Goal: Task Accomplishment & Management: Use online tool/utility

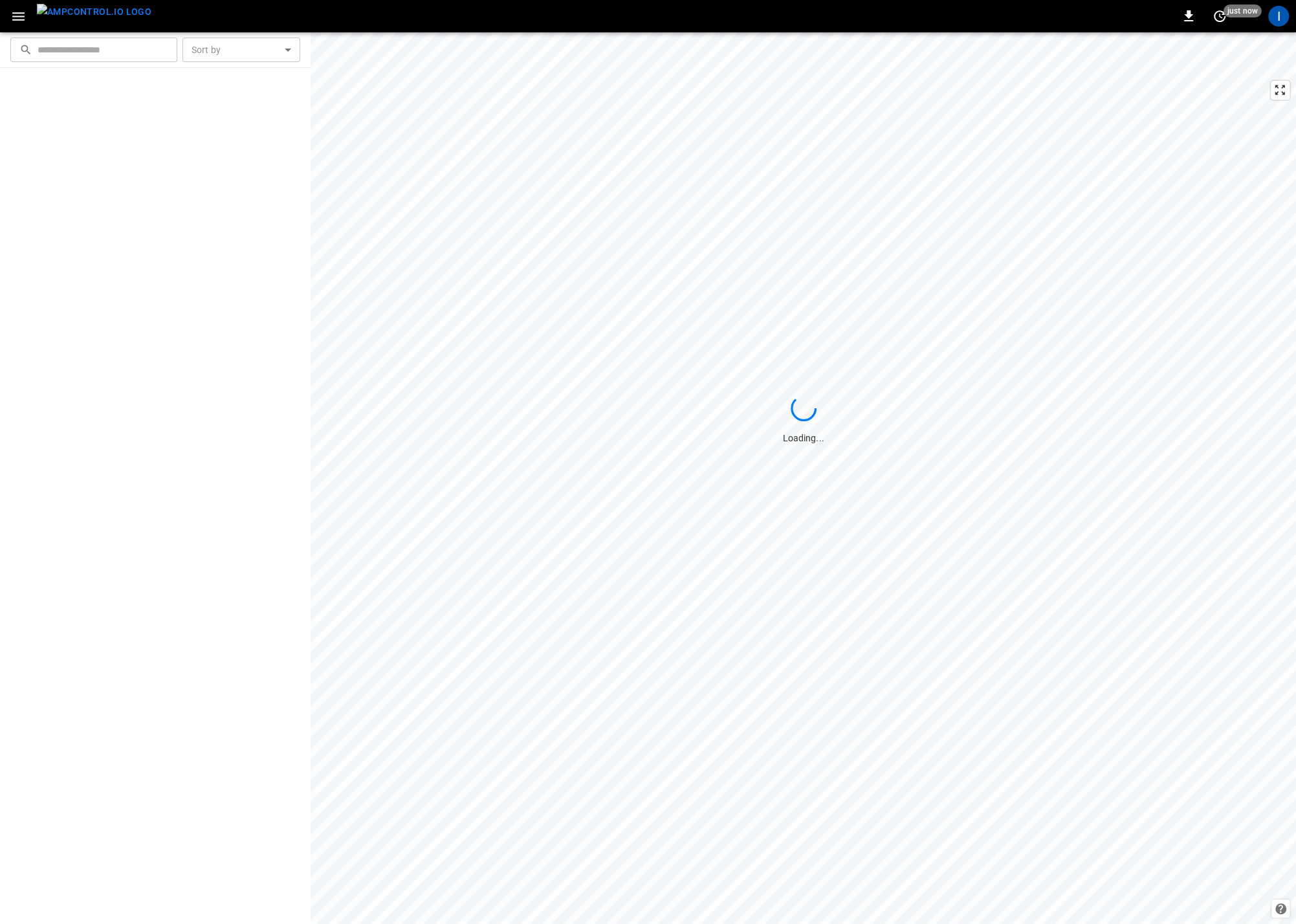
click at [22, 13] on icon "button" at bounding box center [18, 16] width 16 height 16
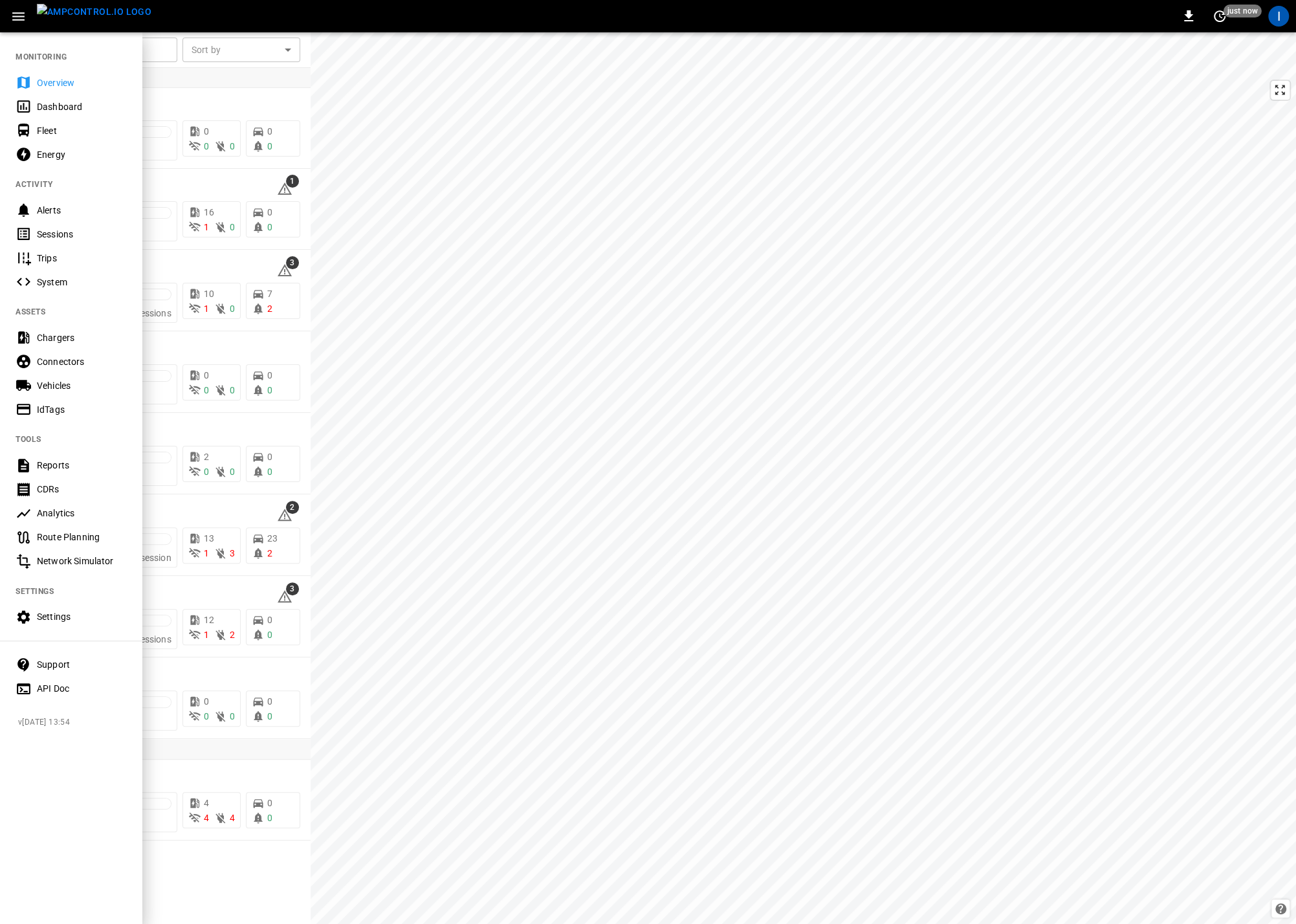
click at [271, 81] on div at bounding box center [648, 462] width 1296 height 924
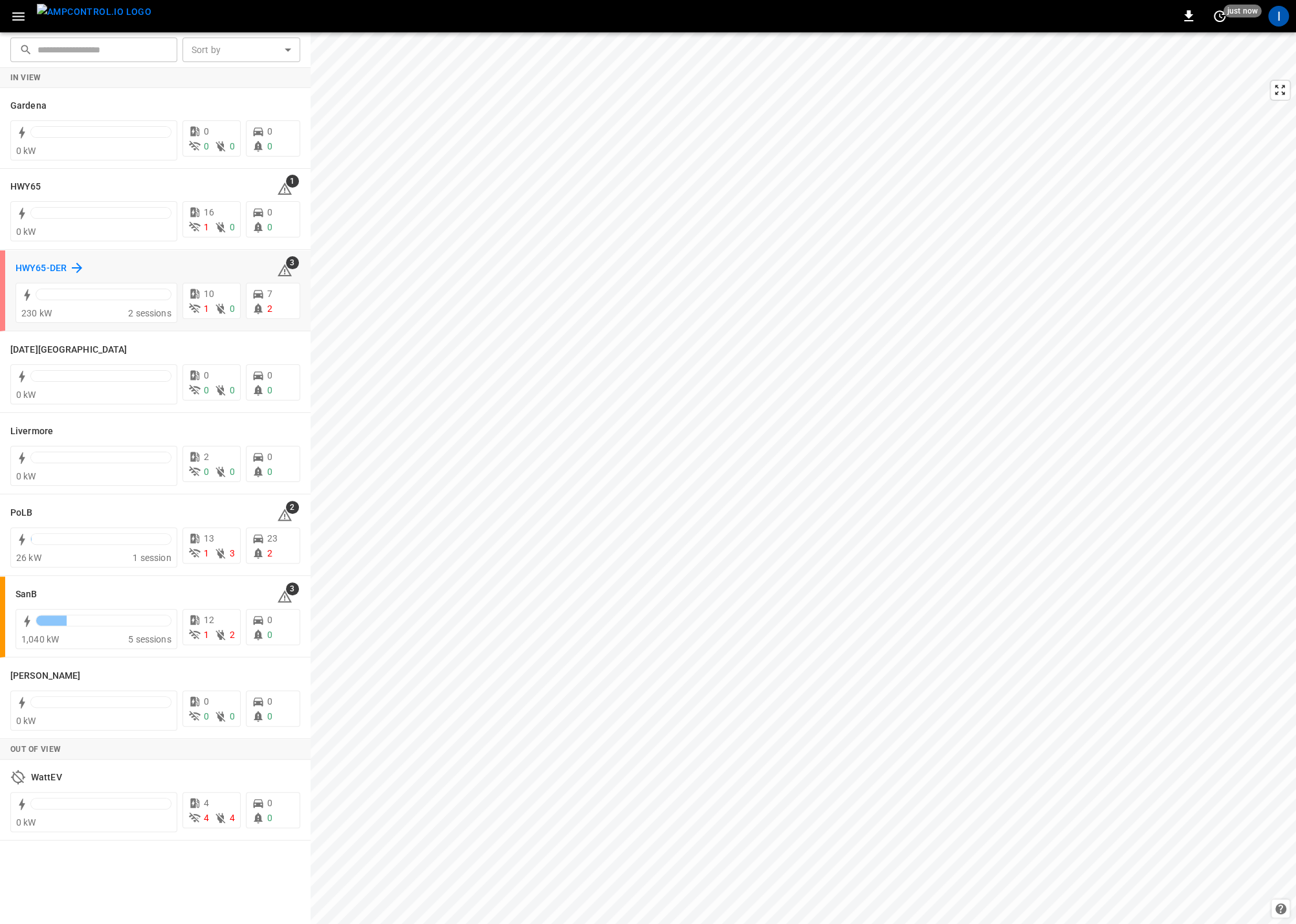
click at [80, 268] on icon at bounding box center [77, 267] width 10 height 10
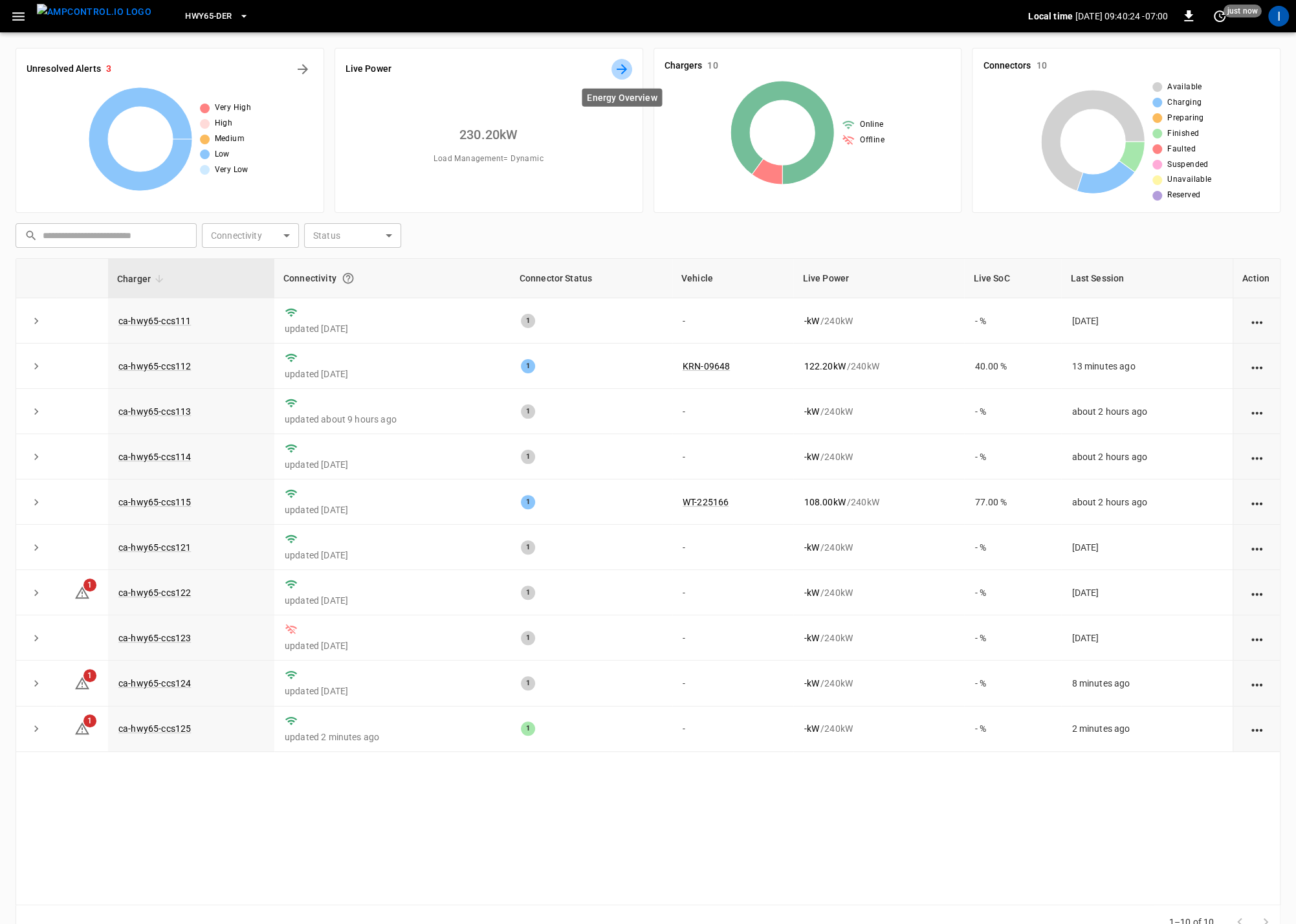
click at [624, 70] on icon "Energy Overview" at bounding box center [622, 69] width 10 height 10
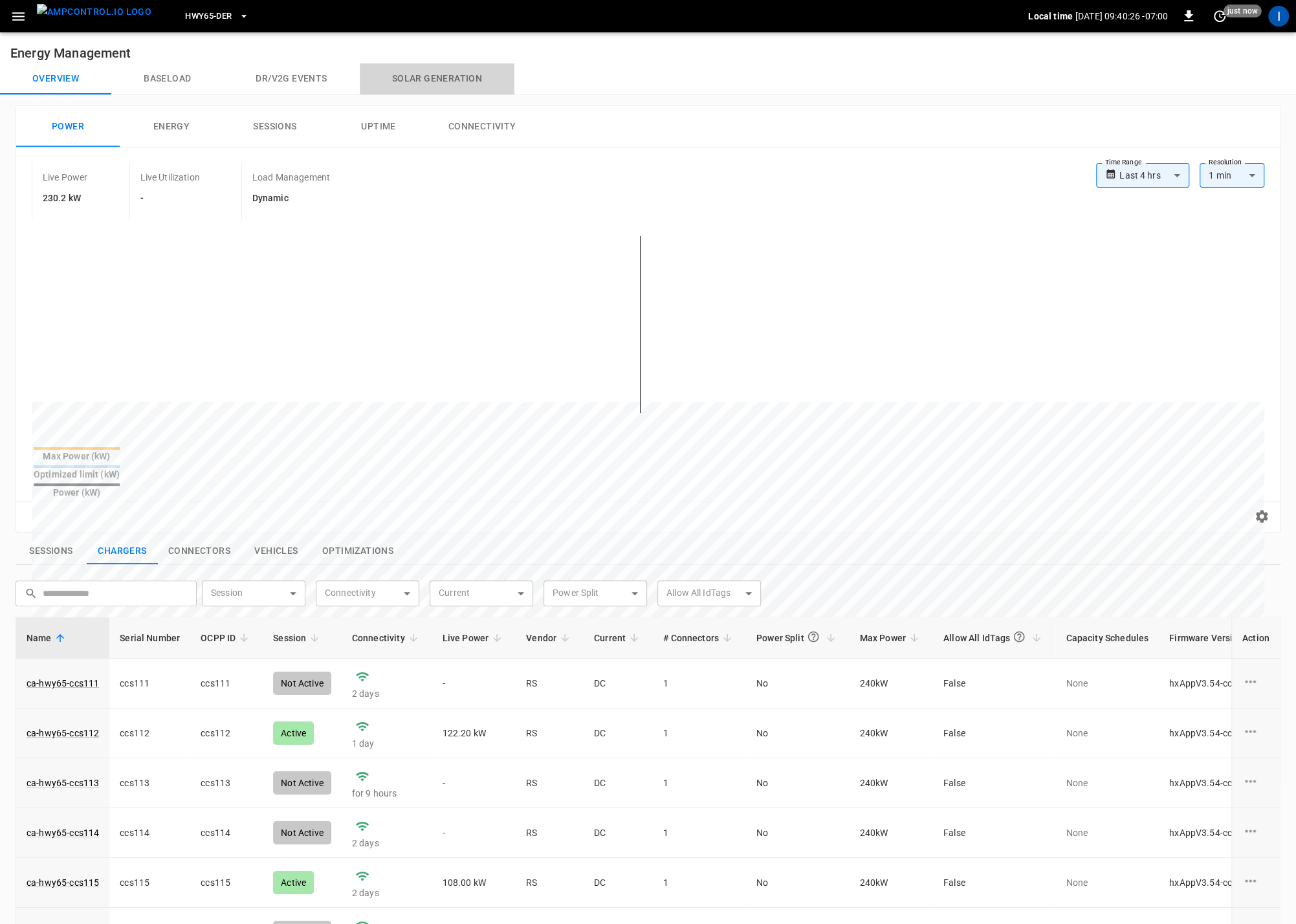
click at [427, 73] on button "Solar generation" at bounding box center [436, 79] width 155 height 31
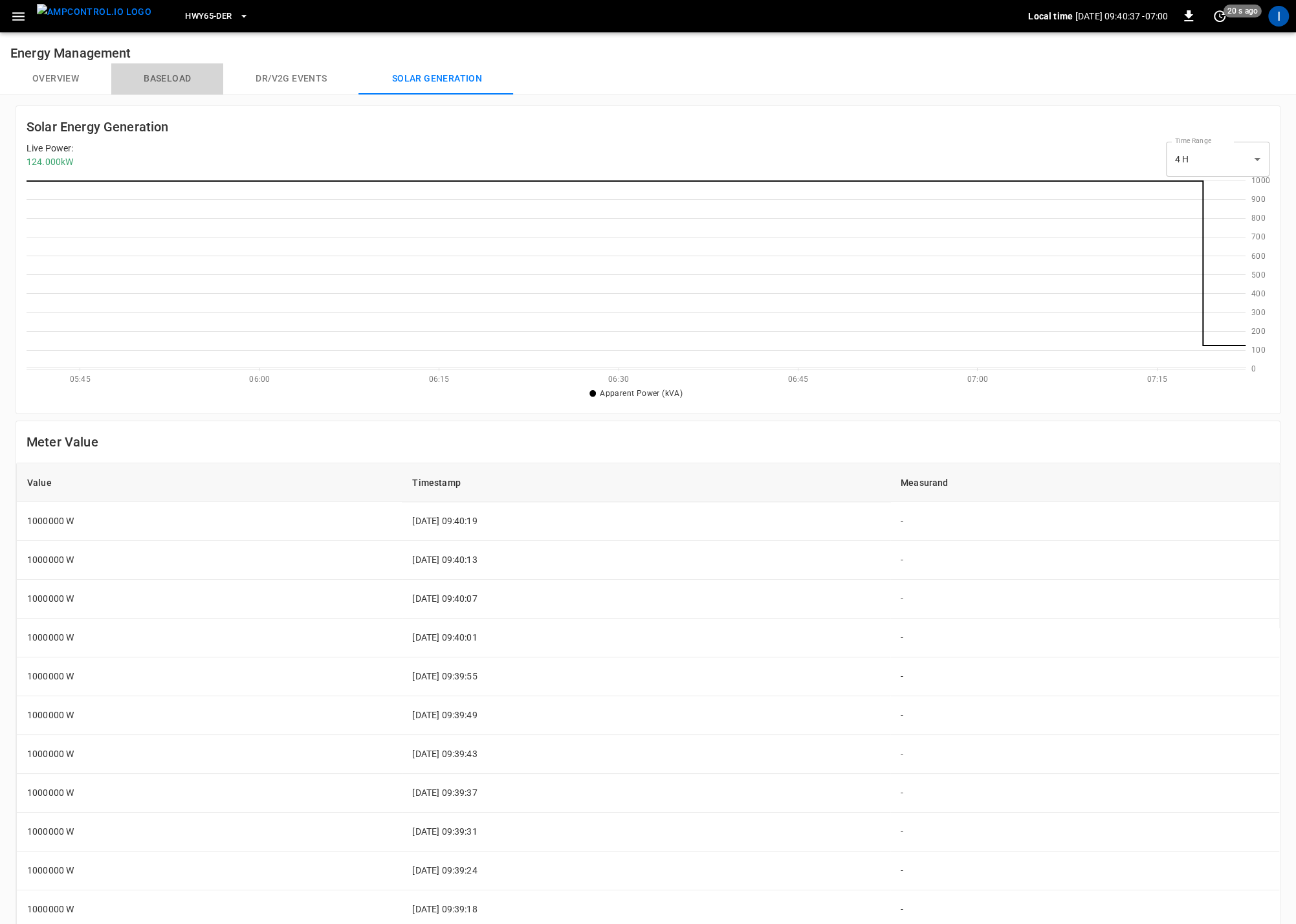
click at [175, 74] on button "Baseload" at bounding box center [168, 79] width 112 height 31
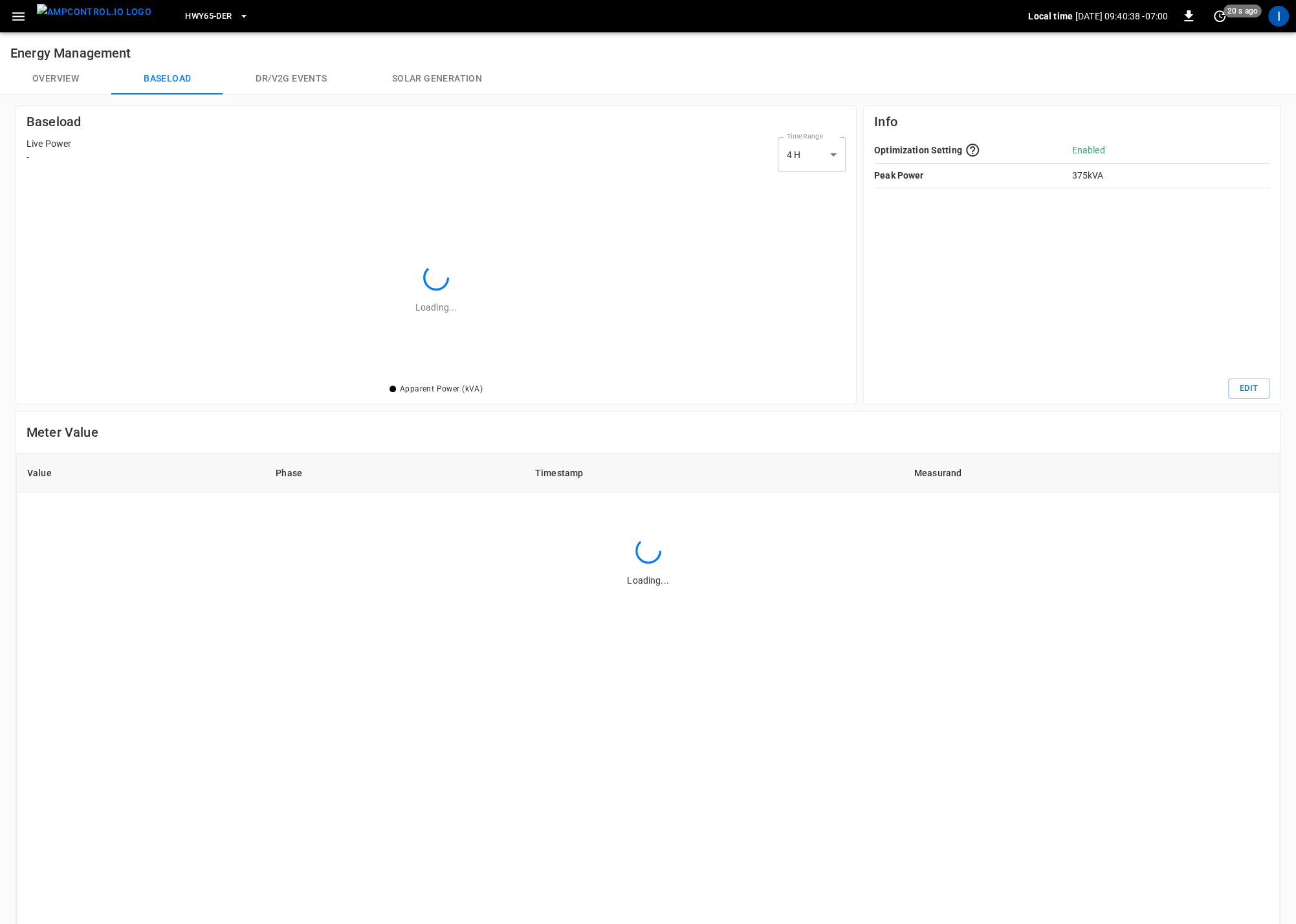
scroll to position [188, 802]
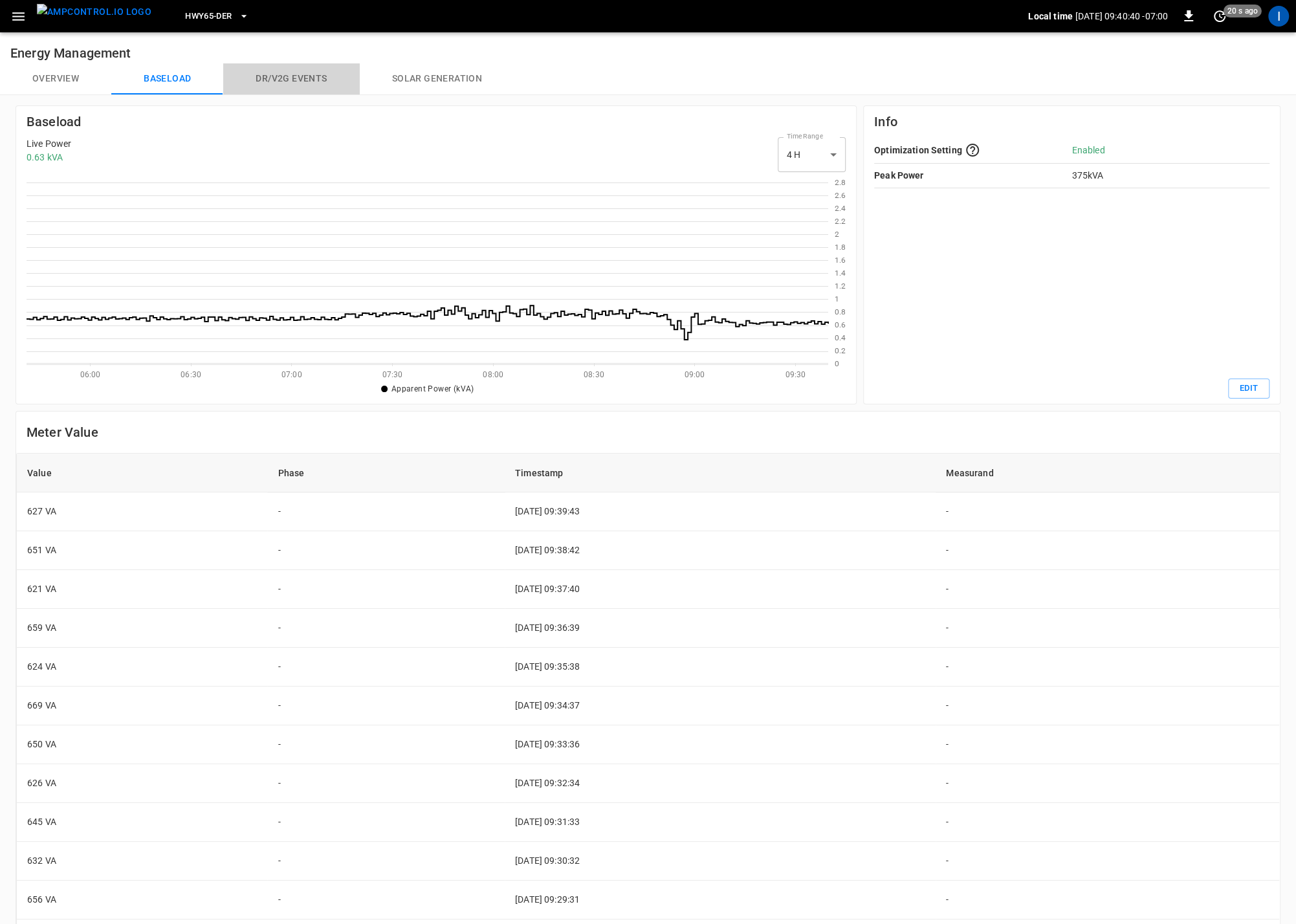
click at [283, 84] on button "Dr/V2G events" at bounding box center [291, 79] width 136 height 31
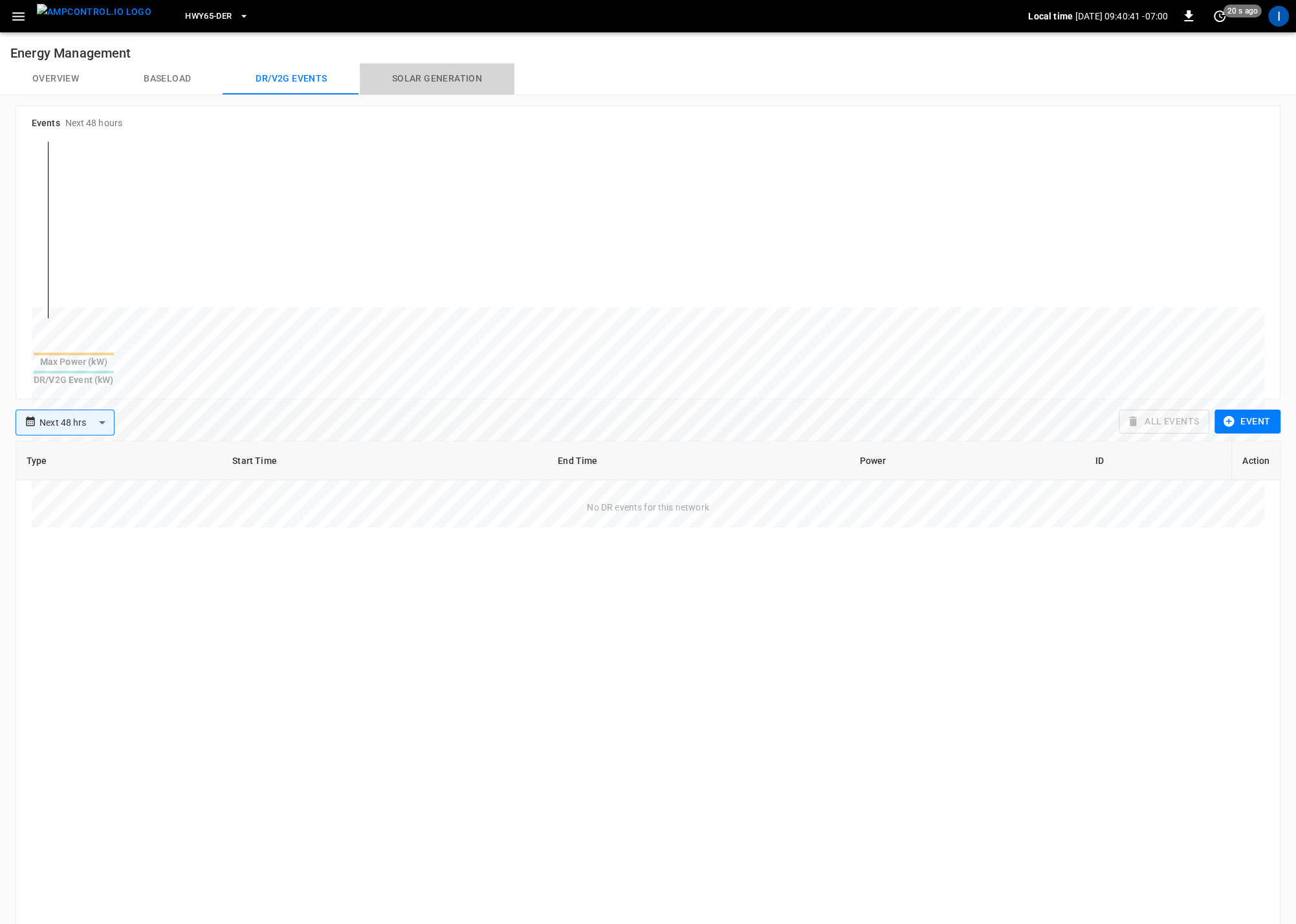
click at [427, 75] on button "Solar generation" at bounding box center [436, 79] width 155 height 31
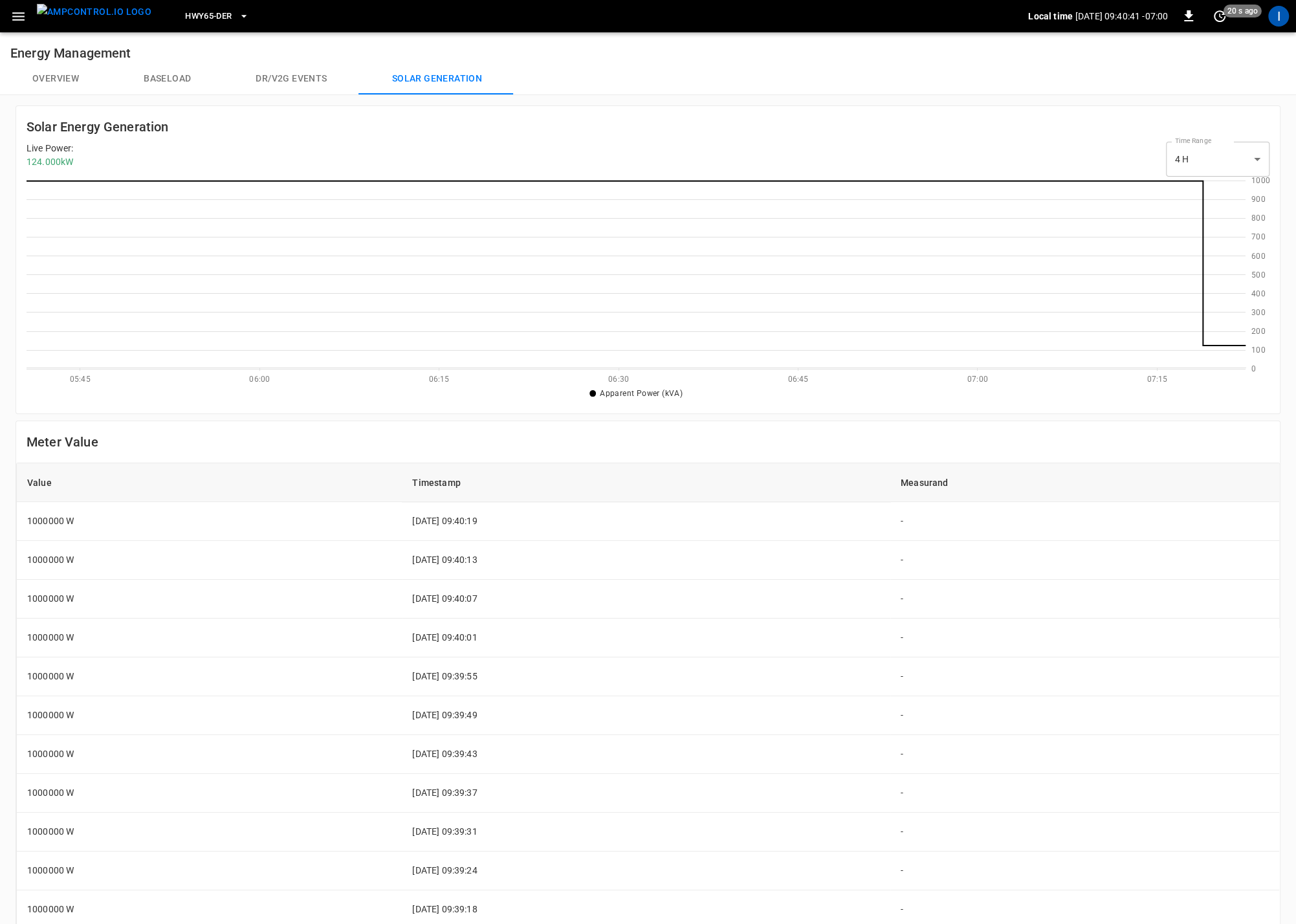
scroll to position [188, 1218]
click at [63, 83] on button "Overview" at bounding box center [55, 79] width 111 height 31
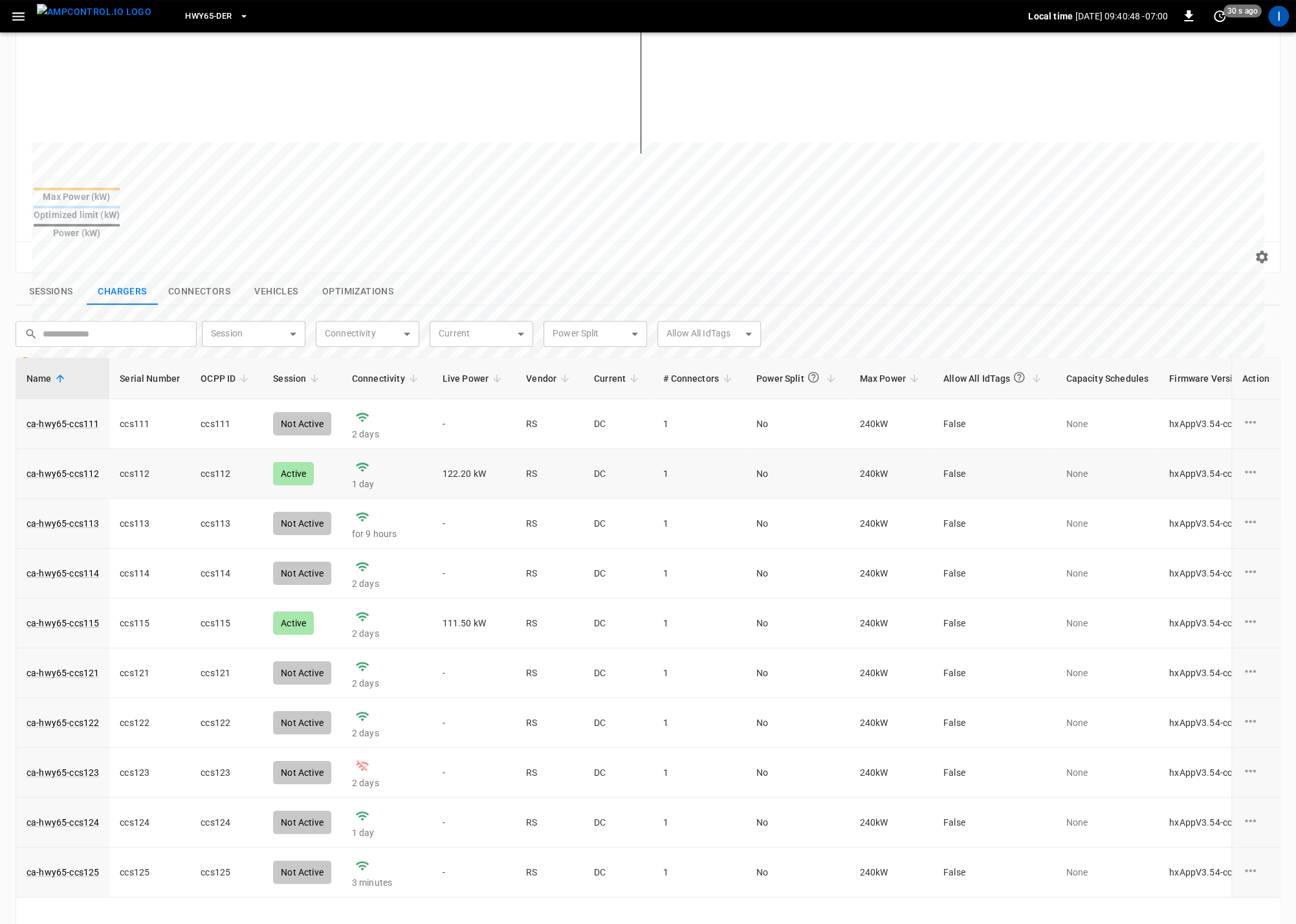
scroll to position [261, 0]
drag, startPoint x: 47, startPoint y: 261, endPoint x: 63, endPoint y: 272, distance: 19.4
click at [47, 276] on button "Sessions" at bounding box center [51, 290] width 71 height 27
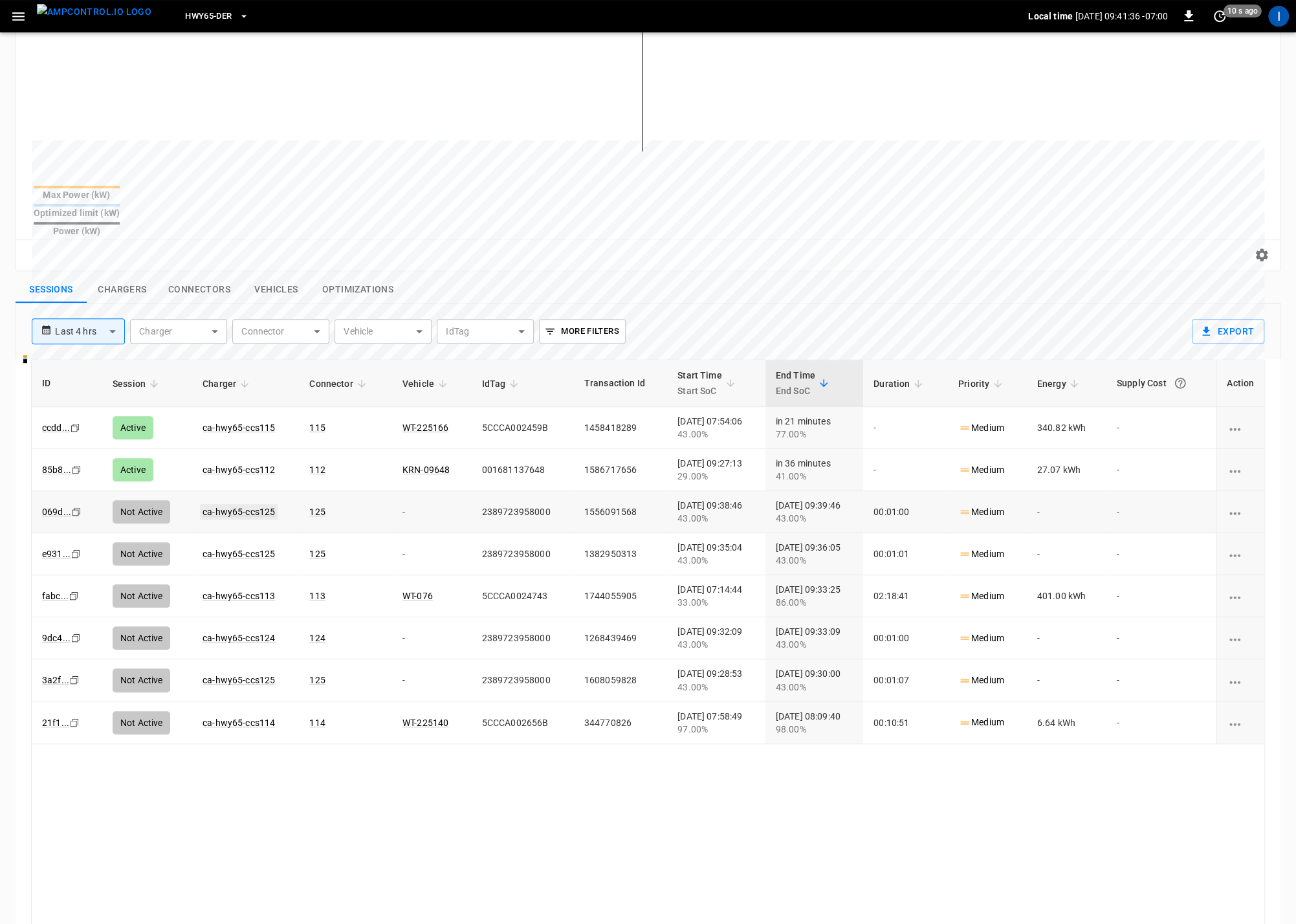
click at [235, 503] on link "ca-hwy65-ccs125" at bounding box center [239, 511] width 78 height 16
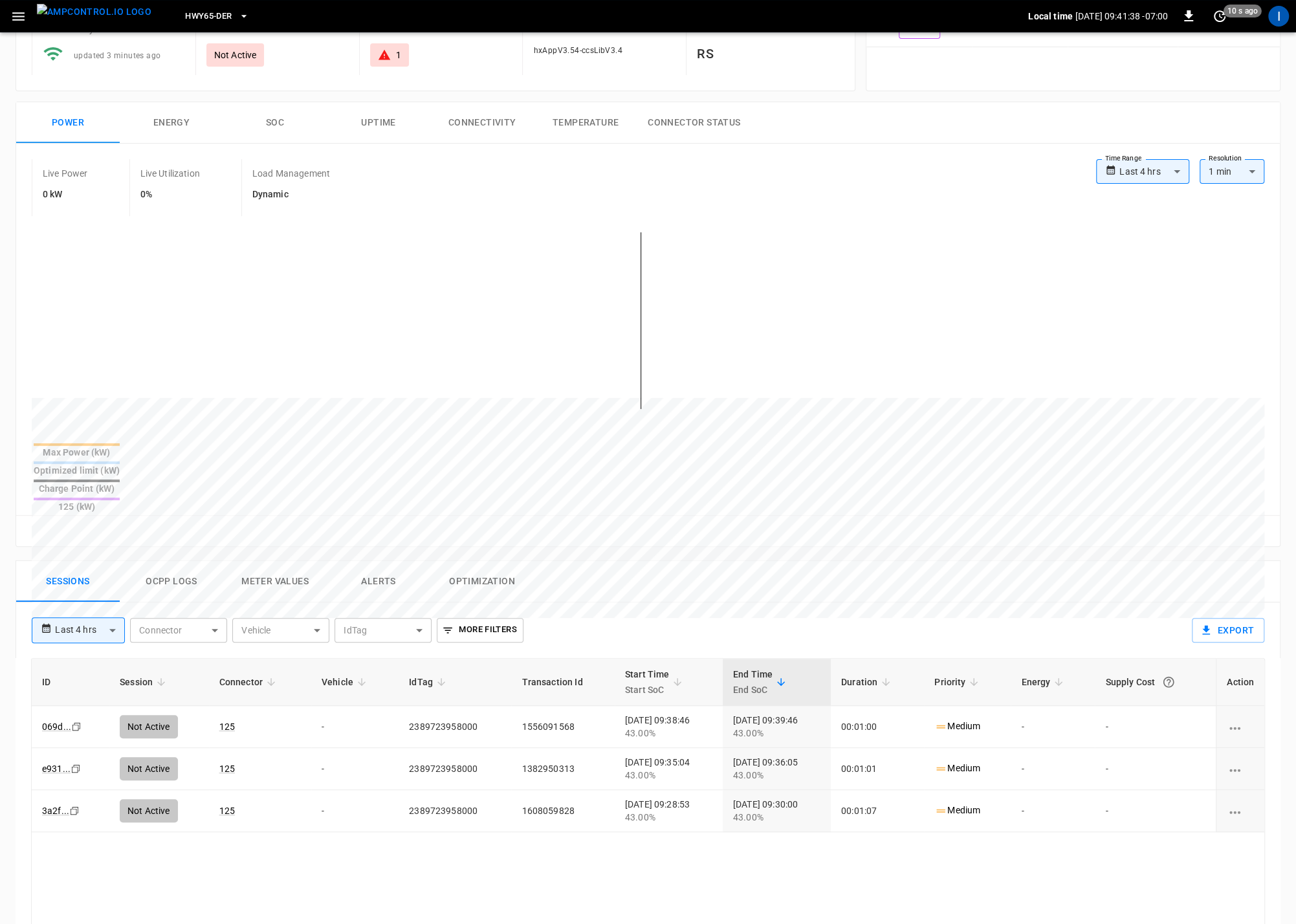
scroll to position [159, 0]
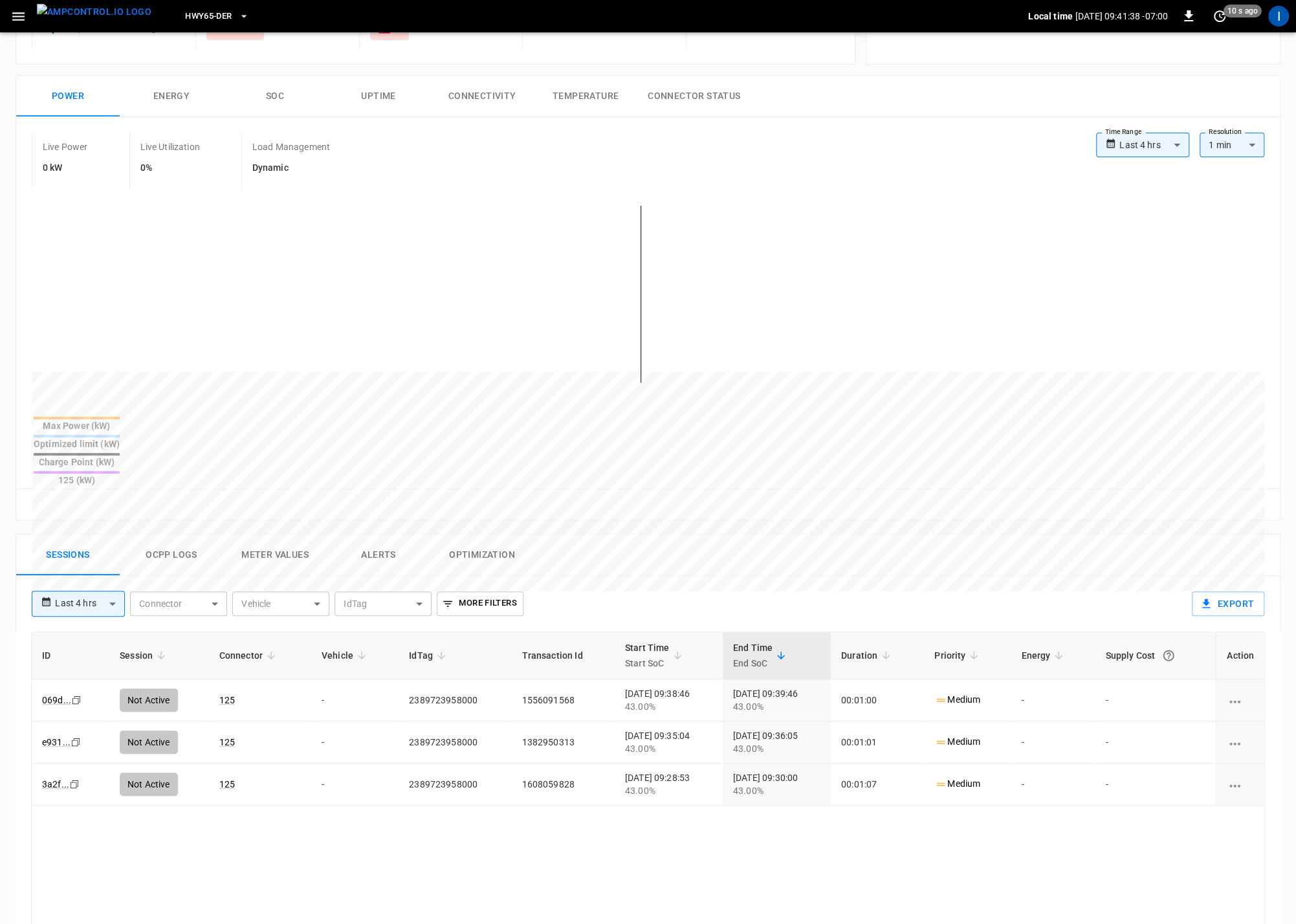
click at [192, 534] on button "Ocpp logs" at bounding box center [172, 555] width 104 height 41
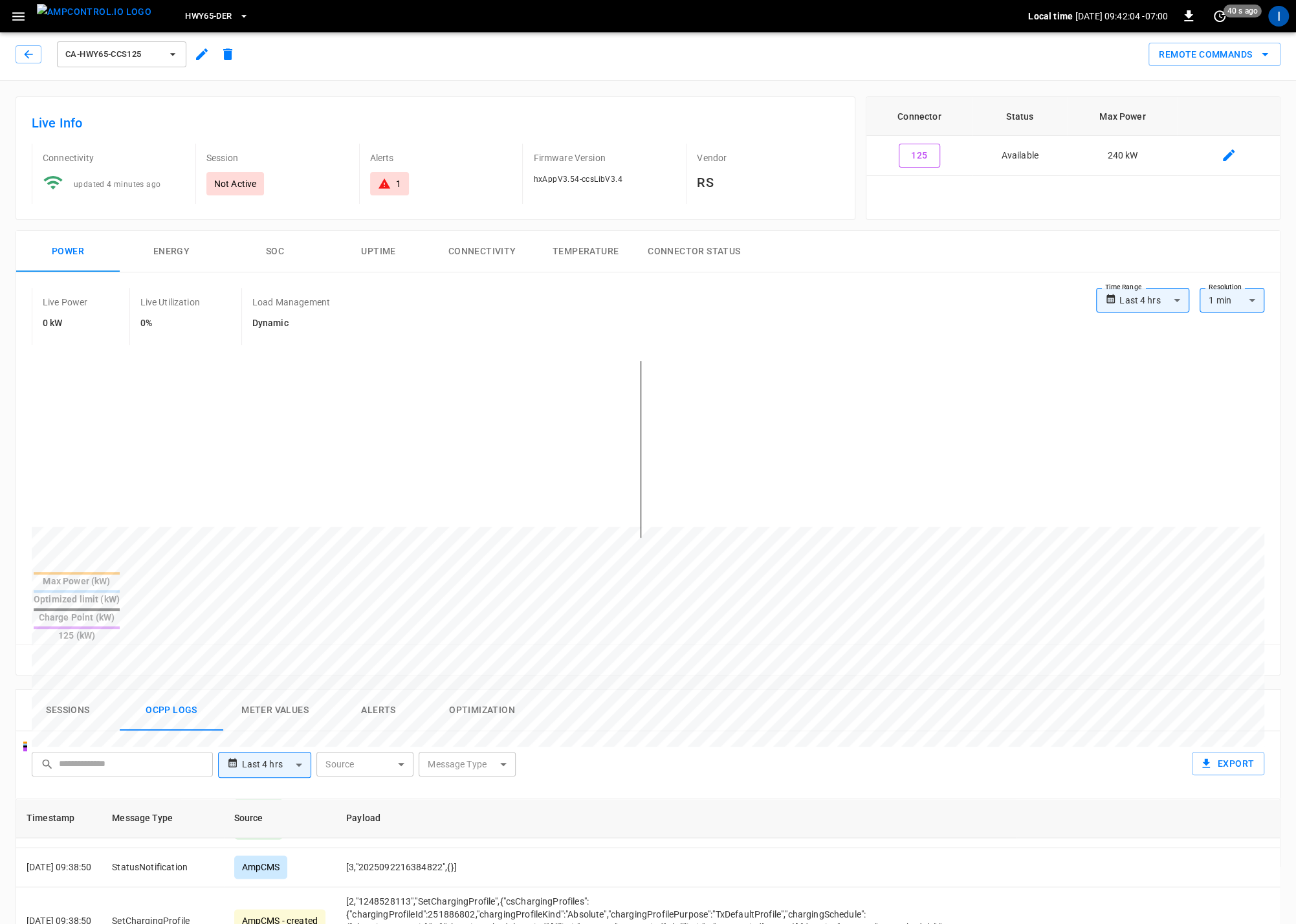
scroll to position [0, 0]
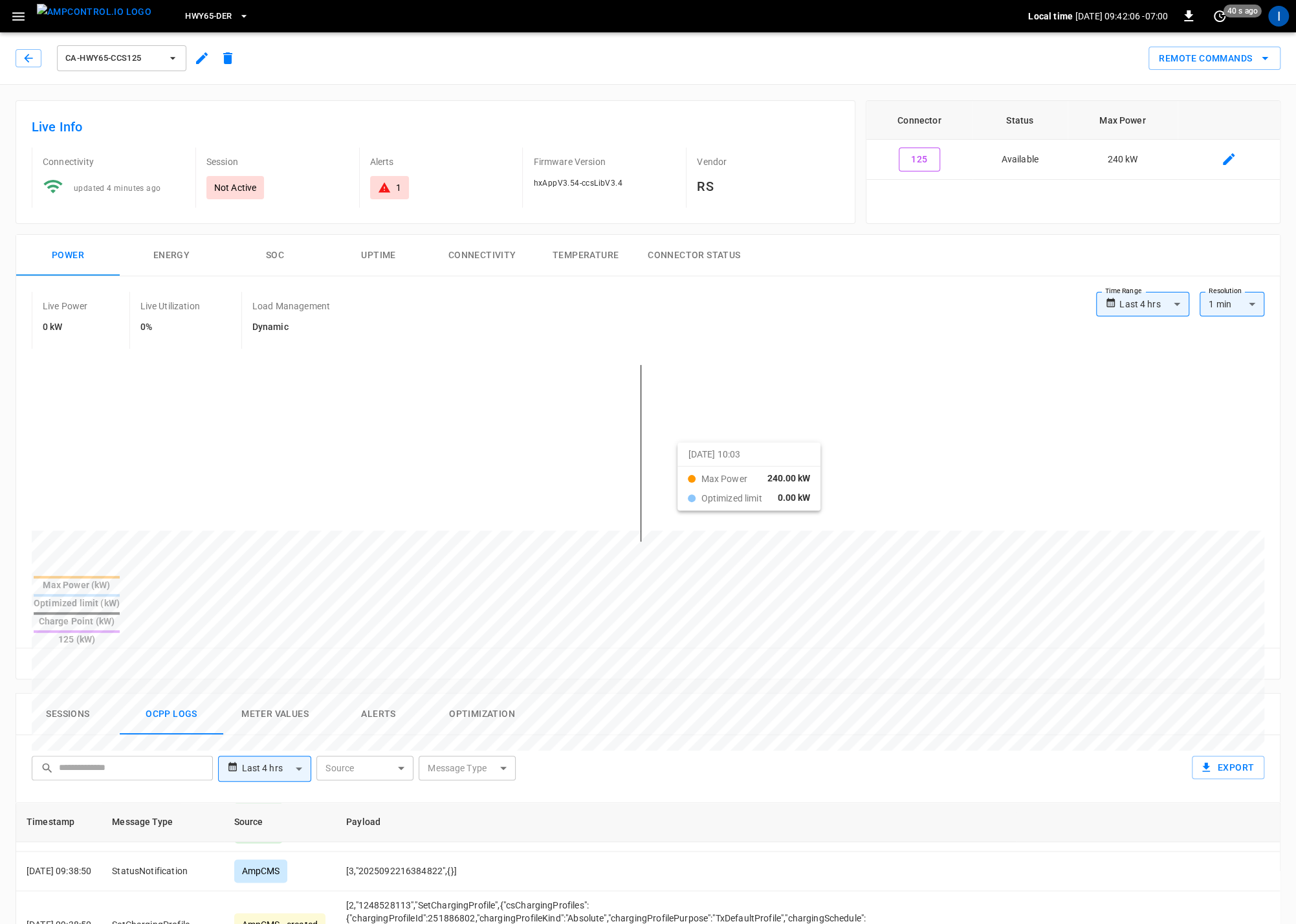
drag, startPoint x: 547, startPoint y: 451, endPoint x: 694, endPoint y: 452, distance: 147.0
drag, startPoint x: 617, startPoint y: 503, endPoint x: 597, endPoint y: 503, distance: 20.0
click at [597, 754] on div at bounding box center [623, 842] width 1184 height 177
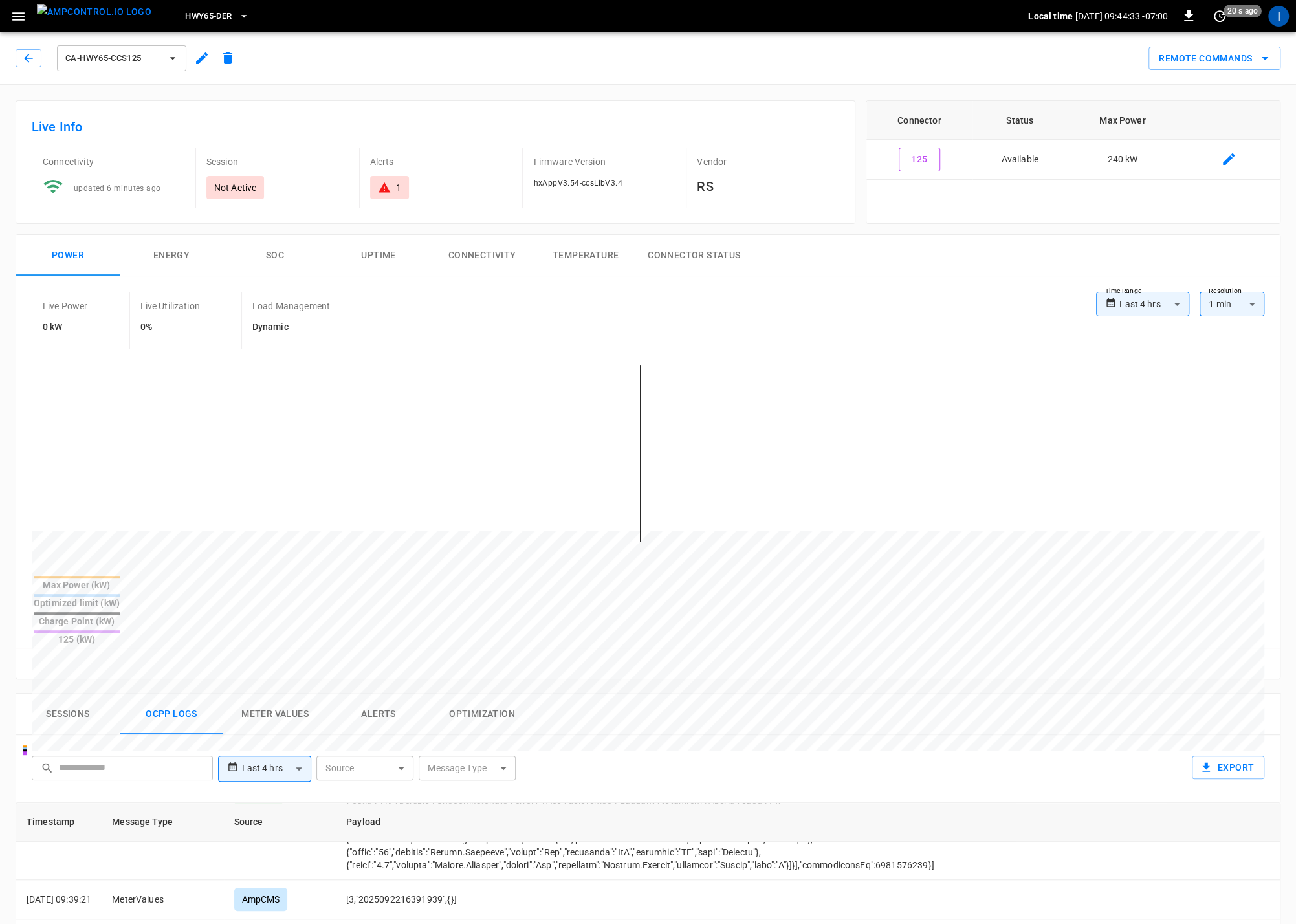
click at [199, 59] on icon "button" at bounding box center [202, 59] width 12 height 12
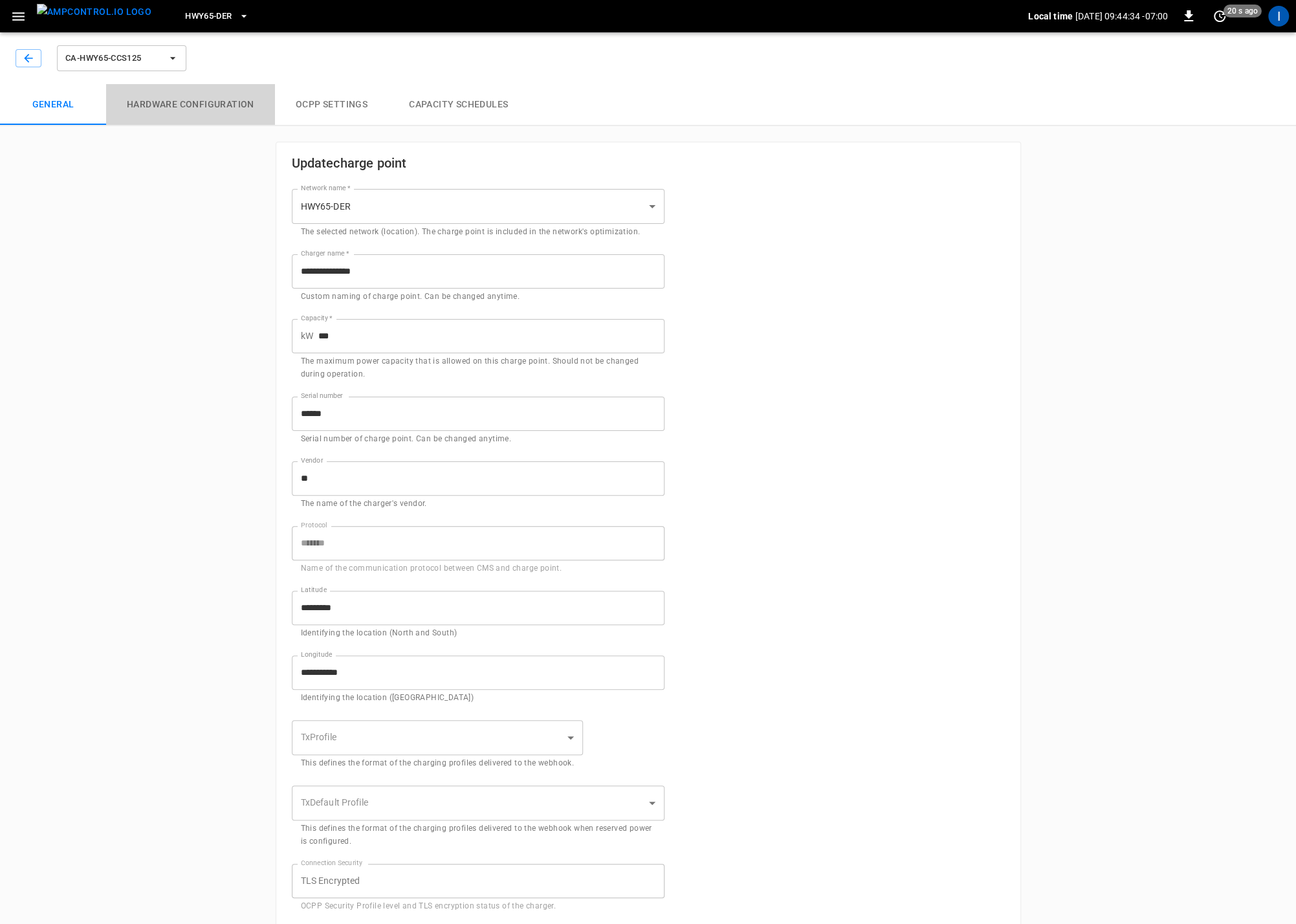
click at [216, 105] on button "Hardware configuration" at bounding box center [191, 104] width 169 height 41
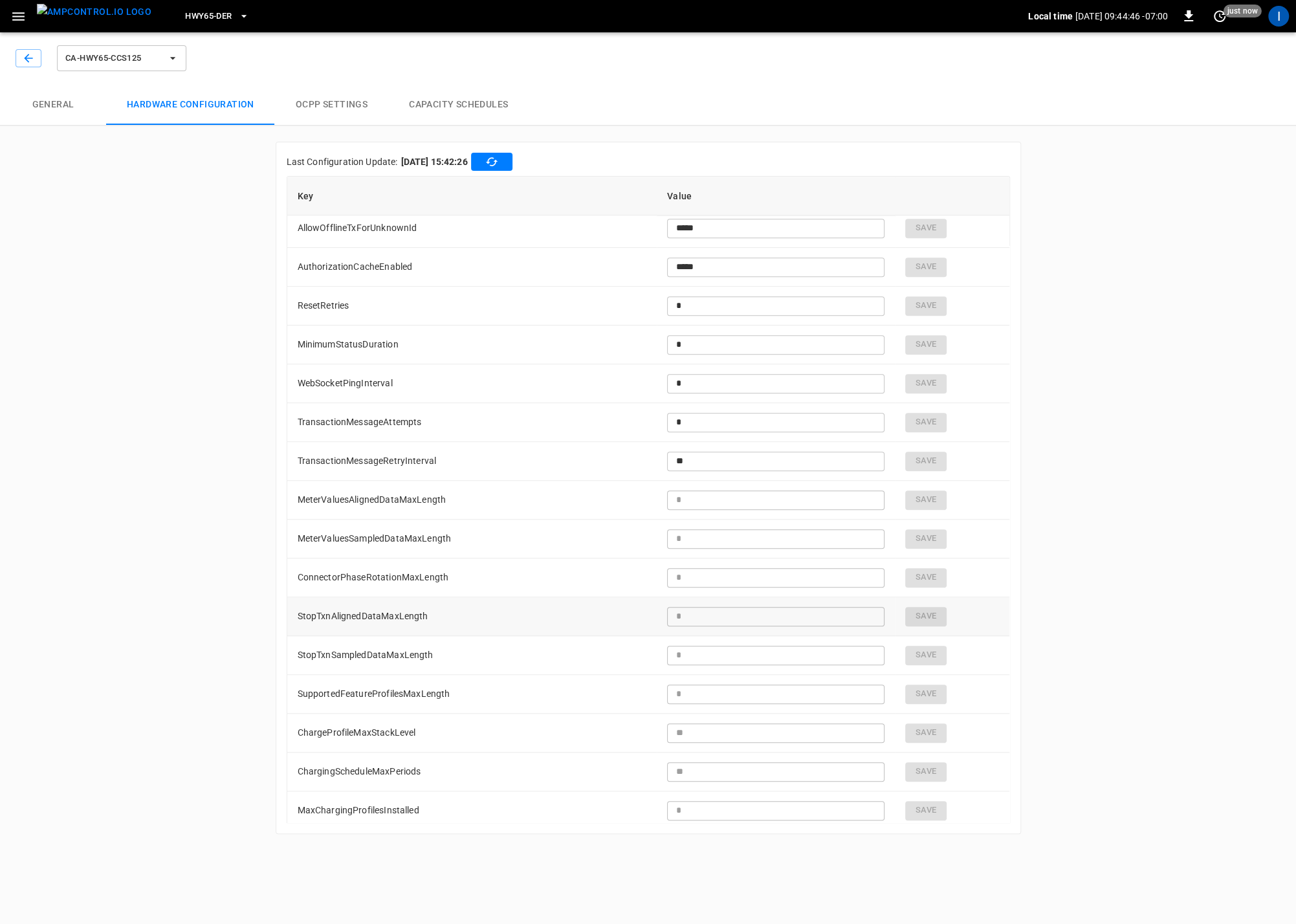
scroll to position [938, 0]
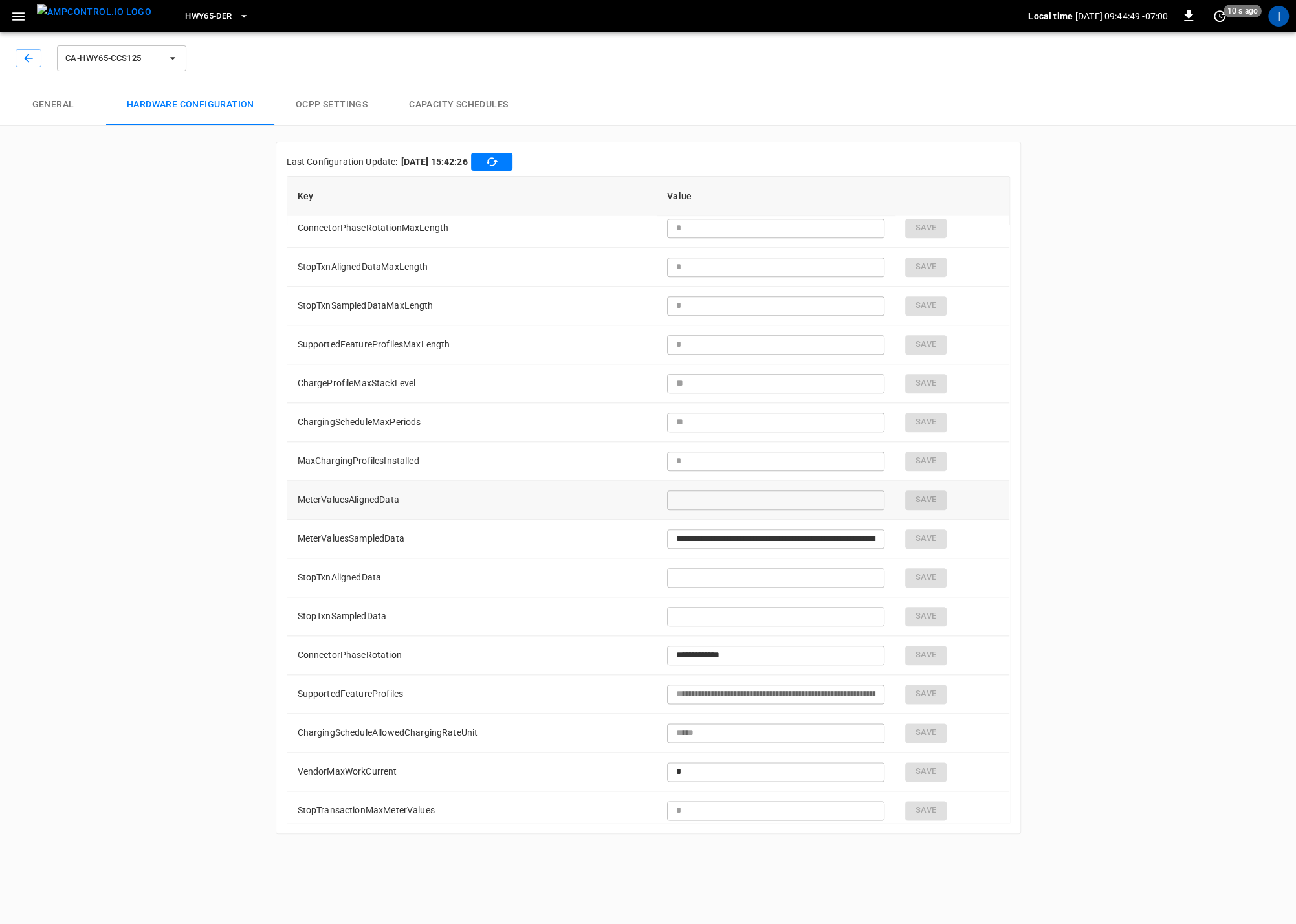
click at [731, 505] on input "text" at bounding box center [775, 499] width 217 height 24
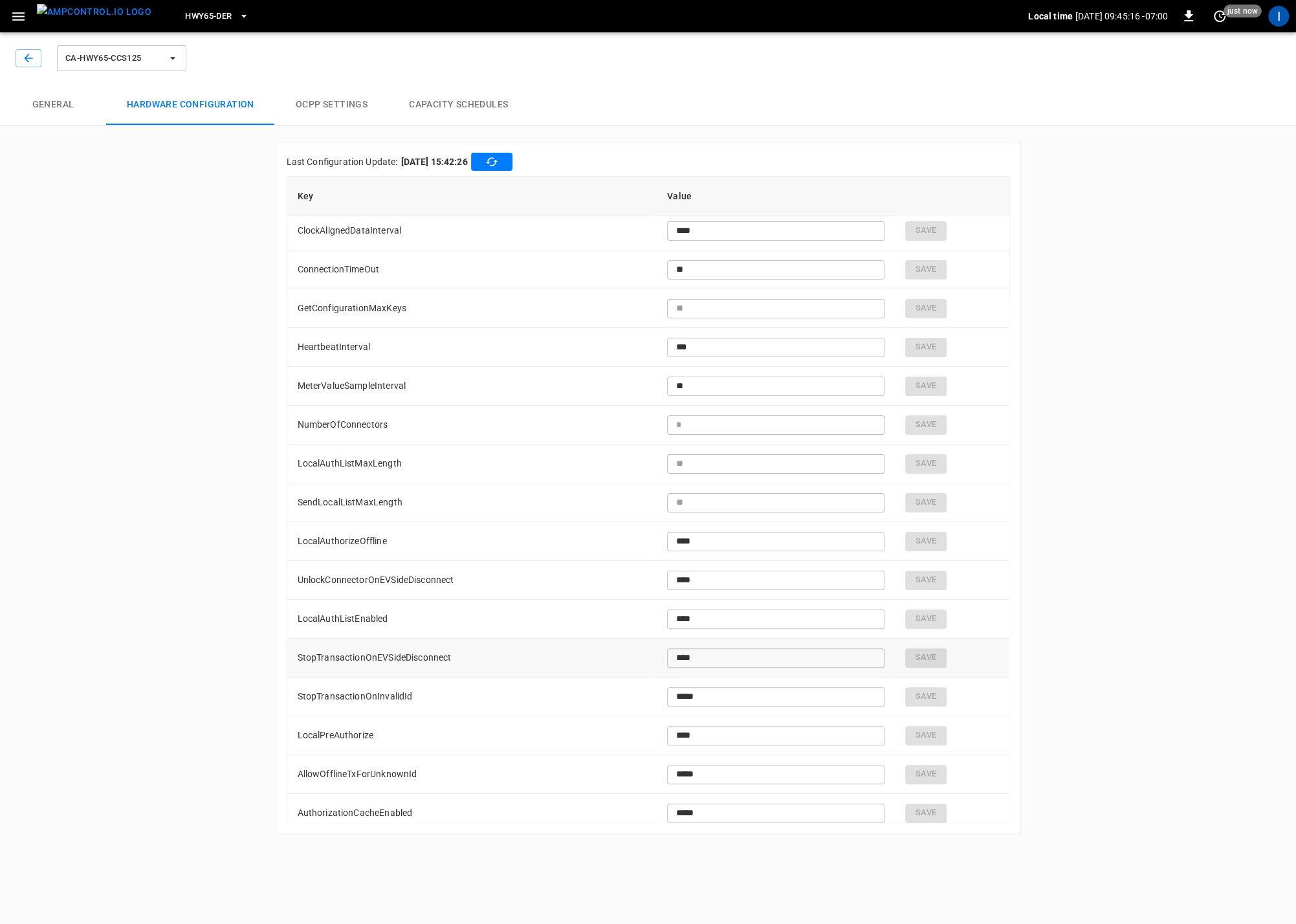
scroll to position [0, 0]
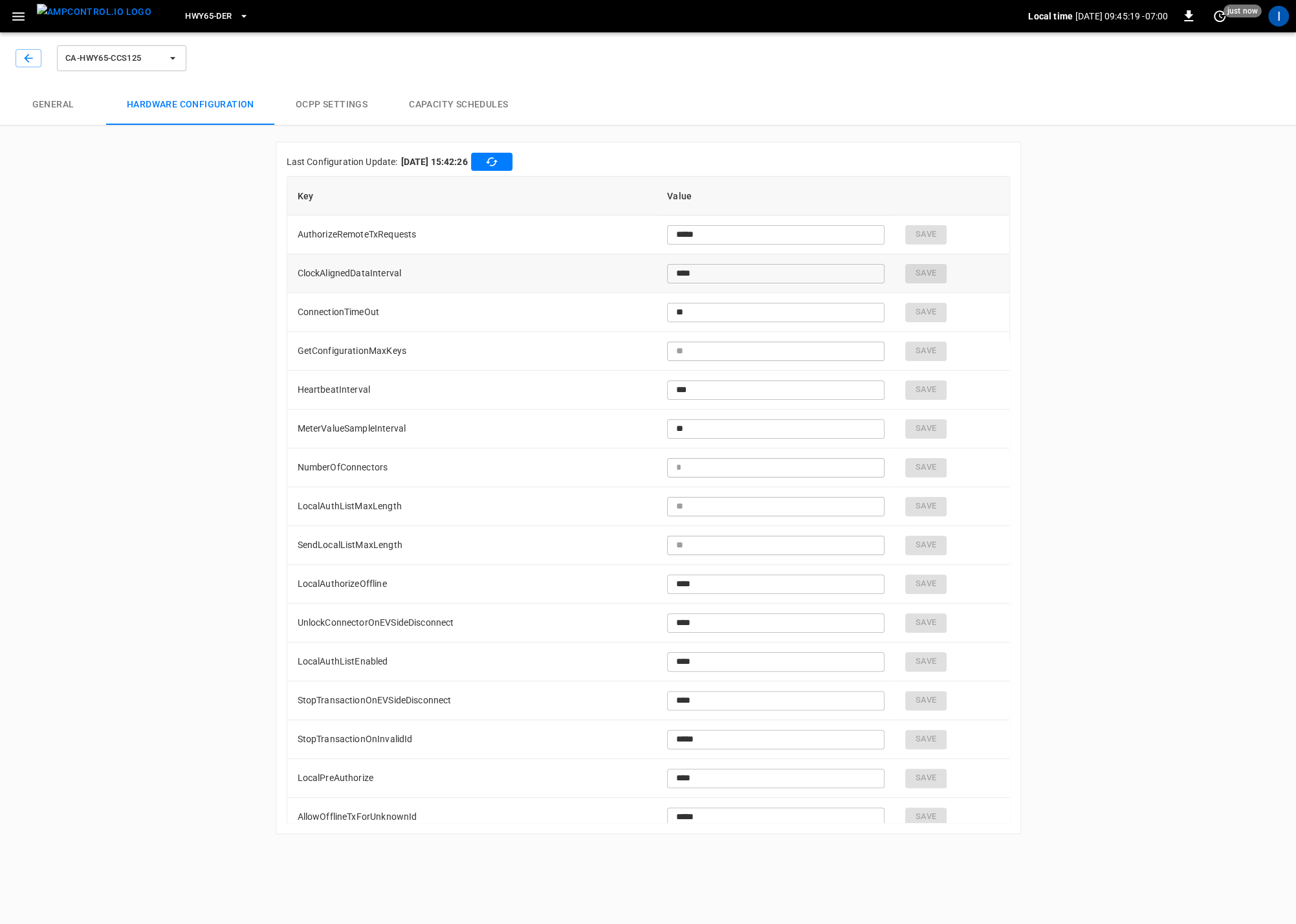
drag, startPoint x: 703, startPoint y: 260, endPoint x: 740, endPoint y: 262, distance: 37.1
click at [703, 260] on td "**** ​" at bounding box center [776, 273] width 238 height 39
drag, startPoint x: 711, startPoint y: 267, endPoint x: 586, endPoint y: 280, distance: 125.7
click at [705, 268] on input "****" at bounding box center [775, 273] width 217 height 24
click at [685, 268] on input "****" at bounding box center [775, 273] width 217 height 24
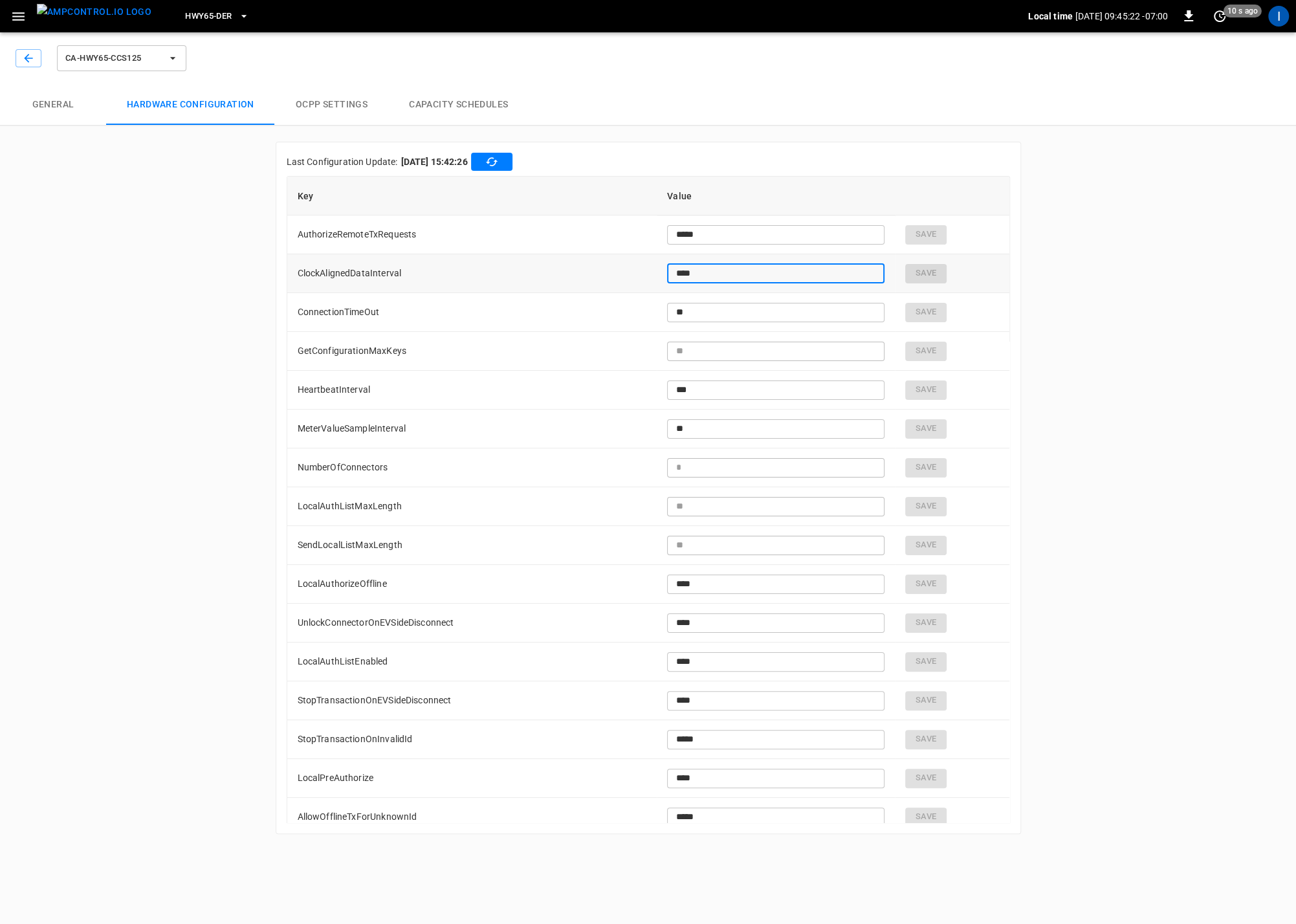
click at [685, 268] on input "****" at bounding box center [775, 273] width 217 height 24
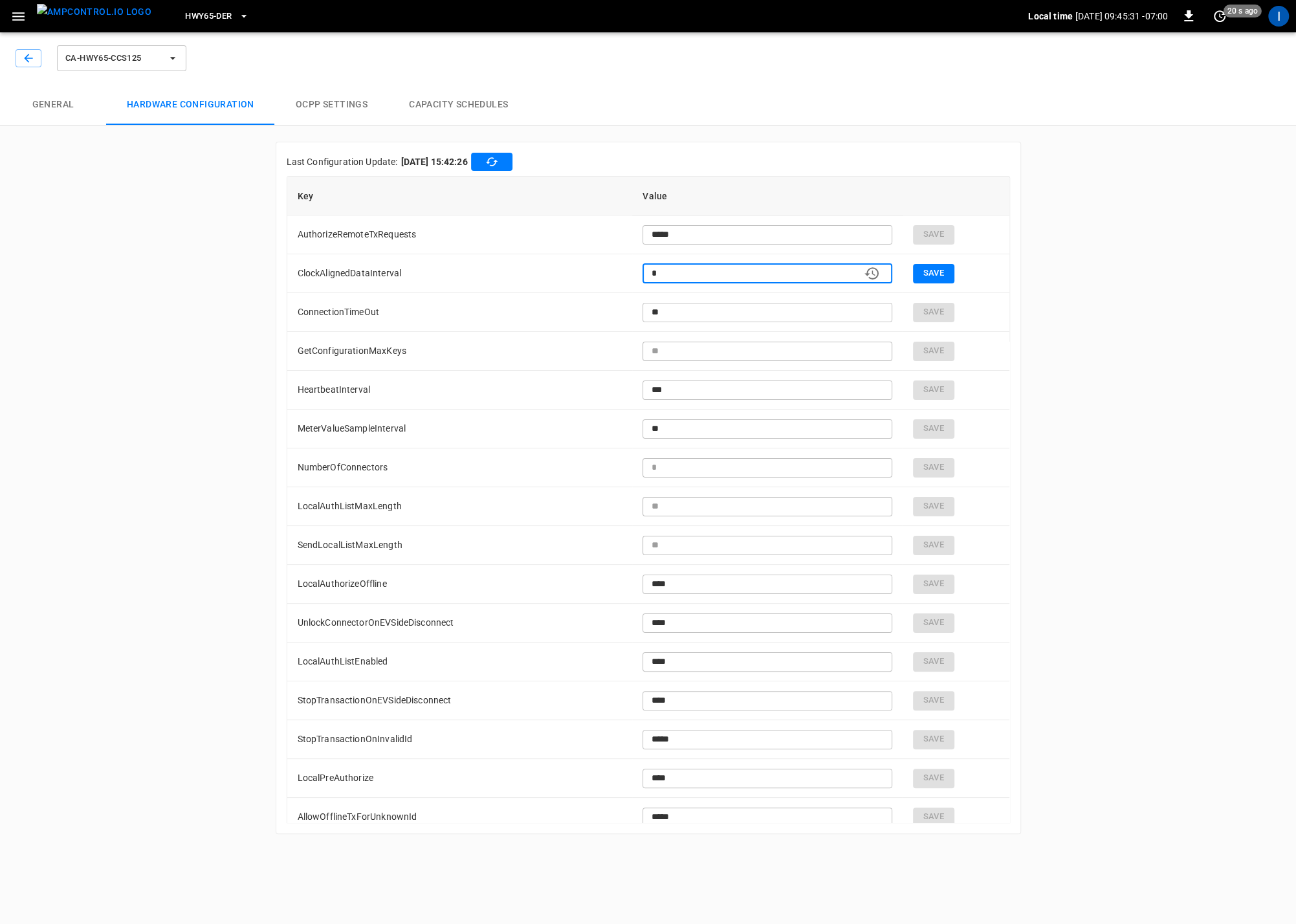
type input "*"
drag, startPoint x: 401, startPoint y: 271, endPoint x: 294, endPoint y: 272, distance: 107.0
click at [294, 272] on td "ClockAlignedDataInterval" at bounding box center [460, 273] width 345 height 39
copy td "ClockAlignedDataInterval"
click at [766, 266] on input "*" at bounding box center [748, 273] width 212 height 24
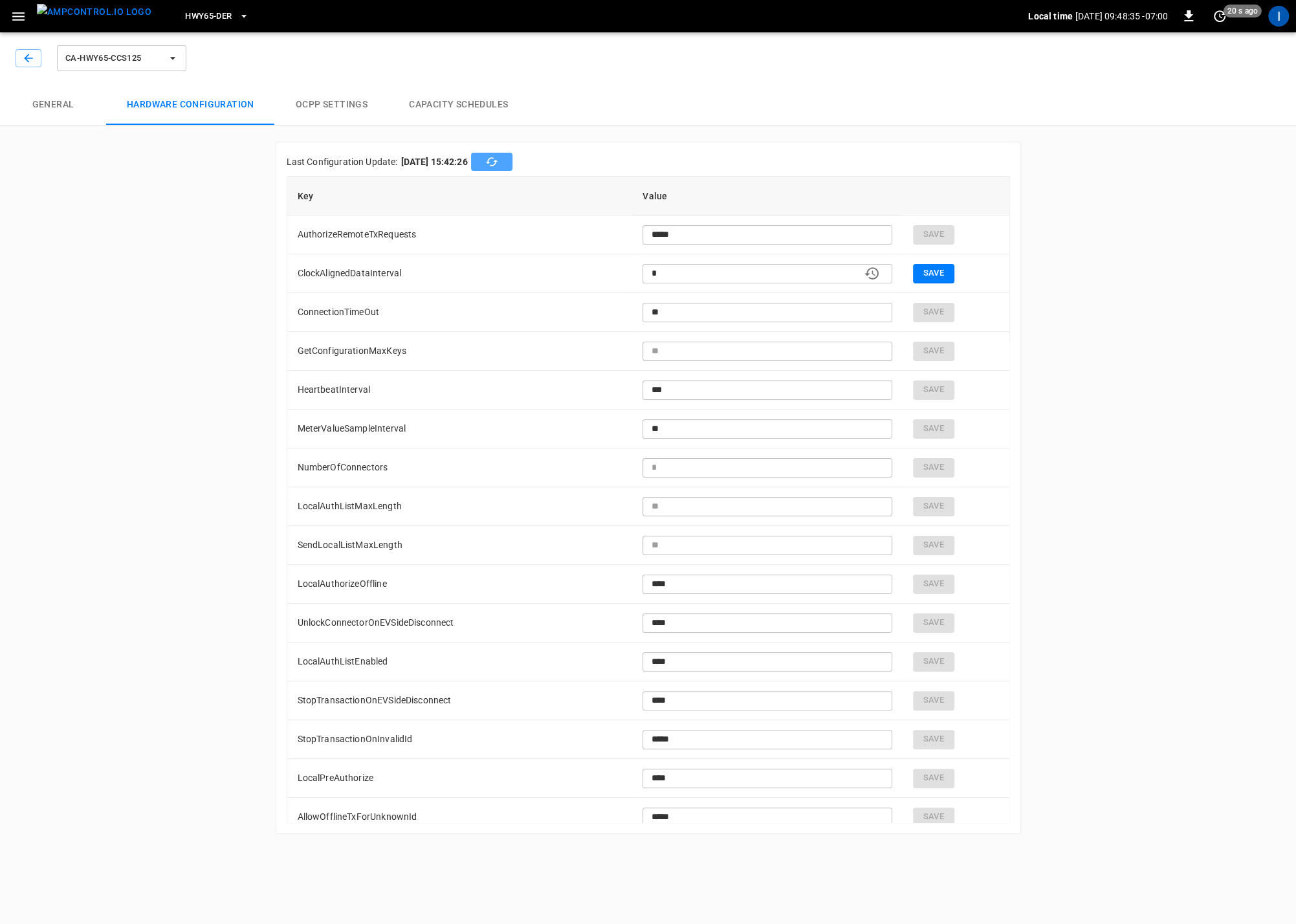
click at [498, 155] on icon "button" at bounding box center [491, 161] width 13 height 13
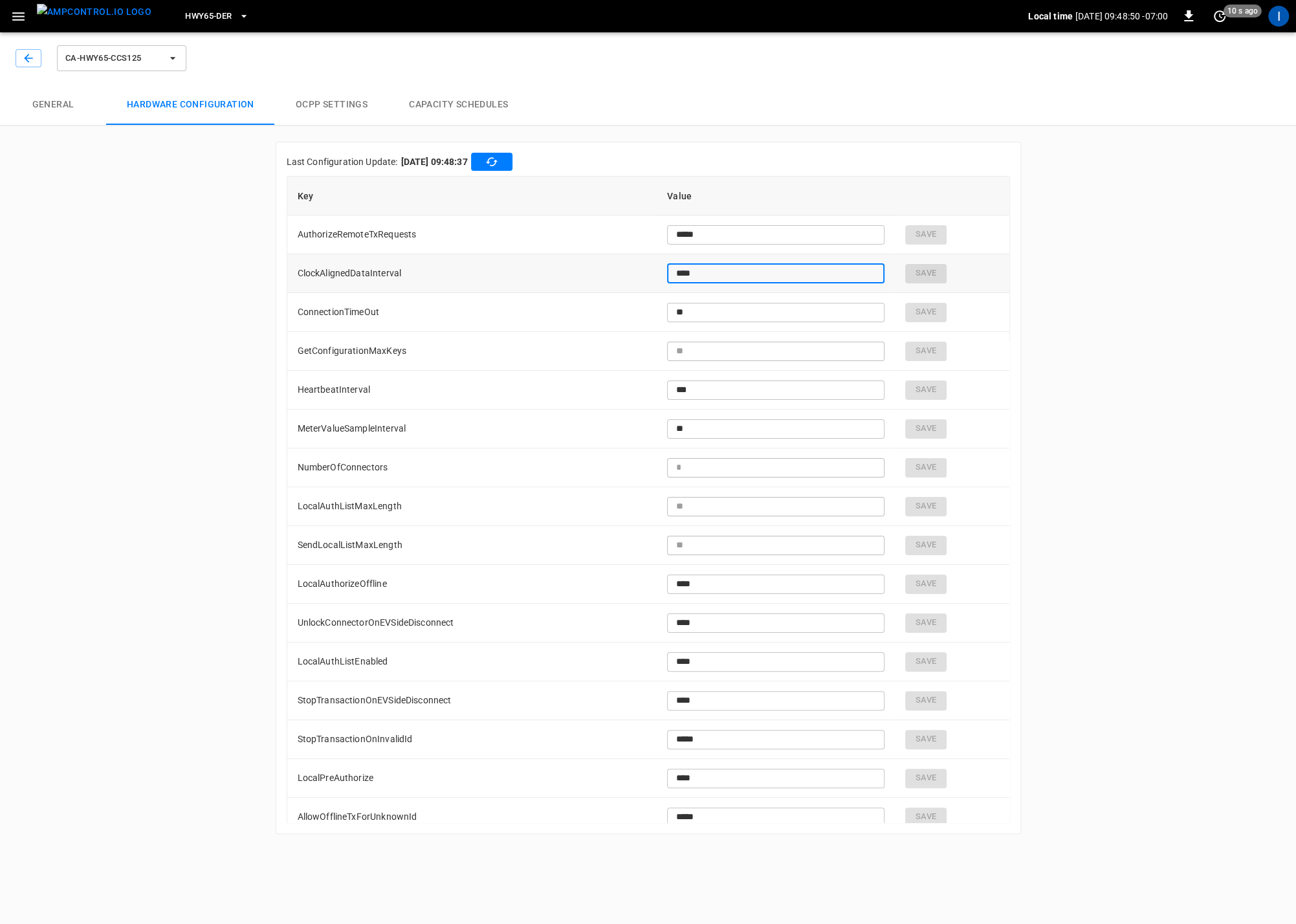
drag, startPoint x: 717, startPoint y: 271, endPoint x: 582, endPoint y: 271, distance: 135.0
click at [582, 271] on tr "ClockAlignedDataInterval **** ​ Save" at bounding box center [648, 273] width 722 height 39
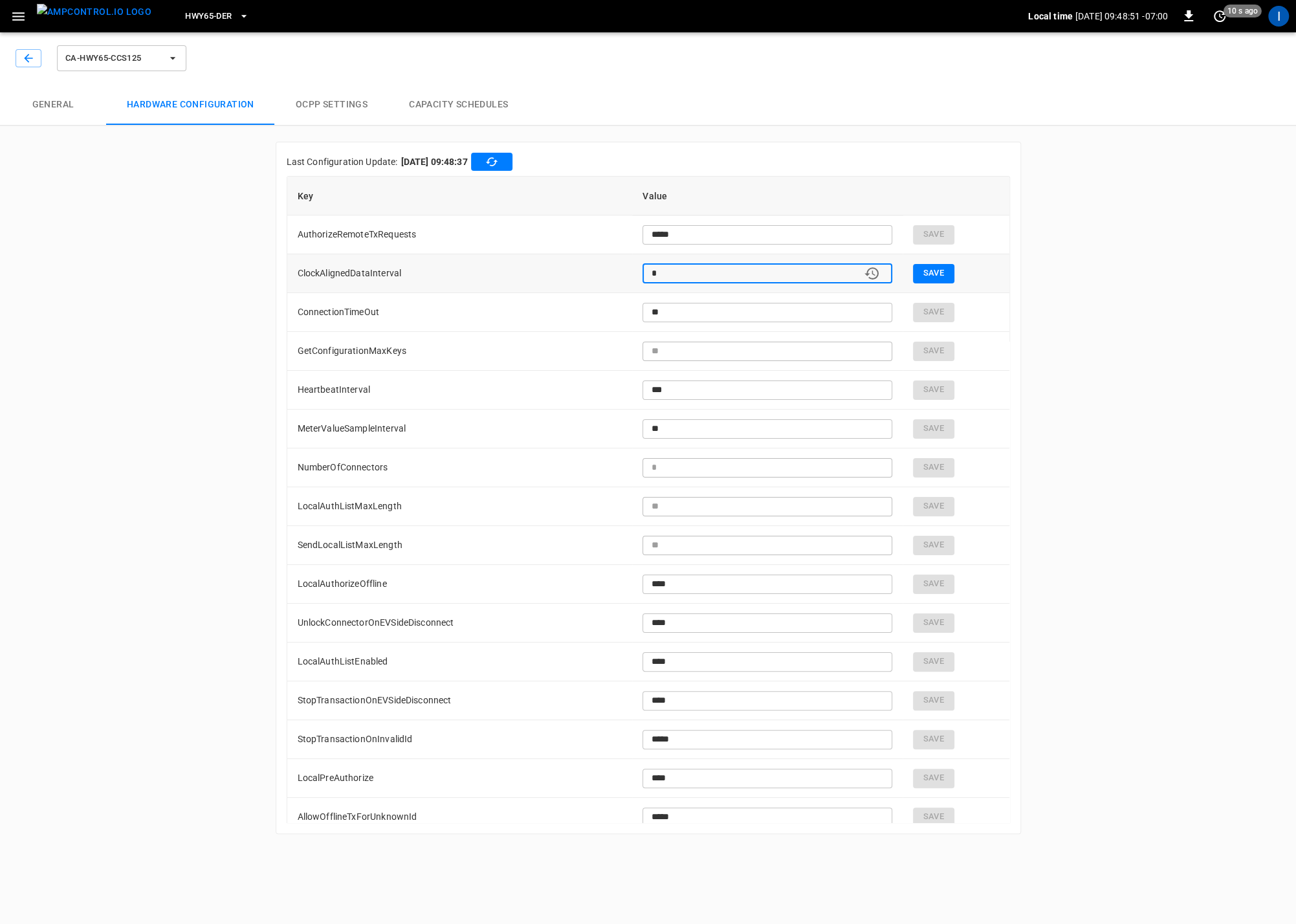
type input "*"
click at [936, 272] on button "Save" at bounding box center [932, 273] width 41 height 19
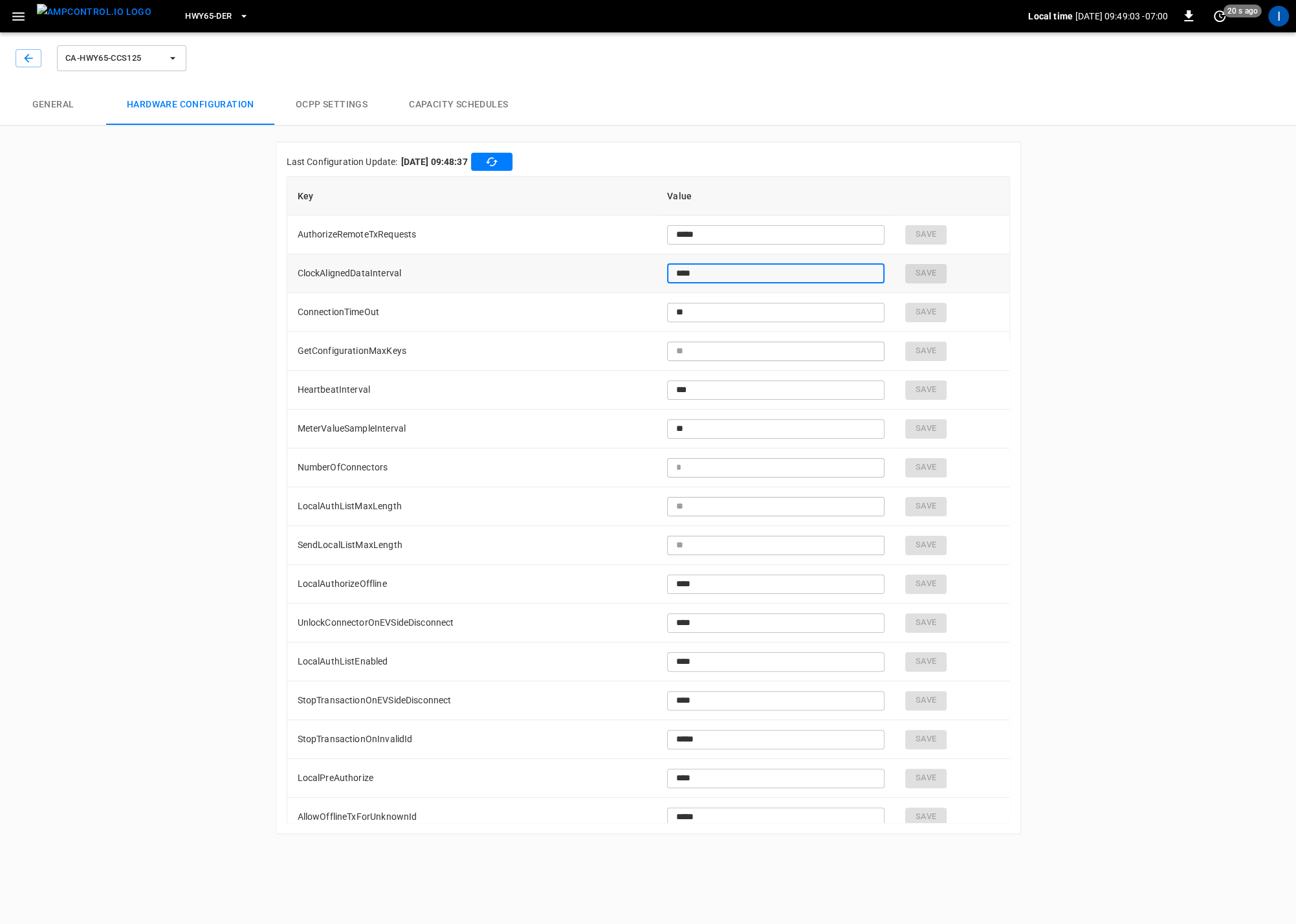
drag, startPoint x: 717, startPoint y: 272, endPoint x: 633, endPoint y: 271, distance: 84.0
click at [633, 271] on tr "ClockAlignedDataInterval **** ​ Save" at bounding box center [648, 273] width 722 height 39
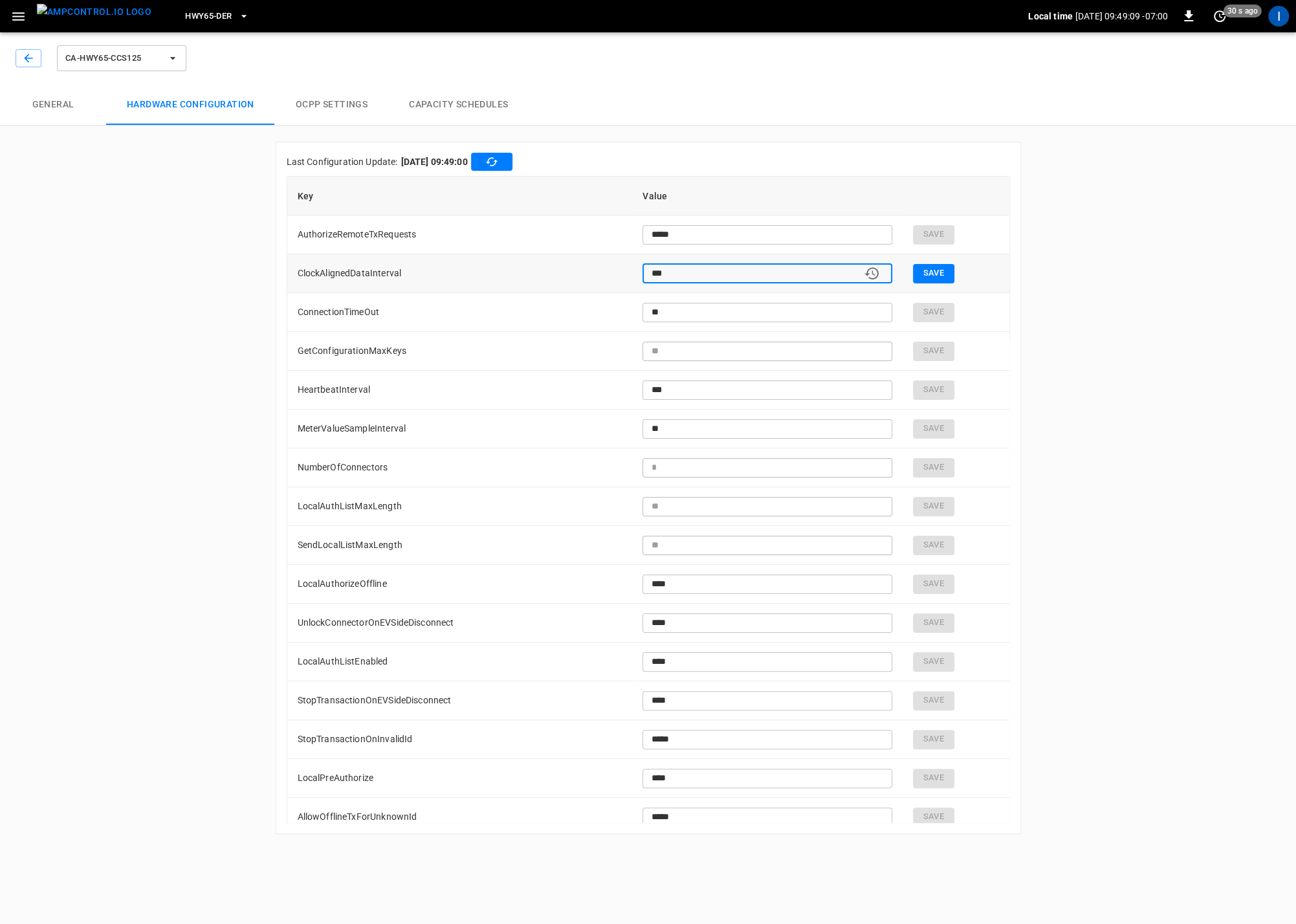
type input "***"
click at [953, 274] on button "Save" at bounding box center [932, 273] width 41 height 19
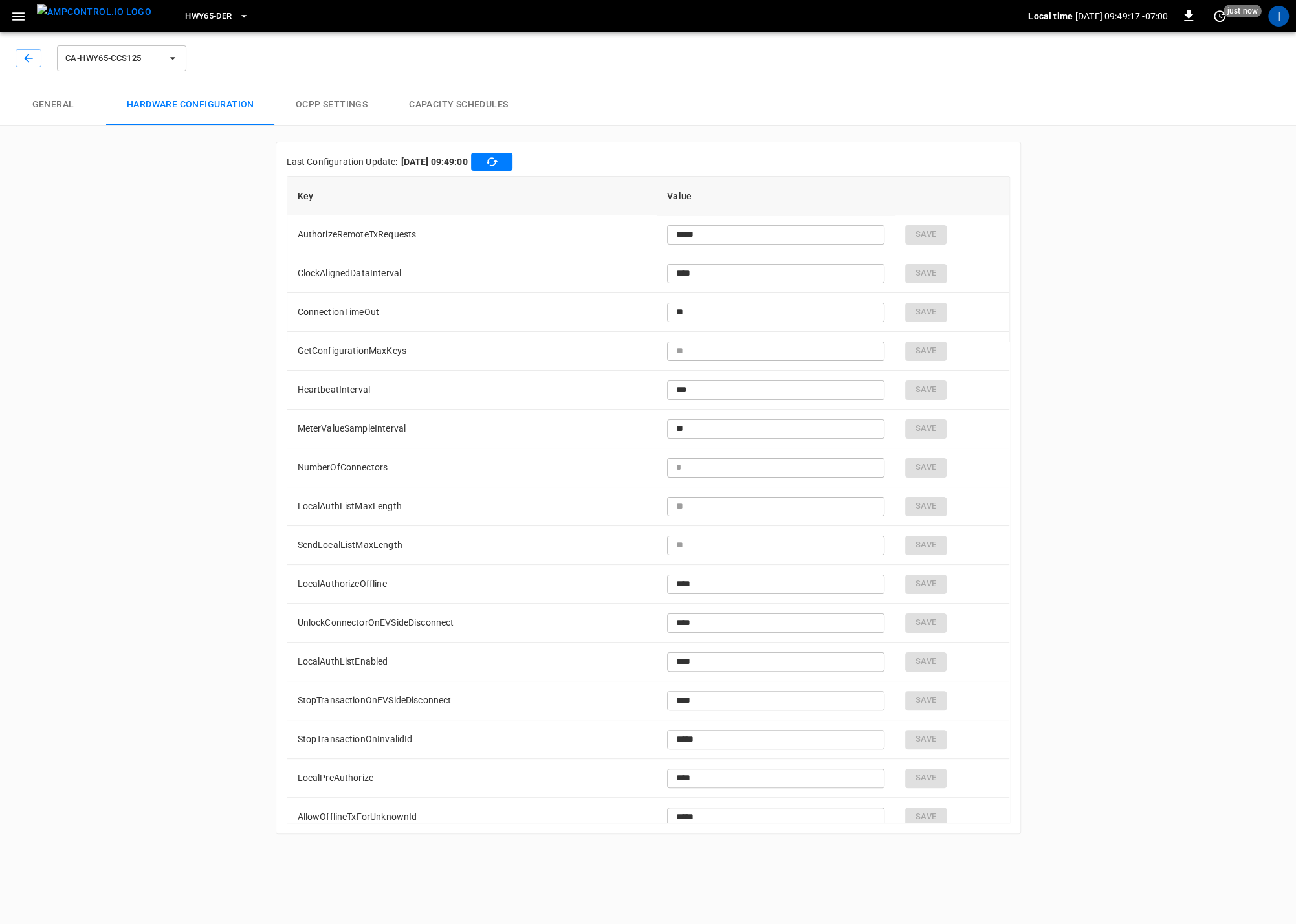
drag, startPoint x: 512, startPoint y: 159, endPoint x: 527, endPoint y: 163, distance: 15.5
click at [498, 159] on icon "button" at bounding box center [491, 161] width 13 height 13
drag, startPoint x: 727, startPoint y: 271, endPoint x: 767, endPoint y: 272, distance: 40.0
click at [733, 271] on input "***" at bounding box center [775, 273] width 217 height 24
drag, startPoint x: 687, startPoint y: 273, endPoint x: 626, endPoint y: 274, distance: 61.0
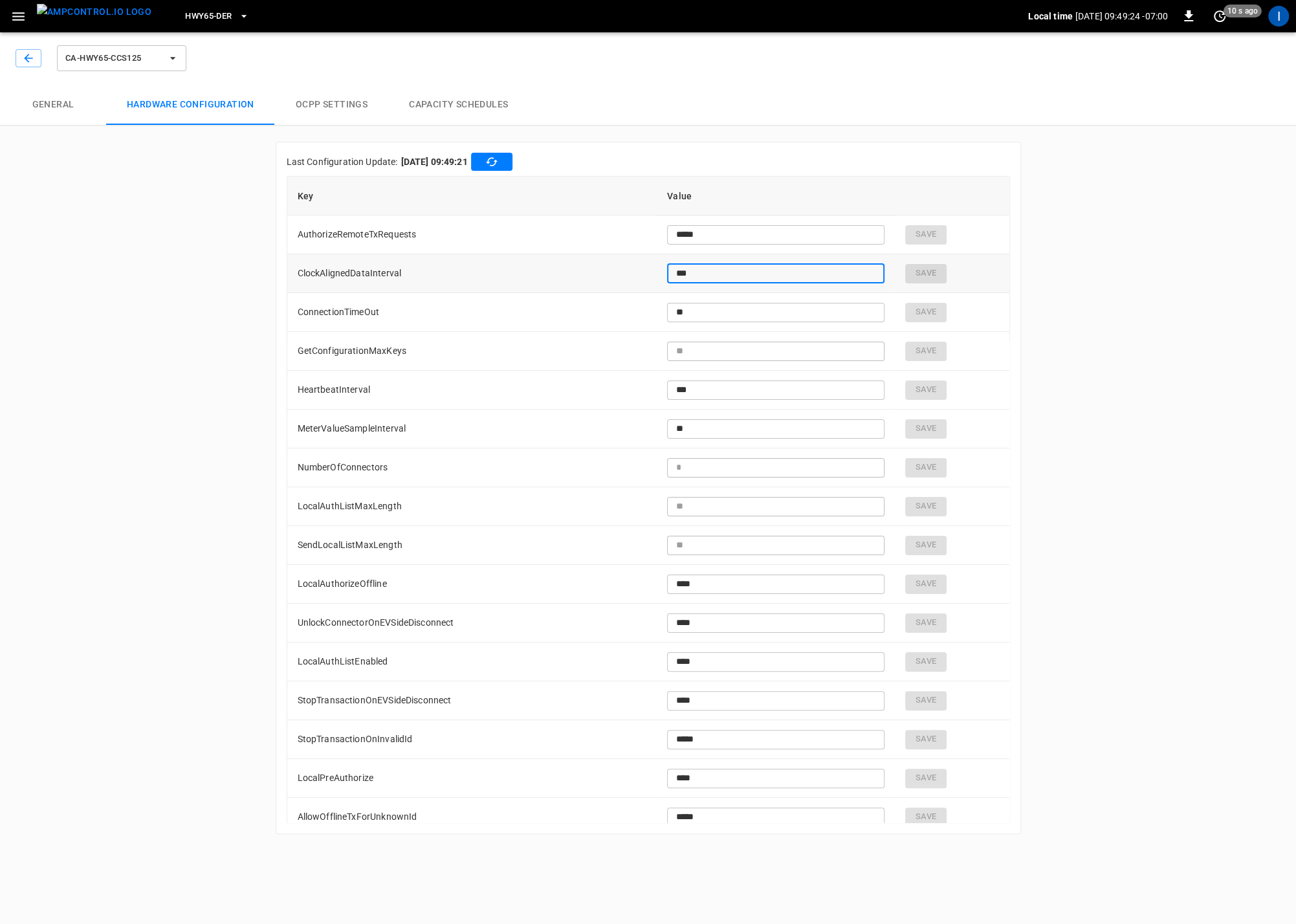
click at [626, 274] on tr "ClockAlignedDataInterval *** ​ Save" at bounding box center [648, 273] width 722 height 39
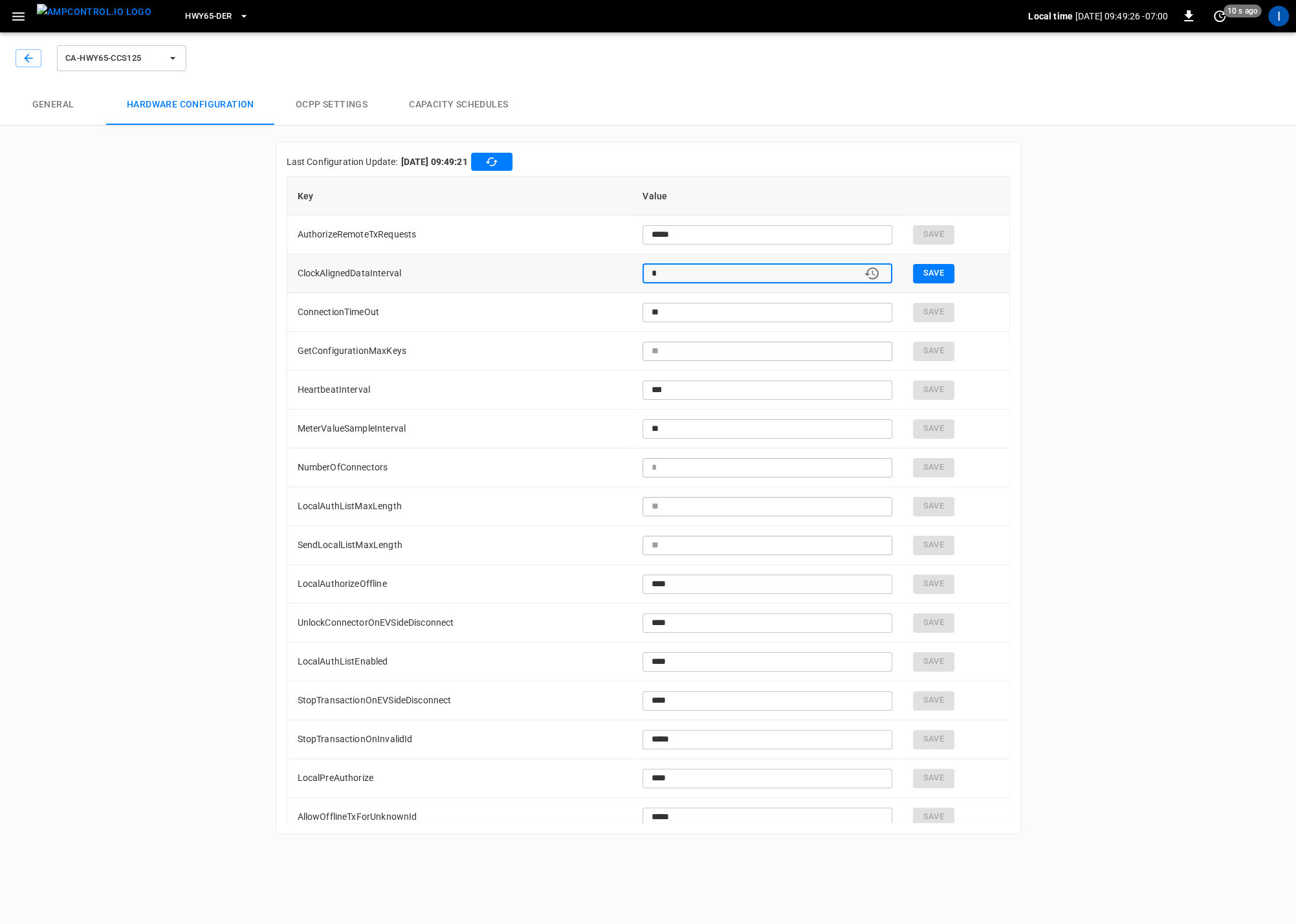
type input "*"
click at [940, 275] on button "Save" at bounding box center [932, 273] width 41 height 19
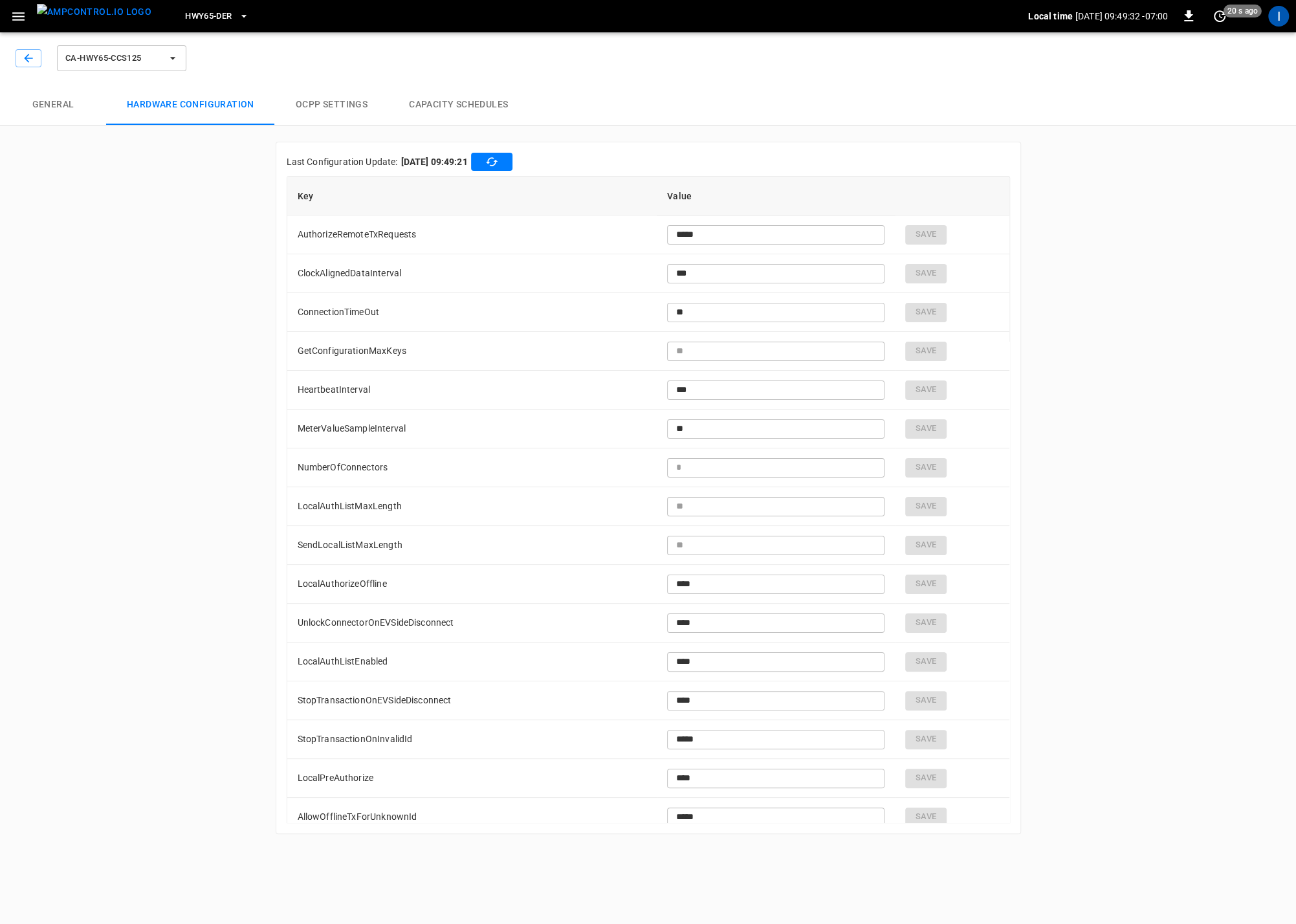
drag, startPoint x: 516, startPoint y: 166, endPoint x: 555, endPoint y: 199, distance: 51.1
click at [498, 166] on icon "button" at bounding box center [491, 161] width 13 height 13
drag, startPoint x: 694, startPoint y: 274, endPoint x: 727, endPoint y: 276, distance: 33.1
click at [694, 274] on input "***" at bounding box center [775, 273] width 217 height 24
click at [25, 51] on button "button" at bounding box center [28, 59] width 26 height 18
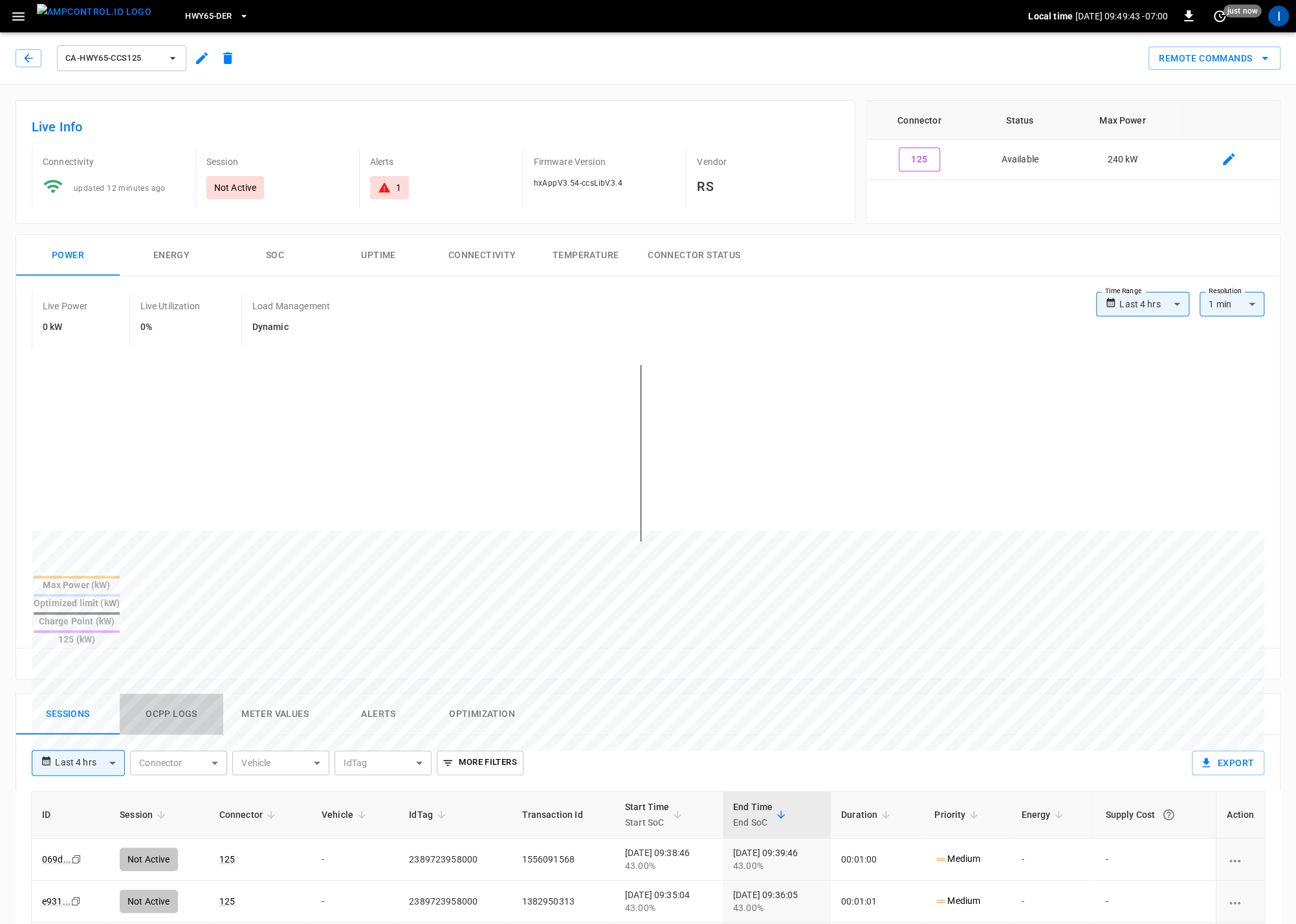
click at [190, 694] on button "Ocpp logs" at bounding box center [172, 714] width 104 height 41
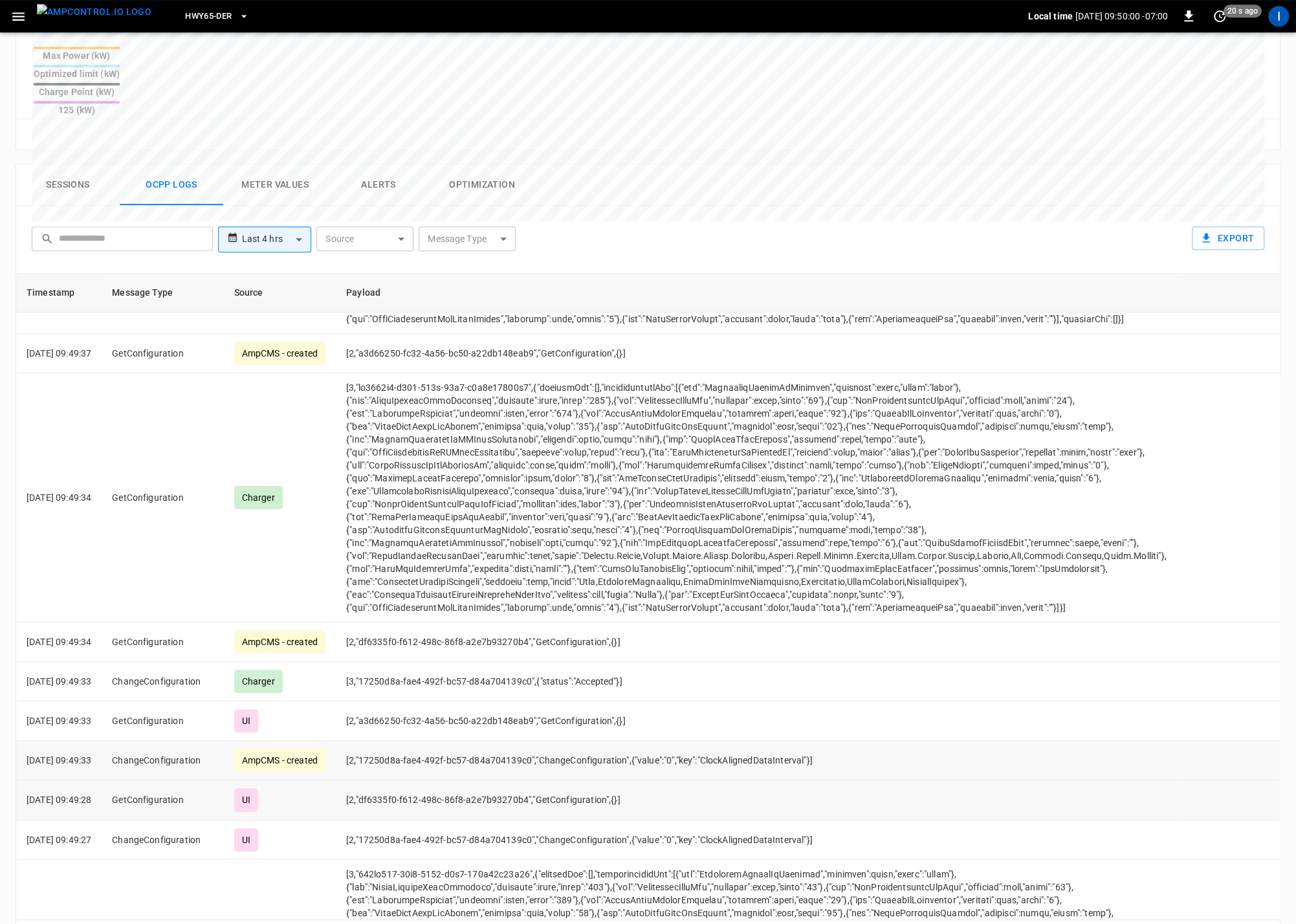
scroll to position [221, 0]
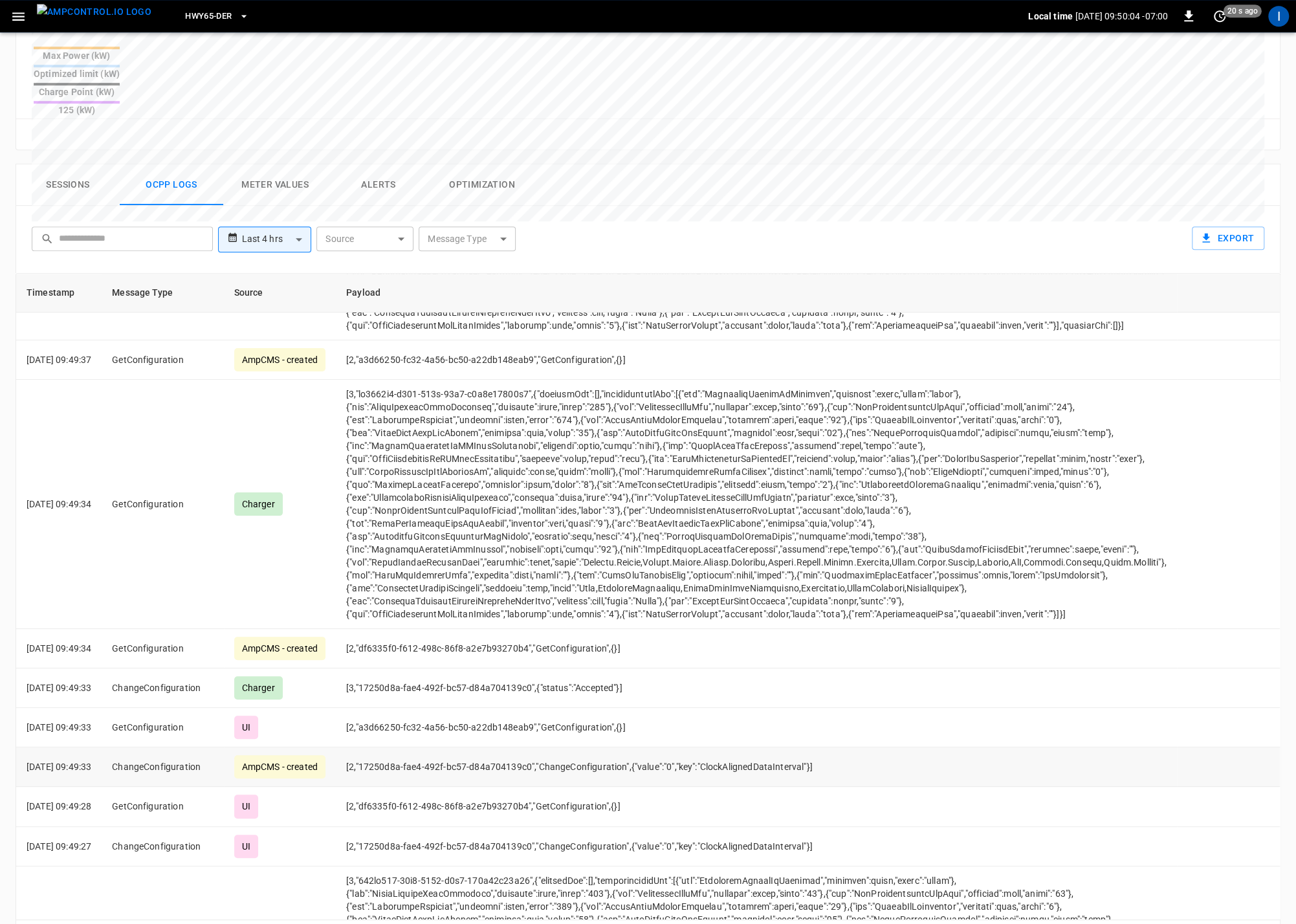
click at [120, 164] on button "Ocpp logs" at bounding box center [172, 184] width 104 height 41
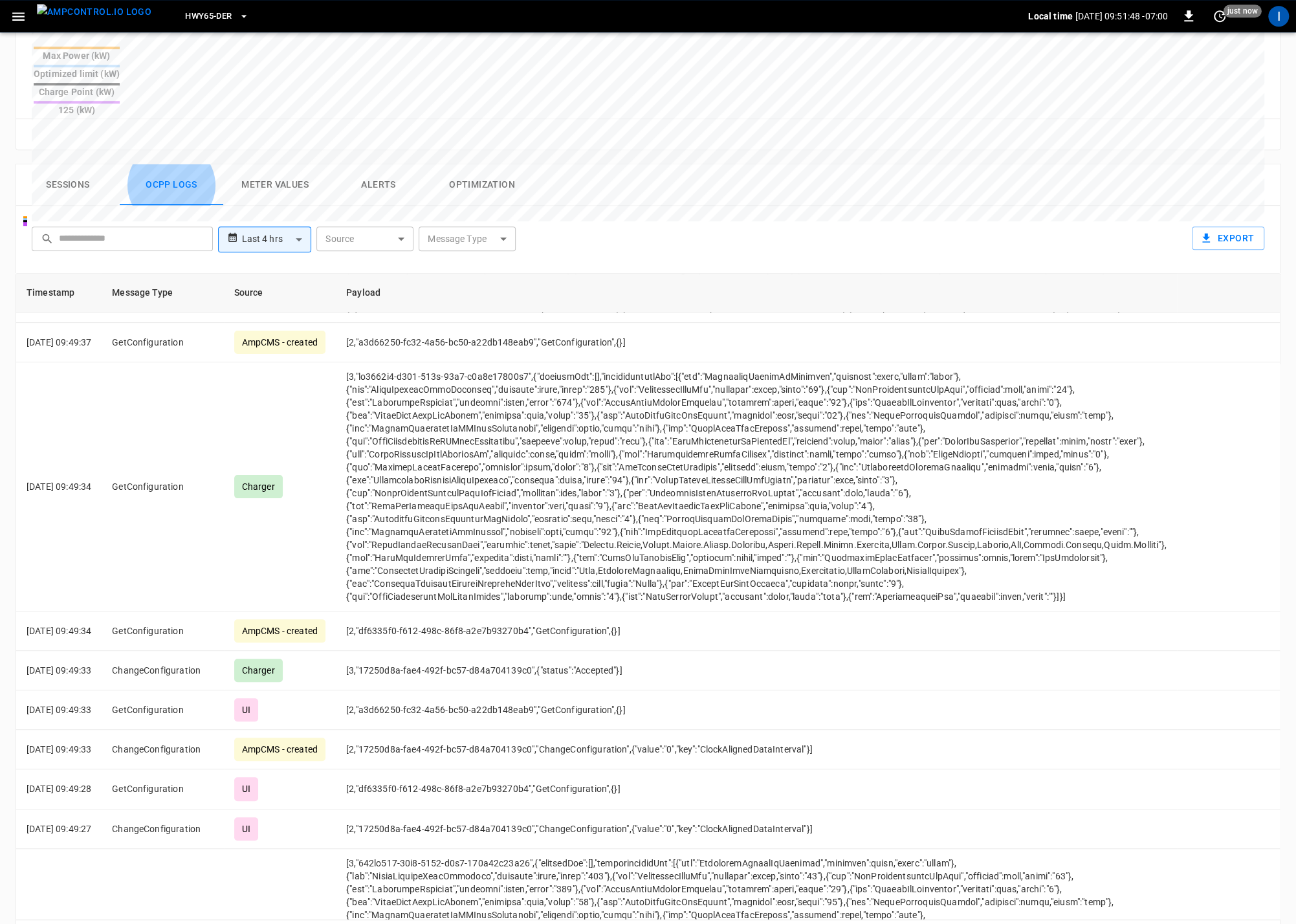
scroll to position [0, 0]
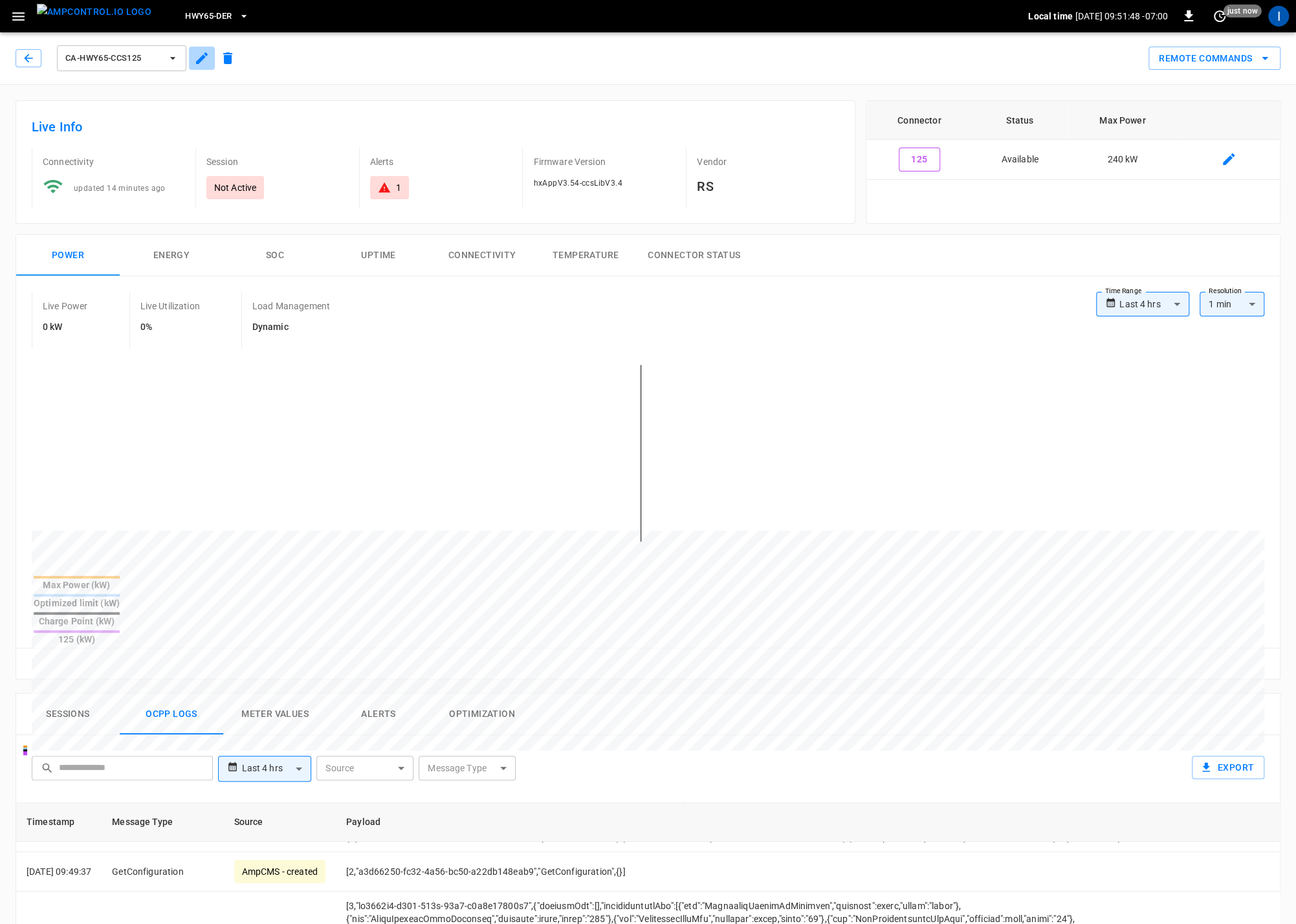
click at [194, 60] on icon "button" at bounding box center [202, 58] width 16 height 16
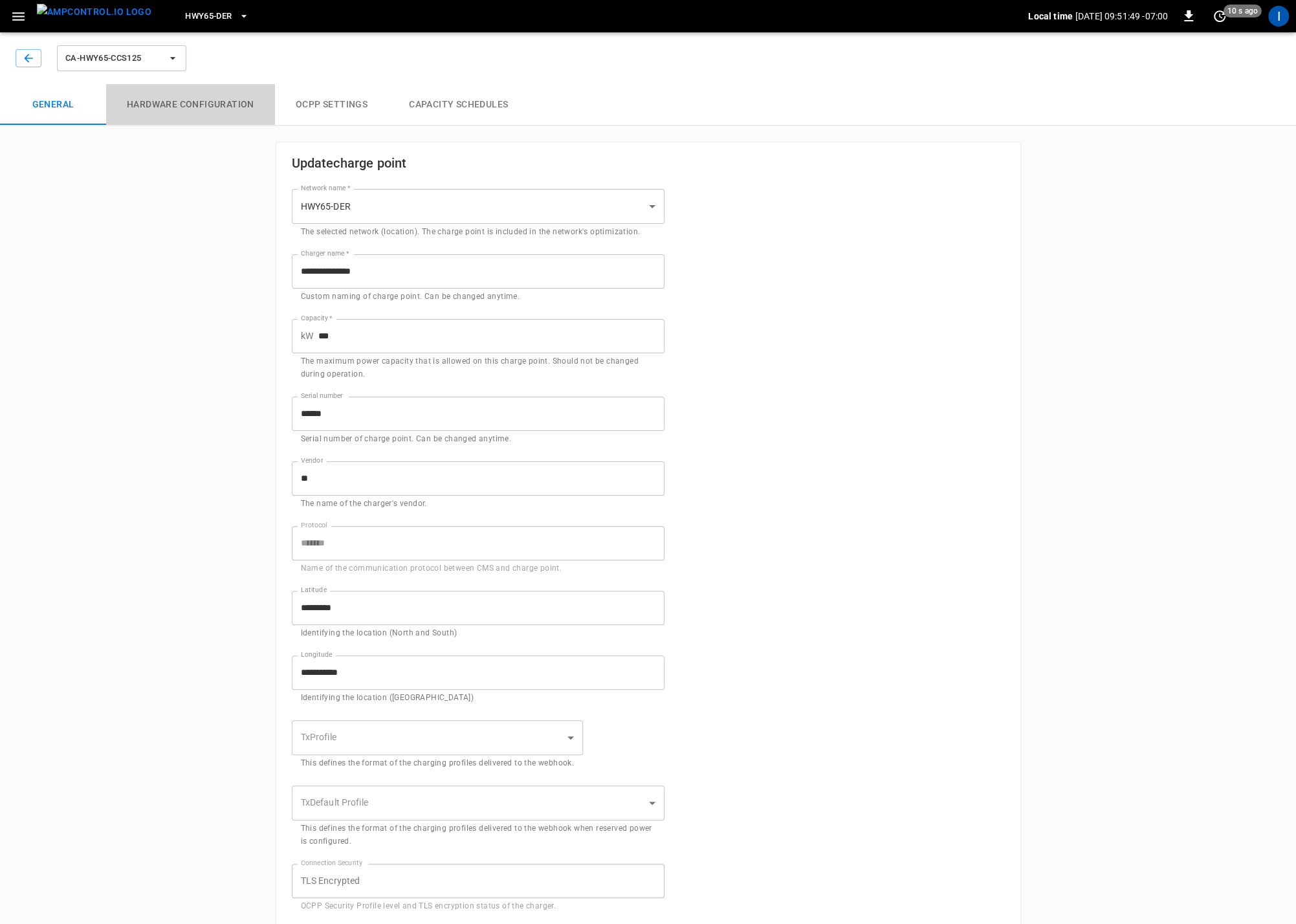
click at [225, 103] on button "Hardware configuration" at bounding box center [191, 104] width 169 height 41
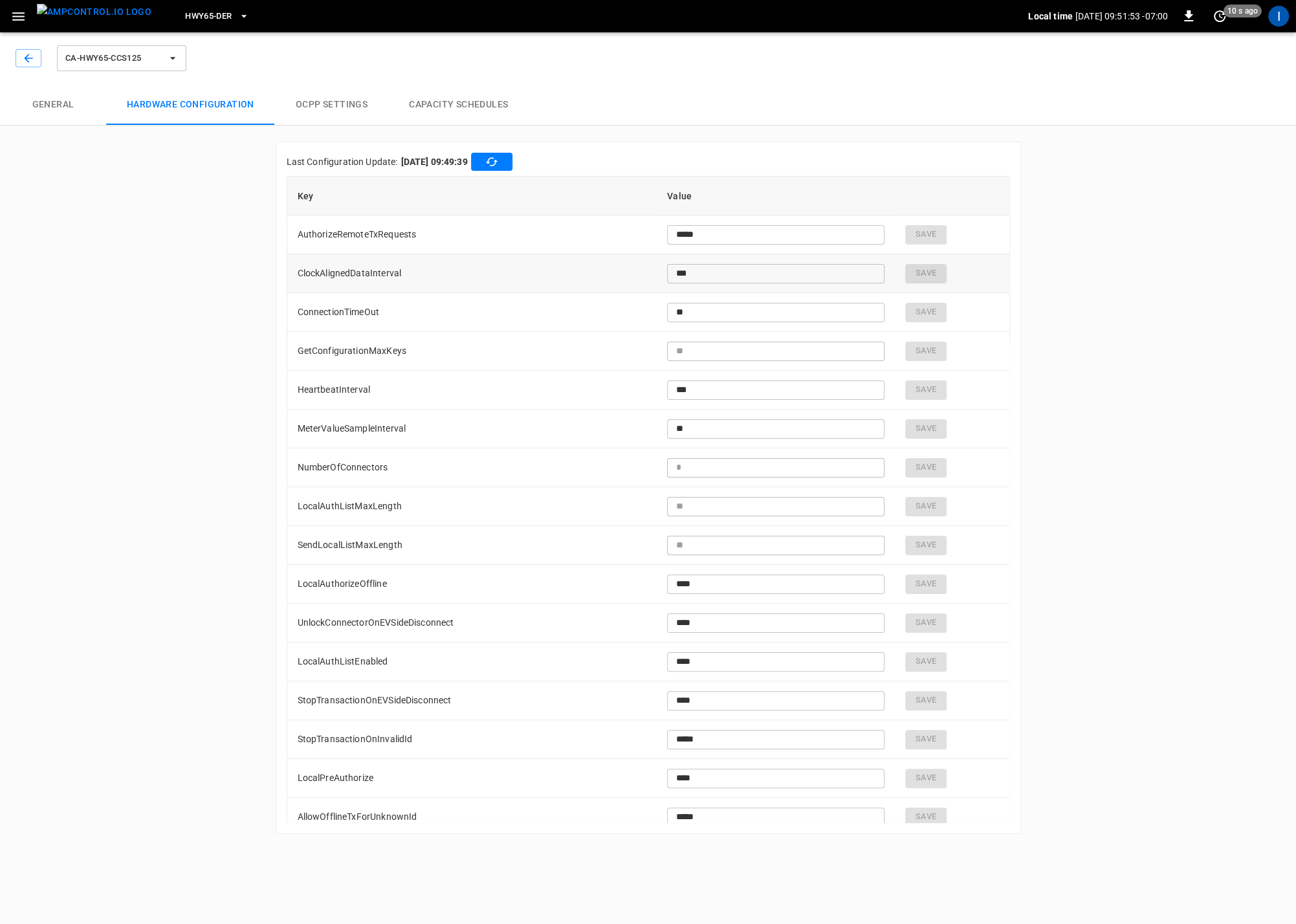
click at [382, 270] on td "ClockAlignedDataInterval" at bounding box center [472, 273] width 370 height 39
copy td "ClockAlignedDataInterval"
click at [19, 51] on button "button" at bounding box center [28, 59] width 26 height 18
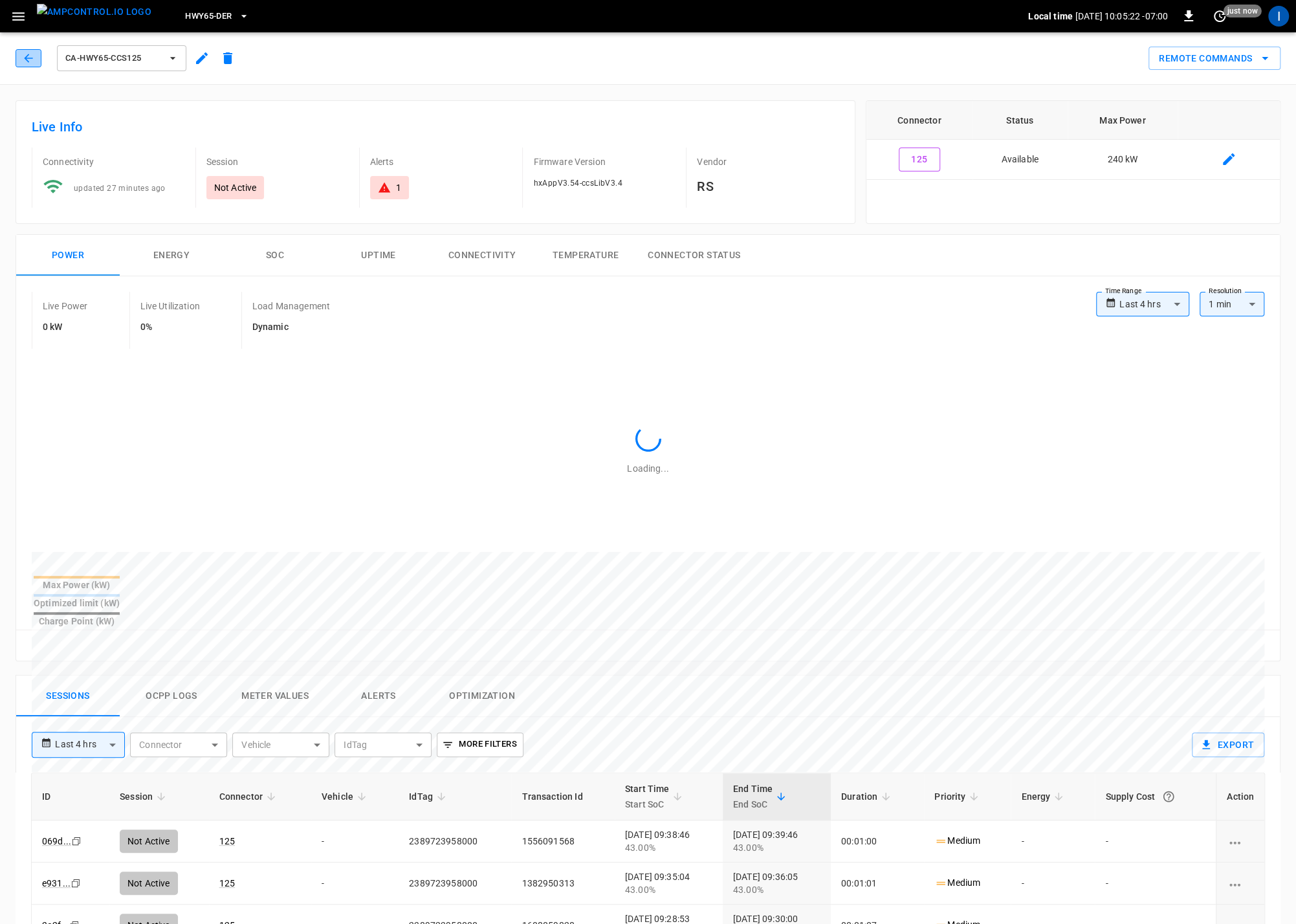
click at [21, 51] on button "button" at bounding box center [28, 59] width 26 height 18
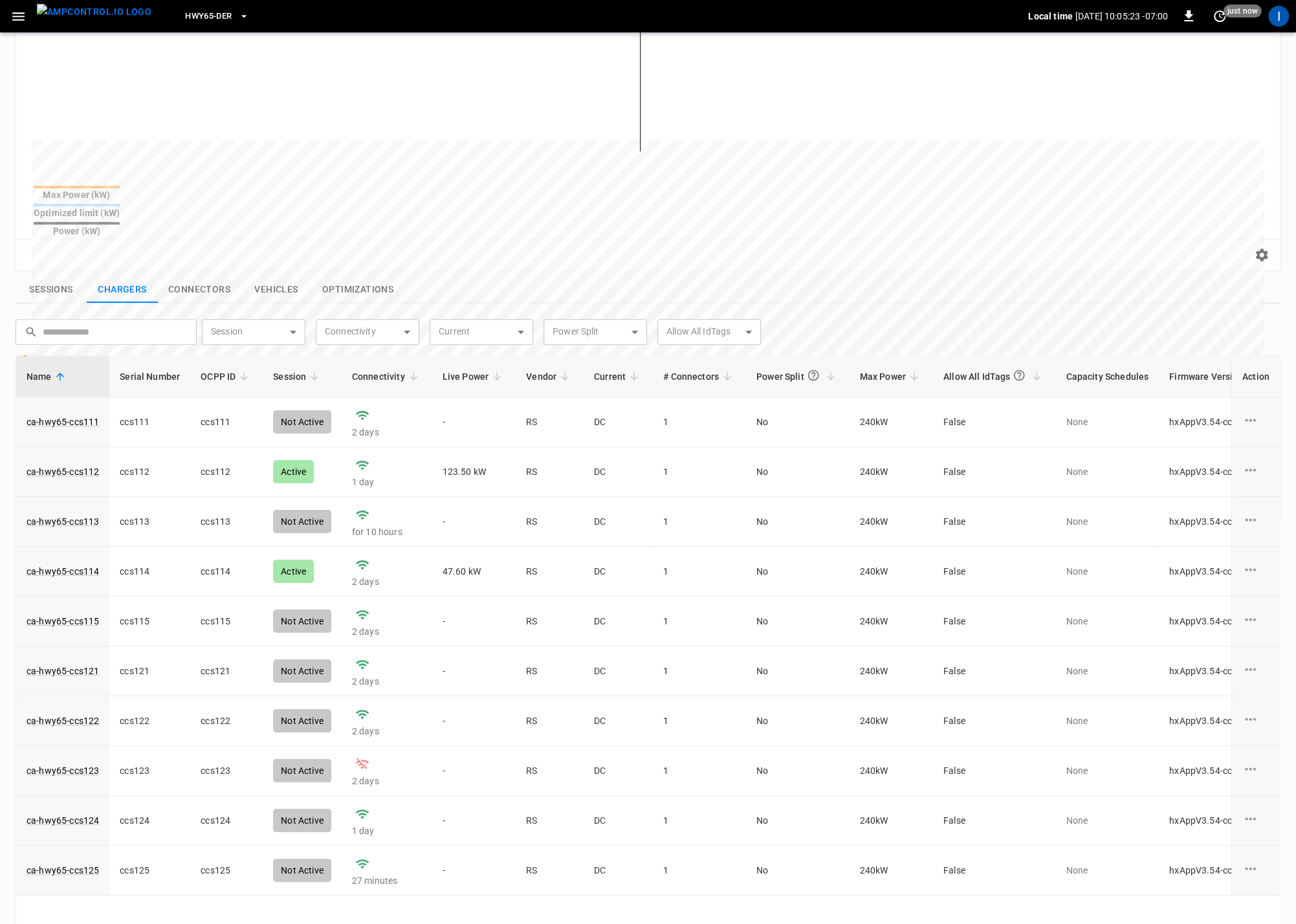
click at [52, 276] on button "Sessions" at bounding box center [51, 290] width 71 height 27
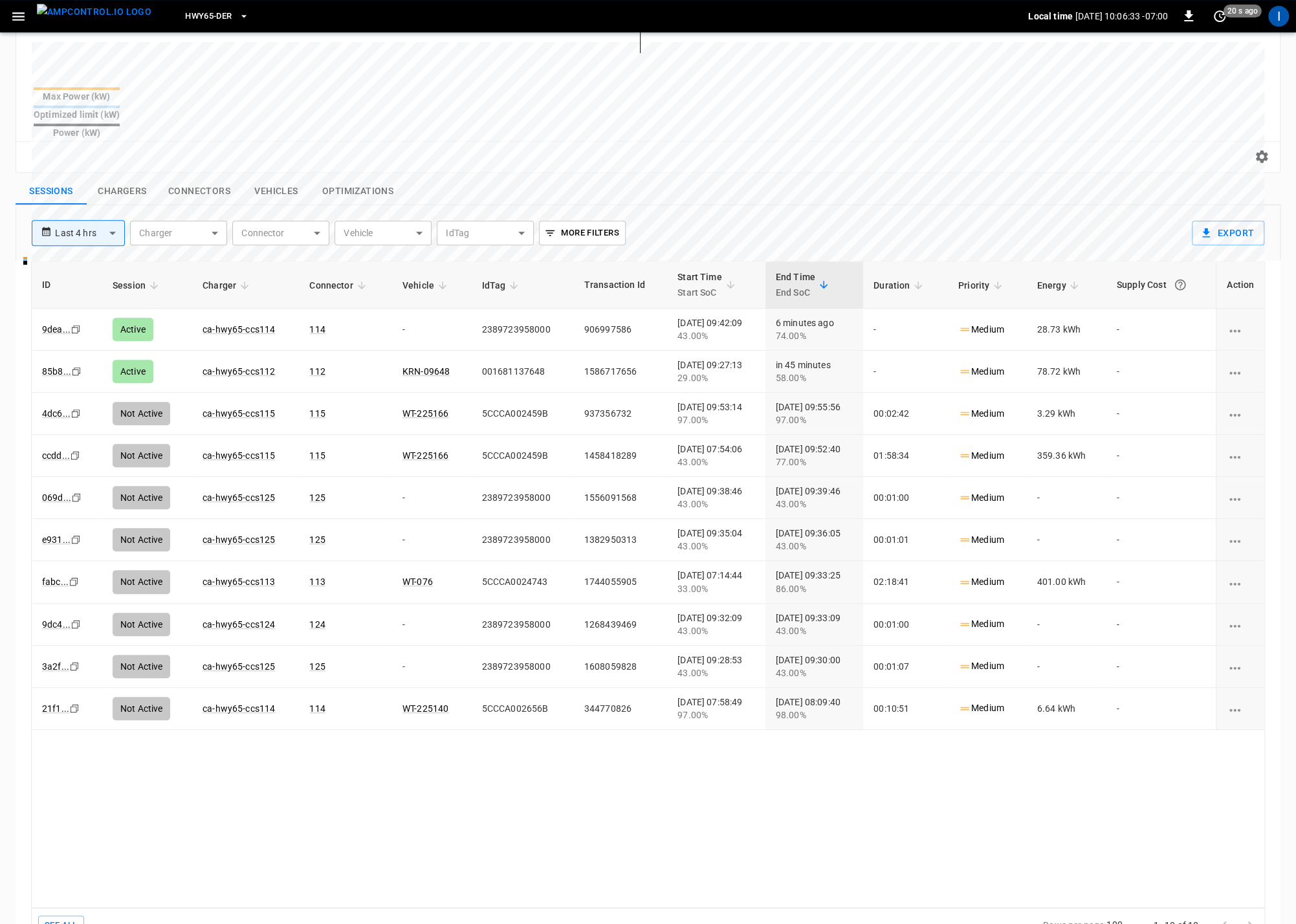
scroll to position [361, 0]
drag, startPoint x: 135, startPoint y: 154, endPoint x: 149, endPoint y: 172, distance: 22.8
click at [137, 177] on button "Chargers" at bounding box center [121, 190] width 71 height 27
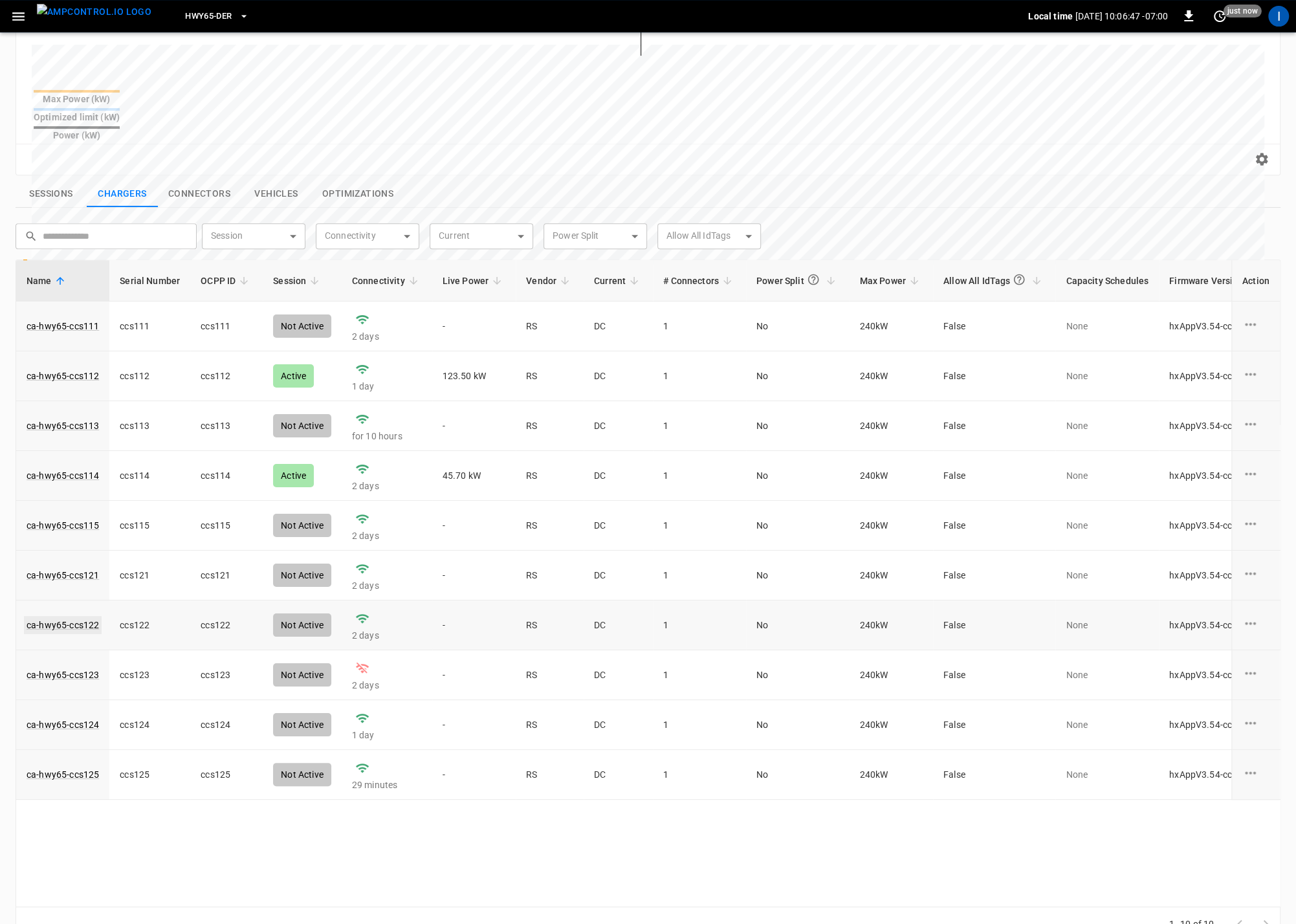
click at [75, 616] on link "ca-hwy65-ccs122" at bounding box center [63, 625] width 78 height 18
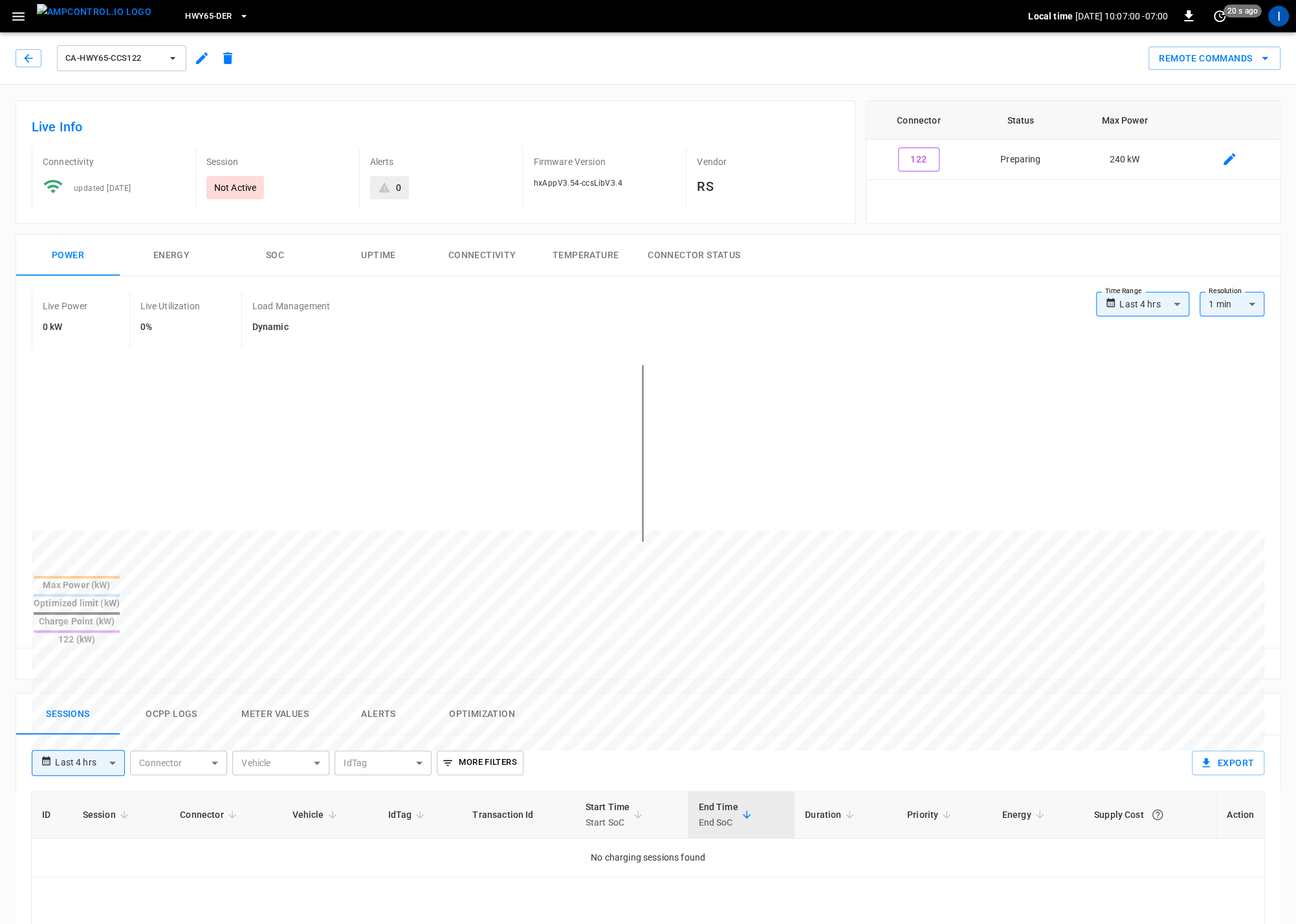
scroll to position [48, 0]
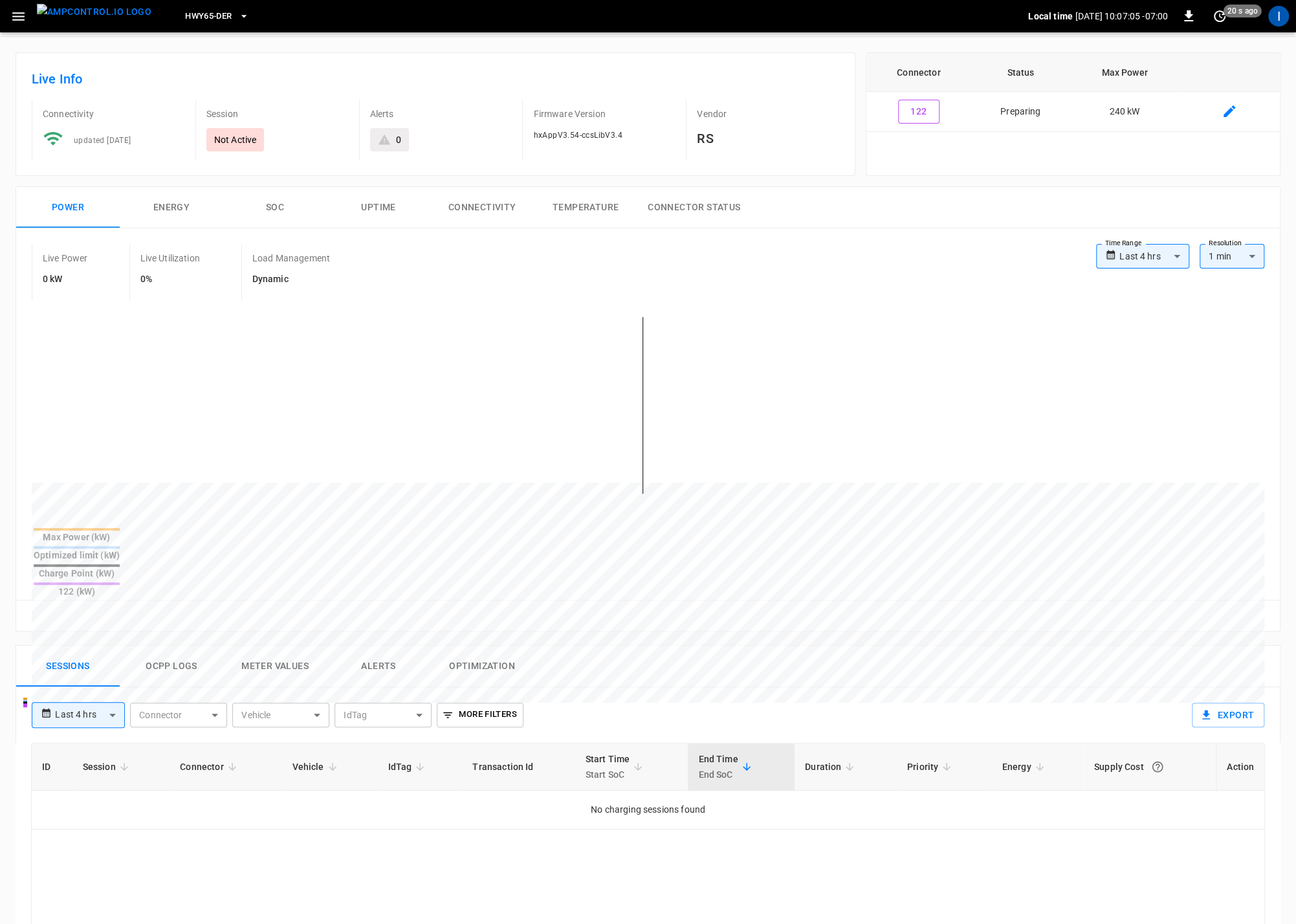
scroll to position [328, 0]
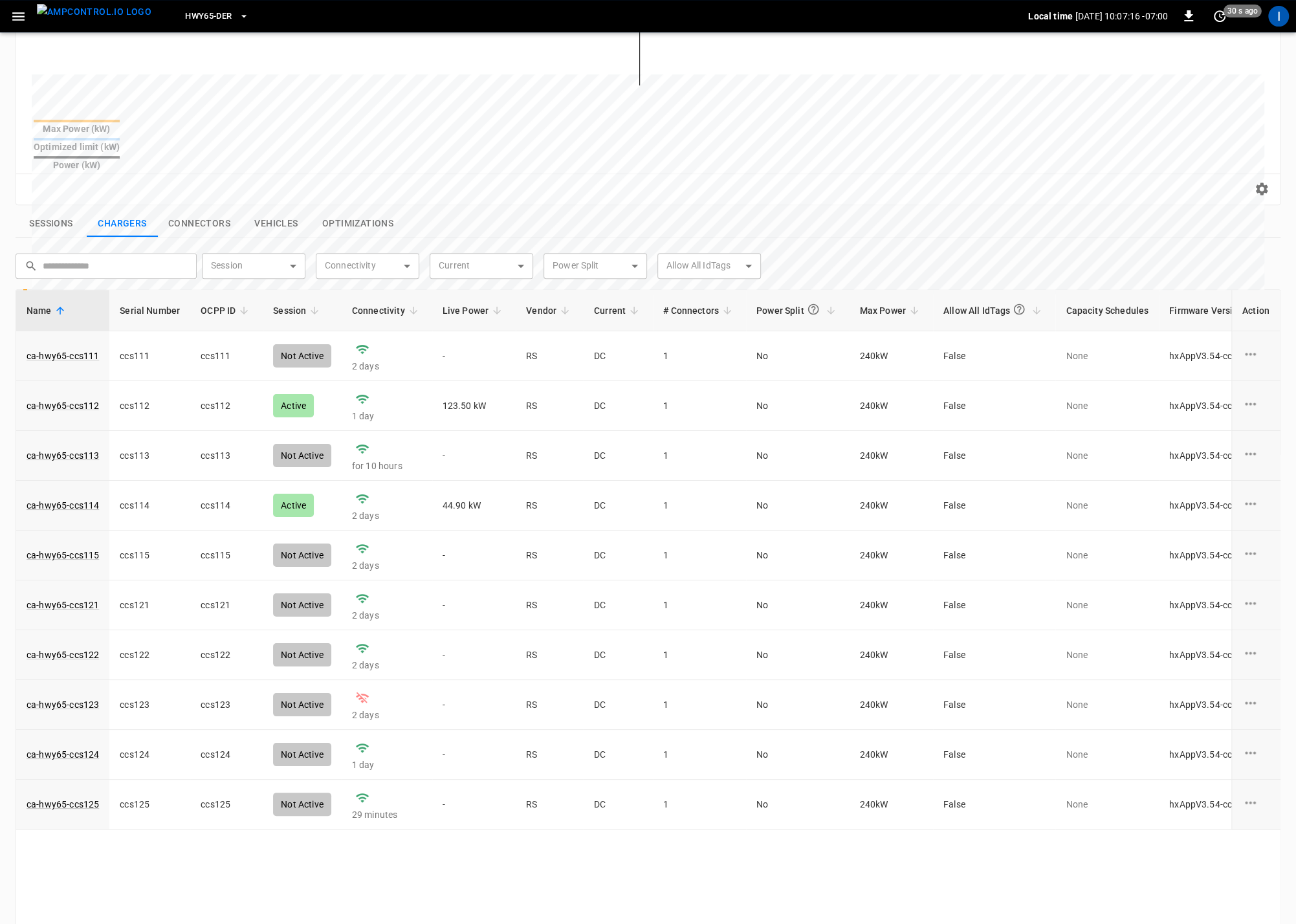
click at [64, 210] on button "Sessions" at bounding box center [51, 224] width 71 height 27
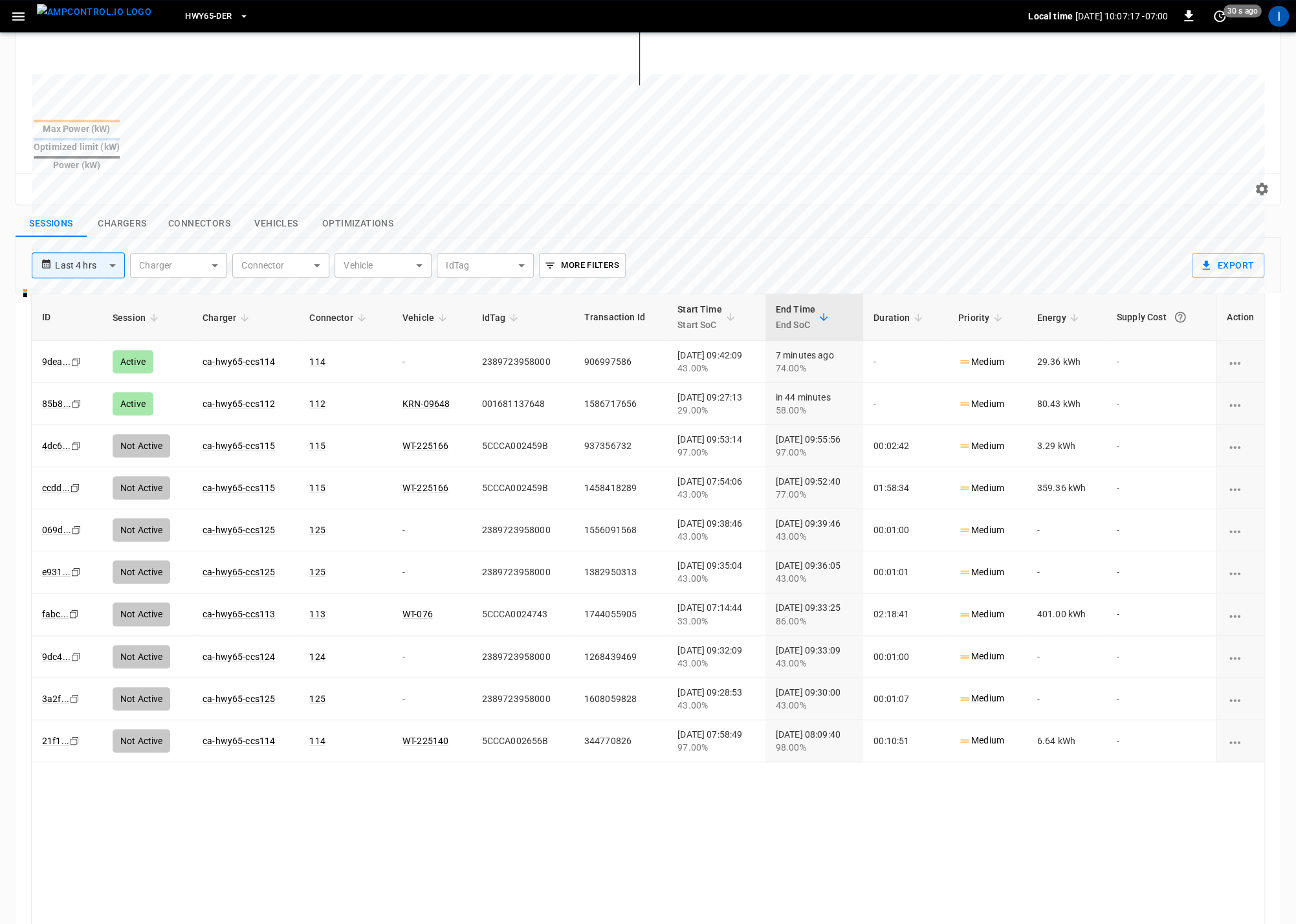
click at [205, 210] on button "Connectors" at bounding box center [199, 224] width 83 height 27
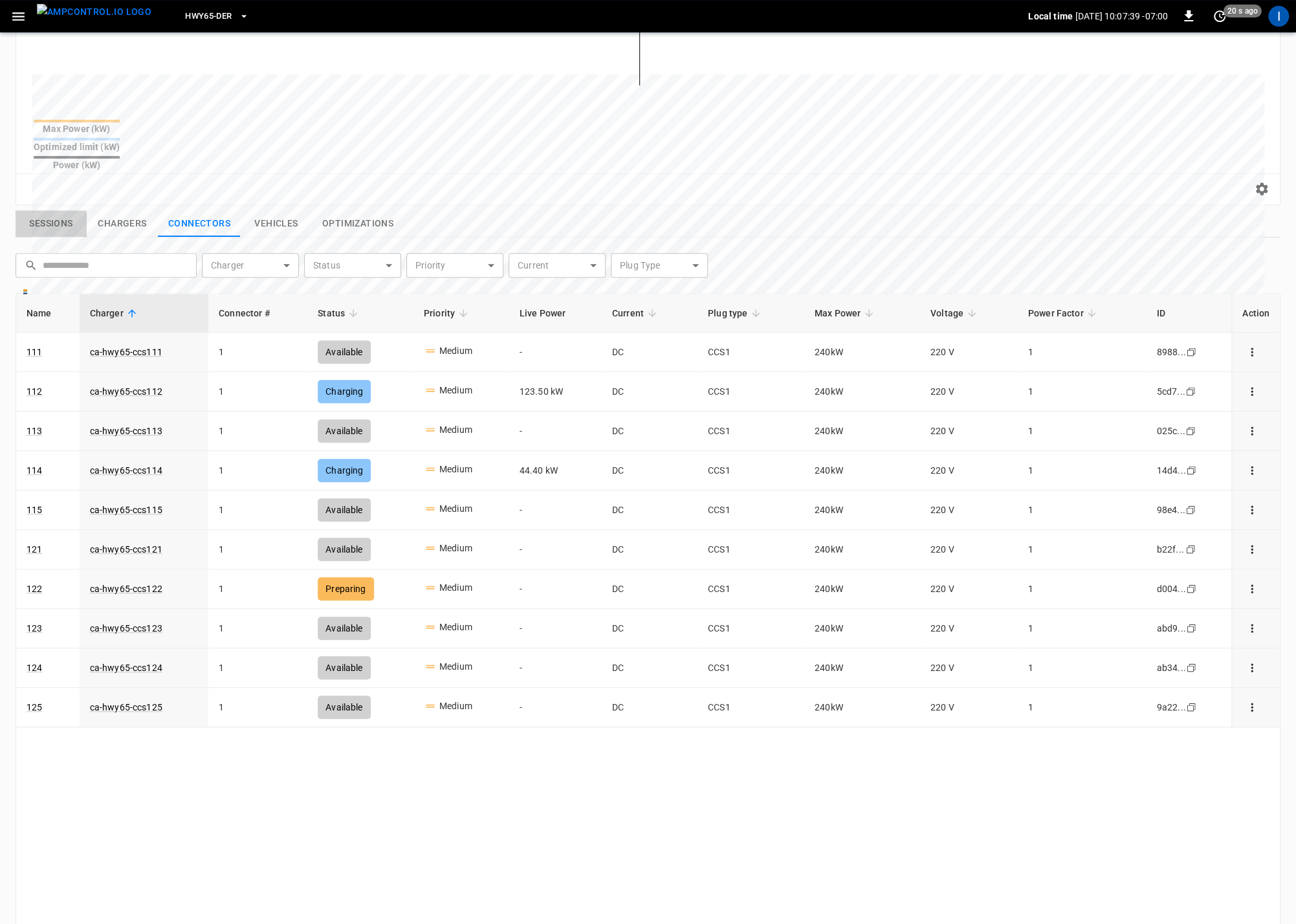
click at [70, 210] on button "Sessions" at bounding box center [51, 224] width 71 height 27
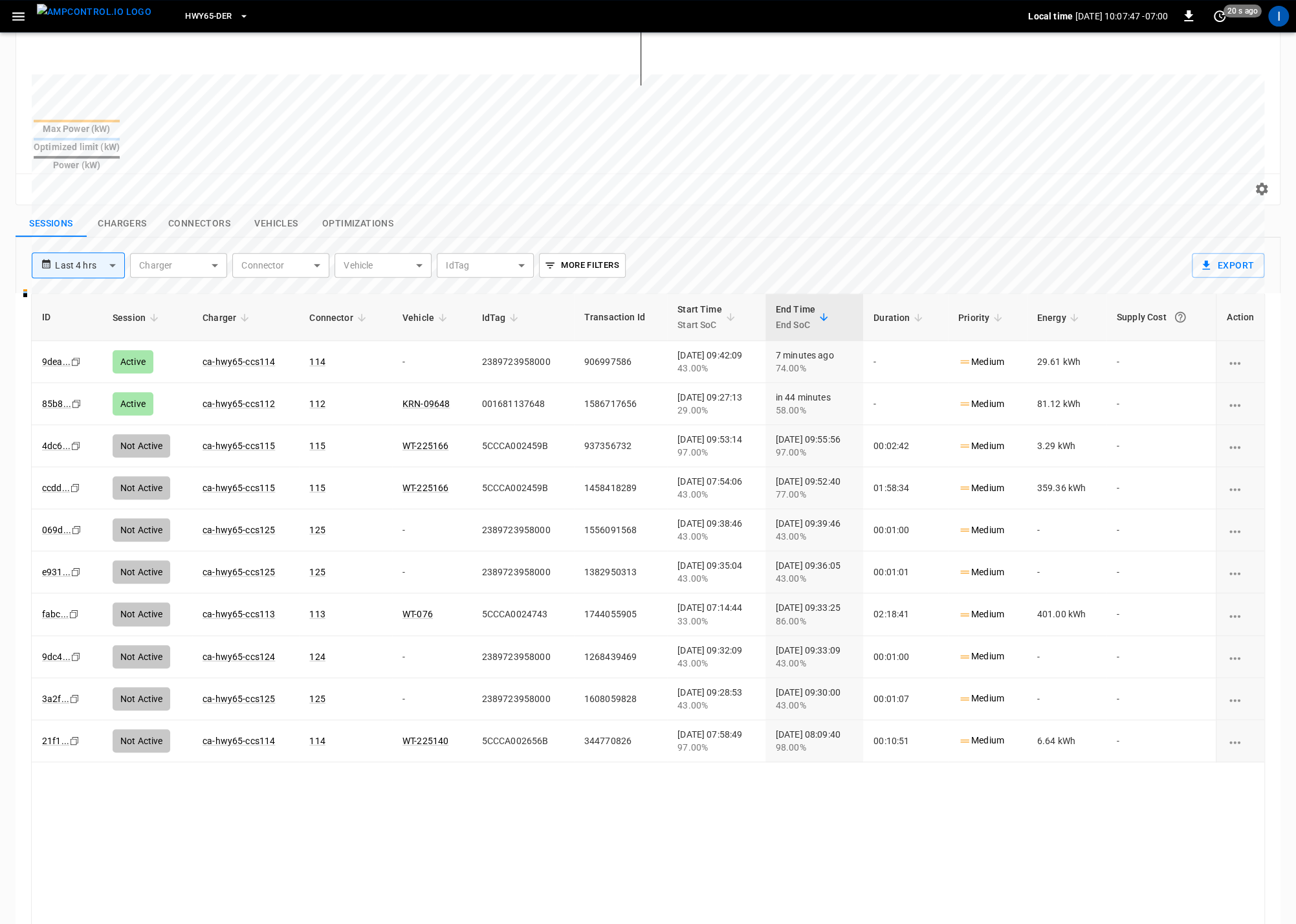
click at [142, 210] on button "Chargers" at bounding box center [121, 224] width 71 height 27
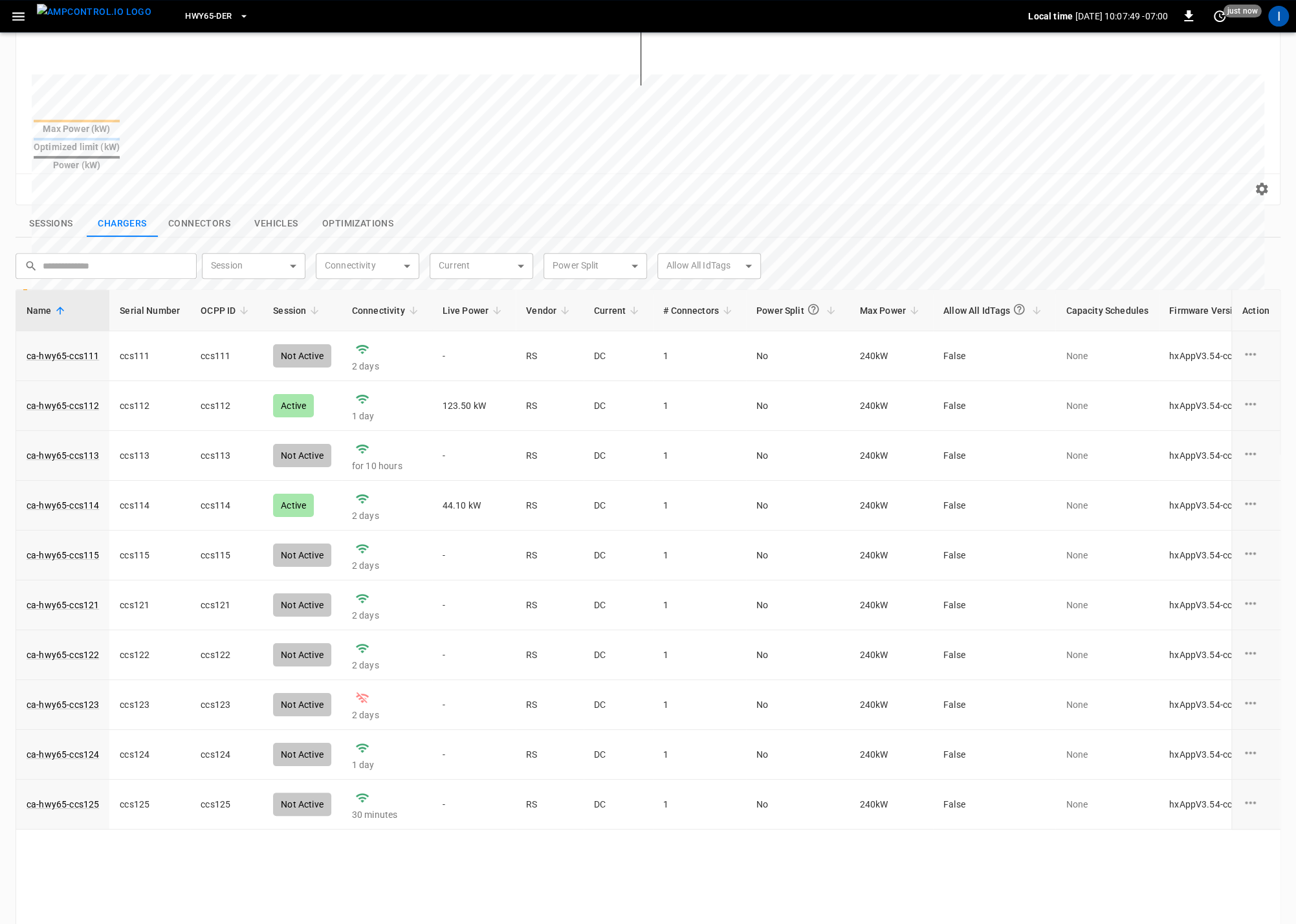
click at [198, 210] on button "Connectors" at bounding box center [199, 224] width 83 height 27
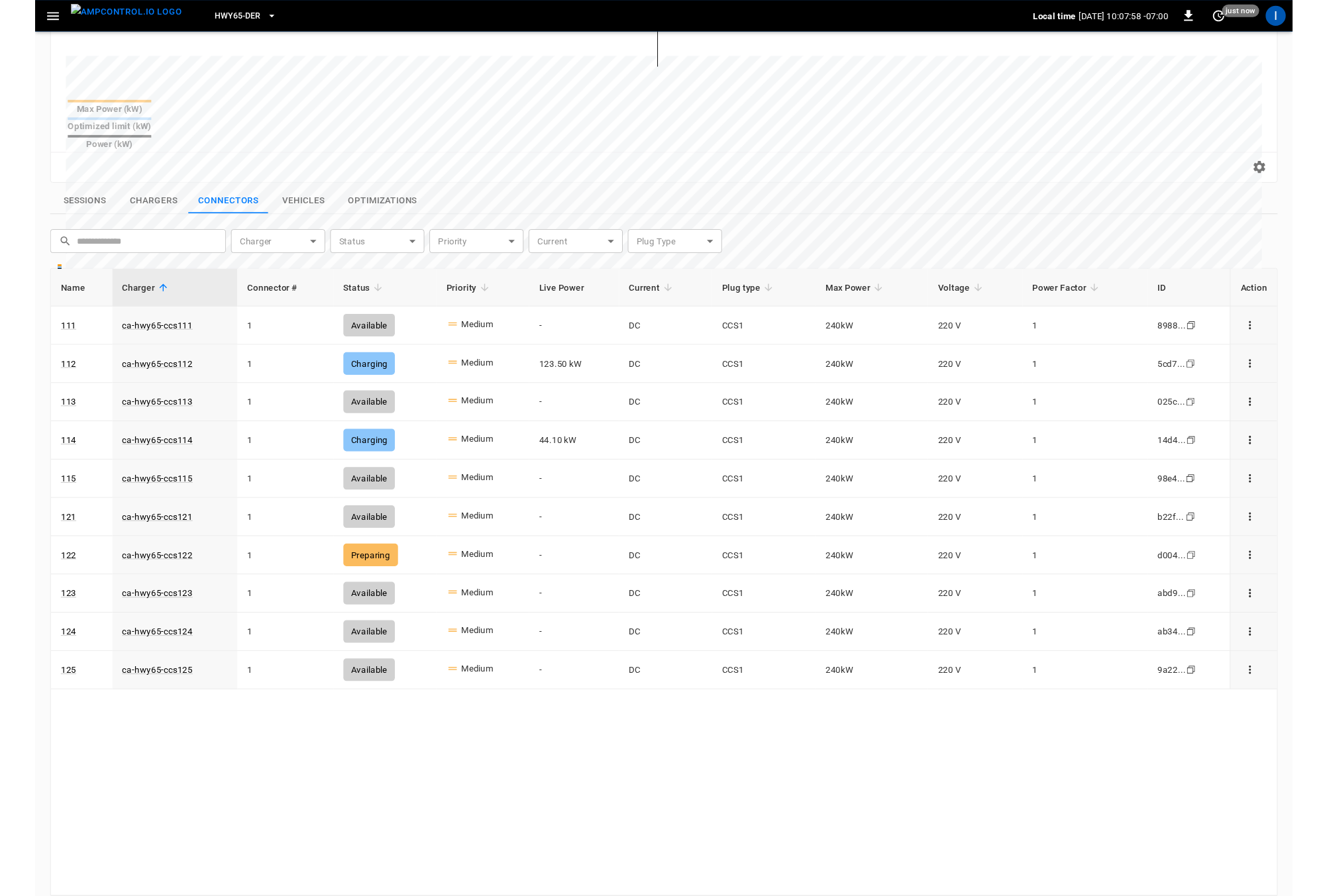
scroll to position [370, 0]
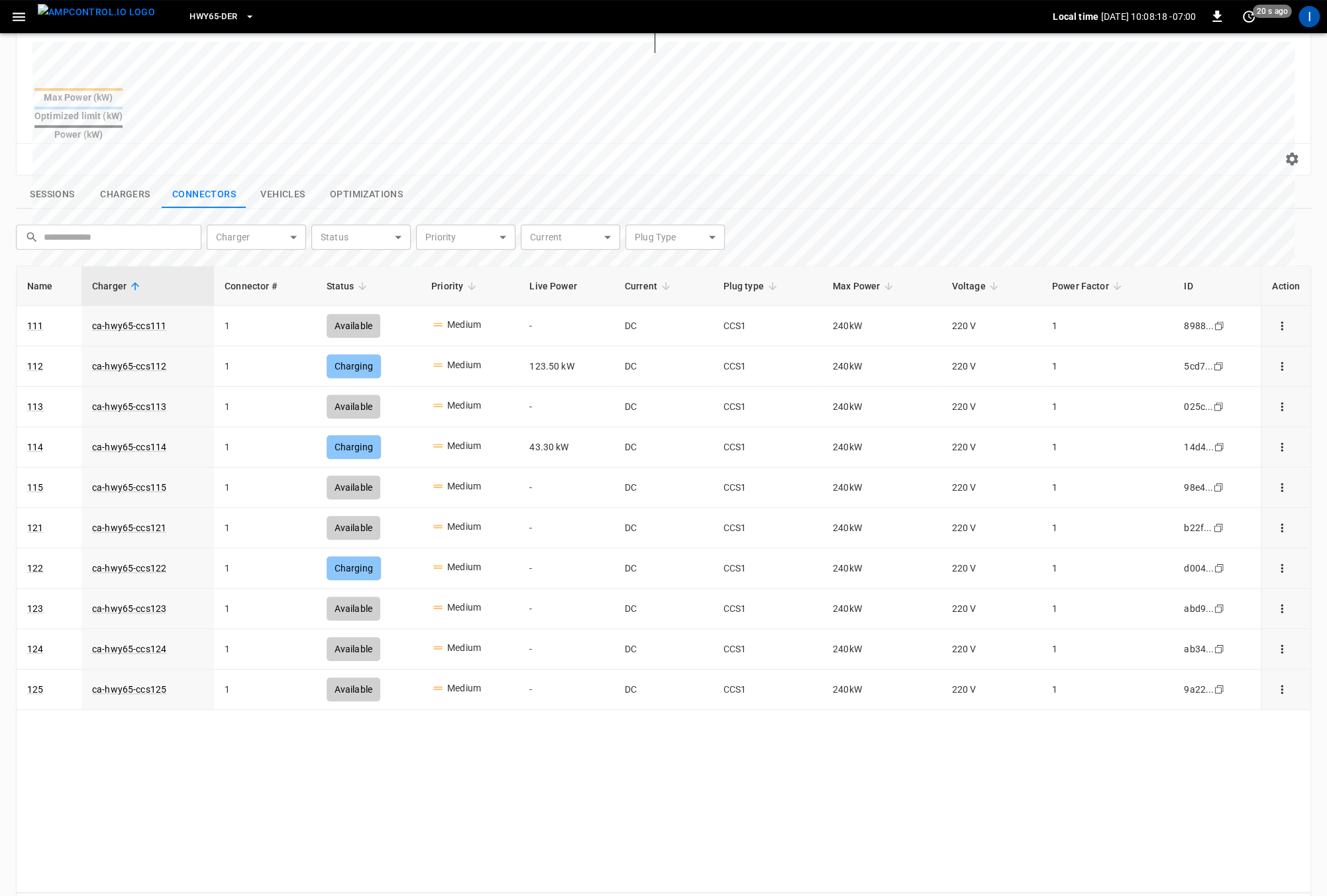
click at [1258, 16] on span "20 s ago" at bounding box center [1272, 10] width 39 height 13
drag, startPoint x: 1234, startPoint y: 63, endPoint x: 1201, endPoint y: 77, distance: 35.8
click at [1231, 65] on li "Update every 5 sec" at bounding box center [1205, 64] width 106 height 21
drag, startPoint x: 59, startPoint y: 170, endPoint x: 72, endPoint y: 178, distance: 15.3
click at [58, 181] on button "Sessions" at bounding box center [52, 195] width 73 height 27
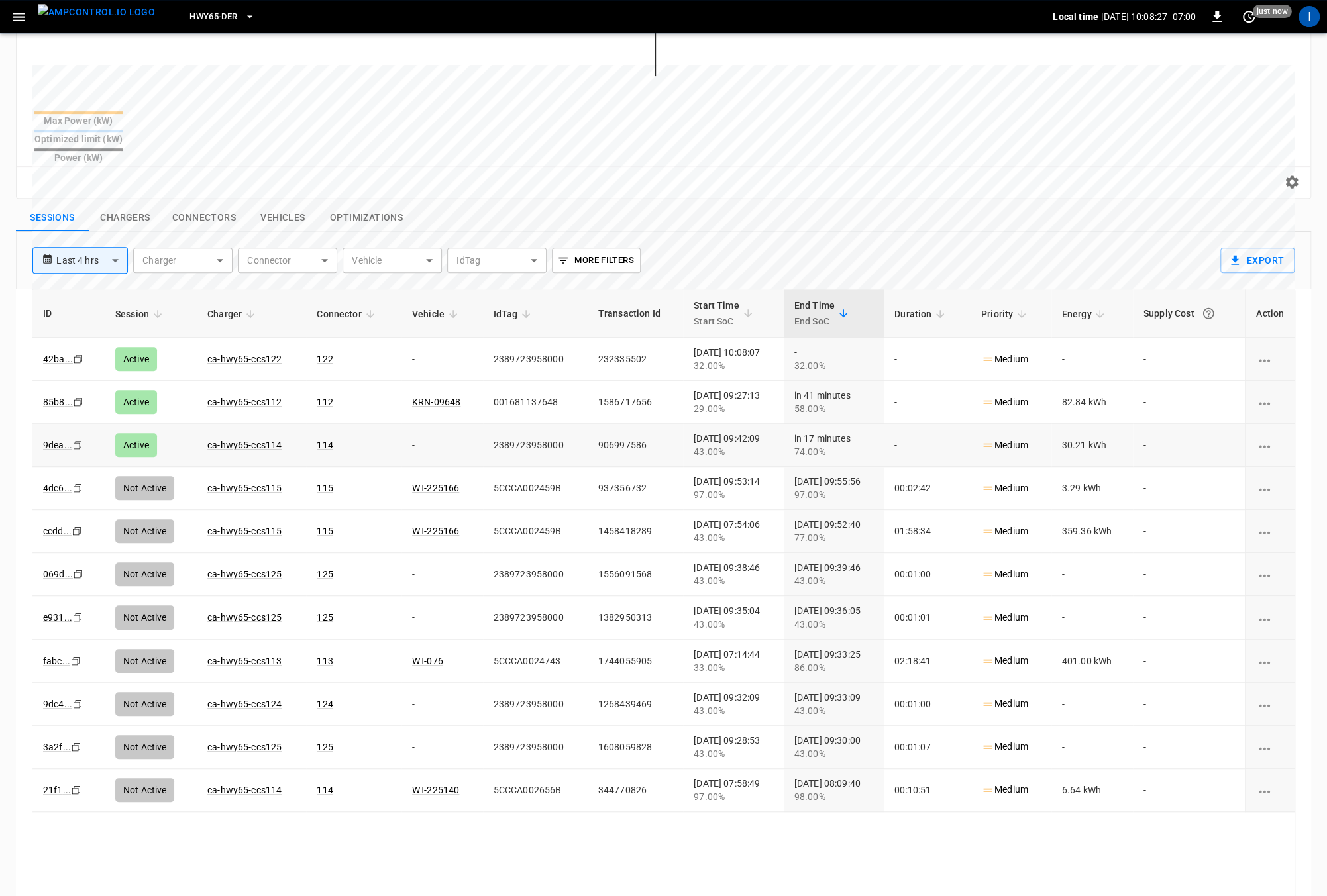
scroll to position [348, 0]
click at [244, 435] on link "ca-hwy65-ccs114" at bounding box center [244, 442] width 80 height 16
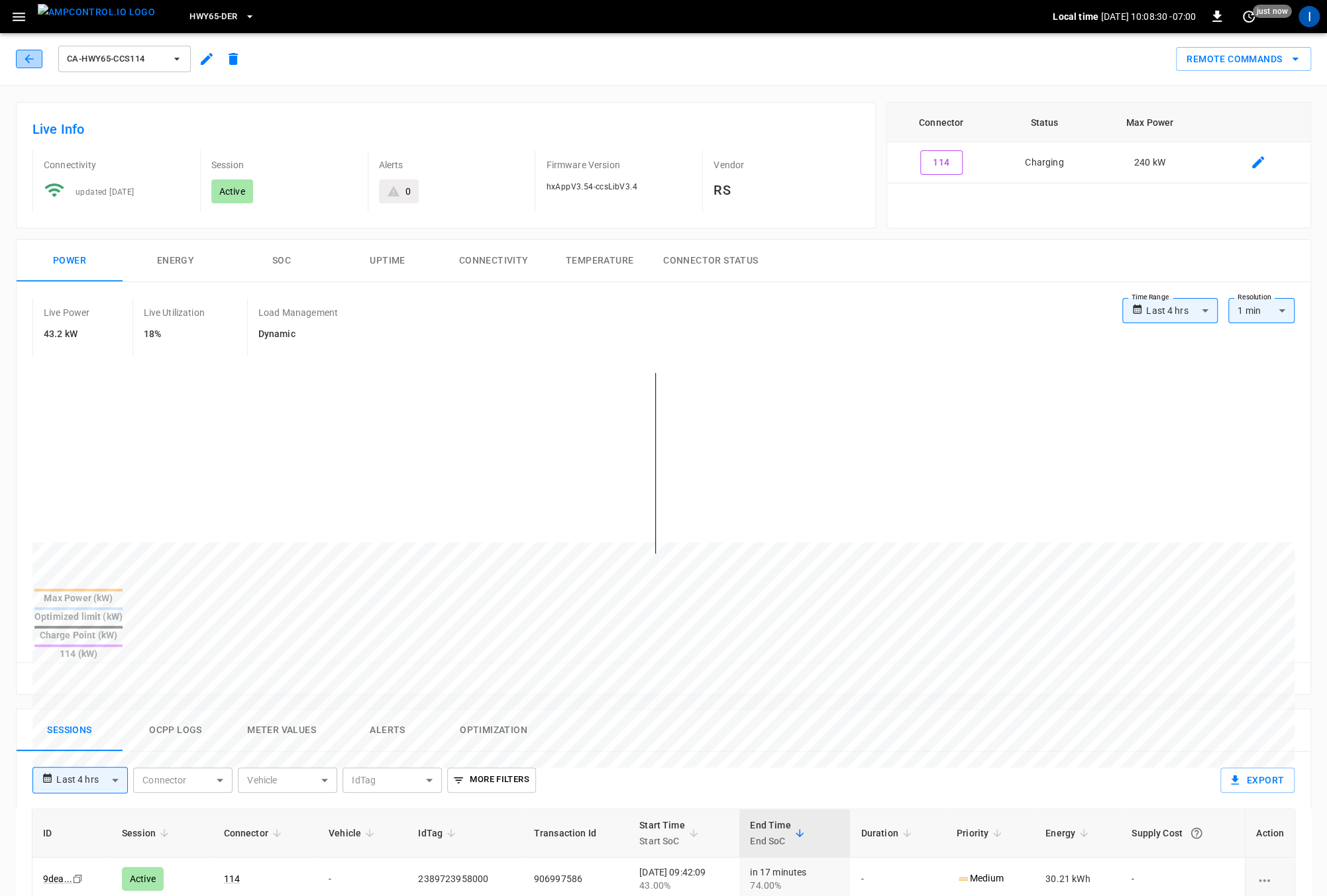
click at [39, 62] on button "button" at bounding box center [29, 59] width 27 height 19
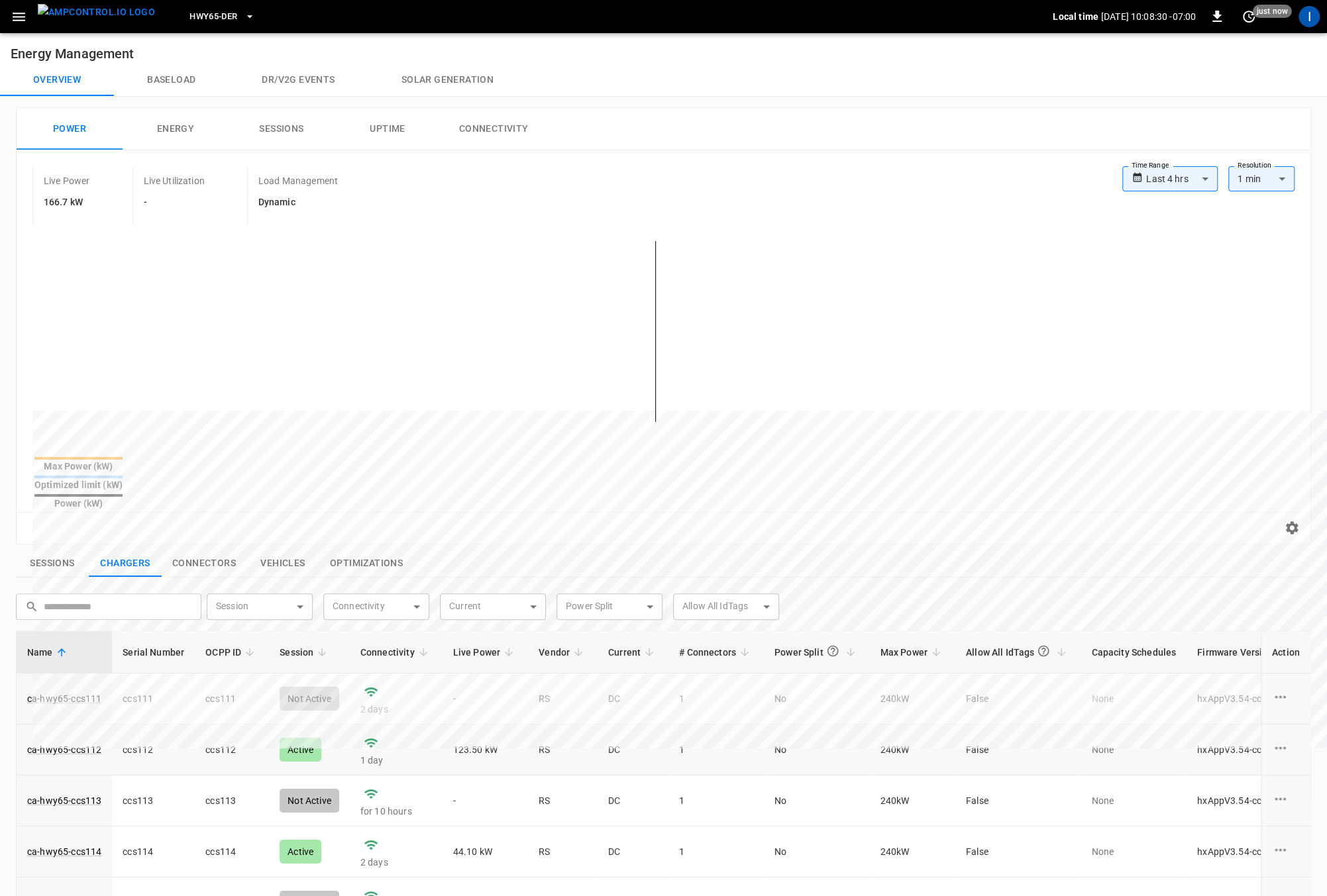
scroll to position [348, 0]
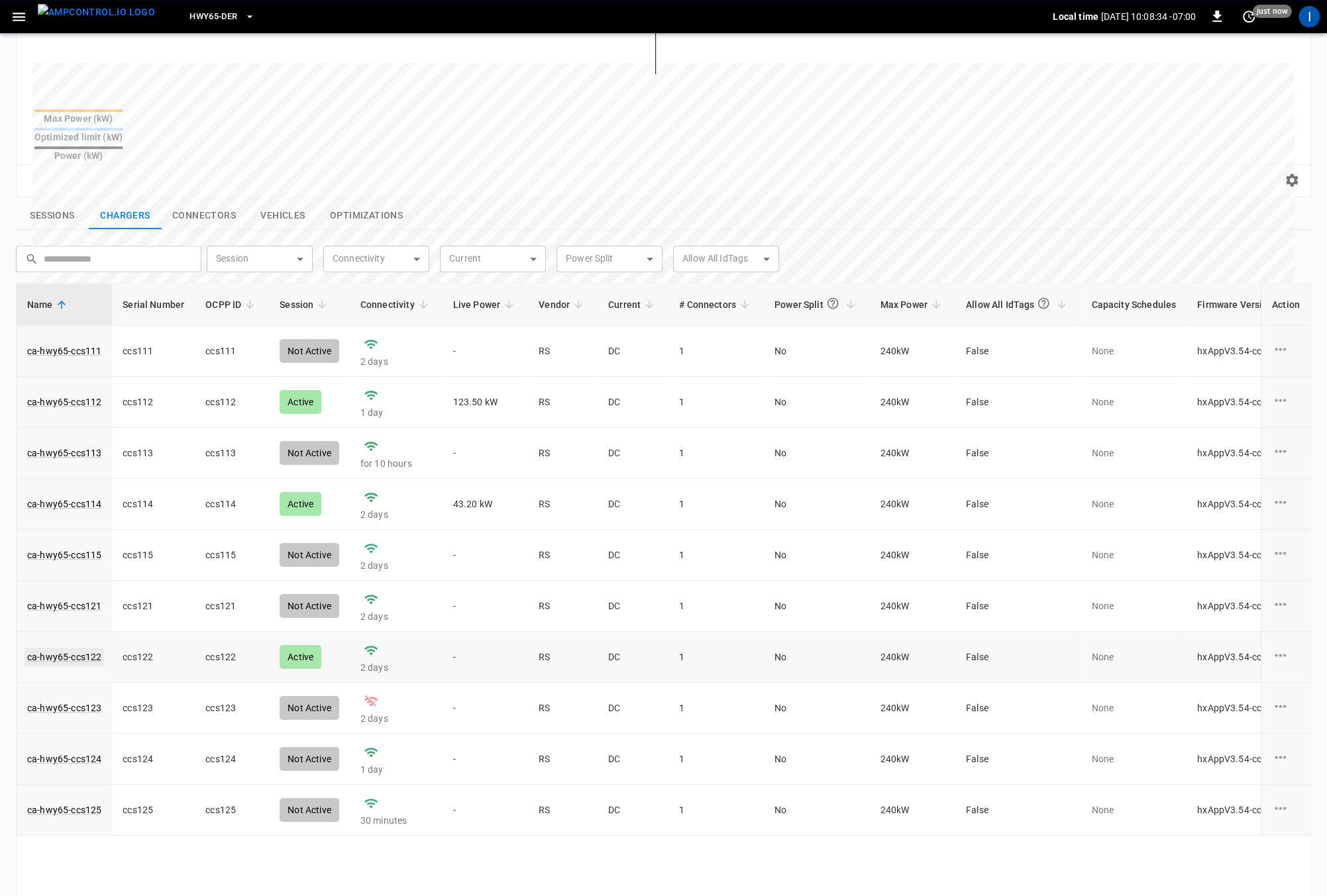
click at [42, 647] on link "ca-hwy65-ccs122" at bounding box center [64, 657] width 80 height 19
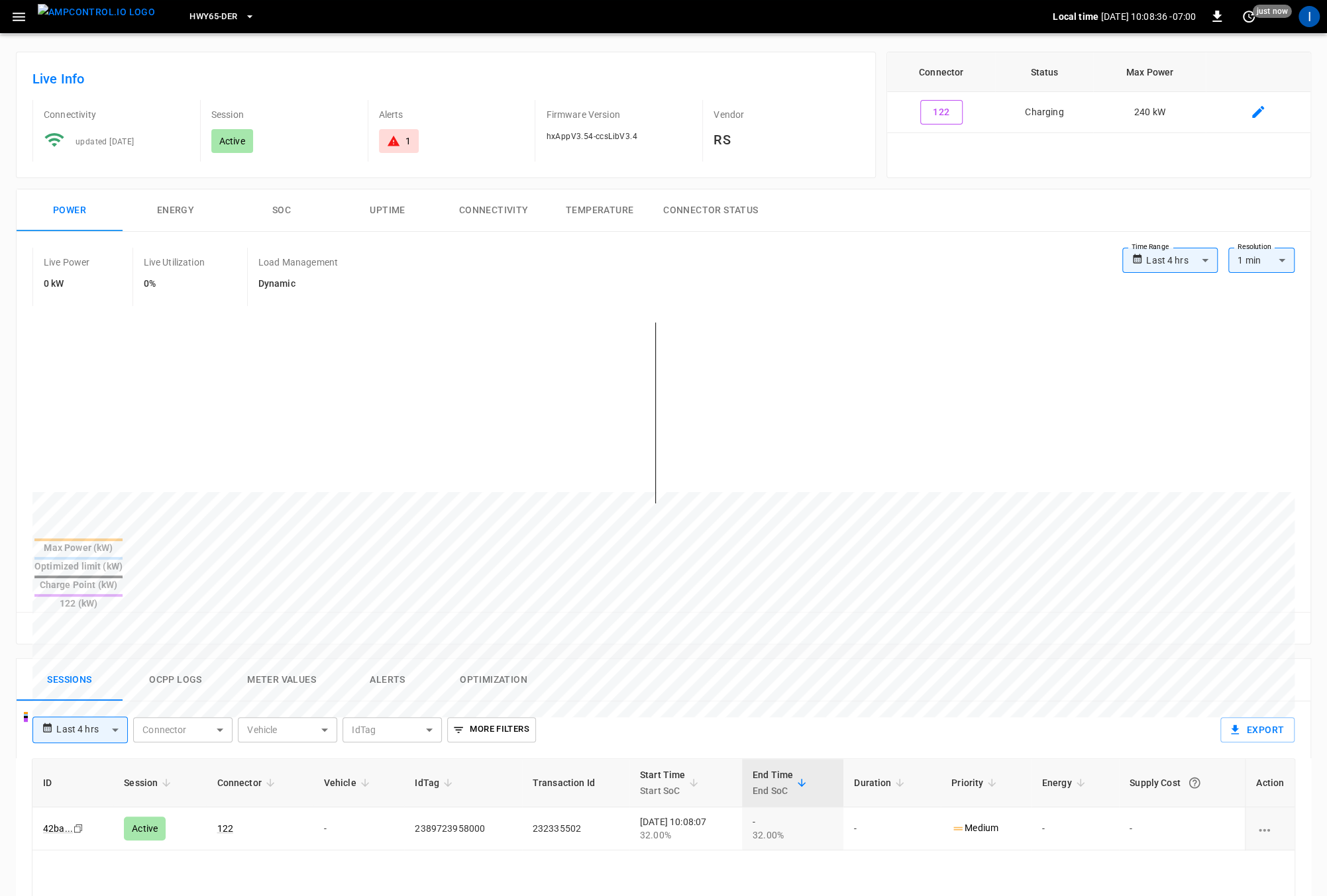
scroll to position [82, 0]
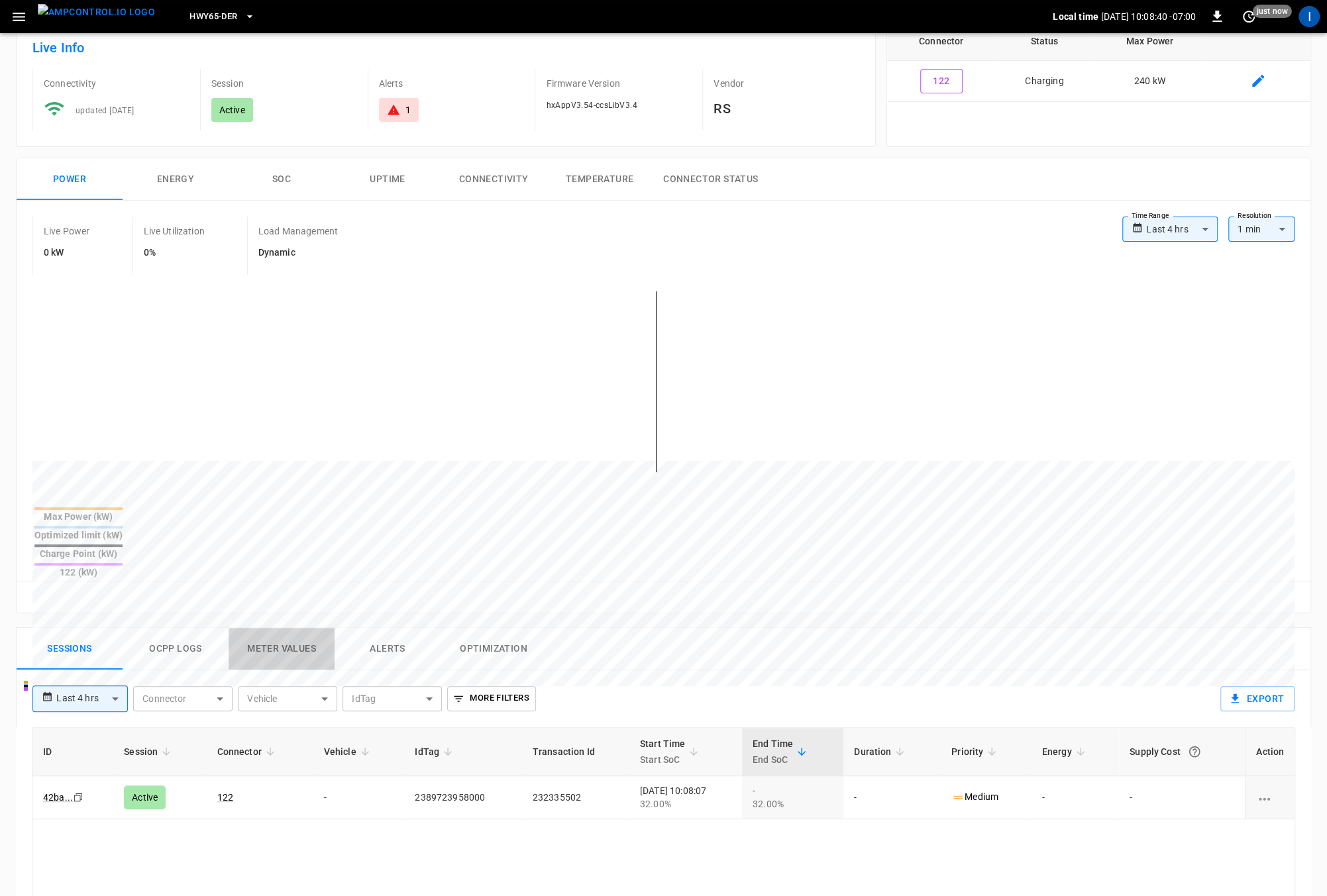
click at [304, 628] on button "Meter Values" at bounding box center [281, 648] width 106 height 42
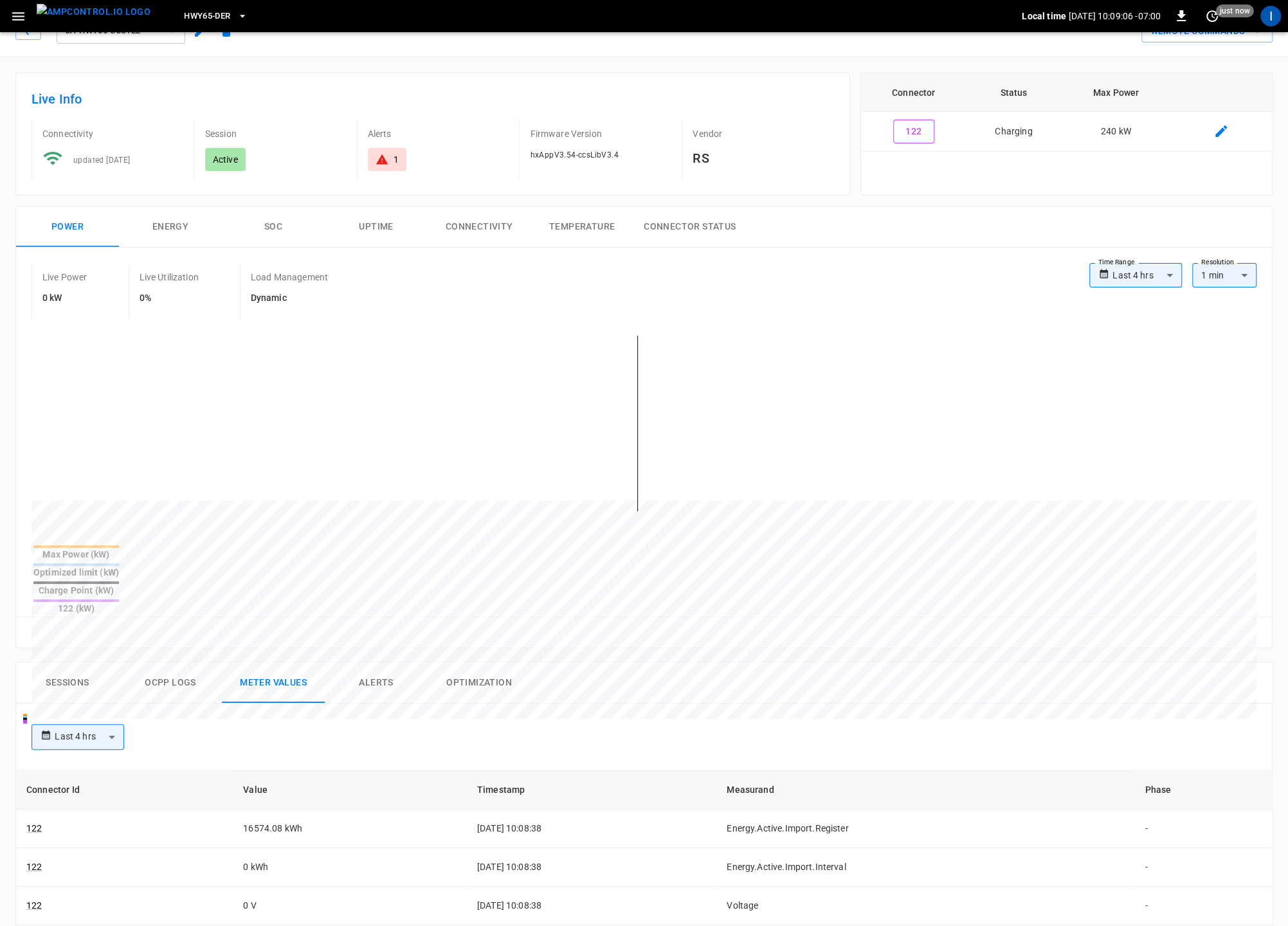
scroll to position [24, 0]
drag, startPoint x: 173, startPoint y: 640, endPoint x: 333, endPoint y: 642, distance: 160.0
click at [177, 665] on button "Ocpp logs" at bounding box center [171, 685] width 103 height 41
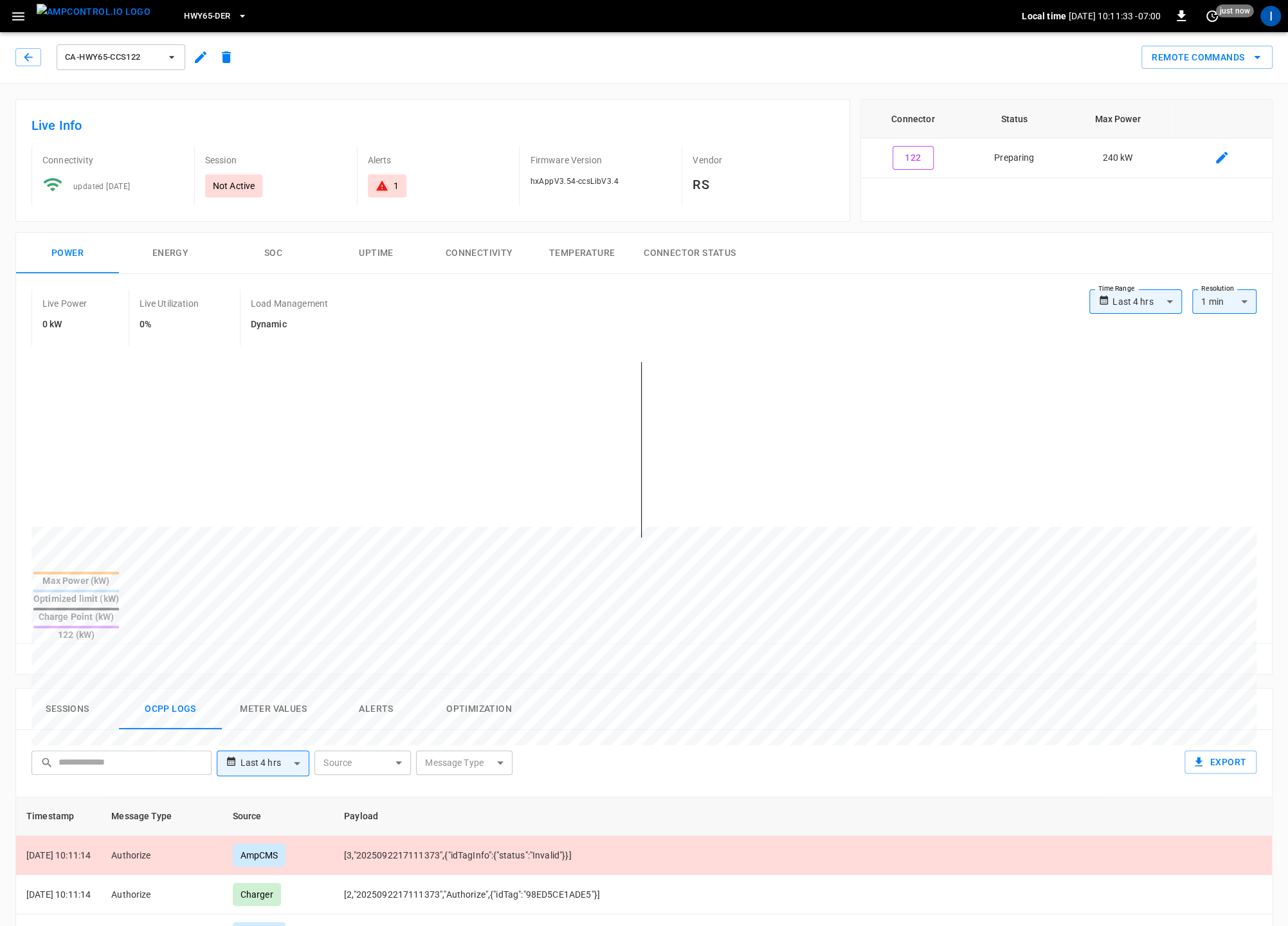
scroll to position [0, 0]
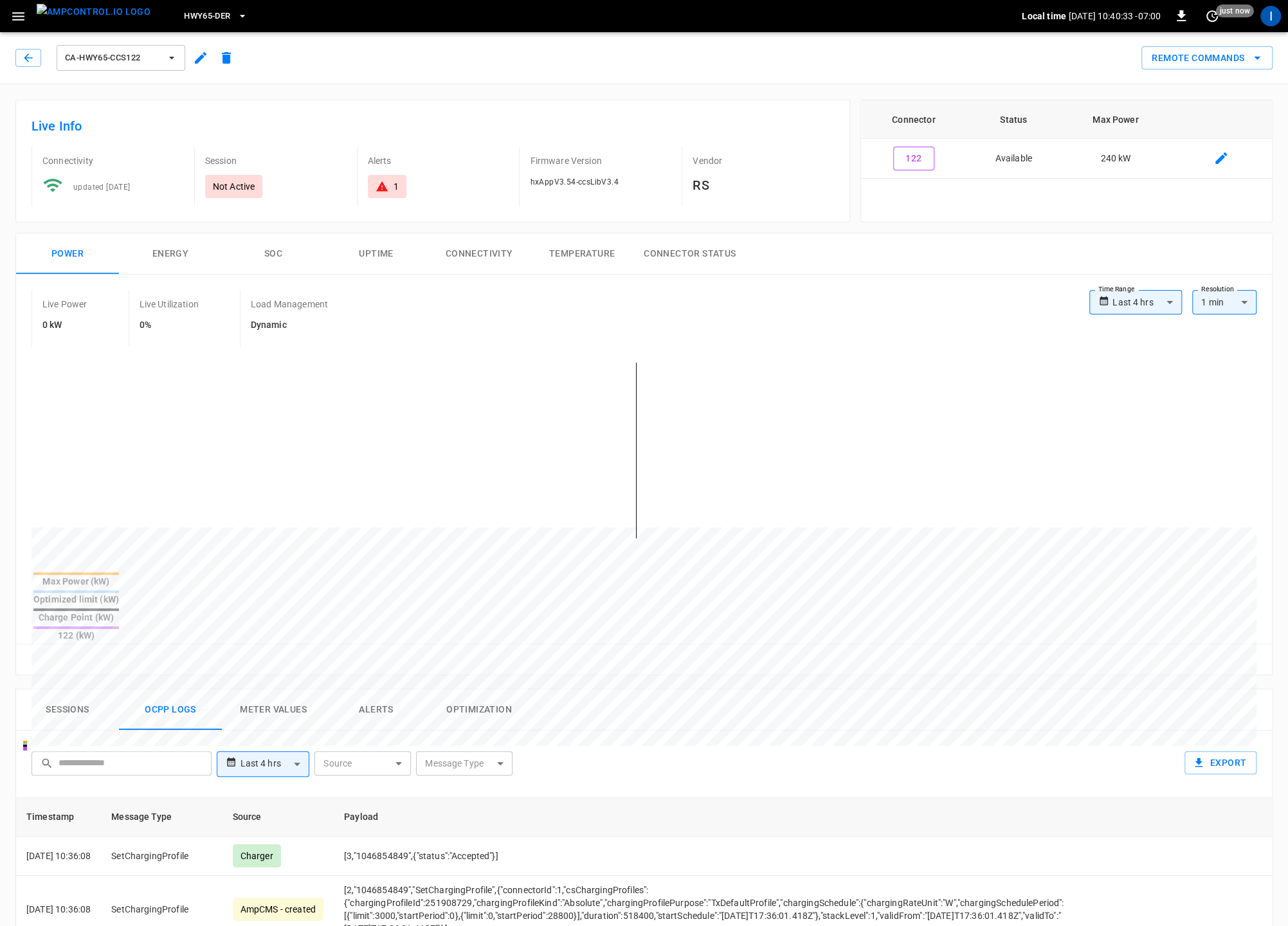
click at [1153, 301] on body "**********" at bounding box center [644, 748] width 1288 height 1496
click at [1144, 394] on li "Last 7 days" at bounding box center [1135, 392] width 92 height 21
type input "**********"
type input "***"
type input "**********"
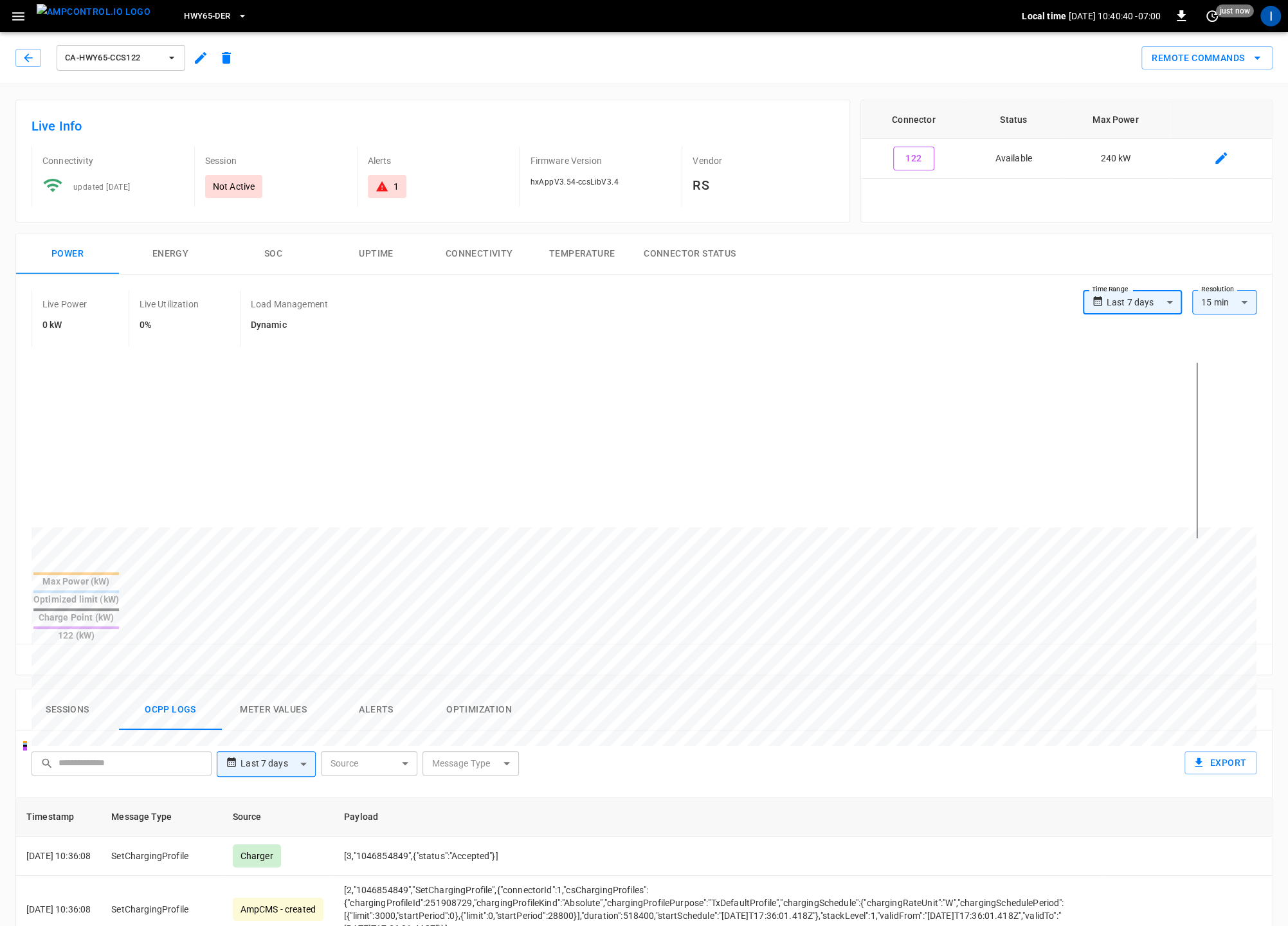
click at [134, 63] on span "ca-hwy65-ccs122" at bounding box center [112, 58] width 95 height 15
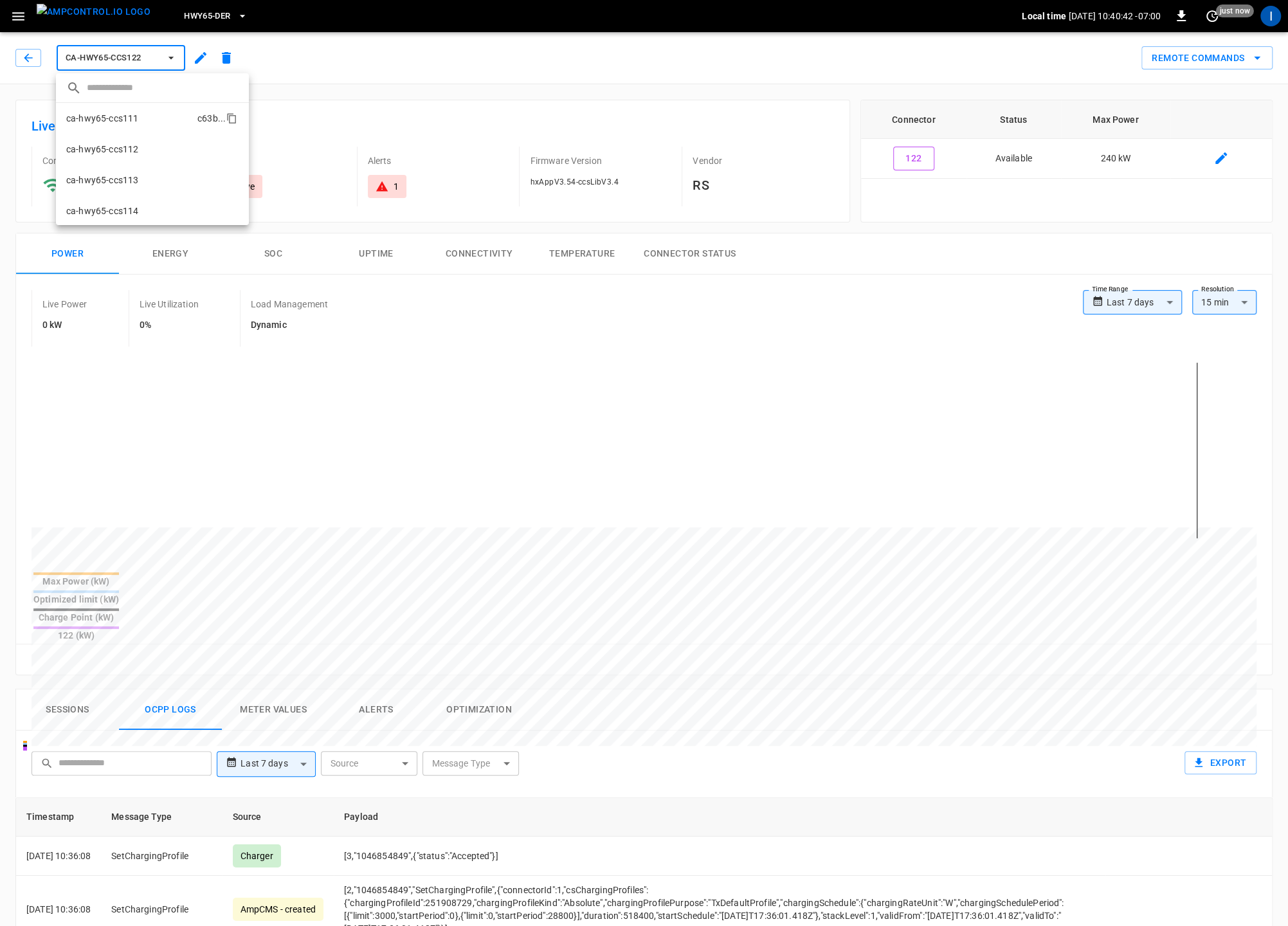
click at [128, 119] on p "ca-hwy65-ccs111" at bounding box center [102, 117] width 72 height 12
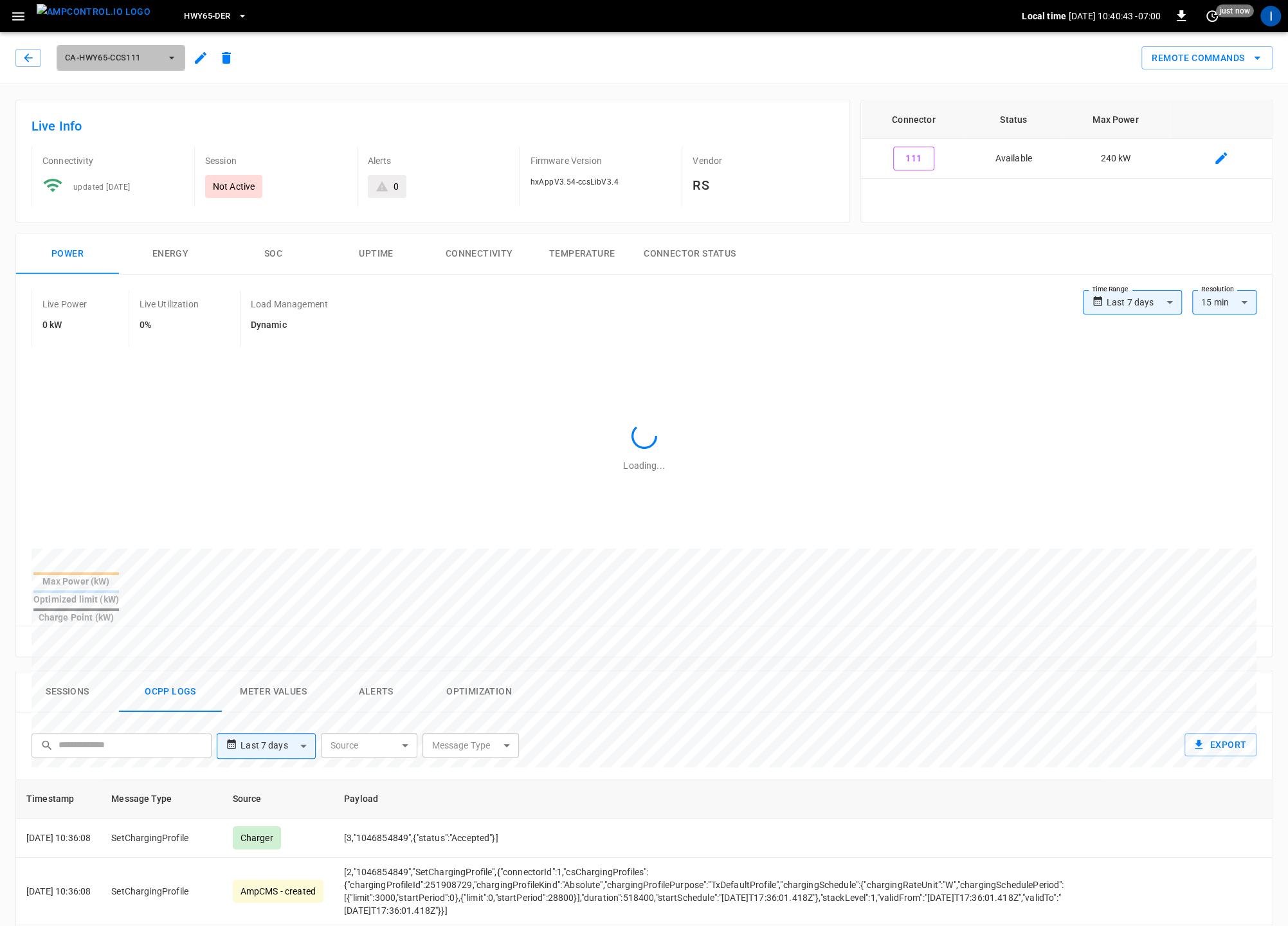
click at [147, 61] on span "ca-hwy65-ccs111" at bounding box center [112, 58] width 95 height 15
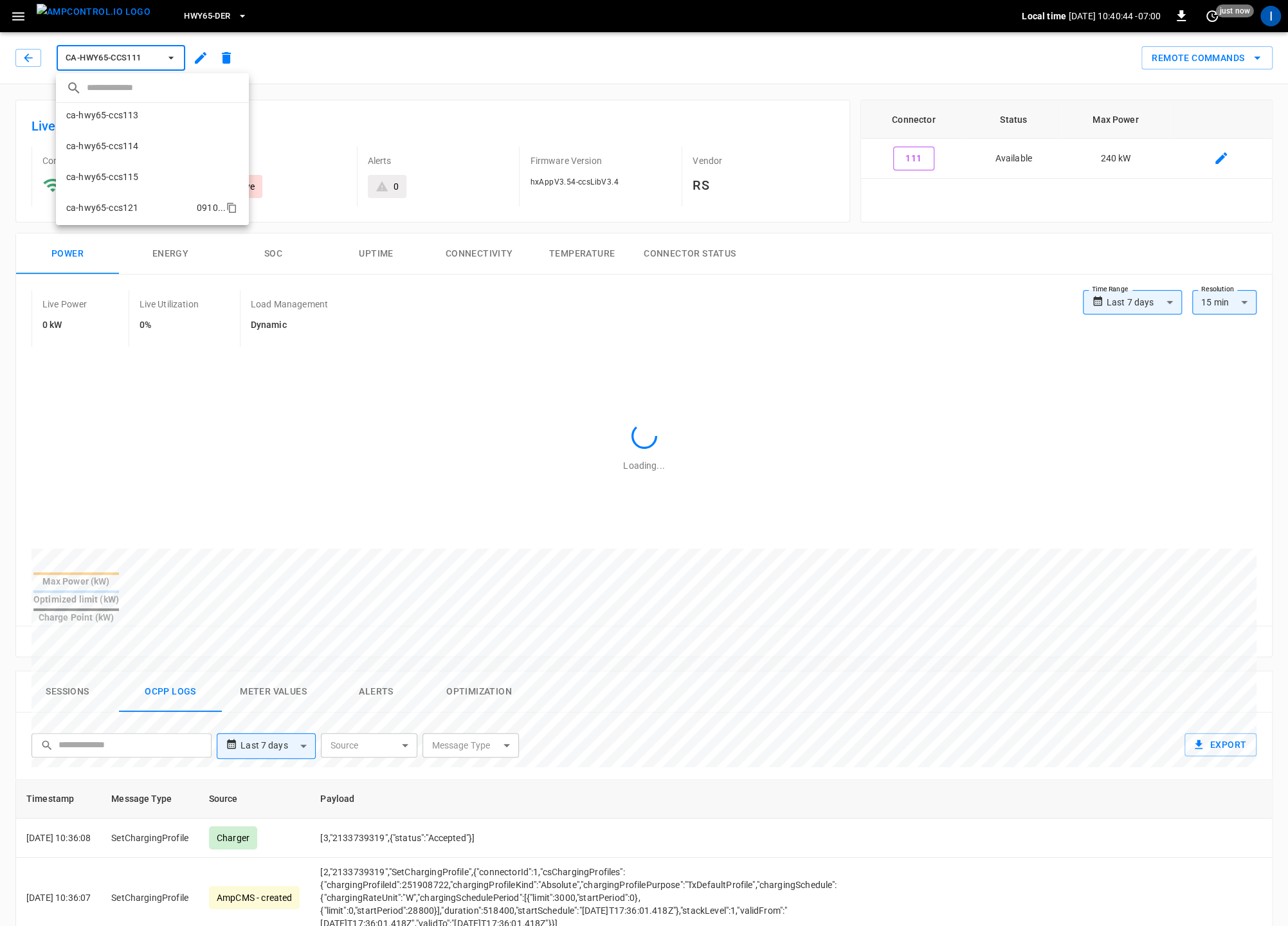
scroll to position [94, 0]
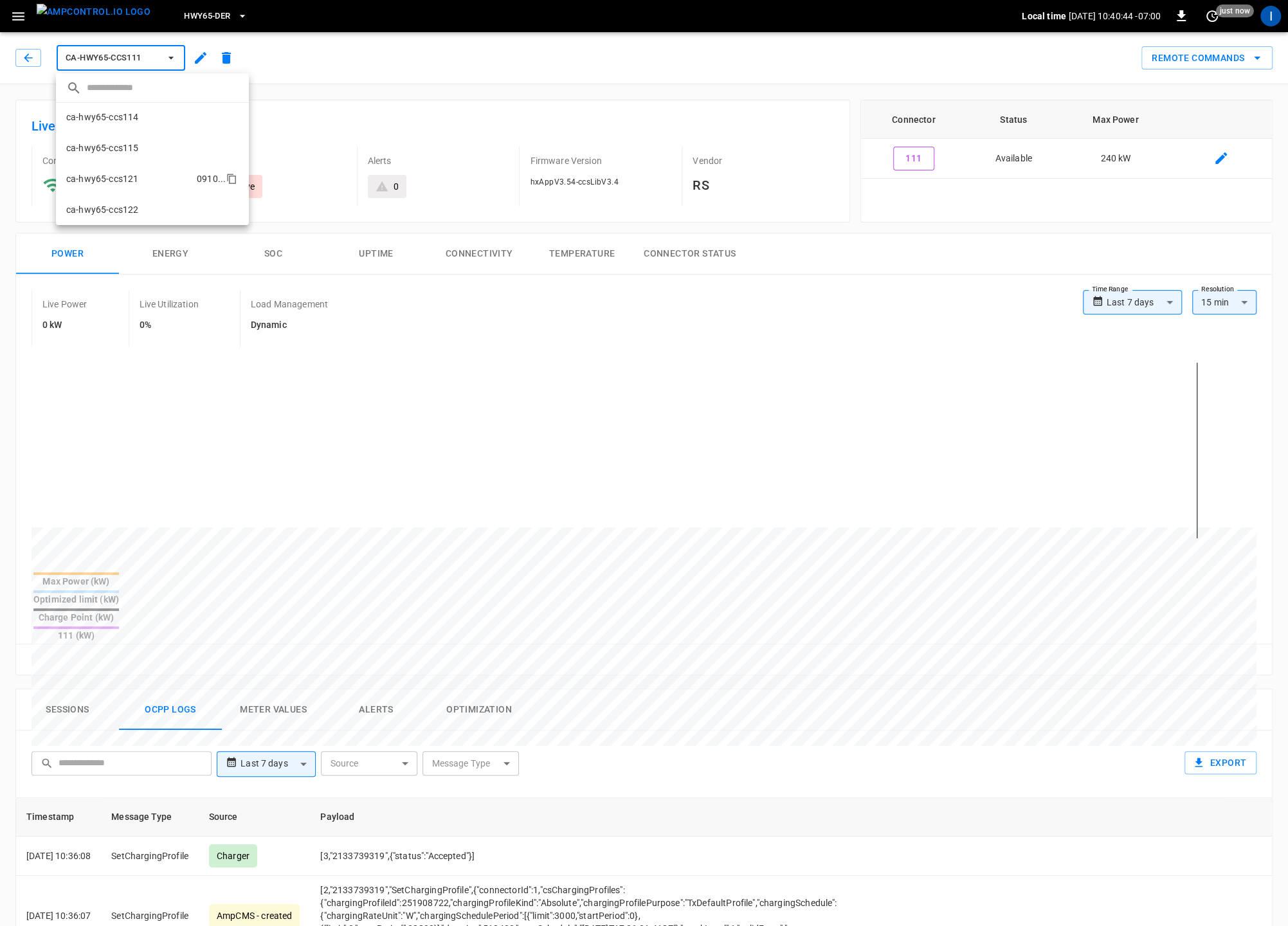
click at [141, 177] on li "ca-hwy65-ccs121 0910 ..." at bounding box center [152, 178] width 193 height 31
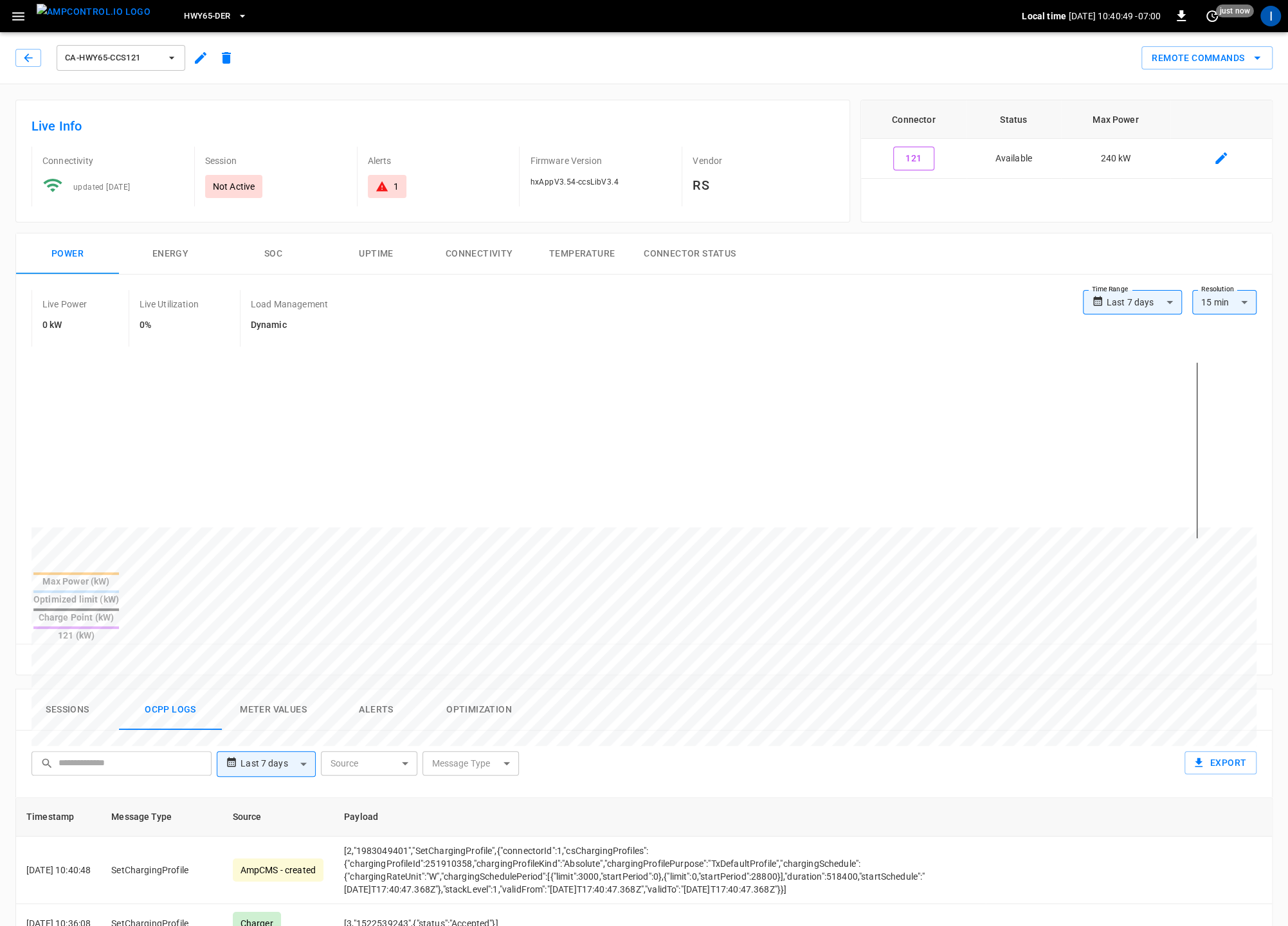
click at [140, 60] on span "ca-hwy65-ccs121" at bounding box center [112, 58] width 95 height 15
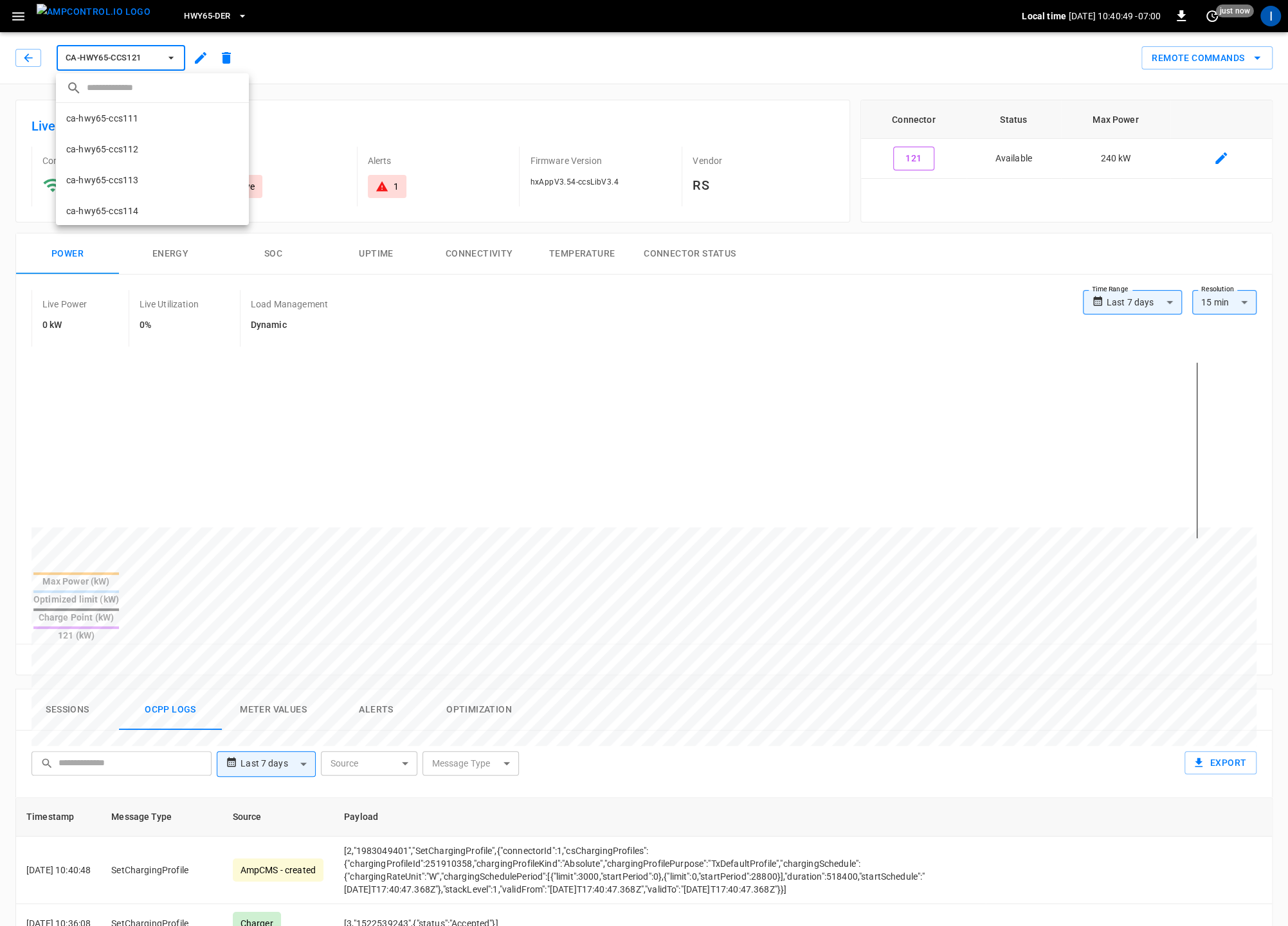
scroll to position [145, 0]
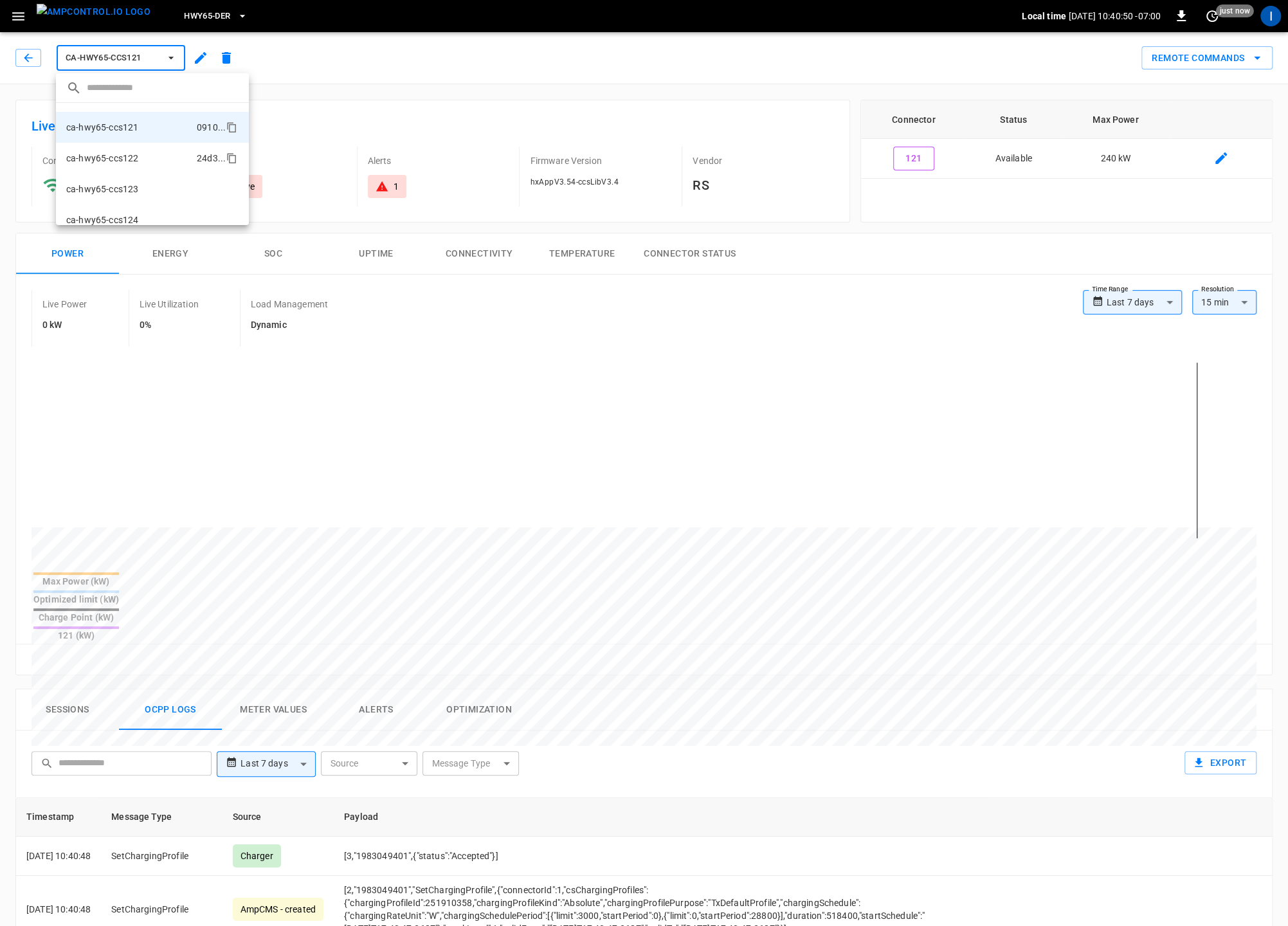
drag, startPoint x: 136, startPoint y: 157, endPoint x: 146, endPoint y: 157, distance: 10.0
click at [136, 157] on p "ca-hwy65-ccs122" at bounding box center [102, 157] width 72 height 12
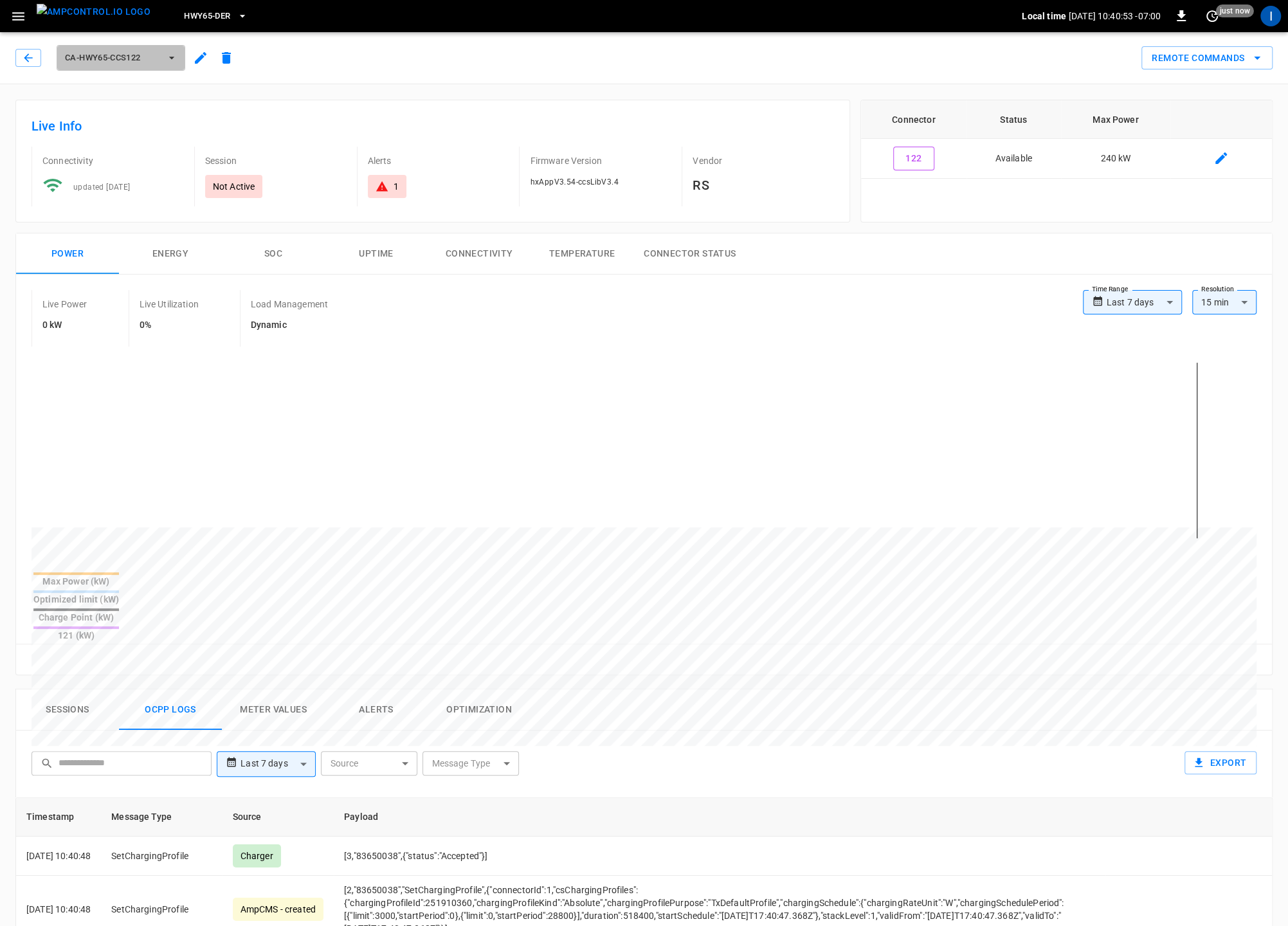
click at [126, 49] on button "ca-hwy65-ccs122" at bounding box center [121, 57] width 128 height 26
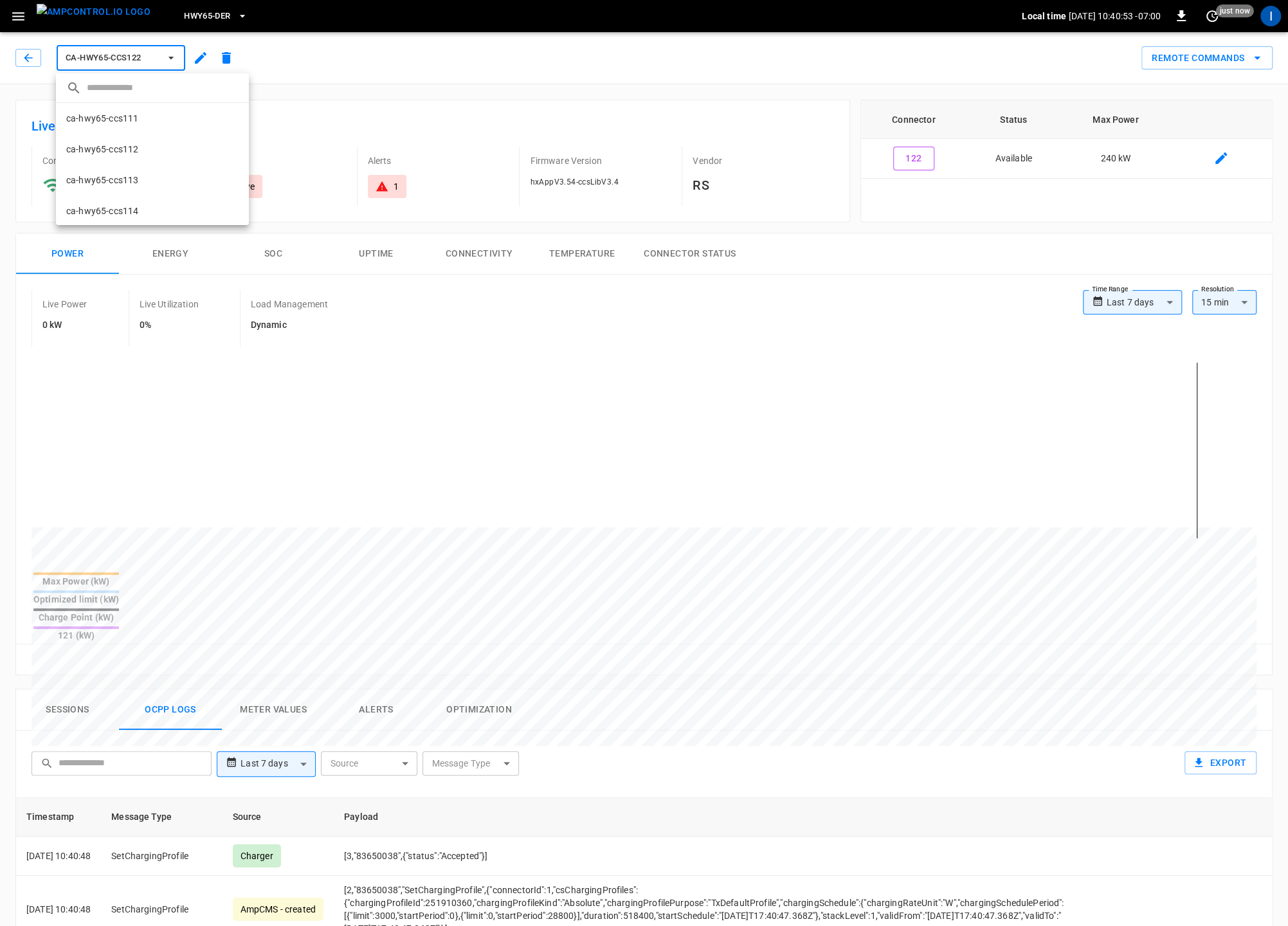
scroll to position [177, 0]
click at [132, 157] on p "ca-hwy65-ccs123" at bounding box center [102, 157] width 72 height 12
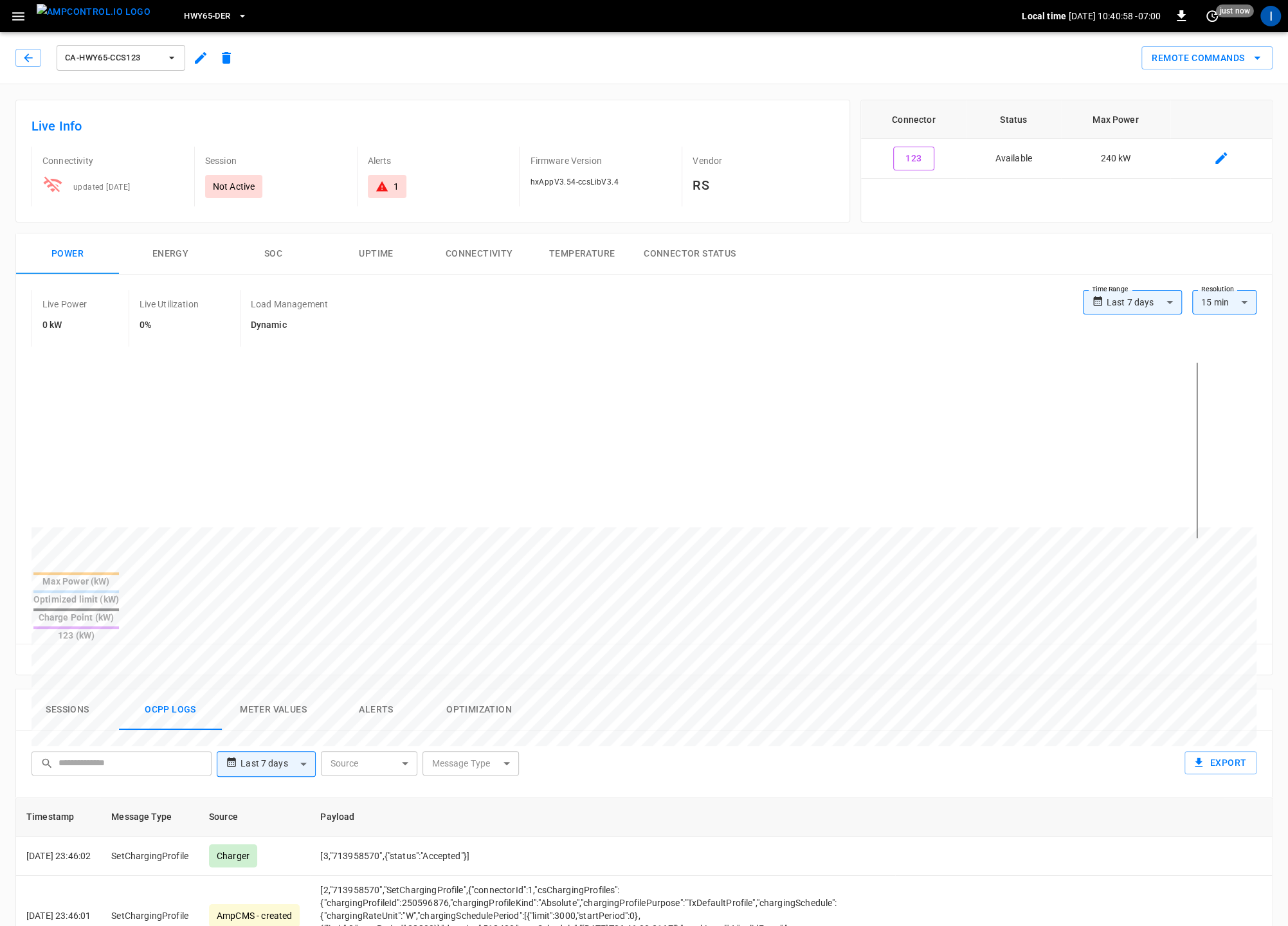
click at [134, 62] on span "ca-hwy65-ccs123" at bounding box center [112, 58] width 95 height 15
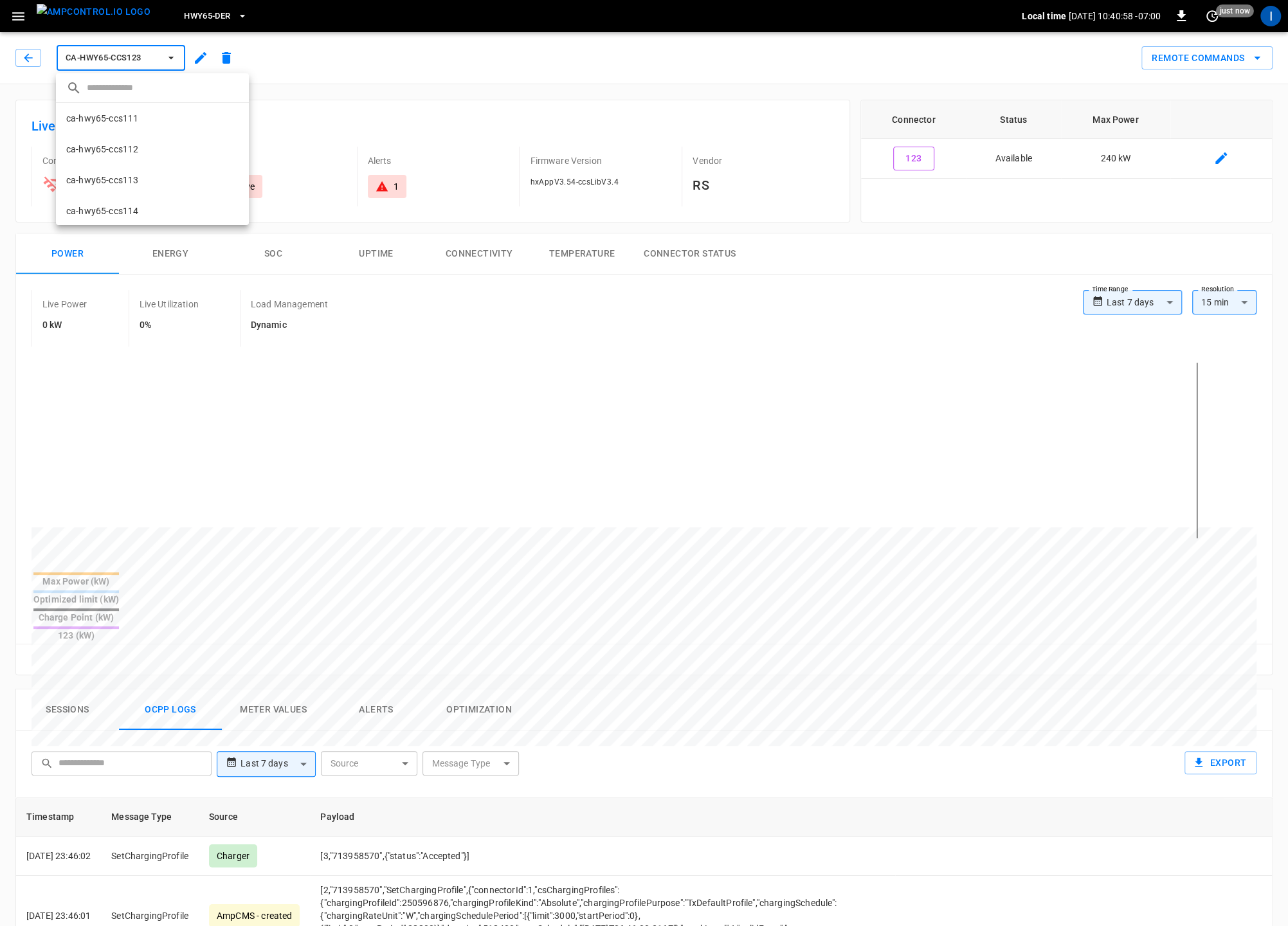
scroll to position [187, 0]
drag, startPoint x: 142, startPoint y: 177, endPoint x: 158, endPoint y: 177, distance: 16.0
click at [142, 177] on li "ca-hwy65-ccs124 7fe7 ..." at bounding box center [152, 178] width 193 height 31
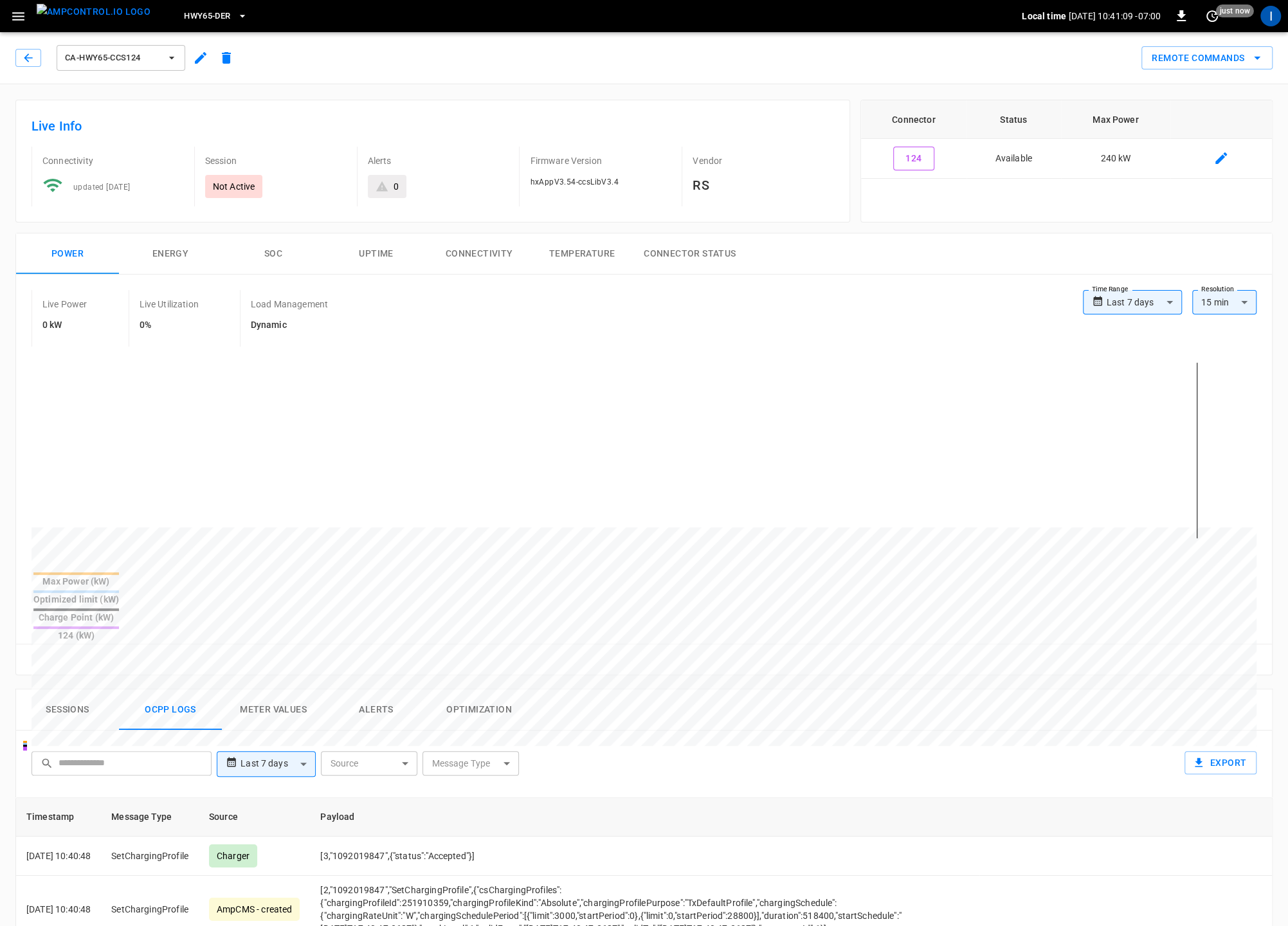
click at [140, 59] on span "ca-hwy65-ccs124" at bounding box center [112, 58] width 95 height 15
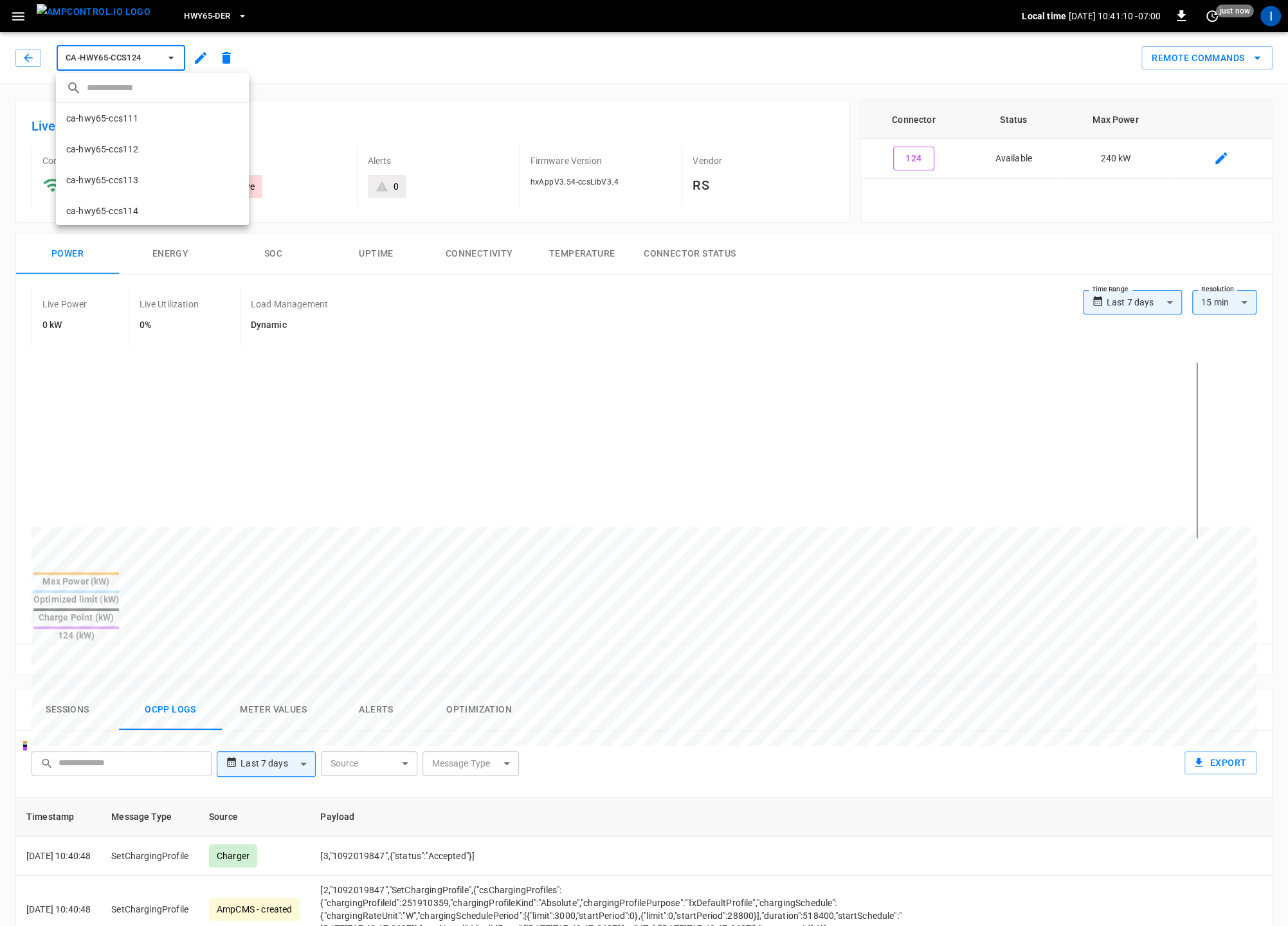
scroll to position [187, 0]
click at [144, 212] on li "ca-hwy65-ccs125 602c ..." at bounding box center [152, 209] width 193 height 31
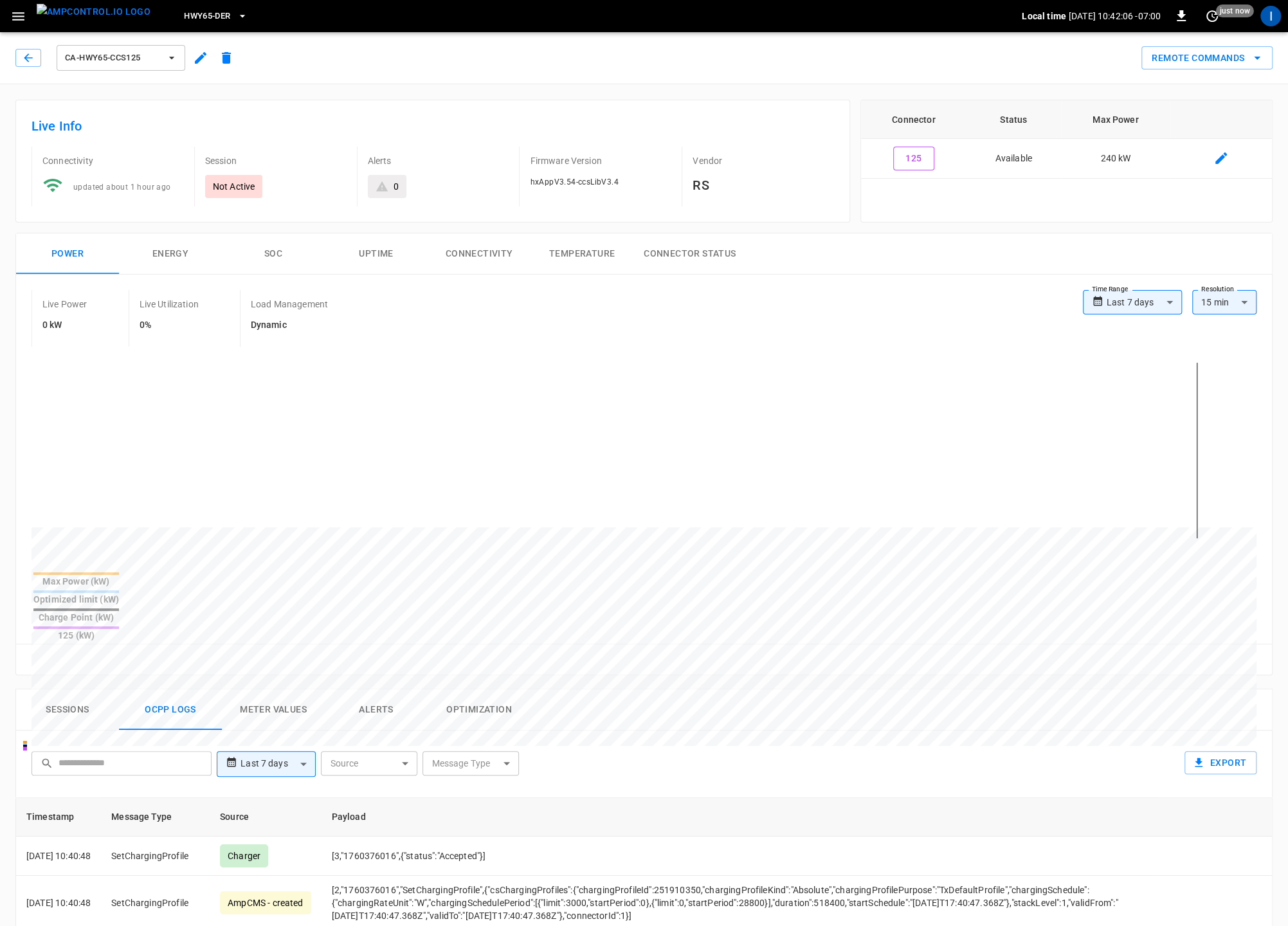
click at [144, 64] on span "ca-hwy65-ccs125" at bounding box center [112, 58] width 95 height 15
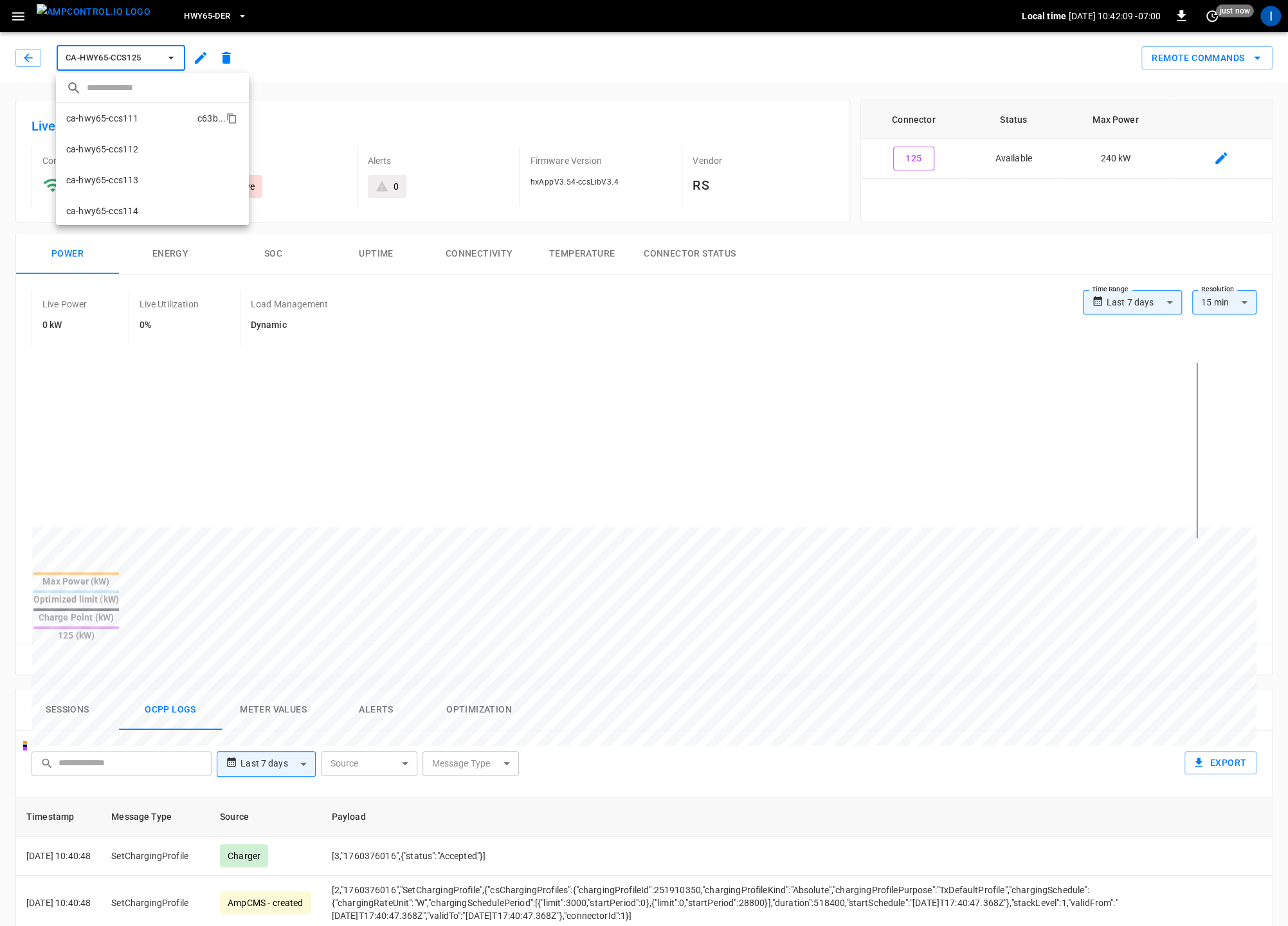
drag, startPoint x: 142, startPoint y: 117, endPoint x: 149, endPoint y: 120, distance: 7.6
click at [142, 117] on li "ca-hwy65-ccs111 c63b ..." at bounding box center [152, 118] width 193 height 31
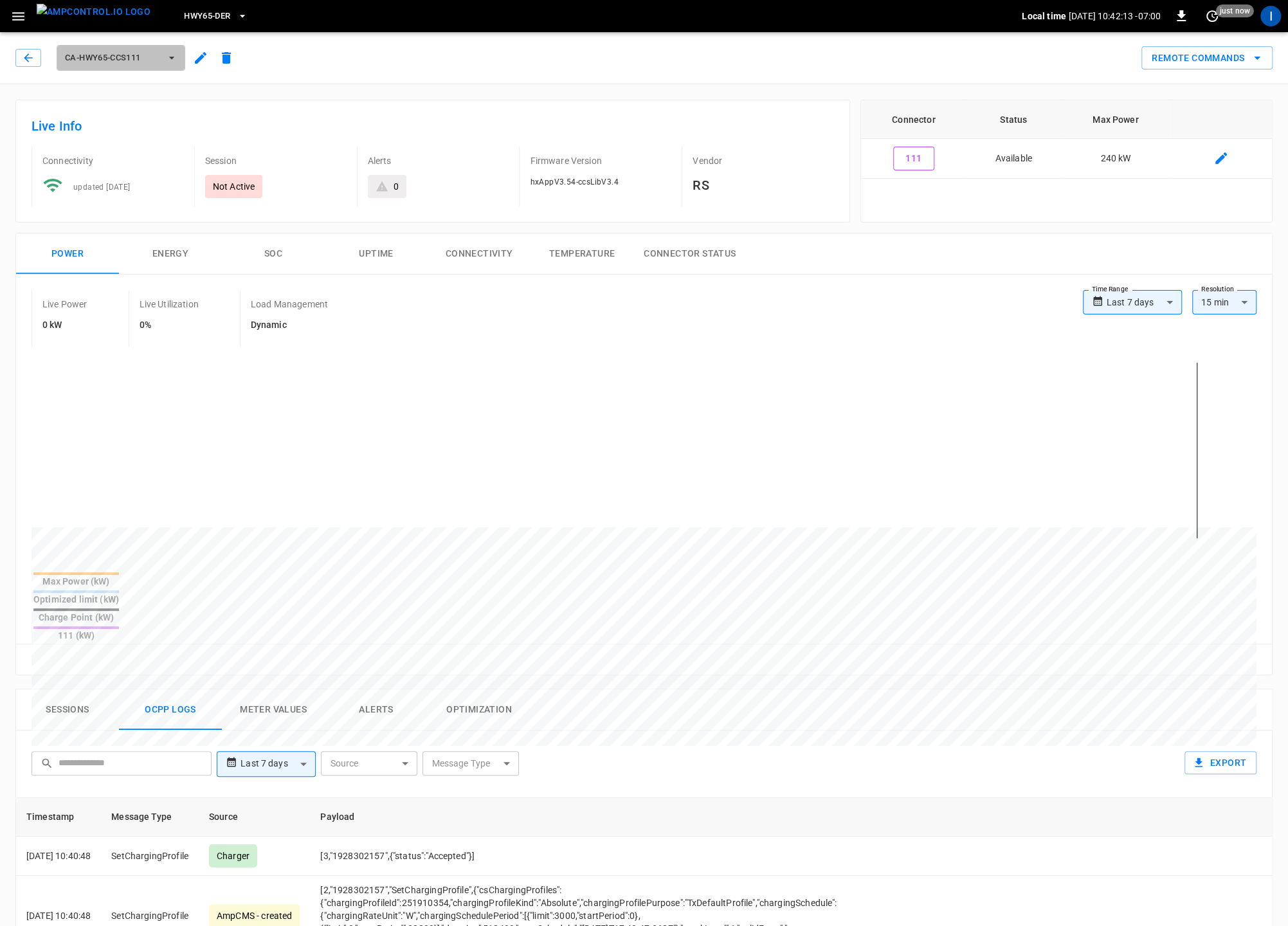
click at [125, 52] on span "ca-hwy65-ccs111" at bounding box center [112, 58] width 95 height 15
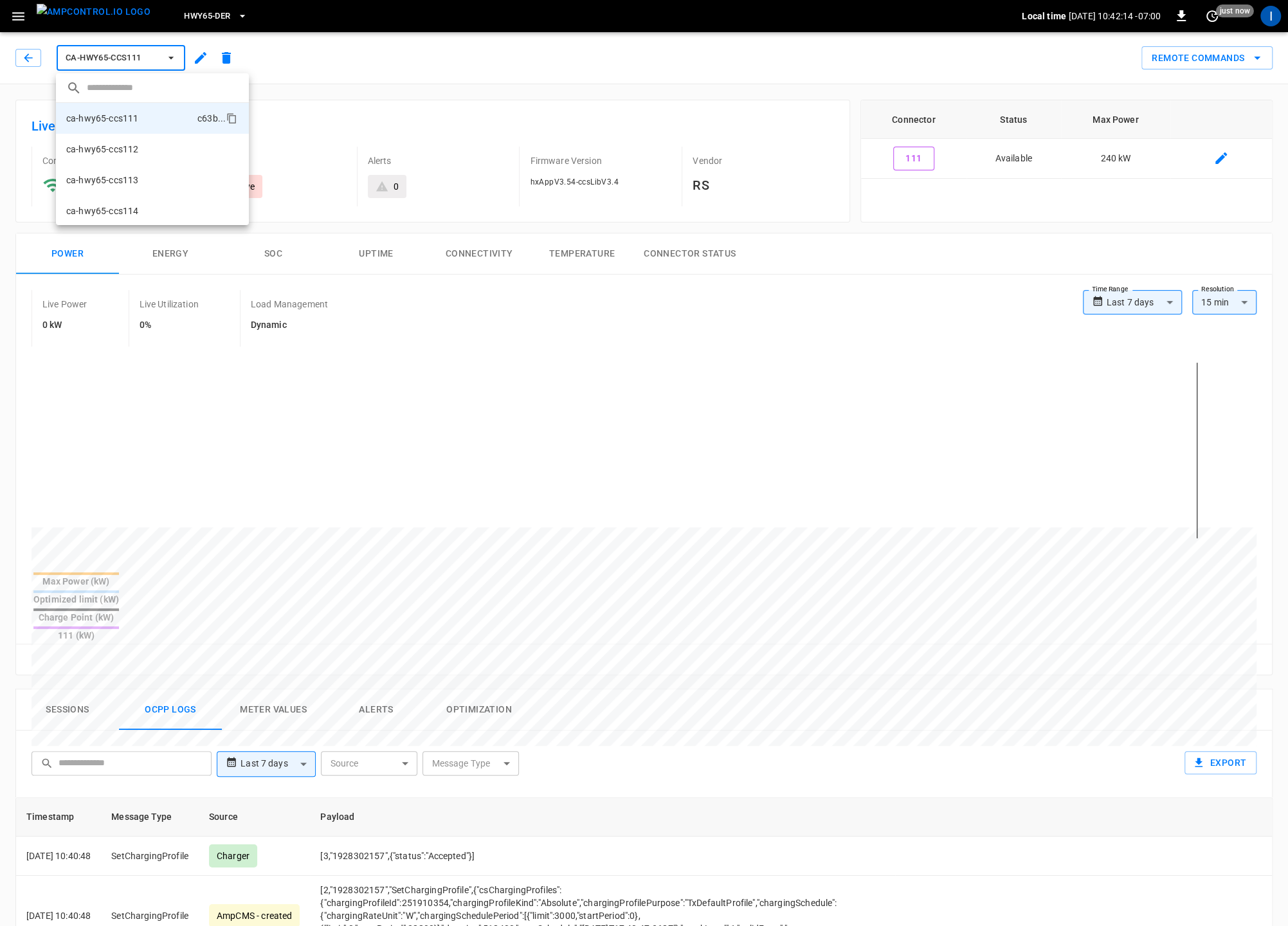
drag, startPoint x: 132, startPoint y: 143, endPoint x: 174, endPoint y: 161, distance: 45.7
click at [133, 143] on p "ca-hwy65-ccs112" at bounding box center [102, 148] width 72 height 12
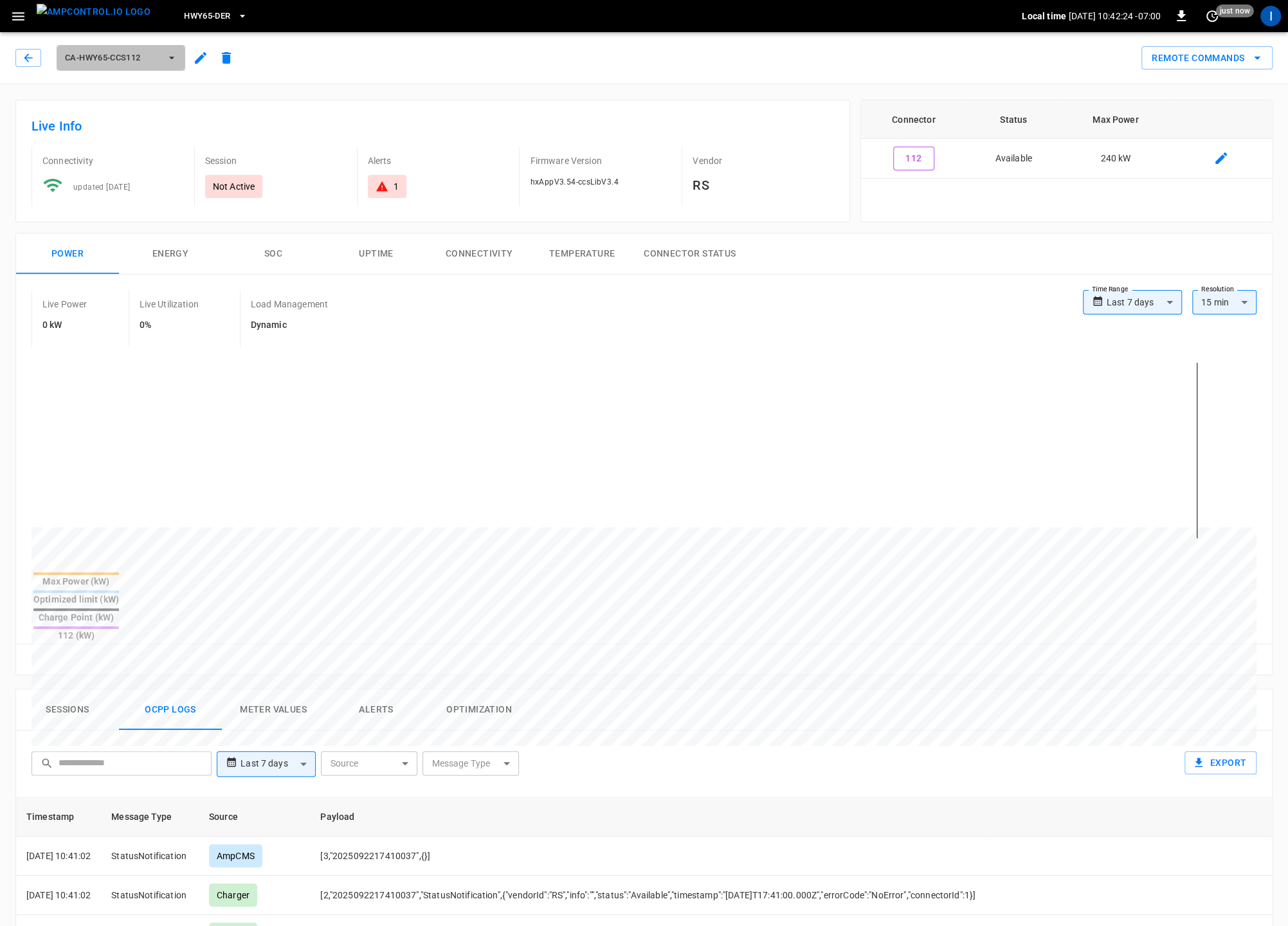
click at [148, 55] on span "ca-hwy65-ccs112" at bounding box center [112, 58] width 95 height 15
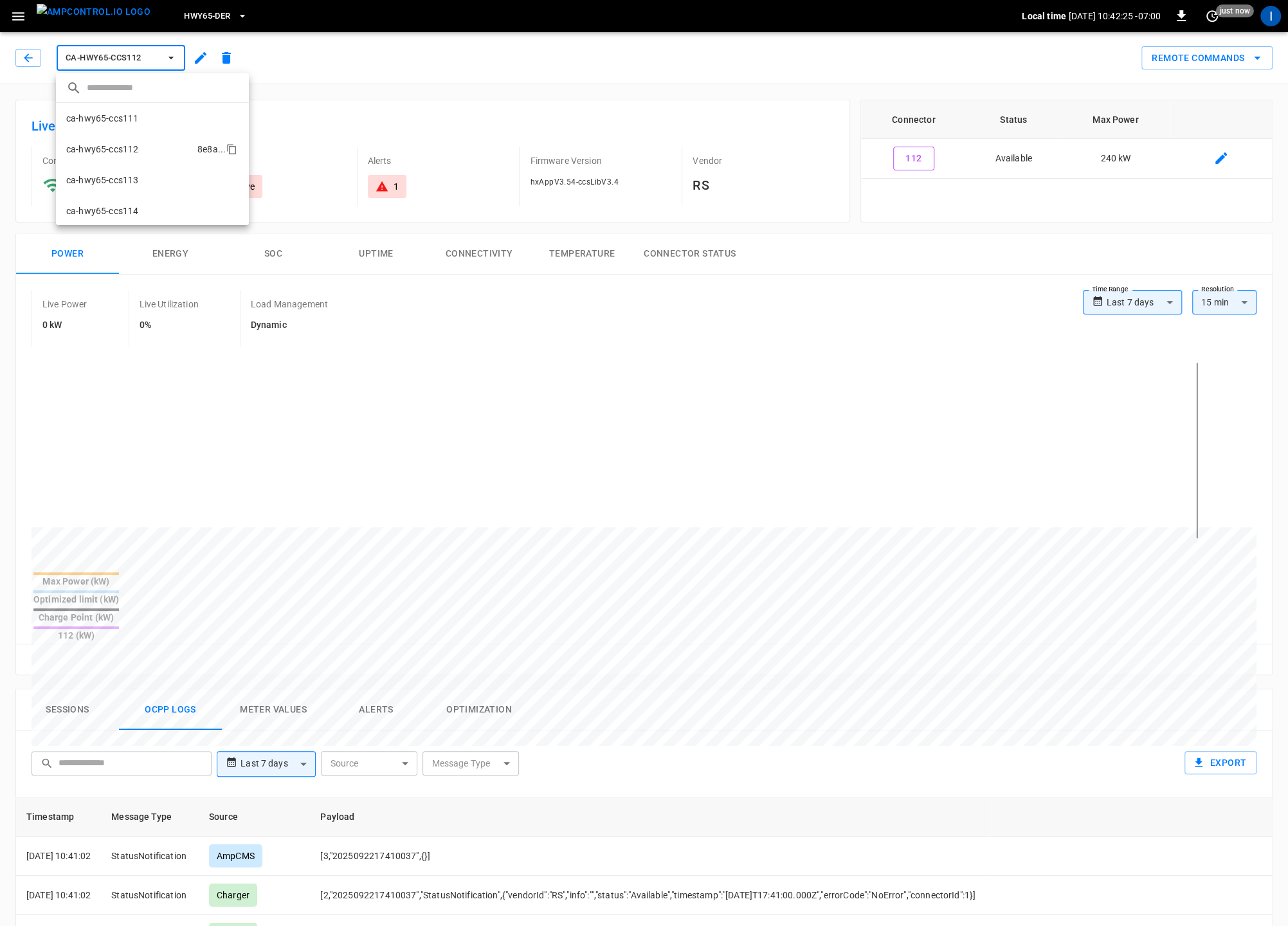
scroll to position [22, 0]
drag, startPoint x: 142, startPoint y: 162, endPoint x: 151, endPoint y: 168, distance: 10.8
click at [142, 162] on li "ca-hwy65-ccs113 8fdf ..." at bounding box center [152, 157] width 193 height 31
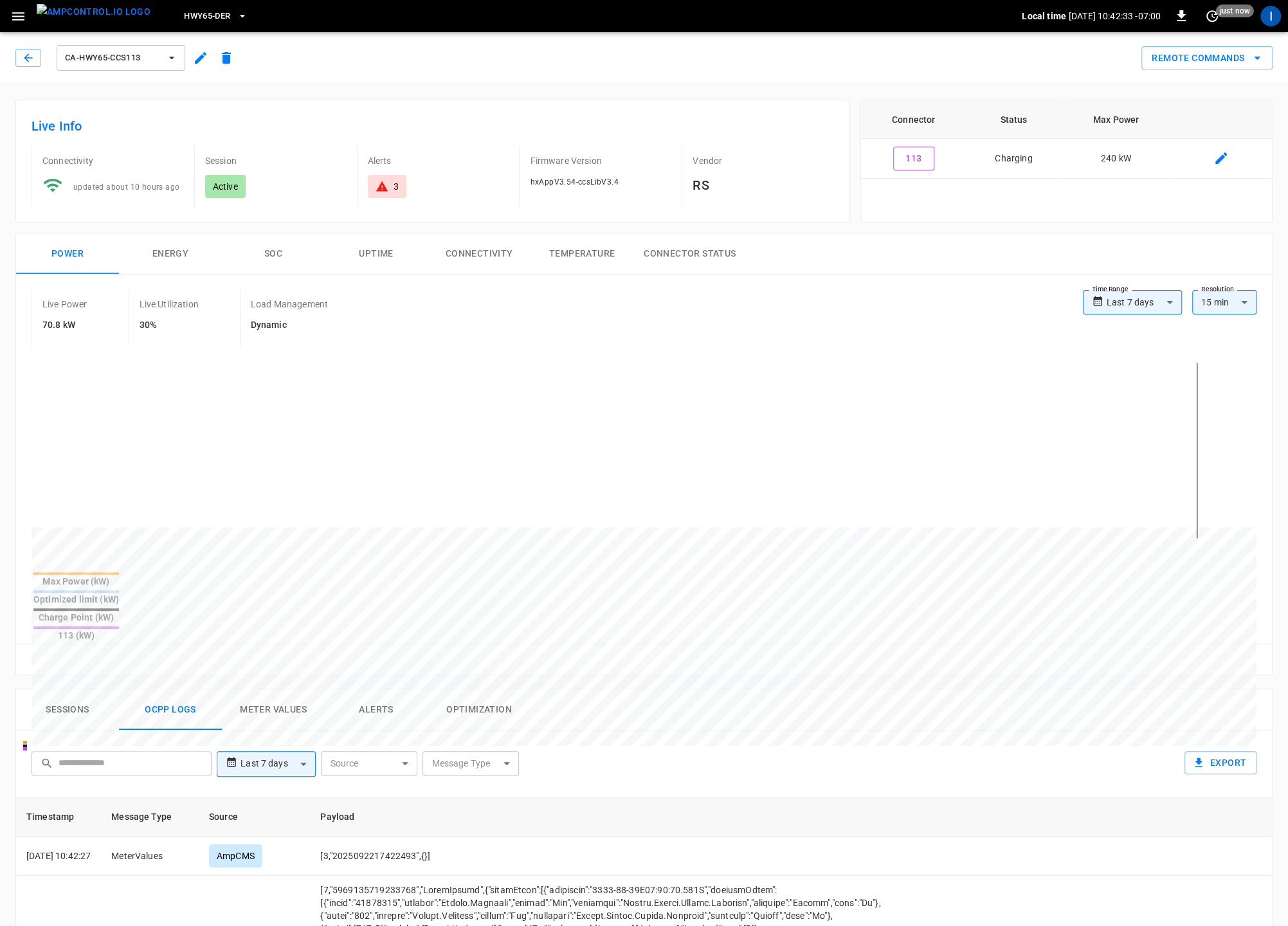
click at [132, 57] on span "ca-hwy65-ccs113" at bounding box center [112, 58] width 95 height 15
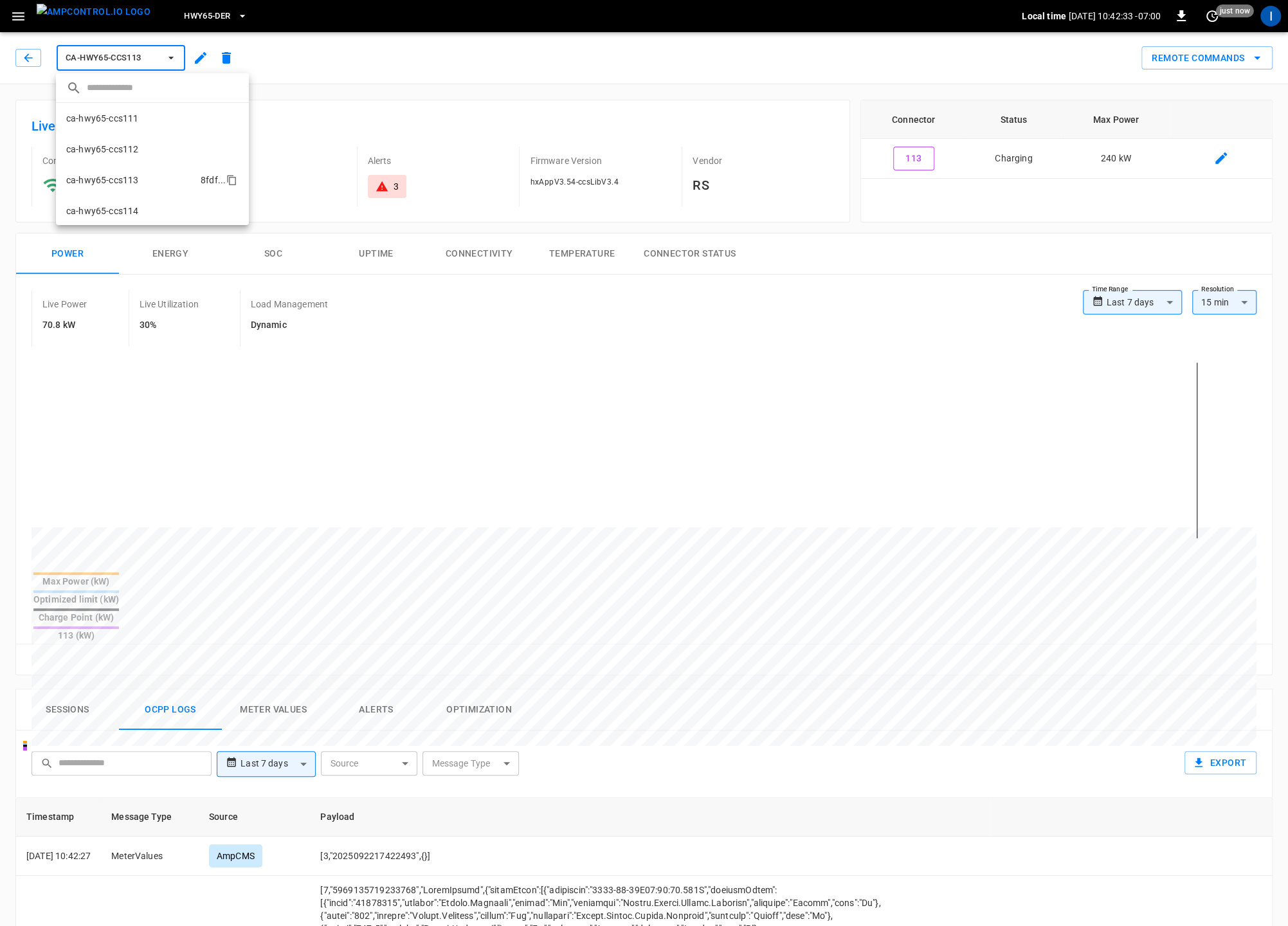
scroll to position [52, 0]
click at [144, 167] on li "ca-hwy65-ccs114 4598 ..." at bounding box center [152, 157] width 193 height 31
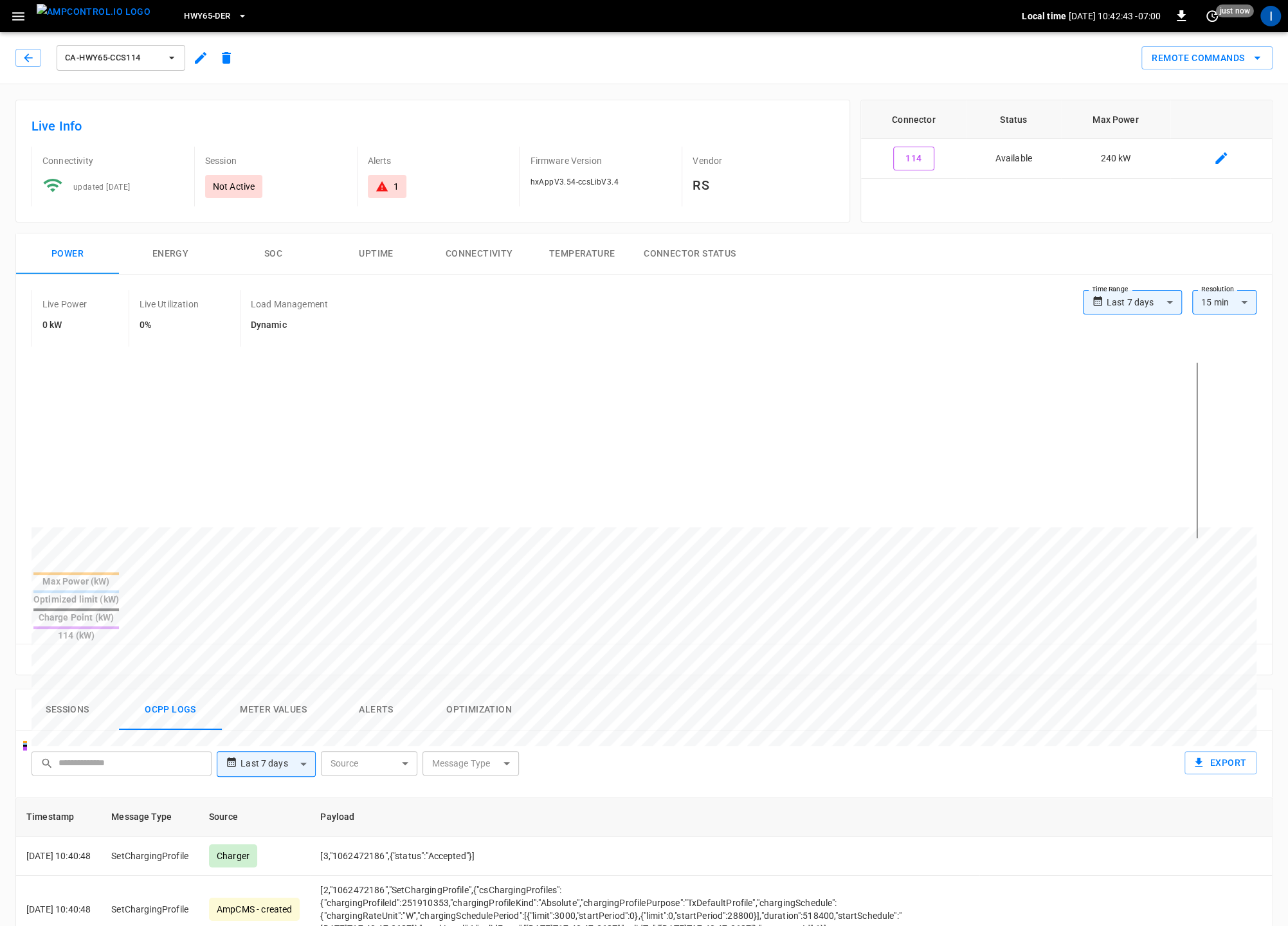
click at [122, 48] on button "ca-hwy65-ccs114" at bounding box center [121, 57] width 128 height 26
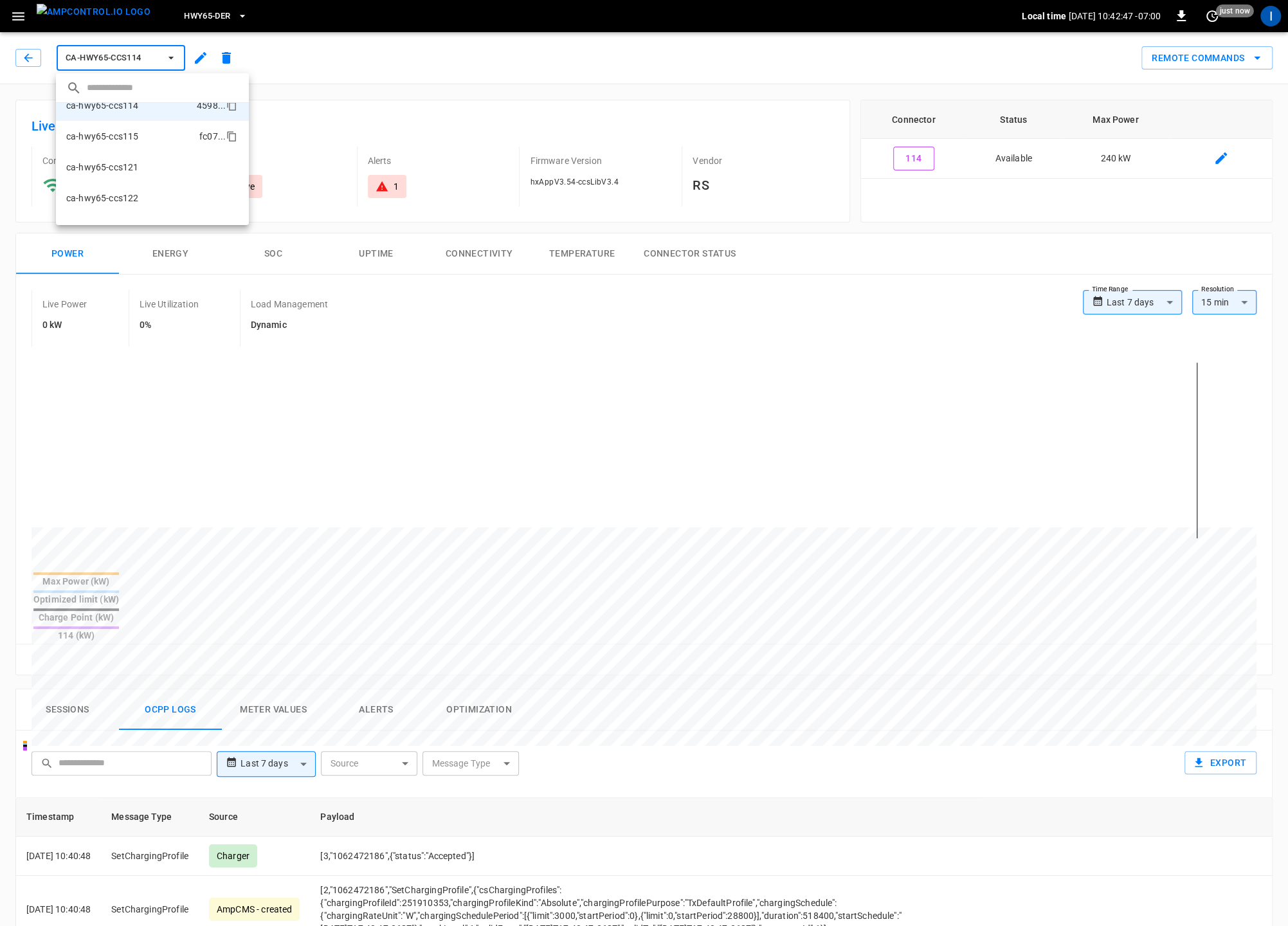
click at [132, 141] on p "ca-hwy65-ccs115" at bounding box center [102, 136] width 72 height 12
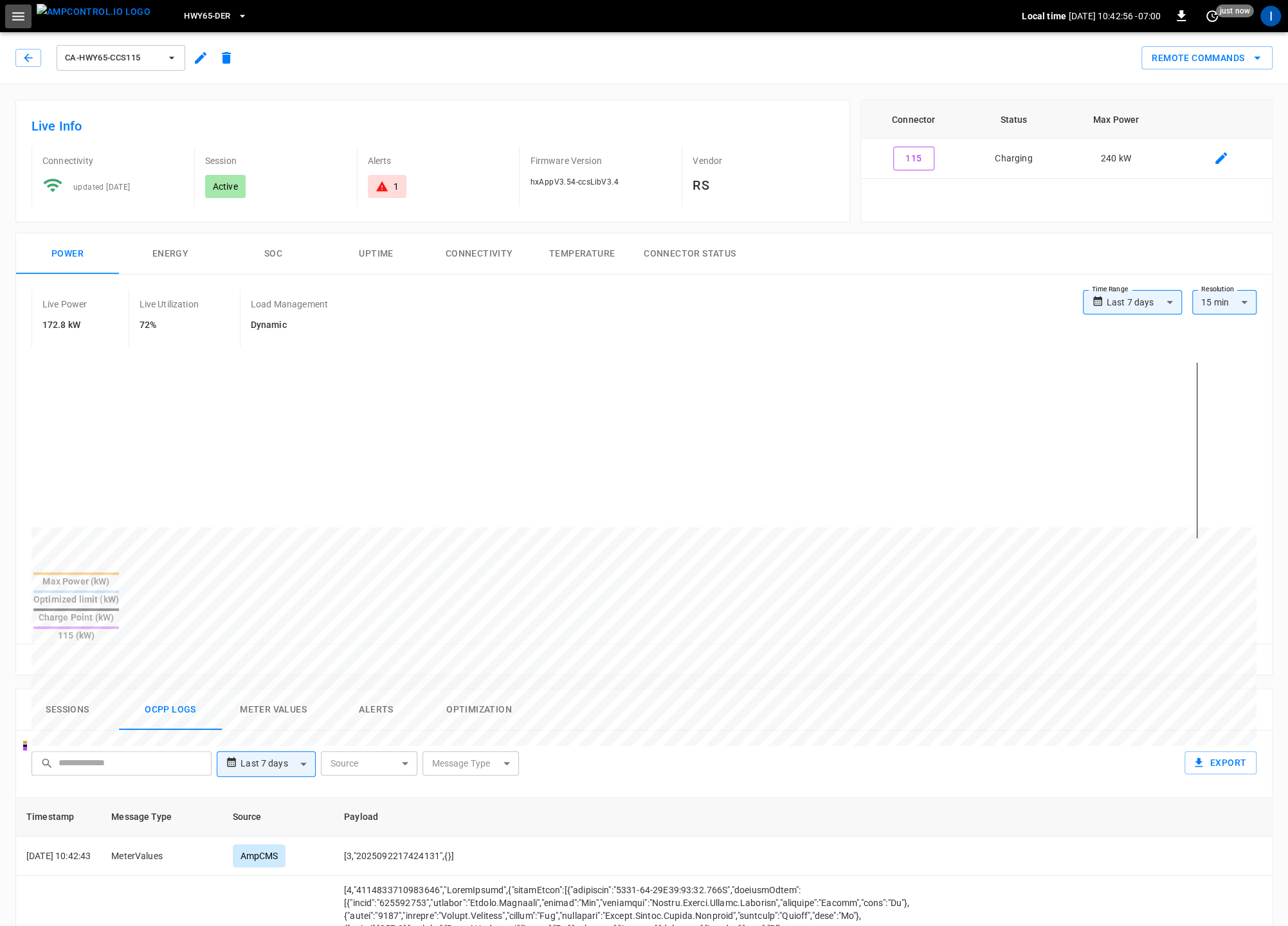
click at [13, 13] on icon "button" at bounding box center [17, 16] width 16 height 16
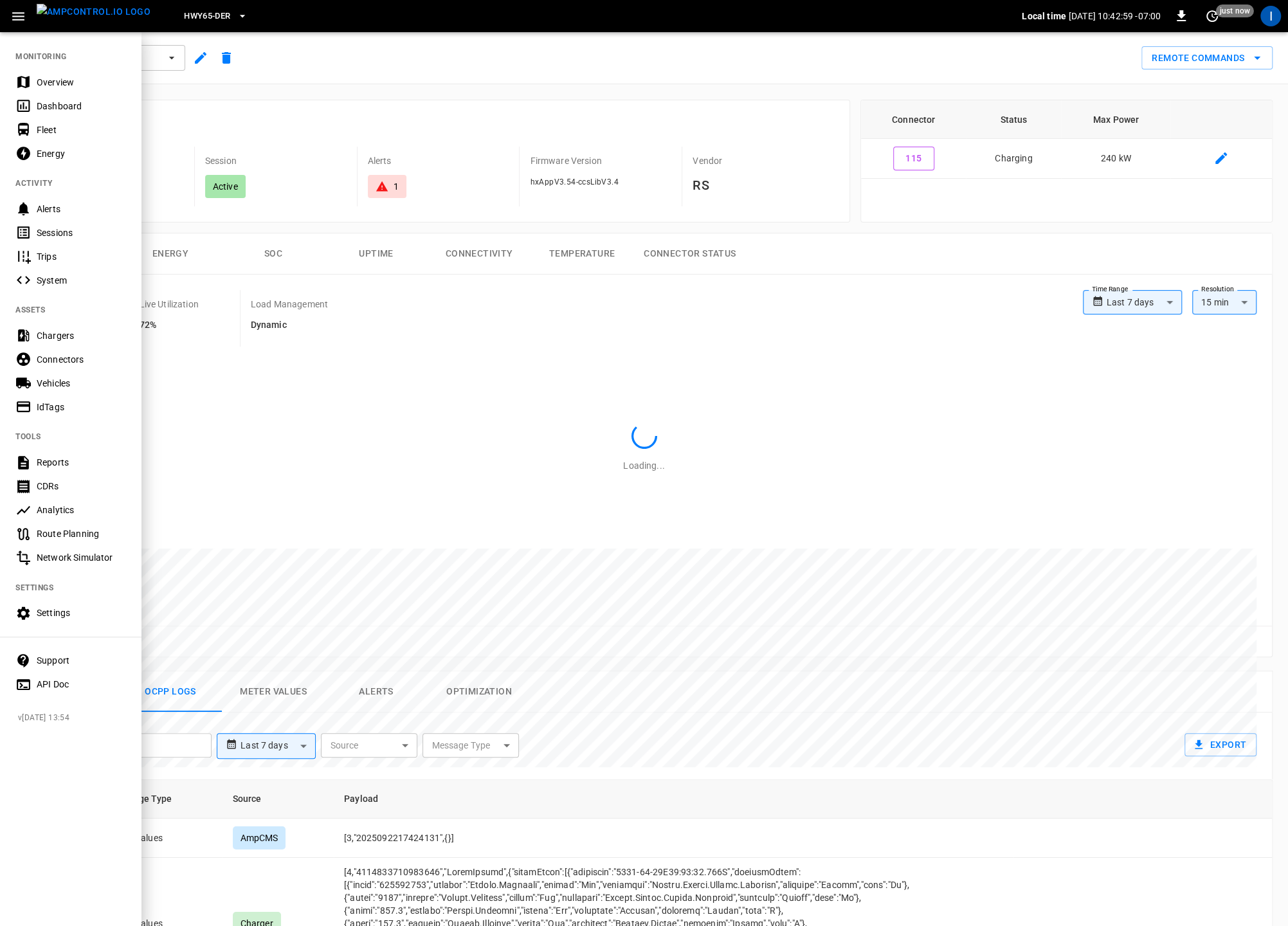
click at [62, 112] on div "Dashboard" at bounding box center [81, 106] width 89 height 12
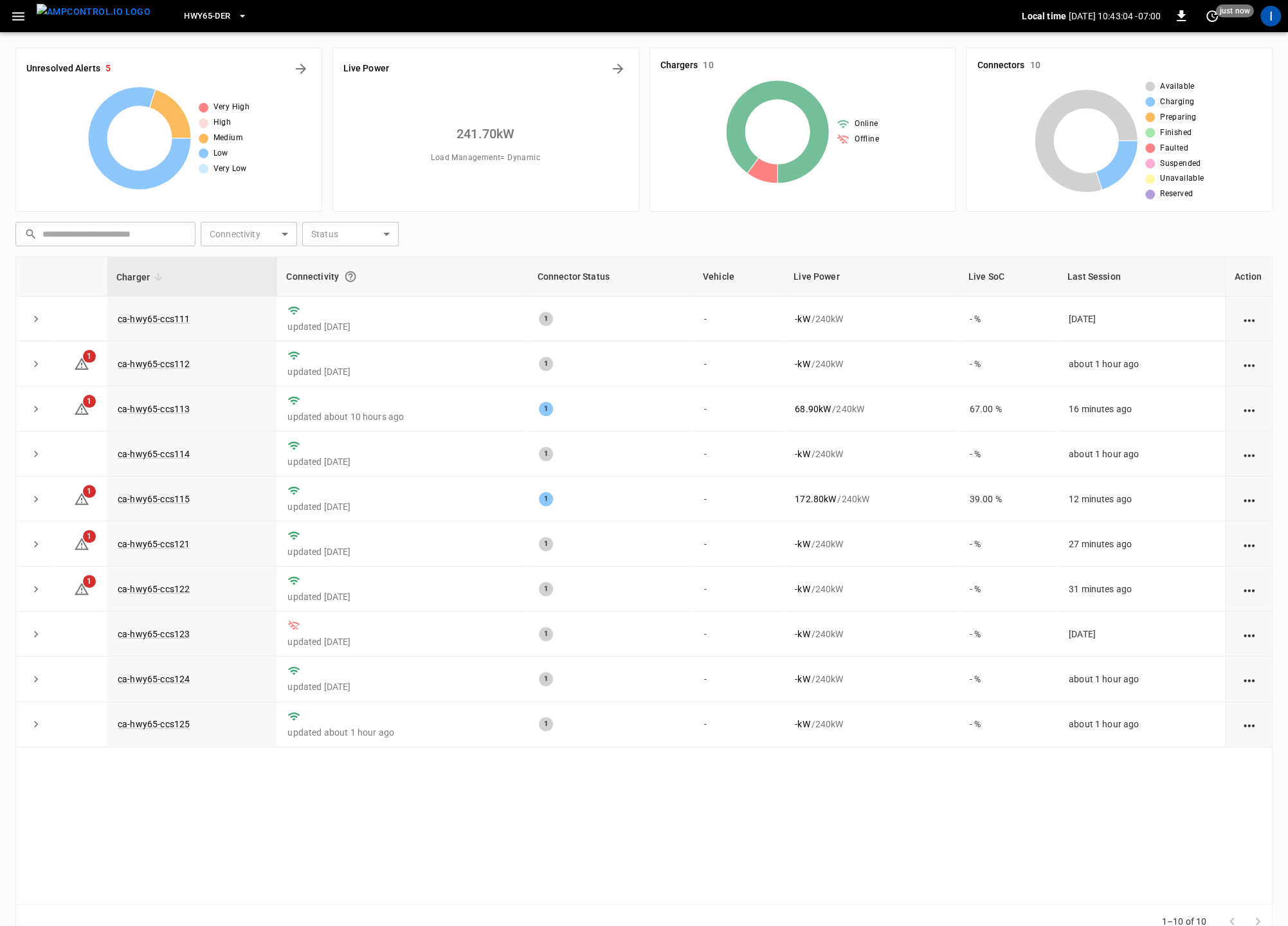
scroll to position [1, 0]
click at [616, 63] on icon "Energy Overview" at bounding box center [618, 68] width 16 height 16
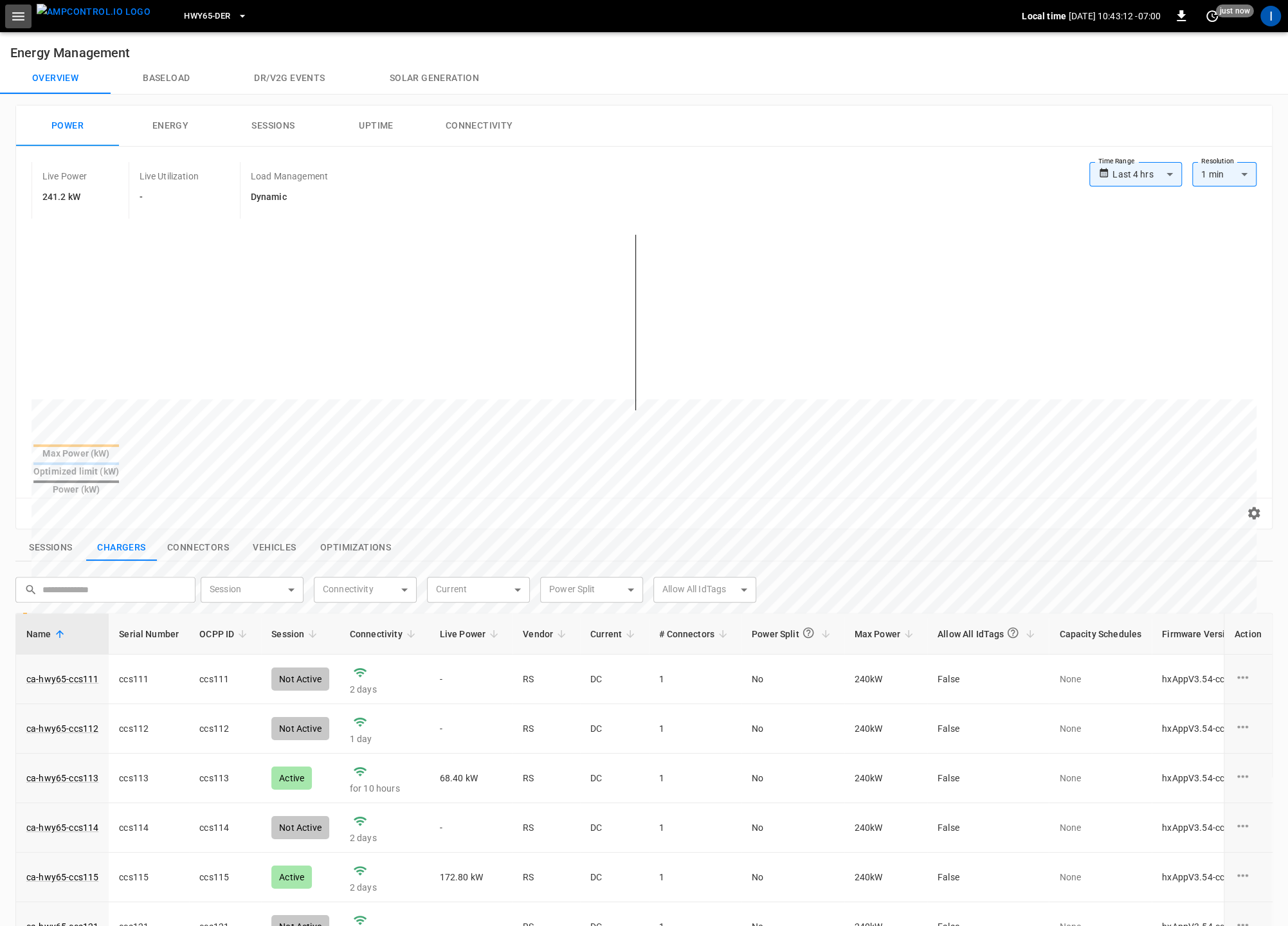
drag, startPoint x: 16, startPoint y: 21, endPoint x: 17, endPoint y: 31, distance: 10.0
click at [16, 21] on icon "button" at bounding box center [17, 16] width 16 height 16
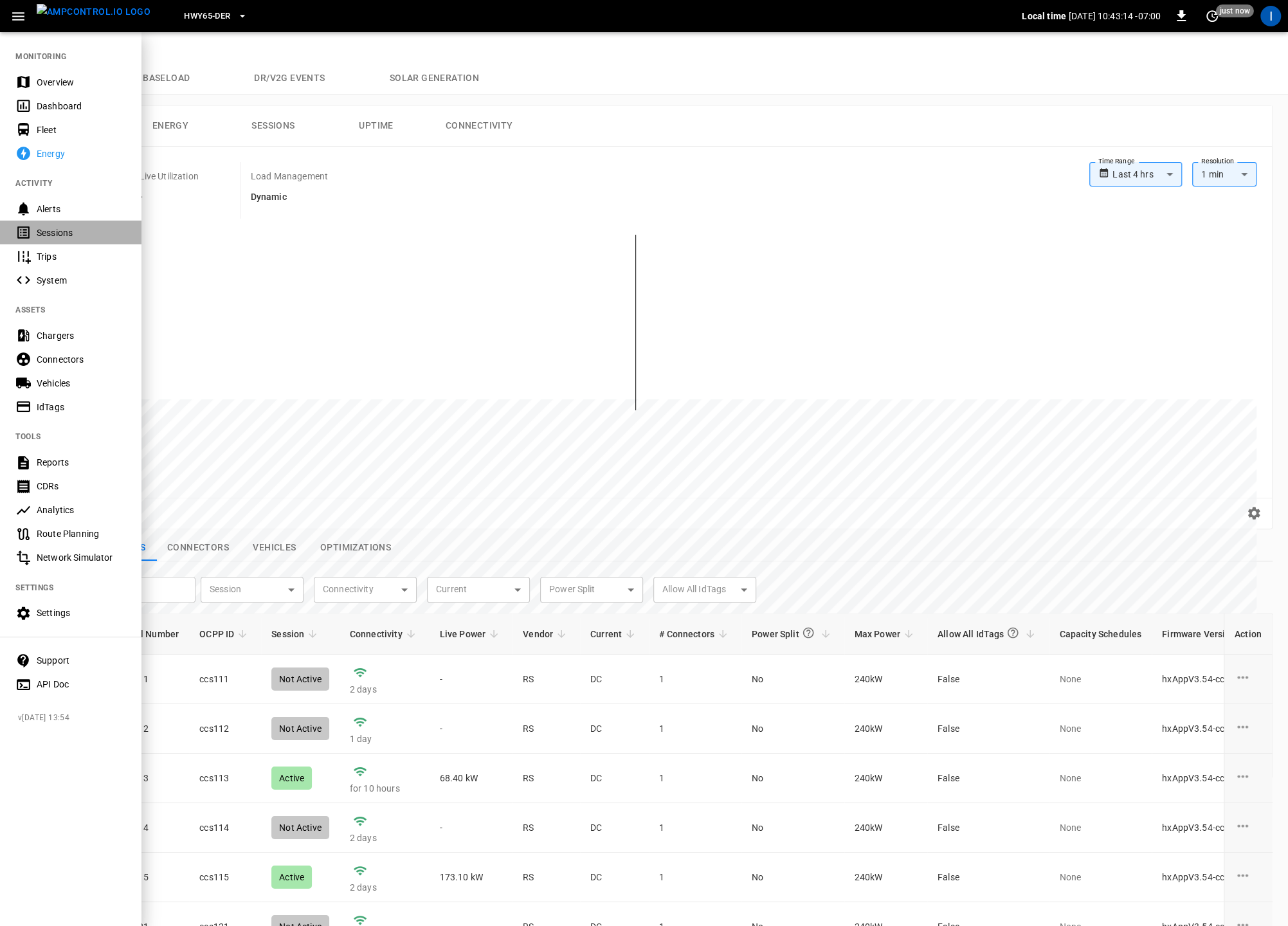
drag, startPoint x: 72, startPoint y: 228, endPoint x: 120, endPoint y: 235, distance: 48.5
click at [72, 228] on div "Sessions" at bounding box center [81, 232] width 89 height 12
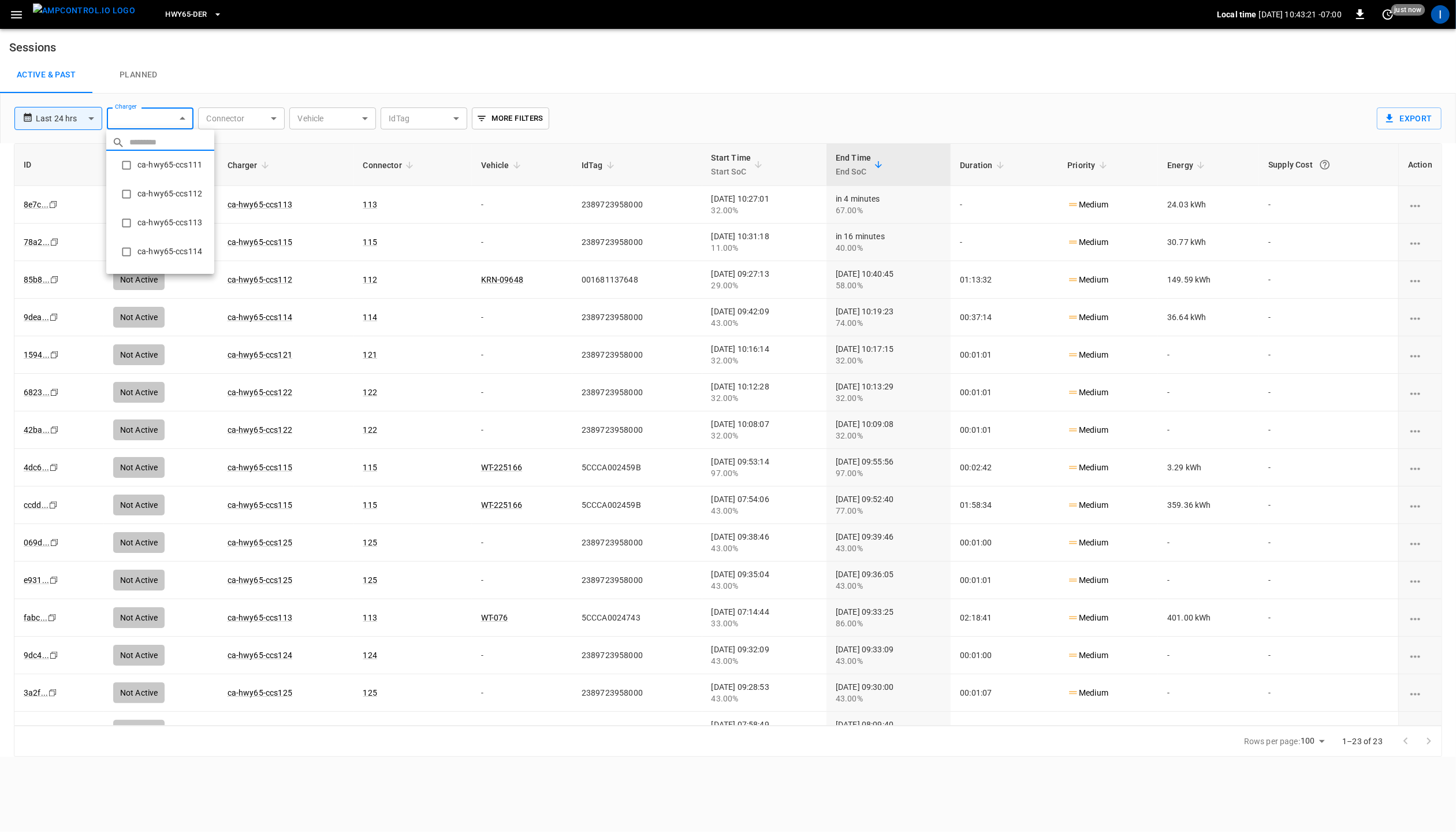
click at [184, 120] on body "**********" at bounding box center [728, 378] width 1456 height 756
click at [325, 82] on div at bounding box center [728, 416] width 1456 height 832
click at [525, 114] on button "More Filters" at bounding box center [510, 118] width 77 height 22
click at [536, 226] on body "**********" at bounding box center [728, 378] width 1456 height 756
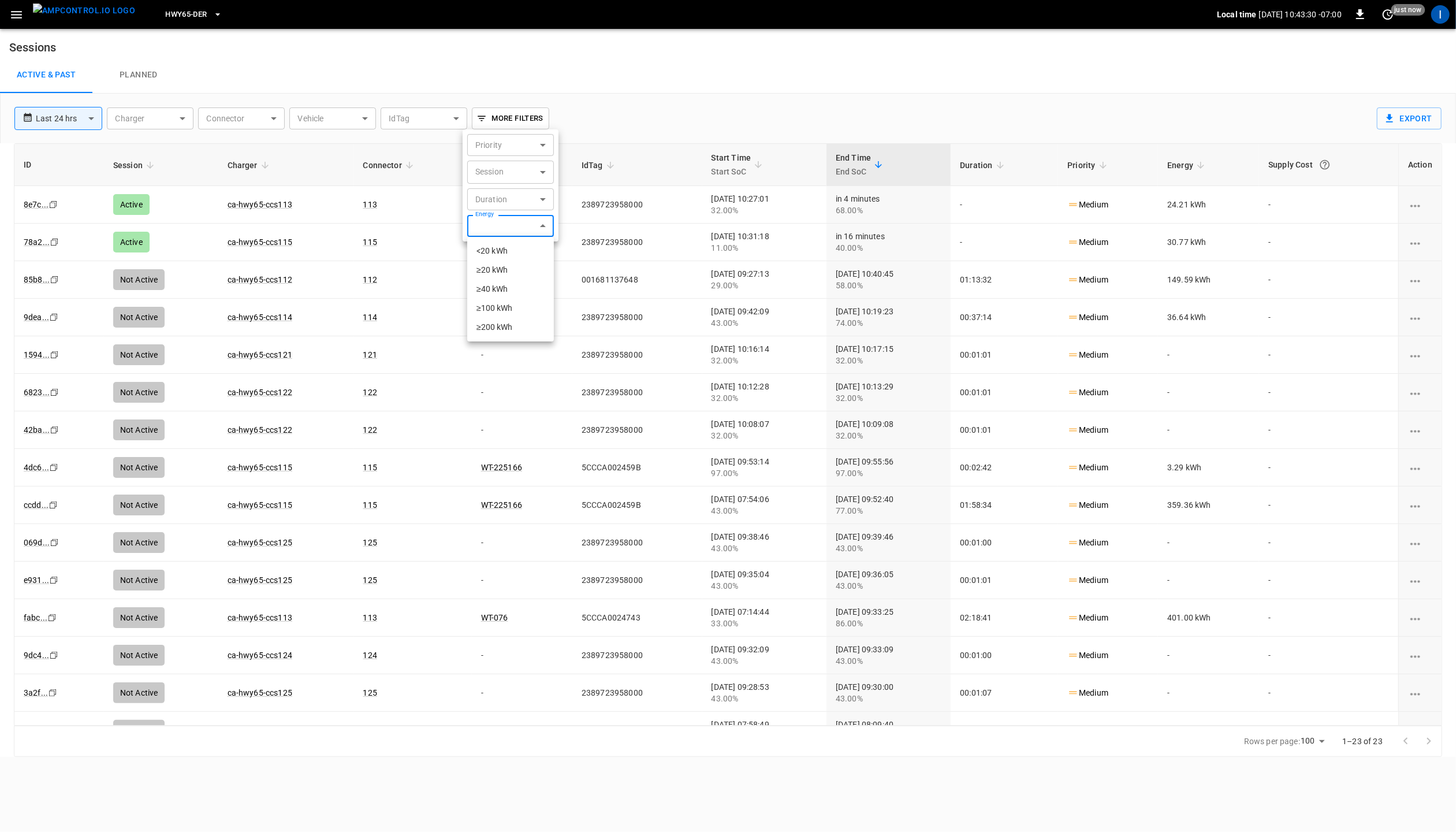
click at [643, 98] on div at bounding box center [728, 416] width 1456 height 832
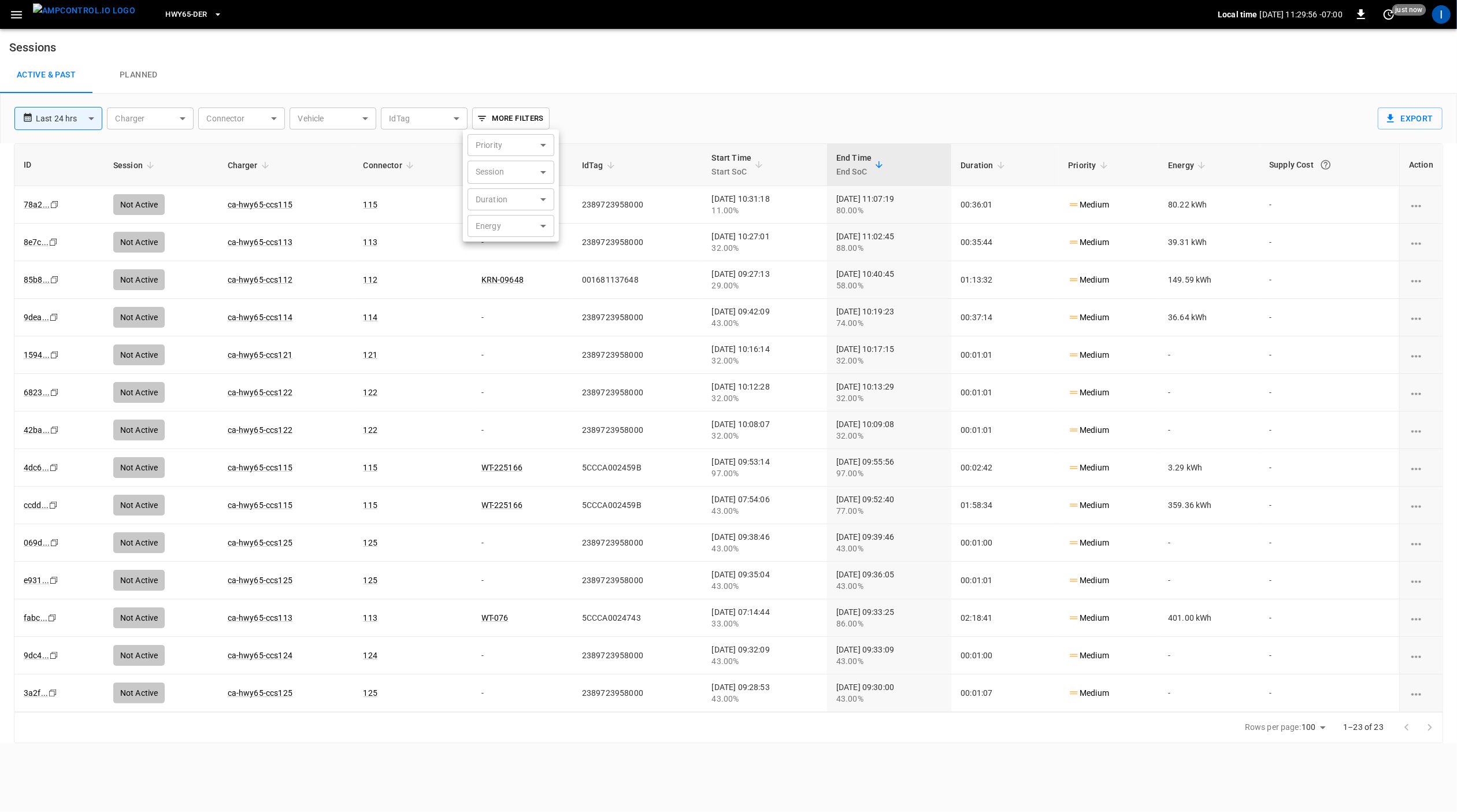
click at [474, 71] on div at bounding box center [728, 406] width 1457 height 812
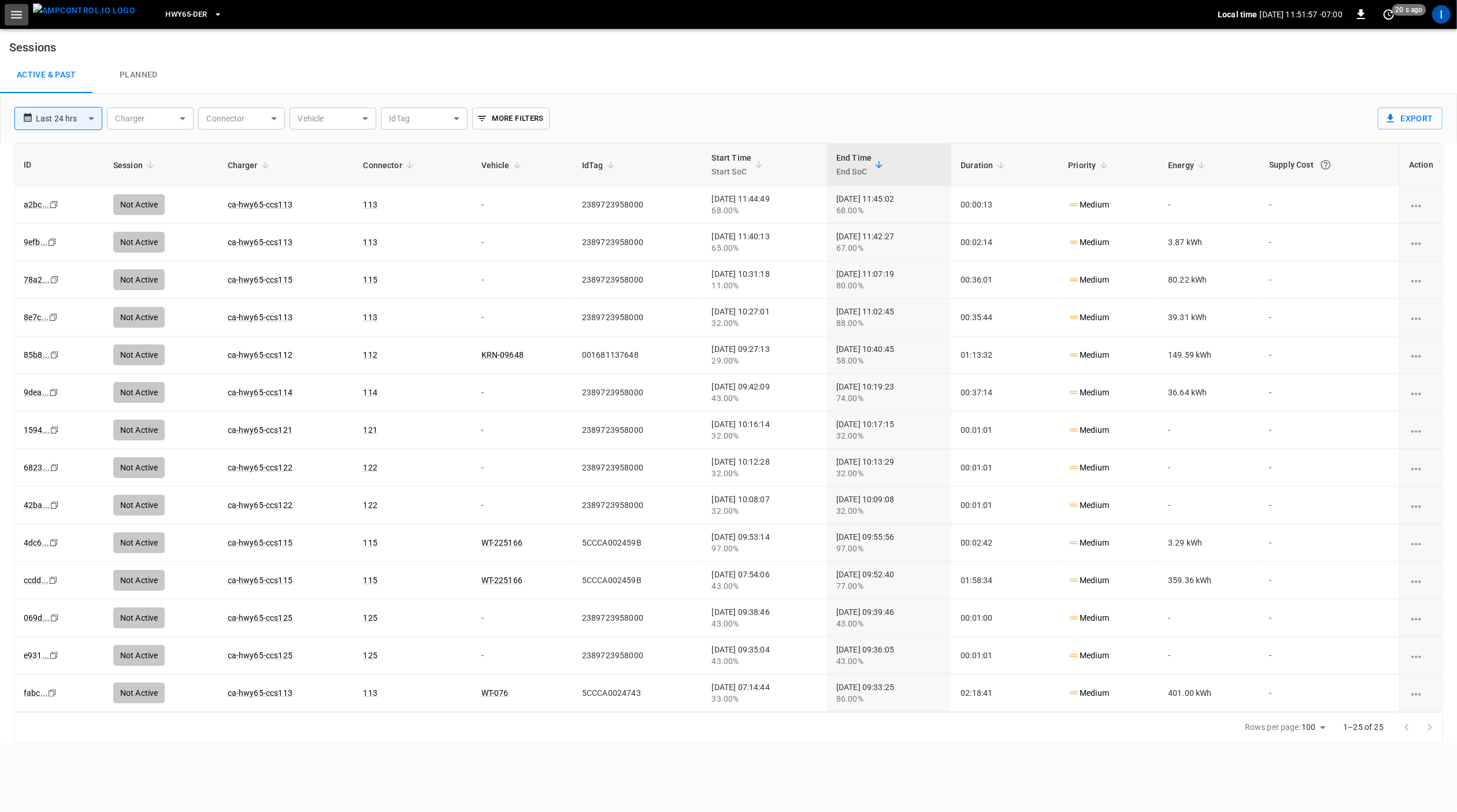
drag, startPoint x: 16, startPoint y: 11, endPoint x: 22, endPoint y: 28, distance: 18.0
click at [16, 13] on icon "button" at bounding box center [16, 14] width 14 height 14
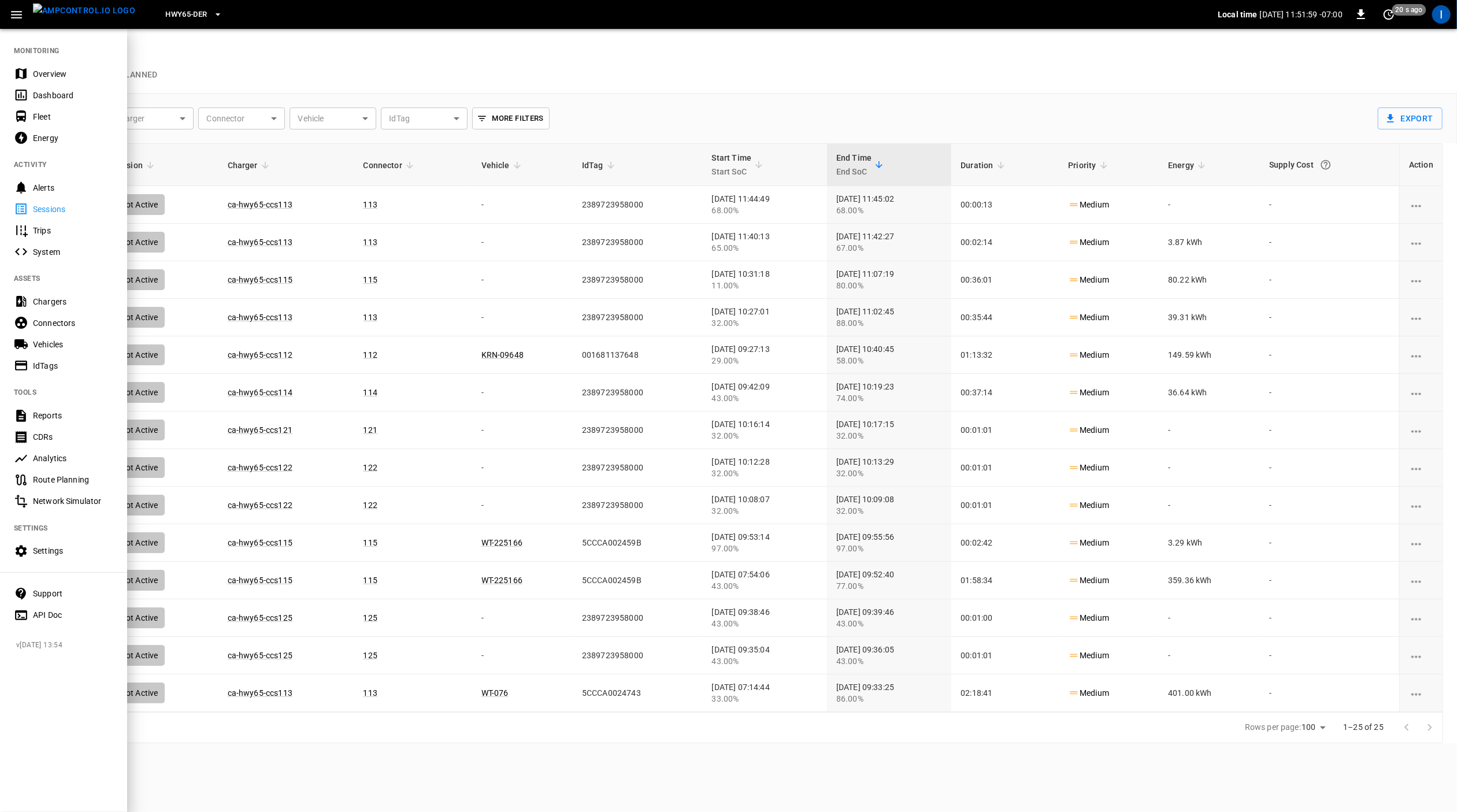
click at [321, 62] on div at bounding box center [728, 406] width 1457 height 812
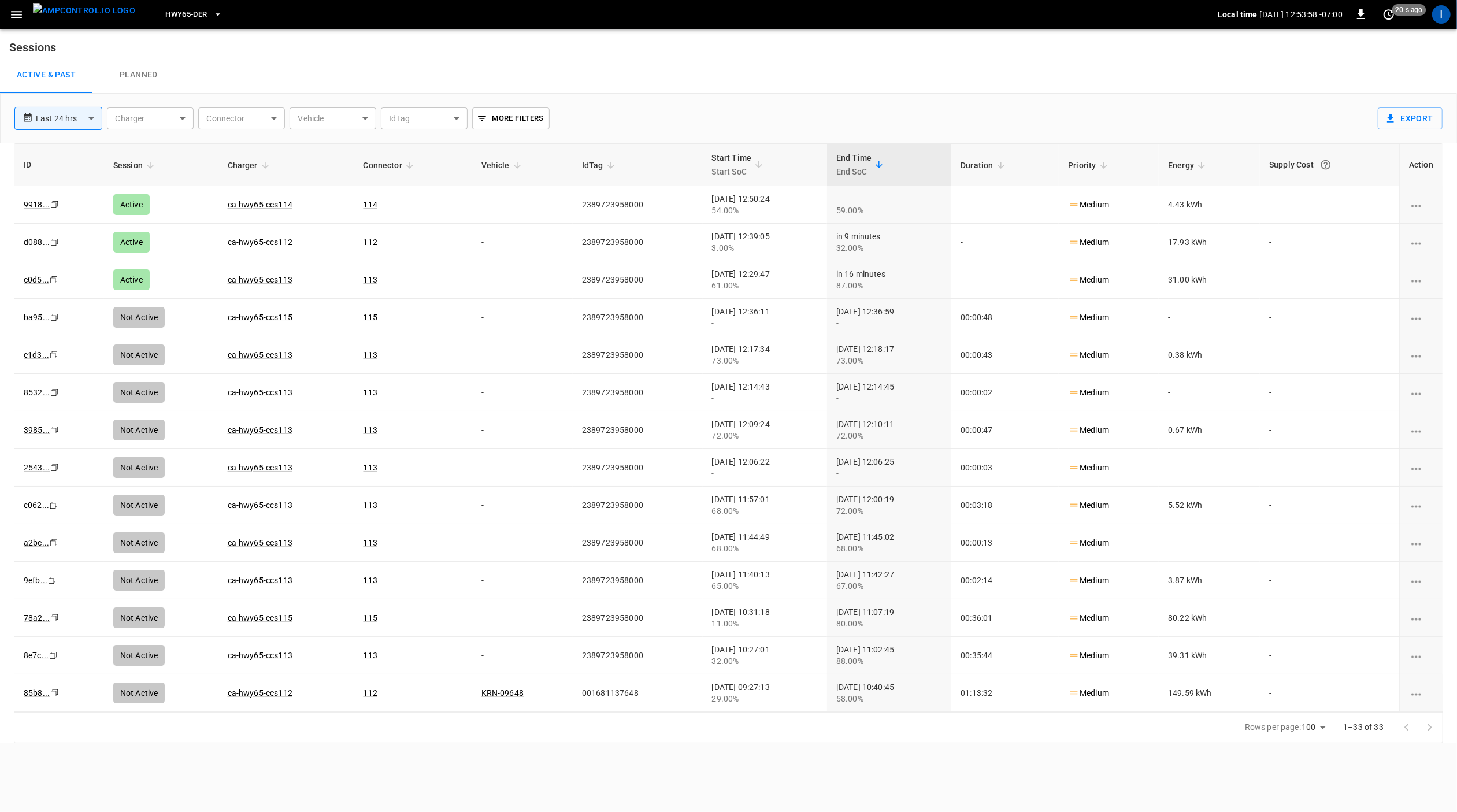
click at [15, 18] on icon "button" at bounding box center [16, 14] width 14 height 14
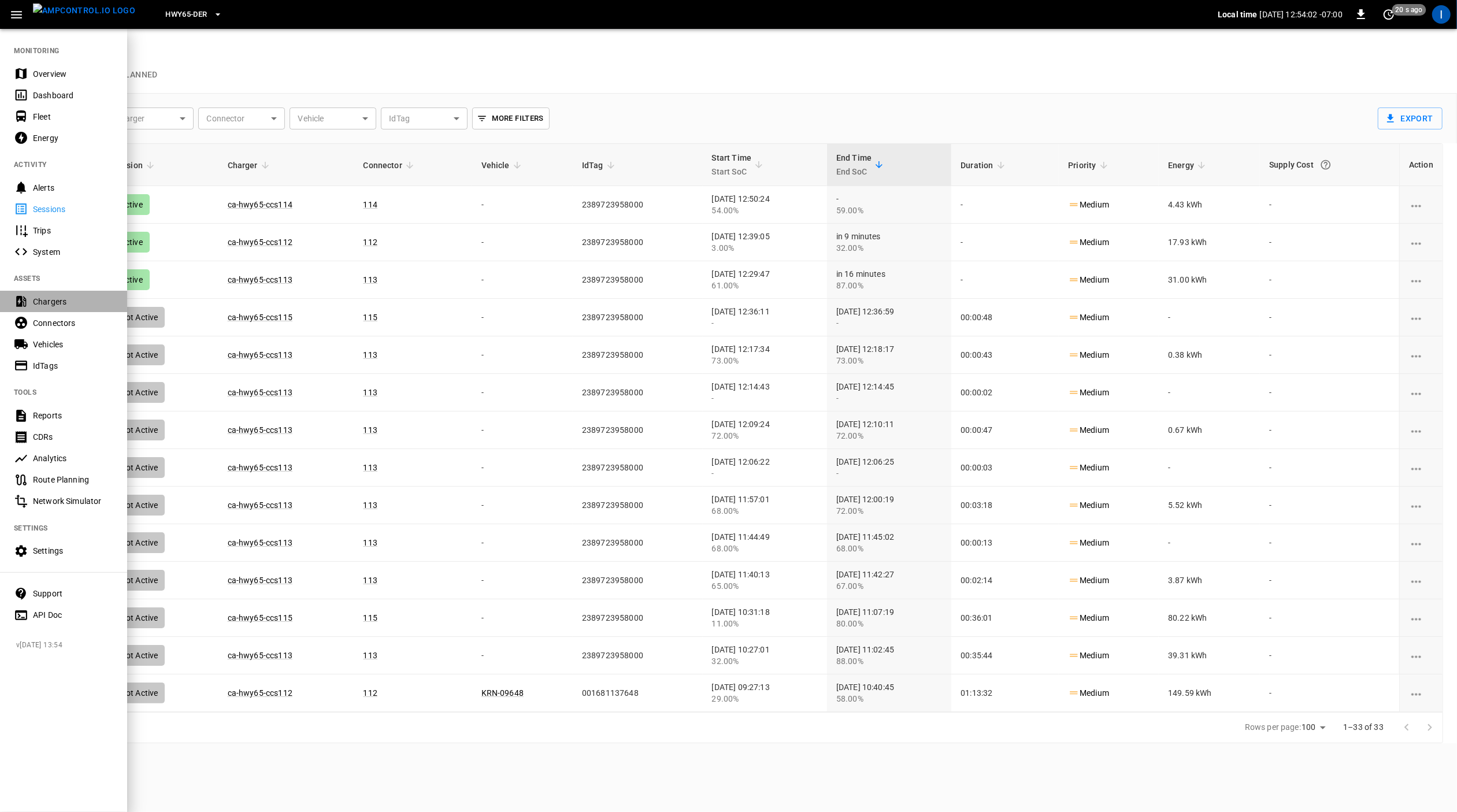
click at [57, 303] on div "Chargers" at bounding box center [73, 301] width 80 height 11
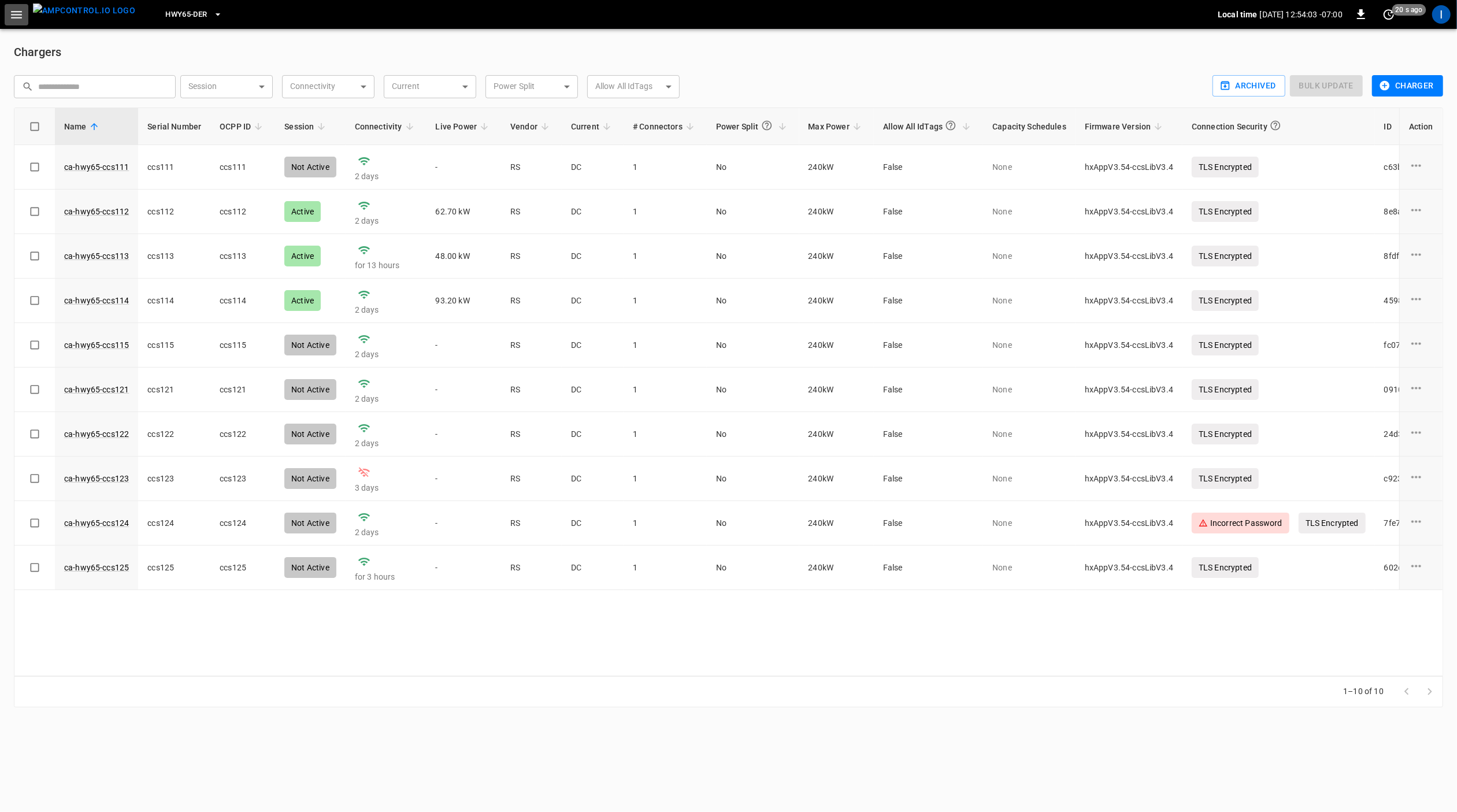
drag, startPoint x: 16, startPoint y: 8, endPoint x: 23, endPoint y: 27, distance: 20.2
click at [16, 9] on icon "button" at bounding box center [16, 14] width 14 height 14
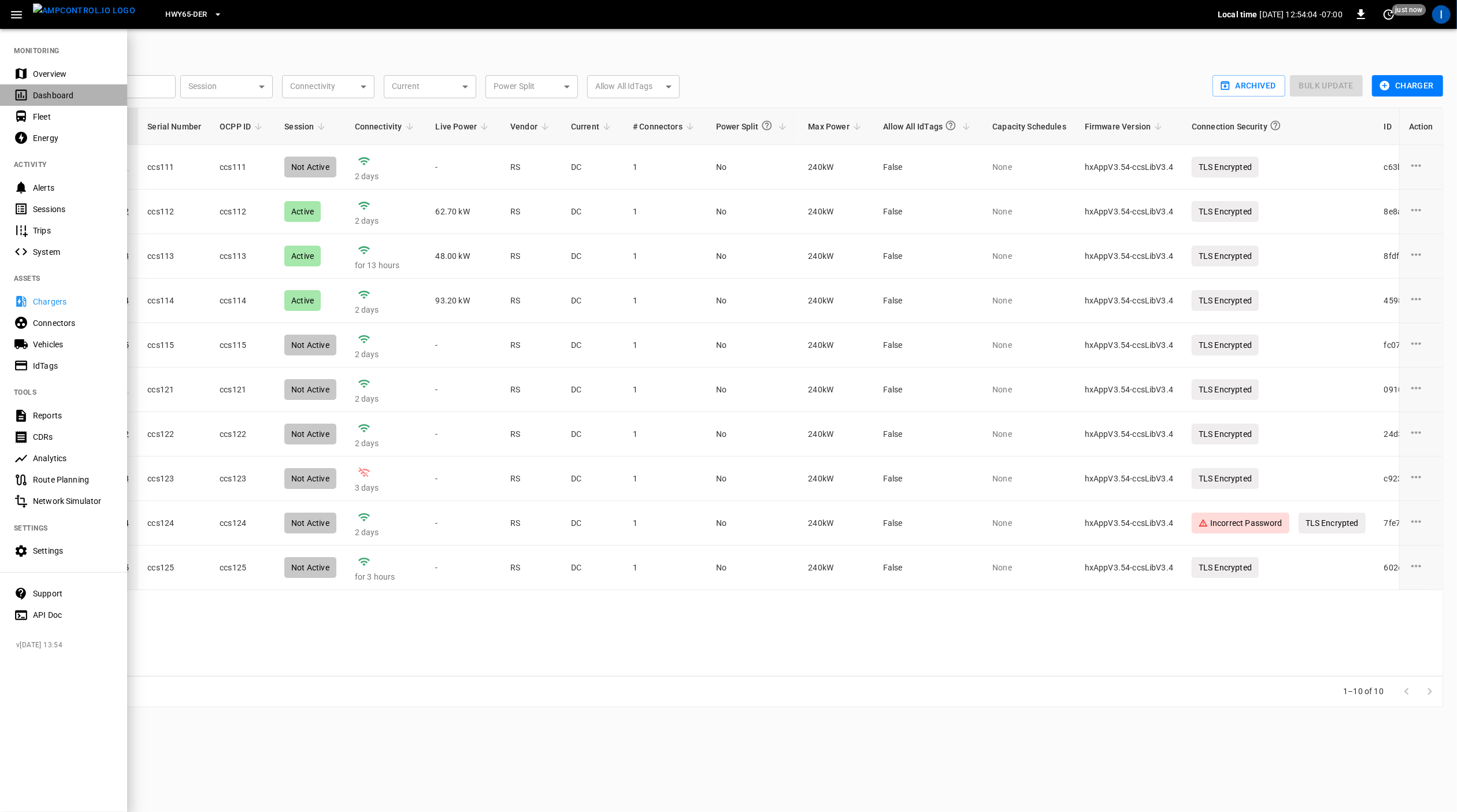
click at [55, 91] on div "Dashboard" at bounding box center [73, 95] width 80 height 11
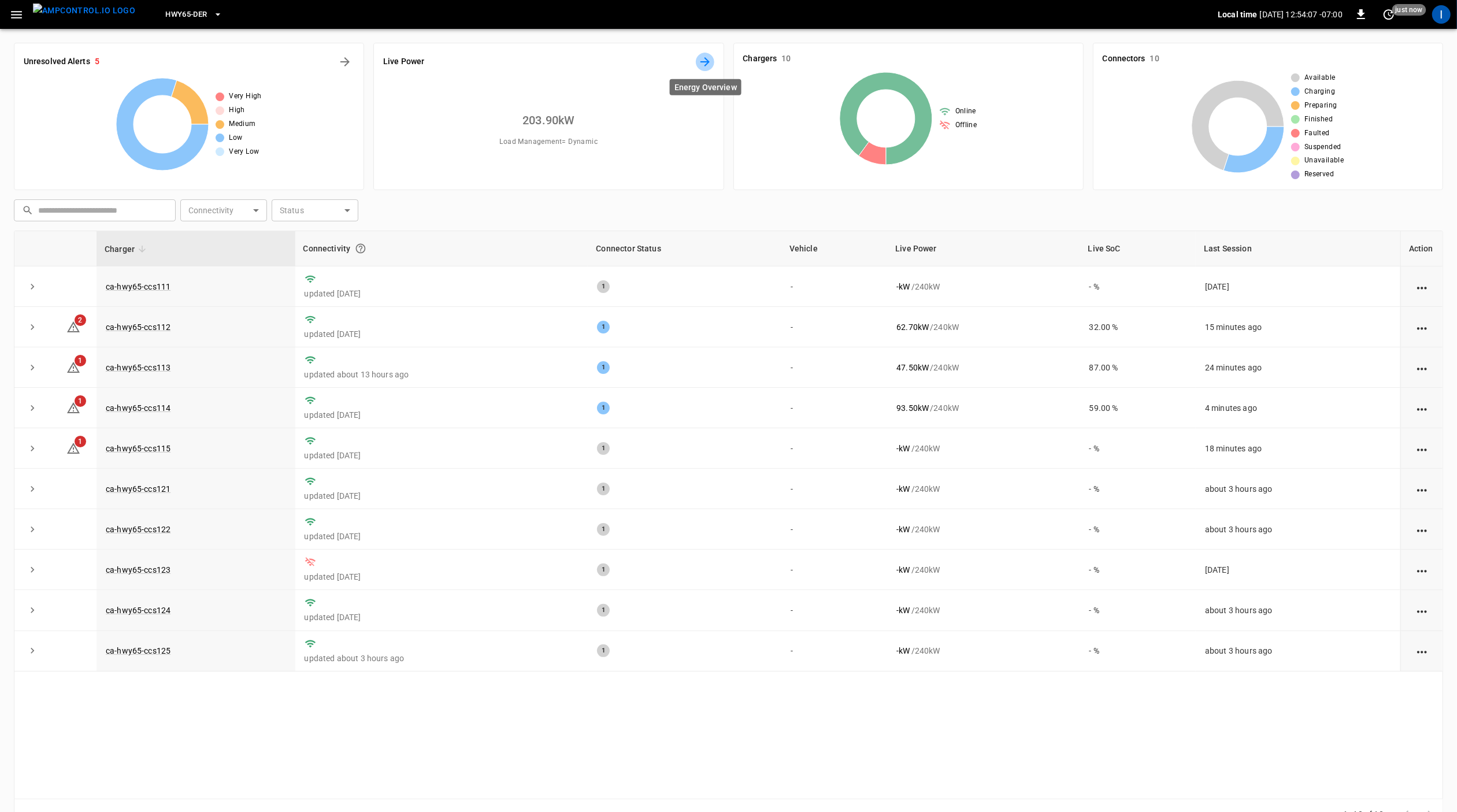
click at [703, 63] on icon "Energy Overview" at bounding box center [705, 61] width 14 height 14
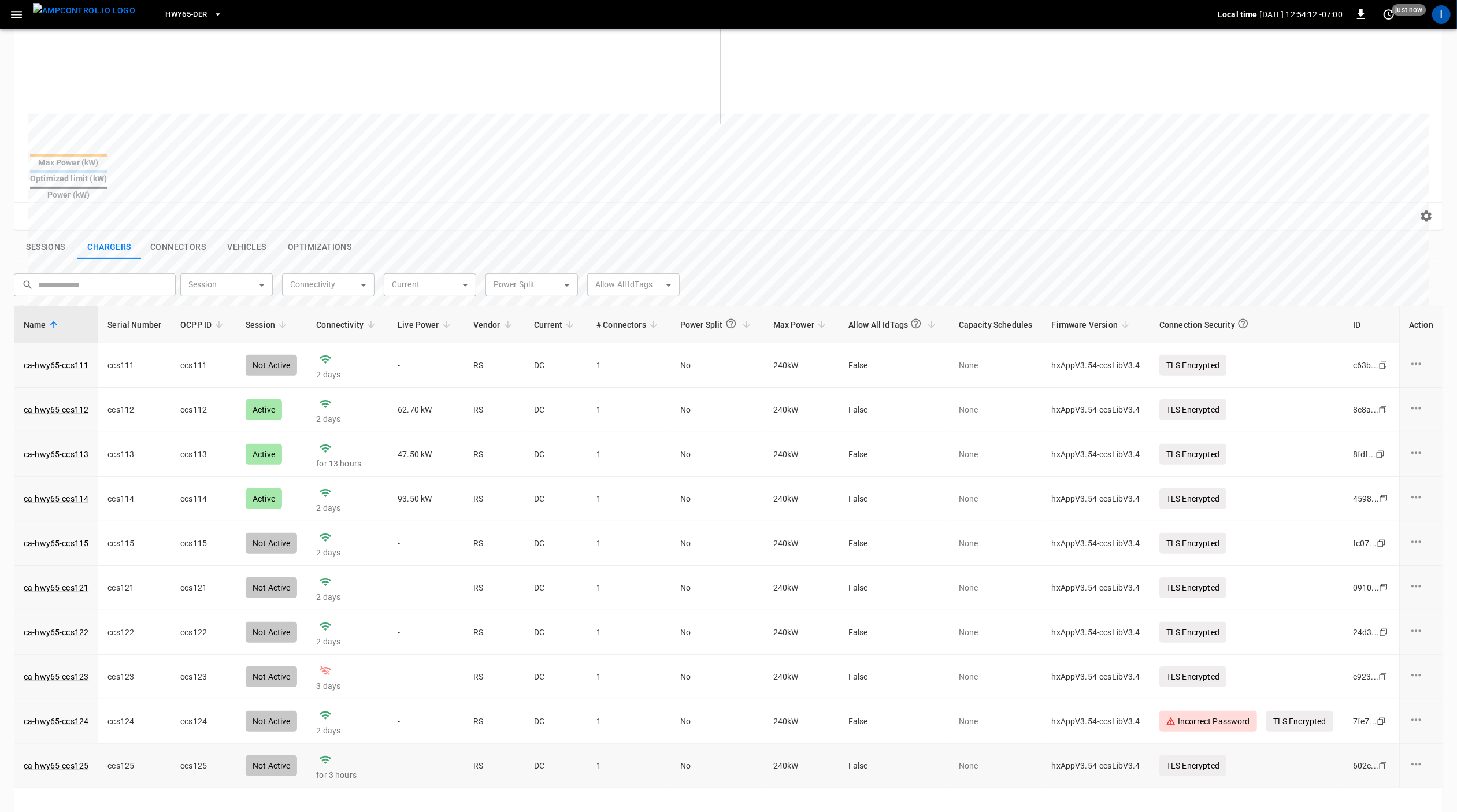
scroll to position [247, 0]
click at [47, 755] on link "ca-hwy65-ccs125" at bounding box center [56, 763] width 70 height 16
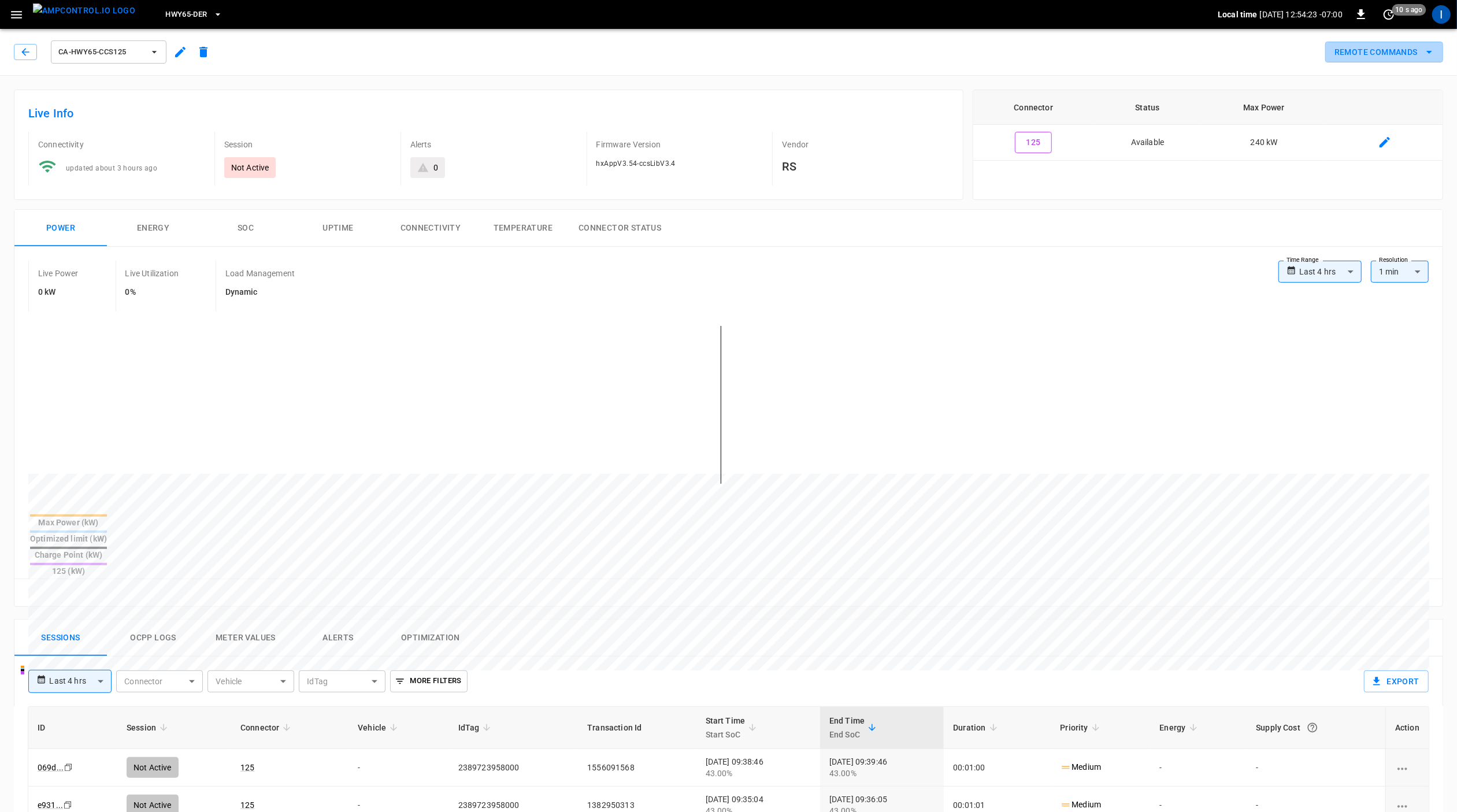
drag, startPoint x: 1366, startPoint y: 45, endPoint x: 1363, endPoint y: 52, distance: 7.6
click at [1366, 46] on button "Remote Commands" at bounding box center [1384, 52] width 118 height 22
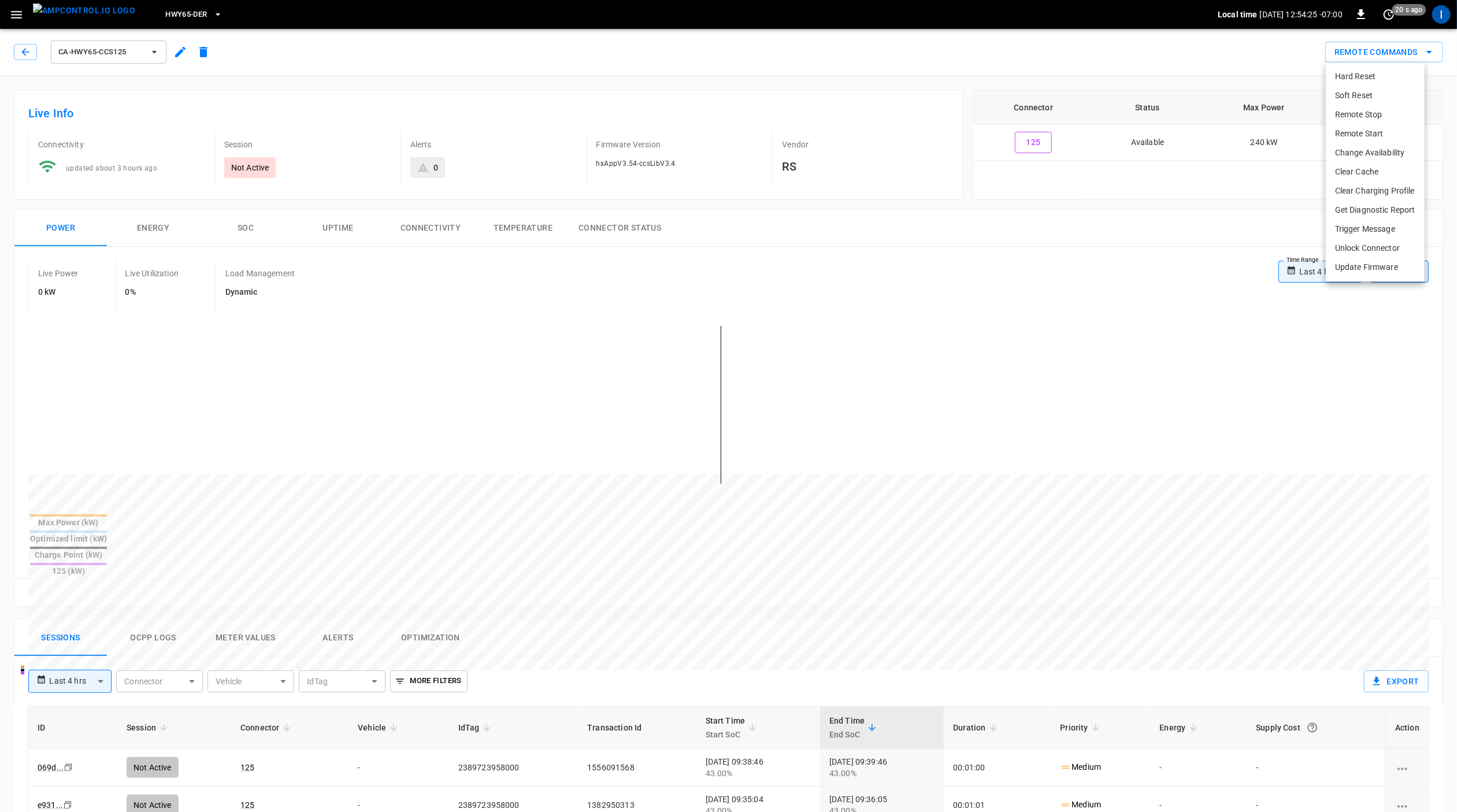
click at [1375, 79] on li "Hard Reset" at bounding box center [1375, 76] width 99 height 19
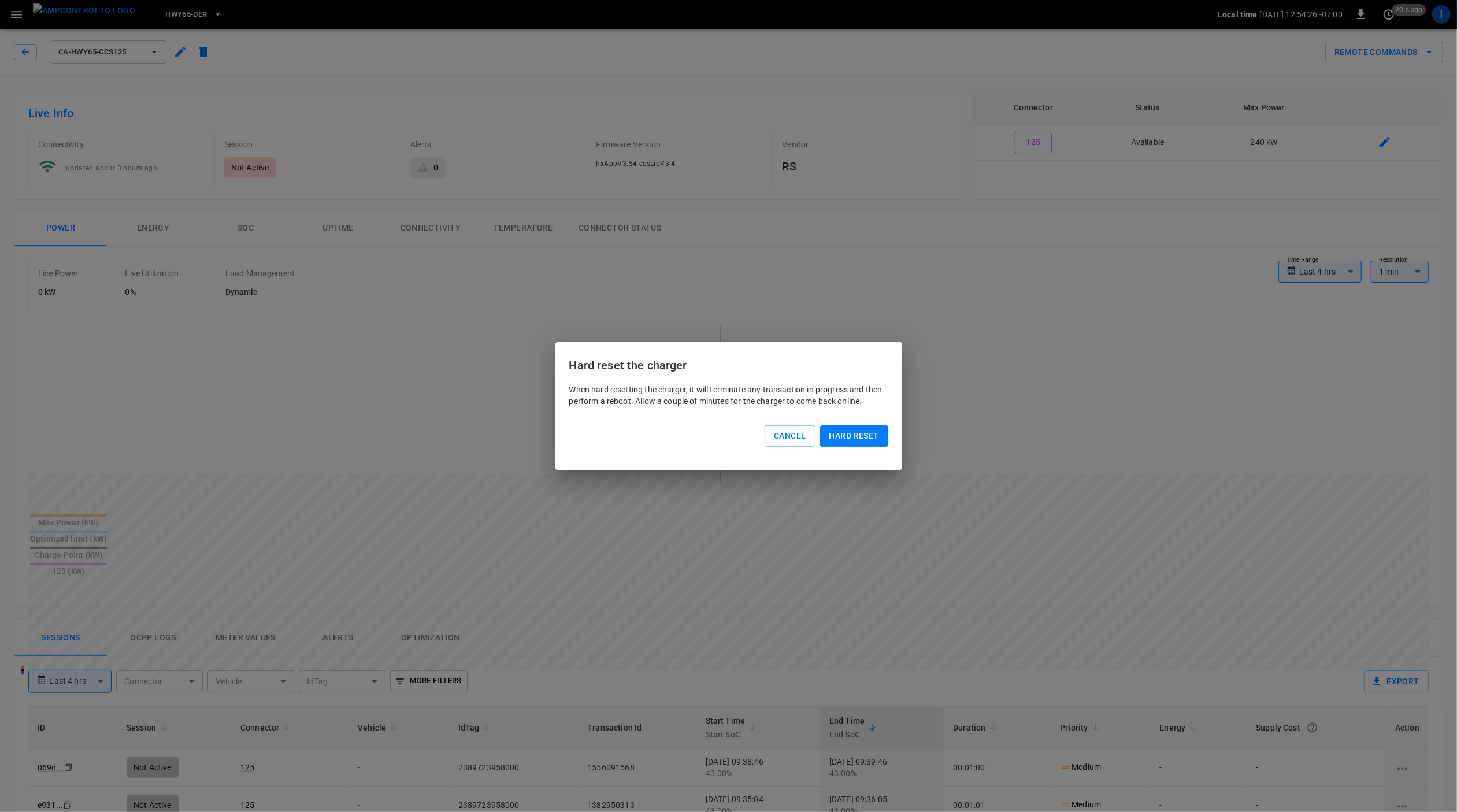
drag, startPoint x: 863, startPoint y: 433, endPoint x: 819, endPoint y: 423, distance: 45.1
click at [860, 433] on button "Hard reset" at bounding box center [854, 436] width 68 height 22
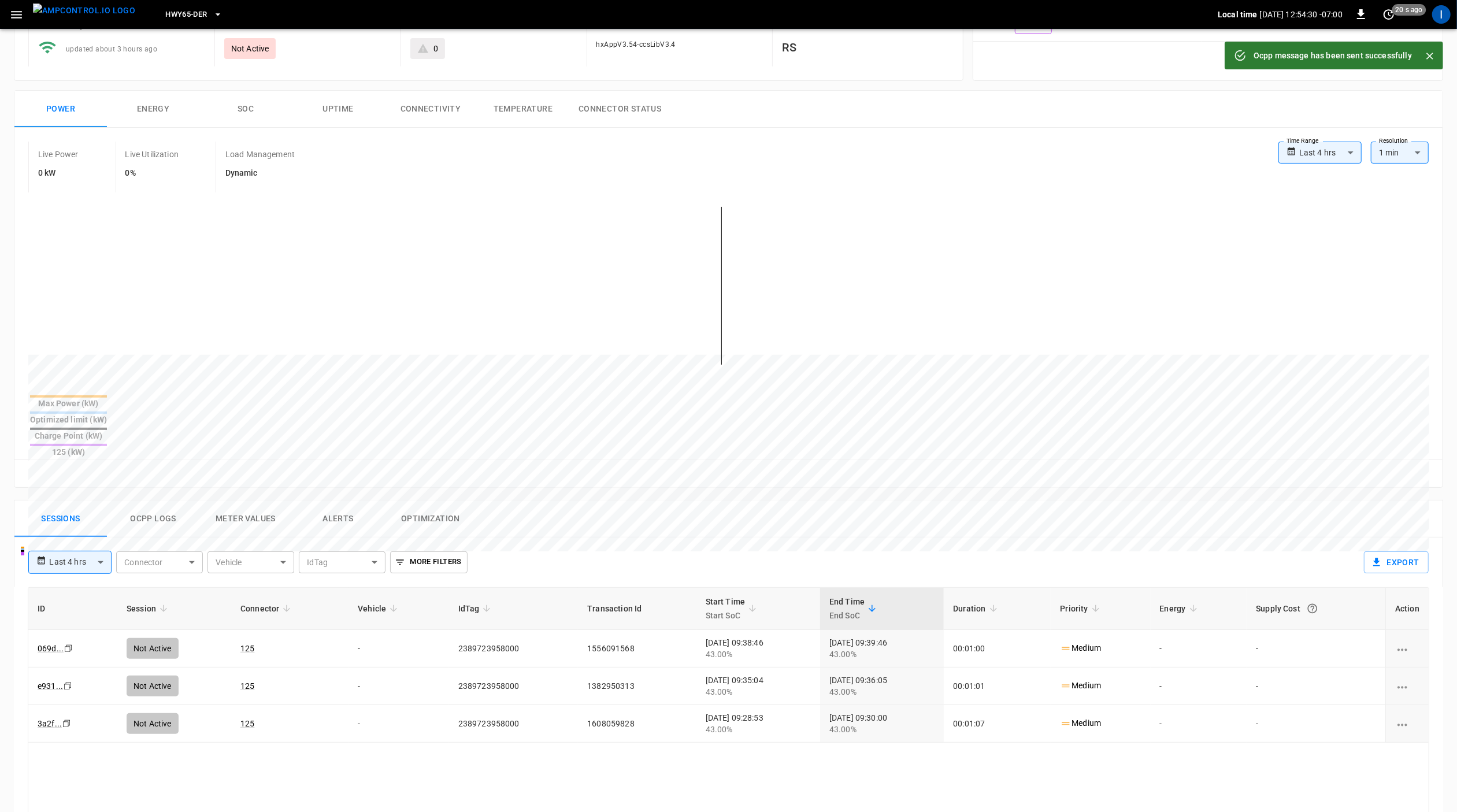
scroll to position [126, 0]
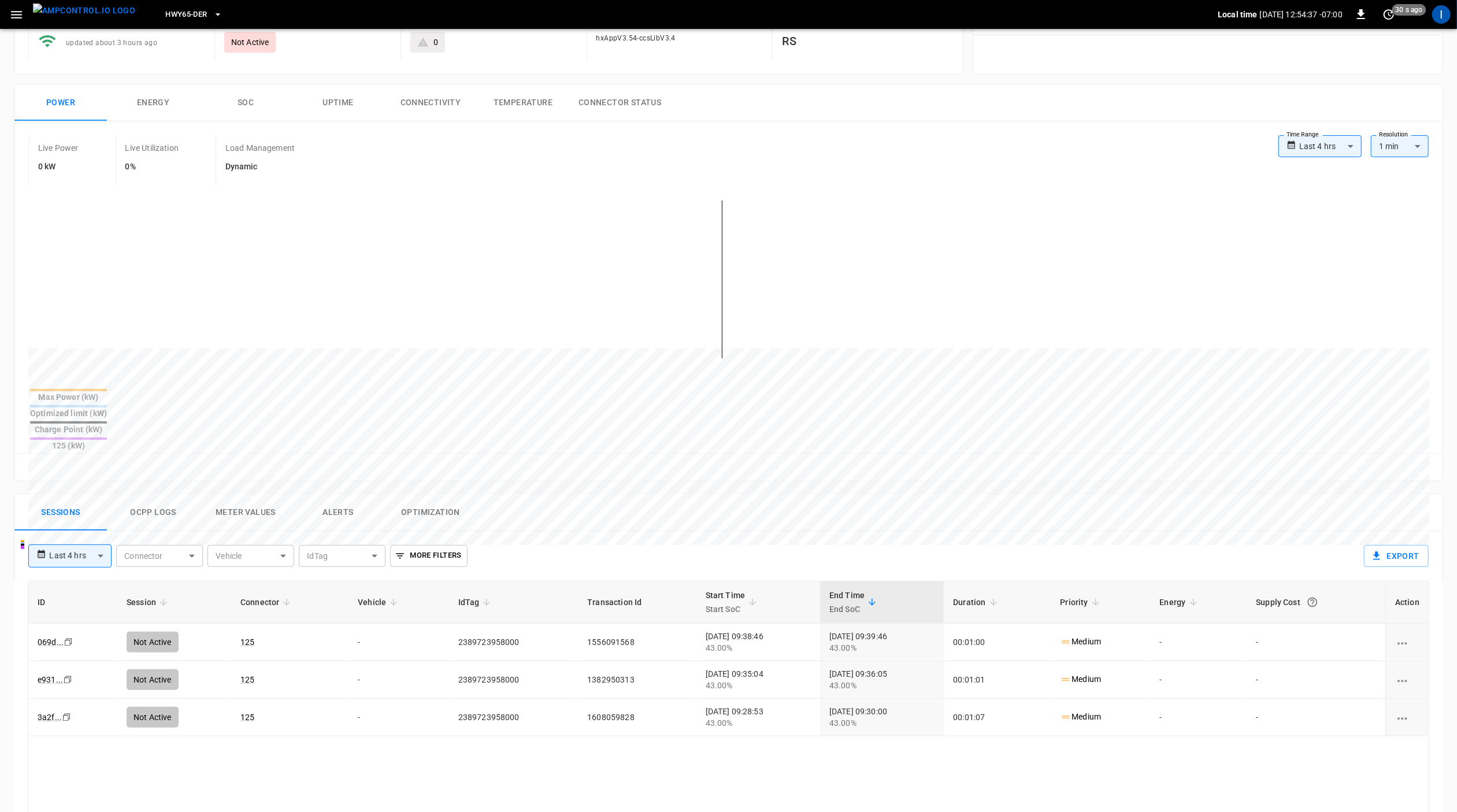
click at [174, 494] on button "Ocpp logs" at bounding box center [153, 512] width 93 height 37
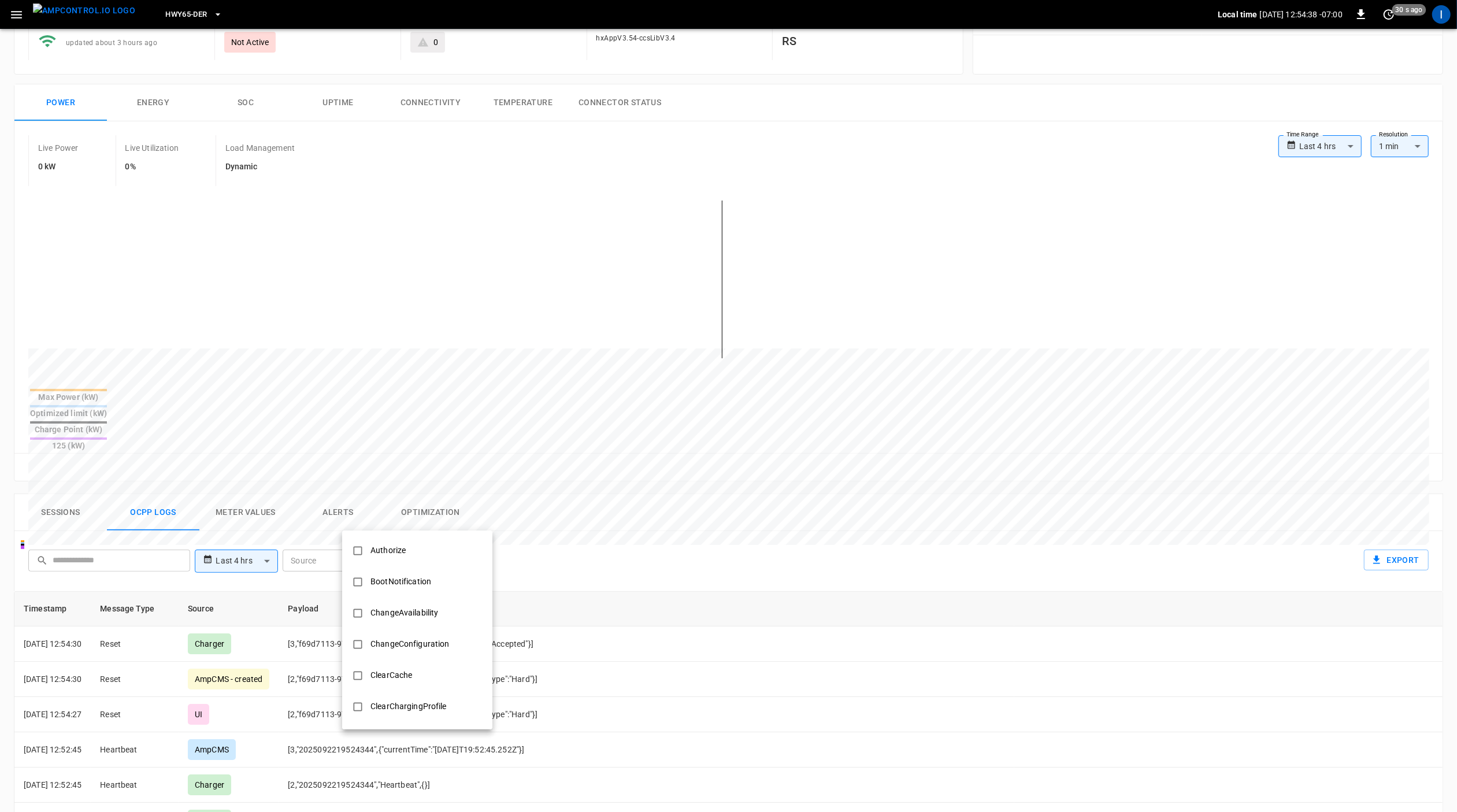
drag, startPoint x: 407, startPoint y: 529, endPoint x: 455, endPoint y: 532, distance: 48.1
click at [413, 529] on body "**********" at bounding box center [728, 539] width 1457 height 1330
drag, startPoint x: 422, startPoint y: 553, endPoint x: 505, endPoint y: 546, distance: 83.3
click at [426, 554] on li "Authorize" at bounding box center [417, 551] width 150 height 31
type input "*********"
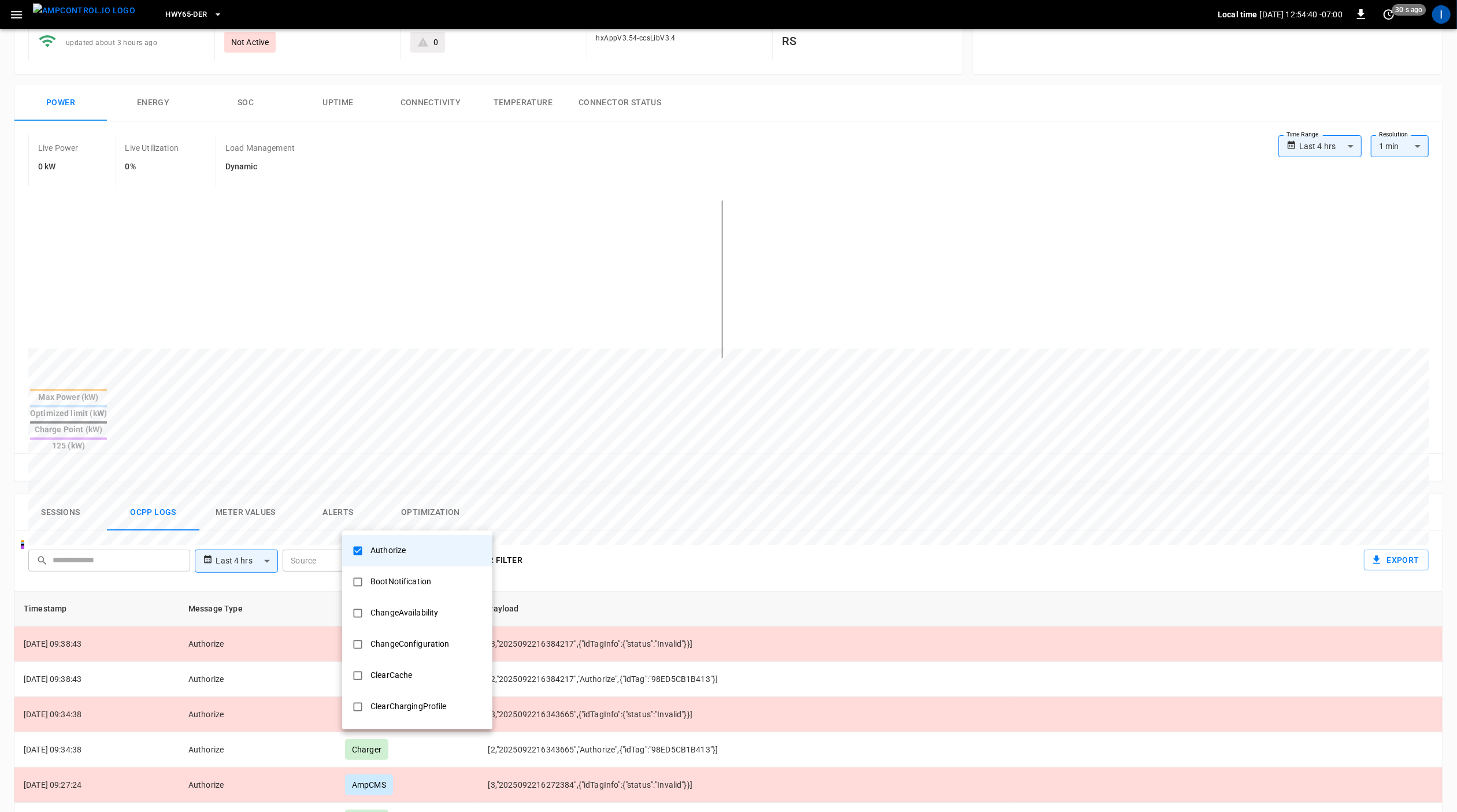
click at [663, 483] on div at bounding box center [728, 406] width 1457 height 812
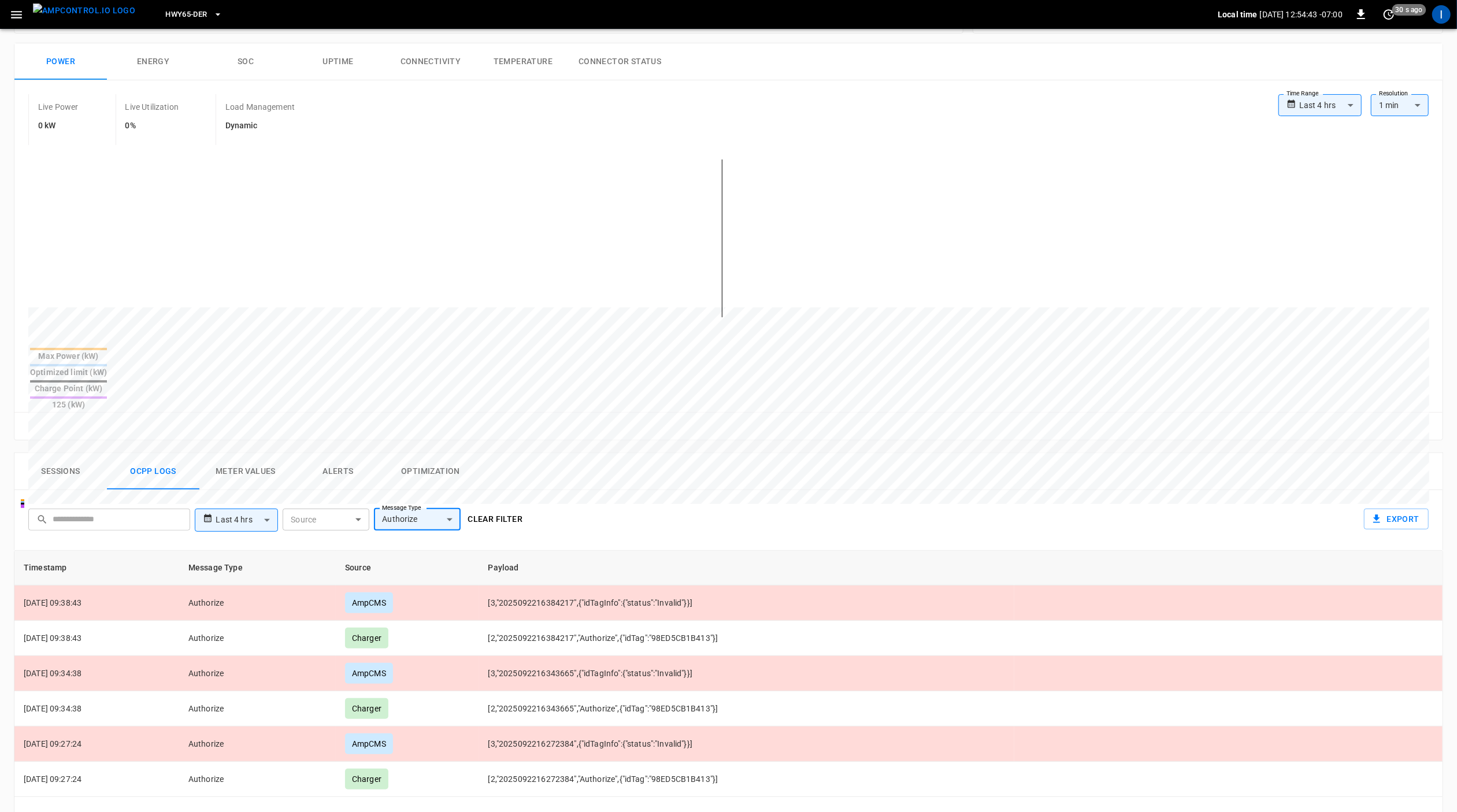
scroll to position [167, 0]
drag, startPoint x: 231, startPoint y: 245, endPoint x: 260, endPoint y: 249, distance: 29.3
click at [260, 506] on div at bounding box center [708, 584] width 1358 height 158
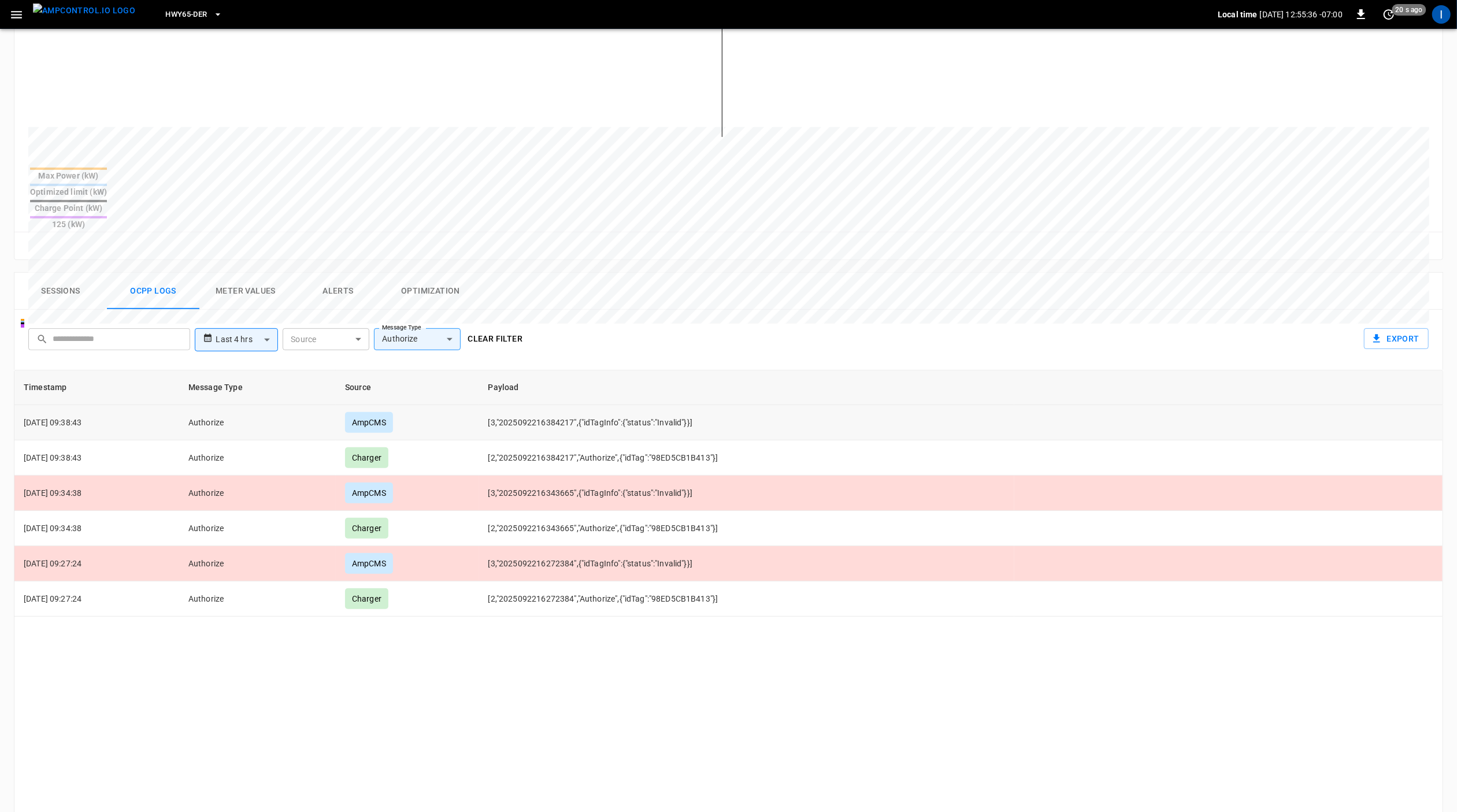
scroll to position [349, 0]
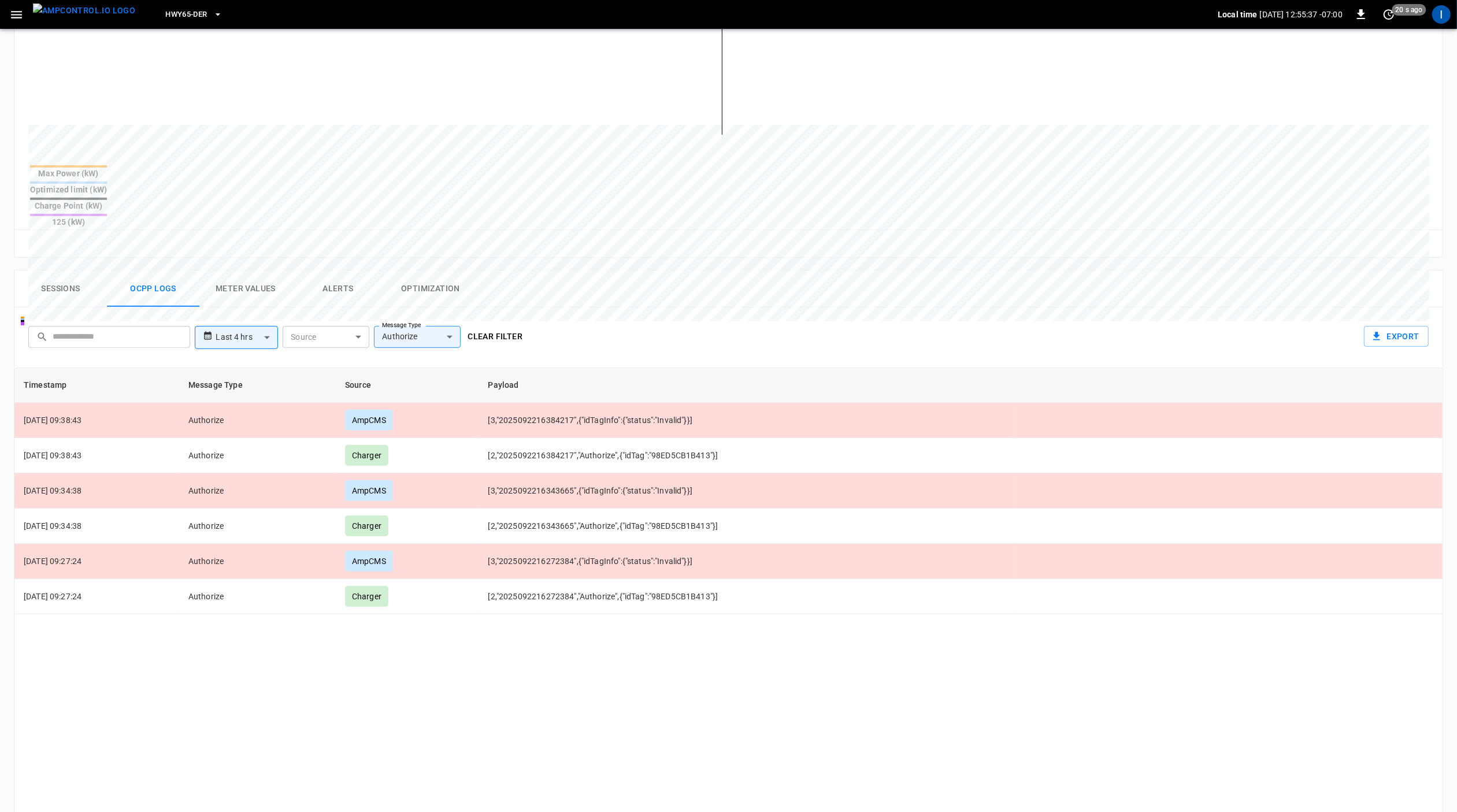
click at [411, 321] on label "Message Type" at bounding box center [401, 326] width 40 height 9
click at [427, 300] on body "**********" at bounding box center [728, 316] width 1457 height 1330
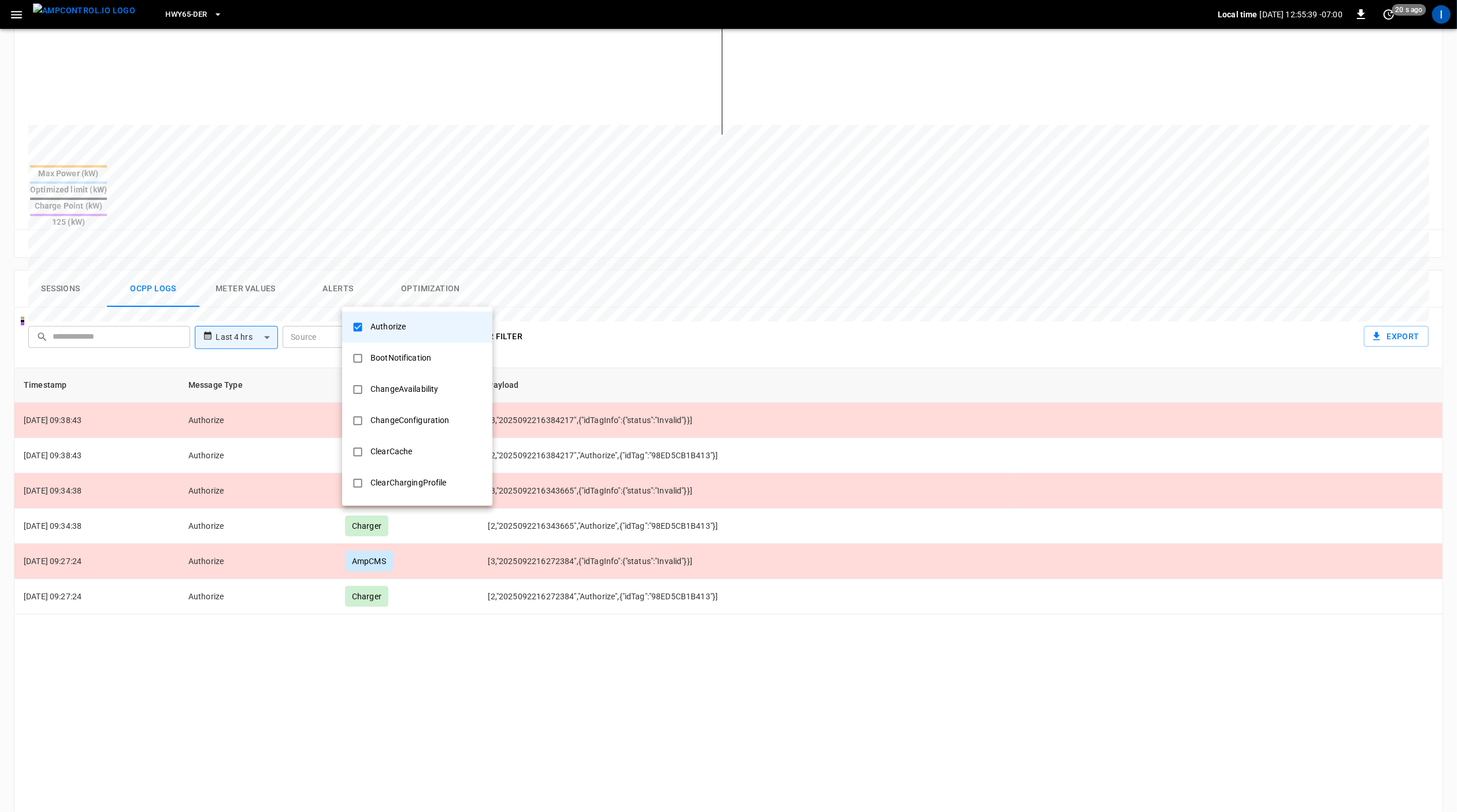
drag, startPoint x: 412, startPoint y: 325, endPoint x: 424, endPoint y: 325, distance: 12.0
click at [413, 325] on li "Authorize" at bounding box center [417, 327] width 150 height 31
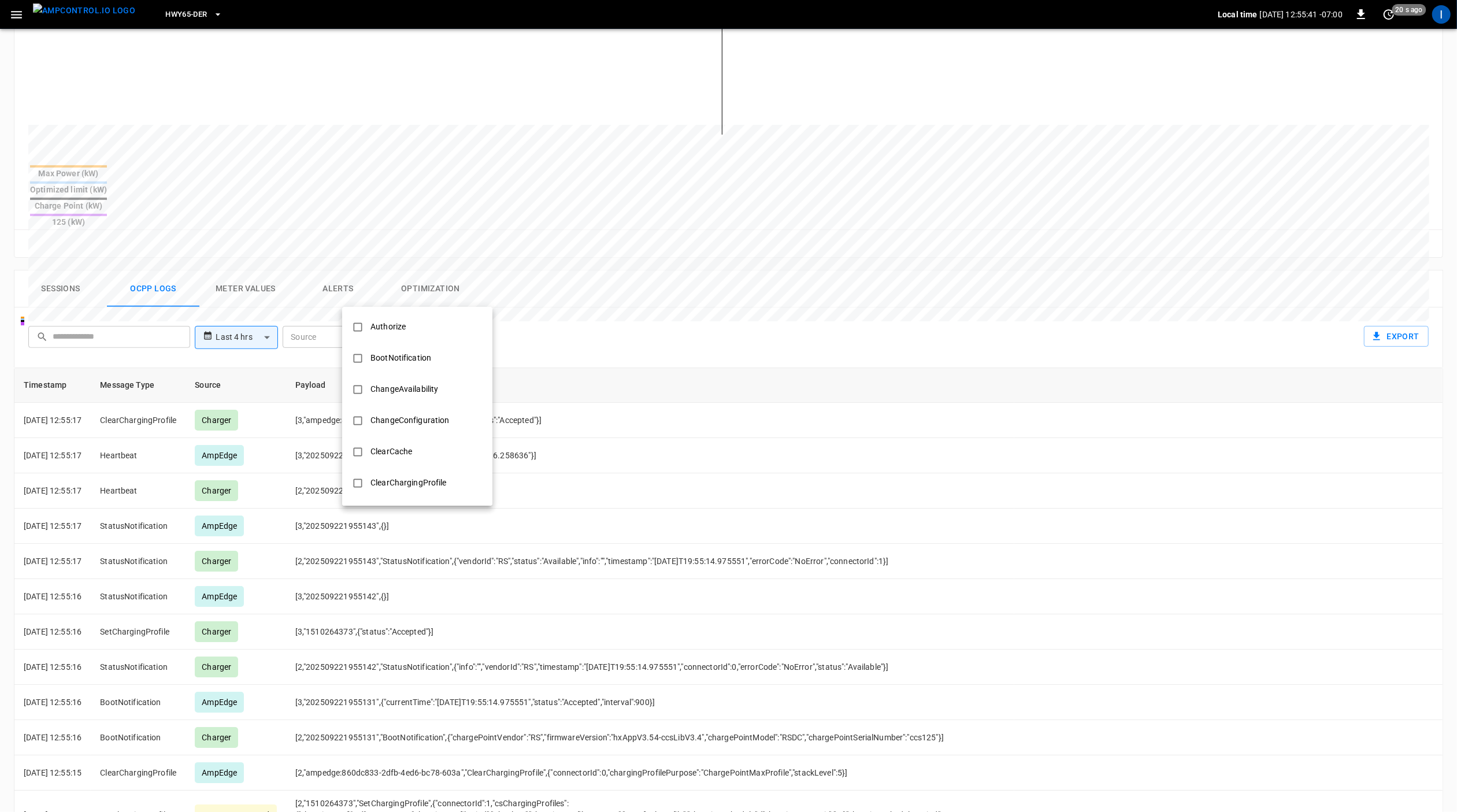
click at [863, 490] on div at bounding box center [728, 406] width 1457 height 812
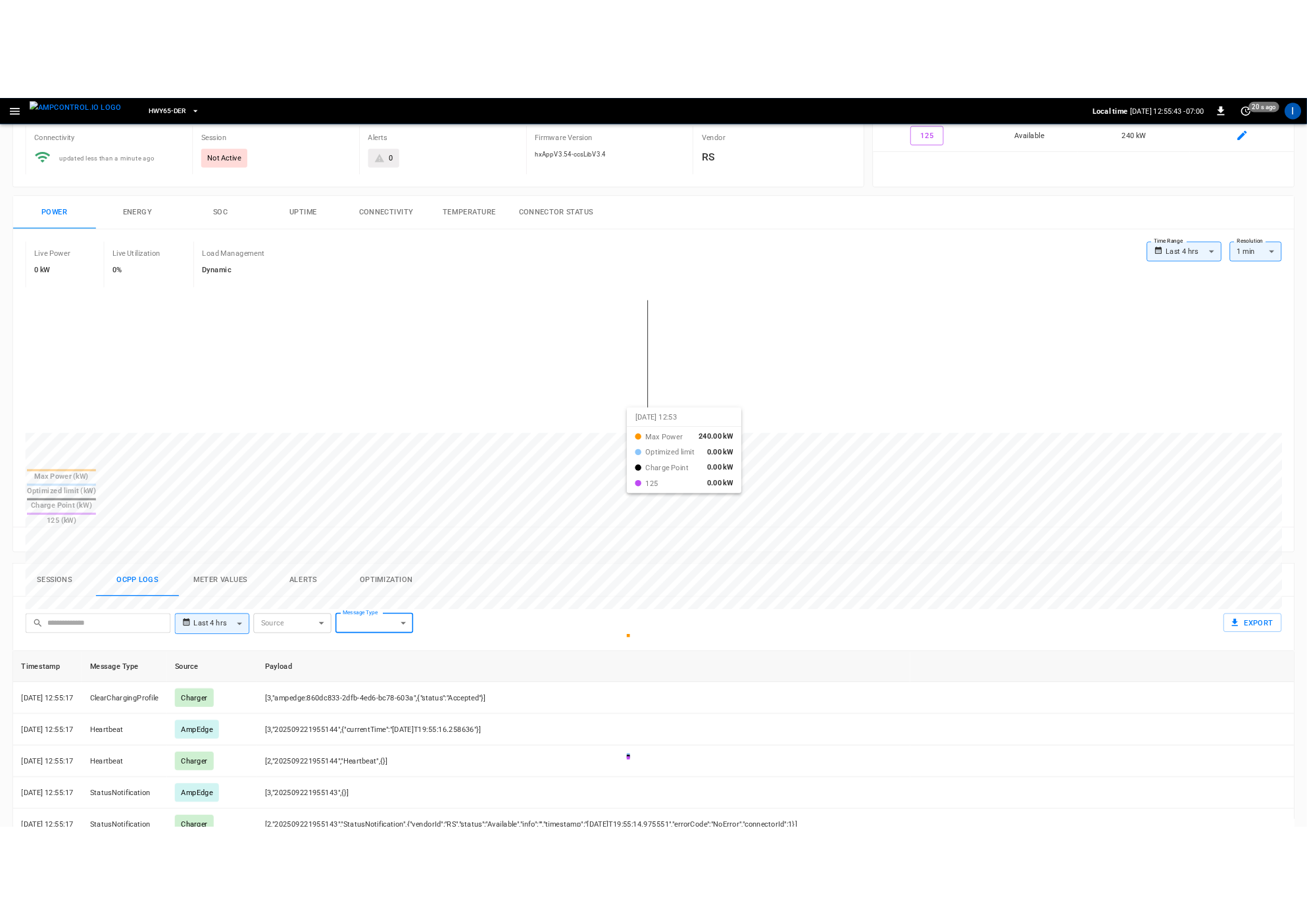
scroll to position [104, 0]
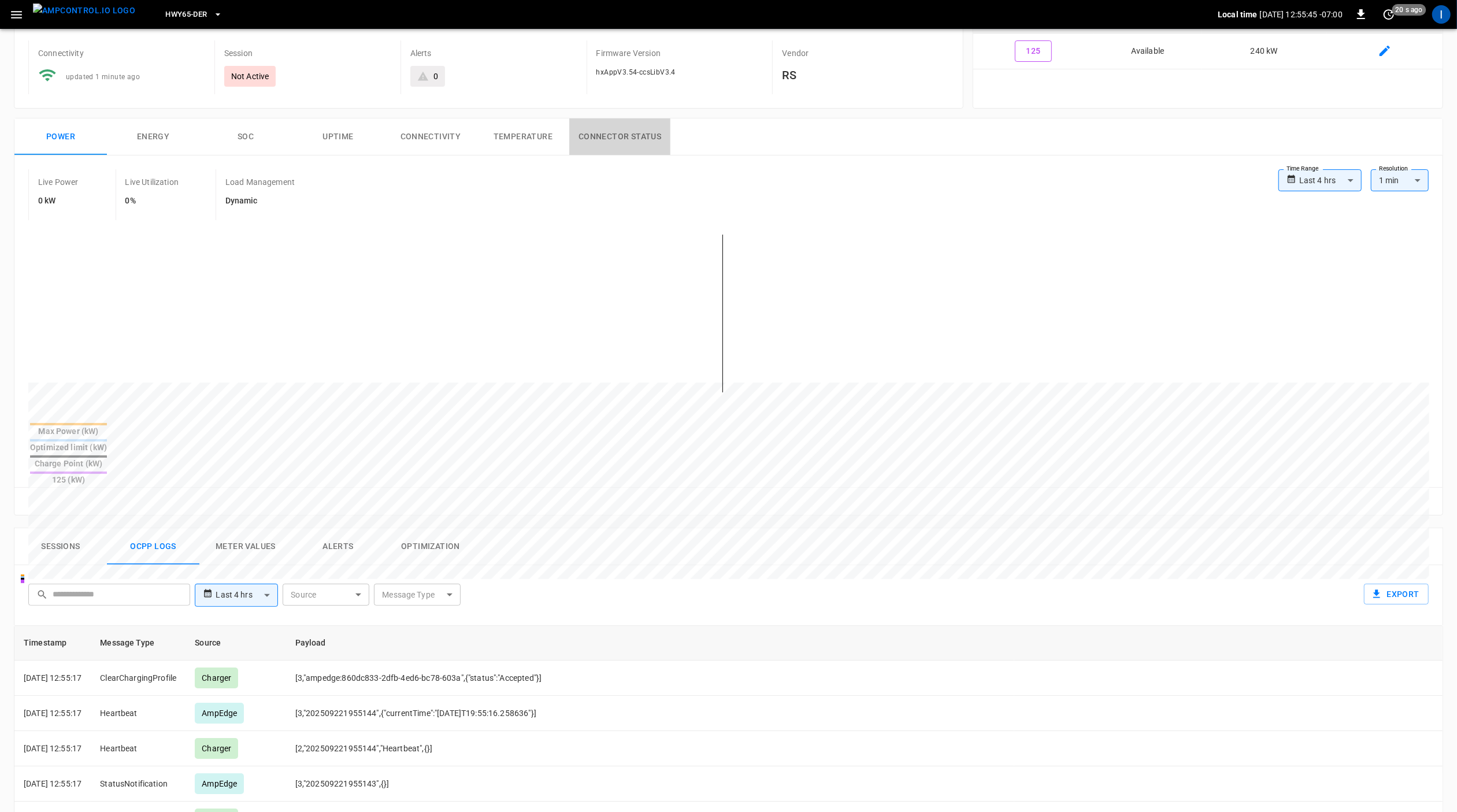
click at [597, 134] on button "Connector Status" at bounding box center [620, 136] width 101 height 37
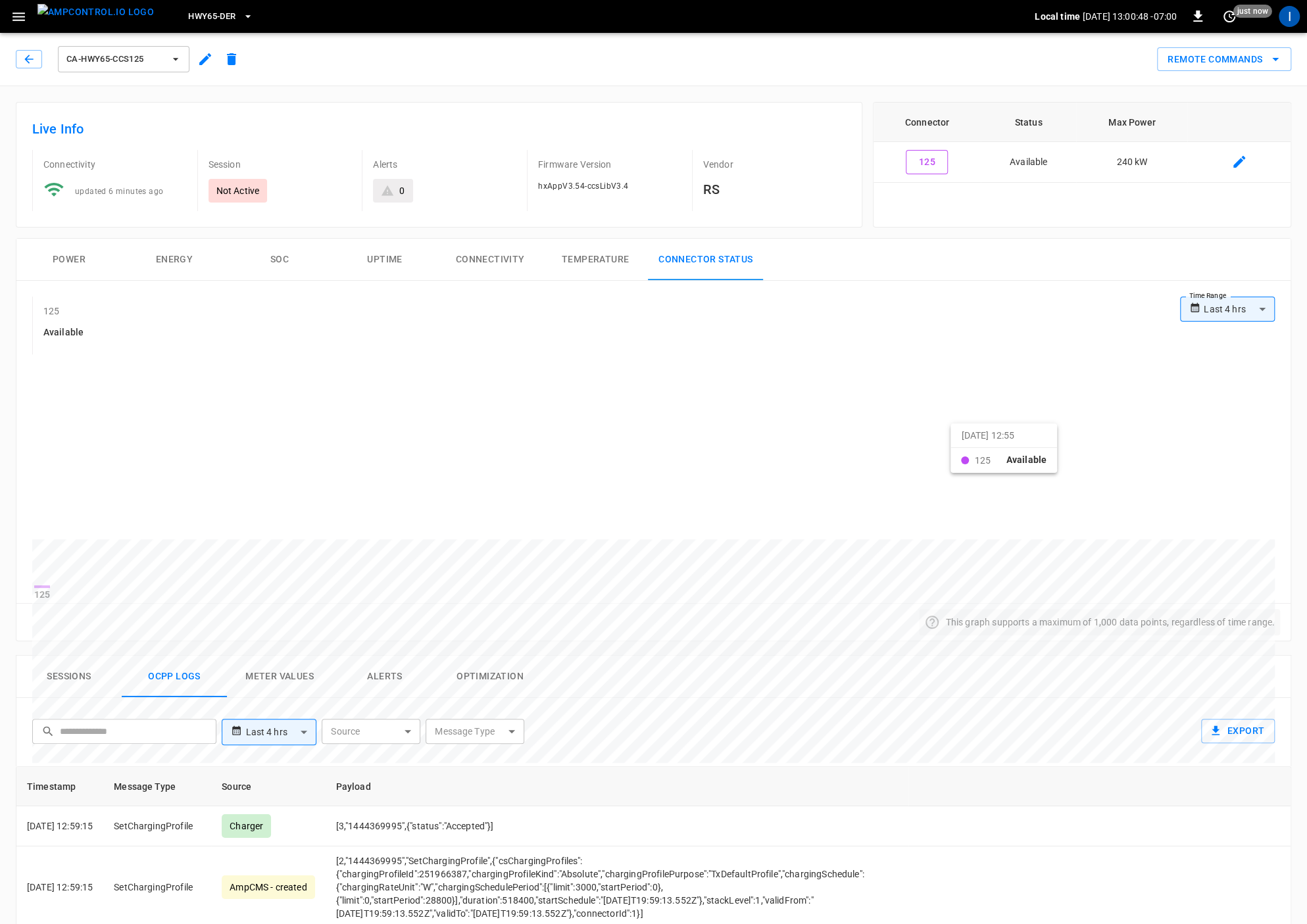
scroll to position [1, 0]
drag, startPoint x: 881, startPoint y: 427, endPoint x: 1154, endPoint y: 445, distance: 273.6
click at [1154, 766] on div at bounding box center [611, 855] width 1157 height 180
